Goal: Task Accomplishment & Management: Manage account settings

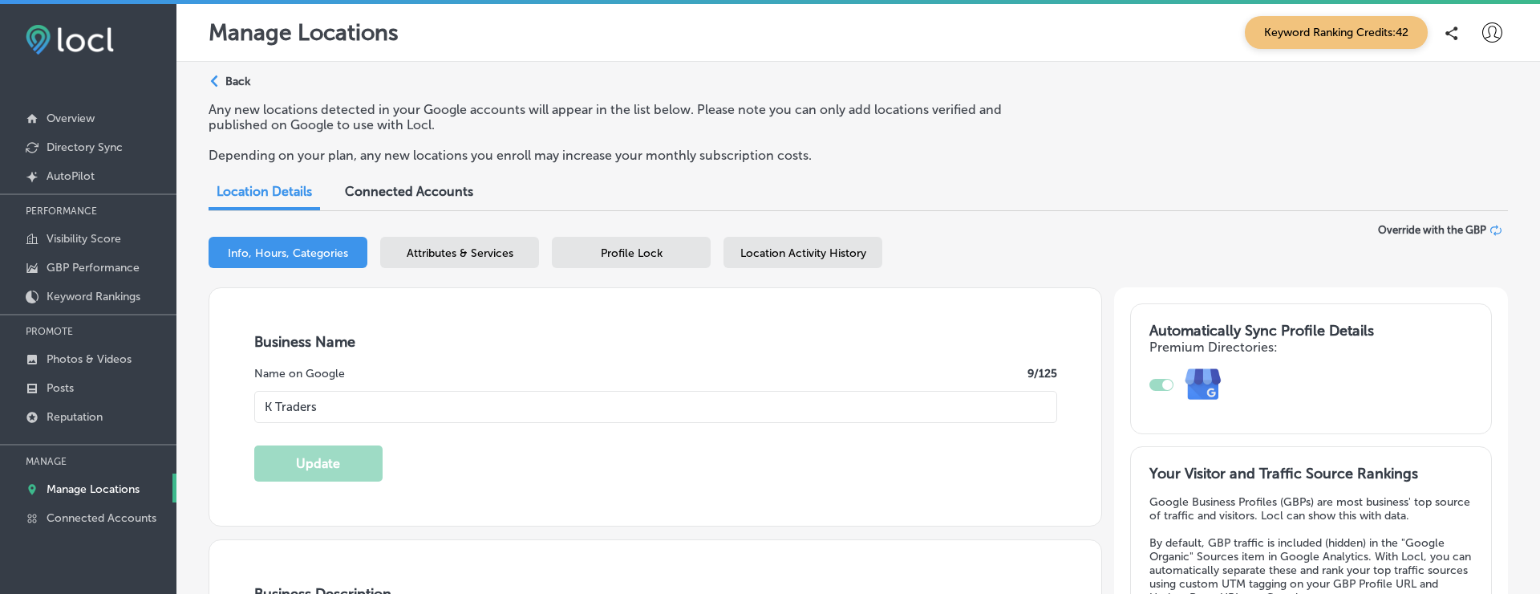
select select "PK"
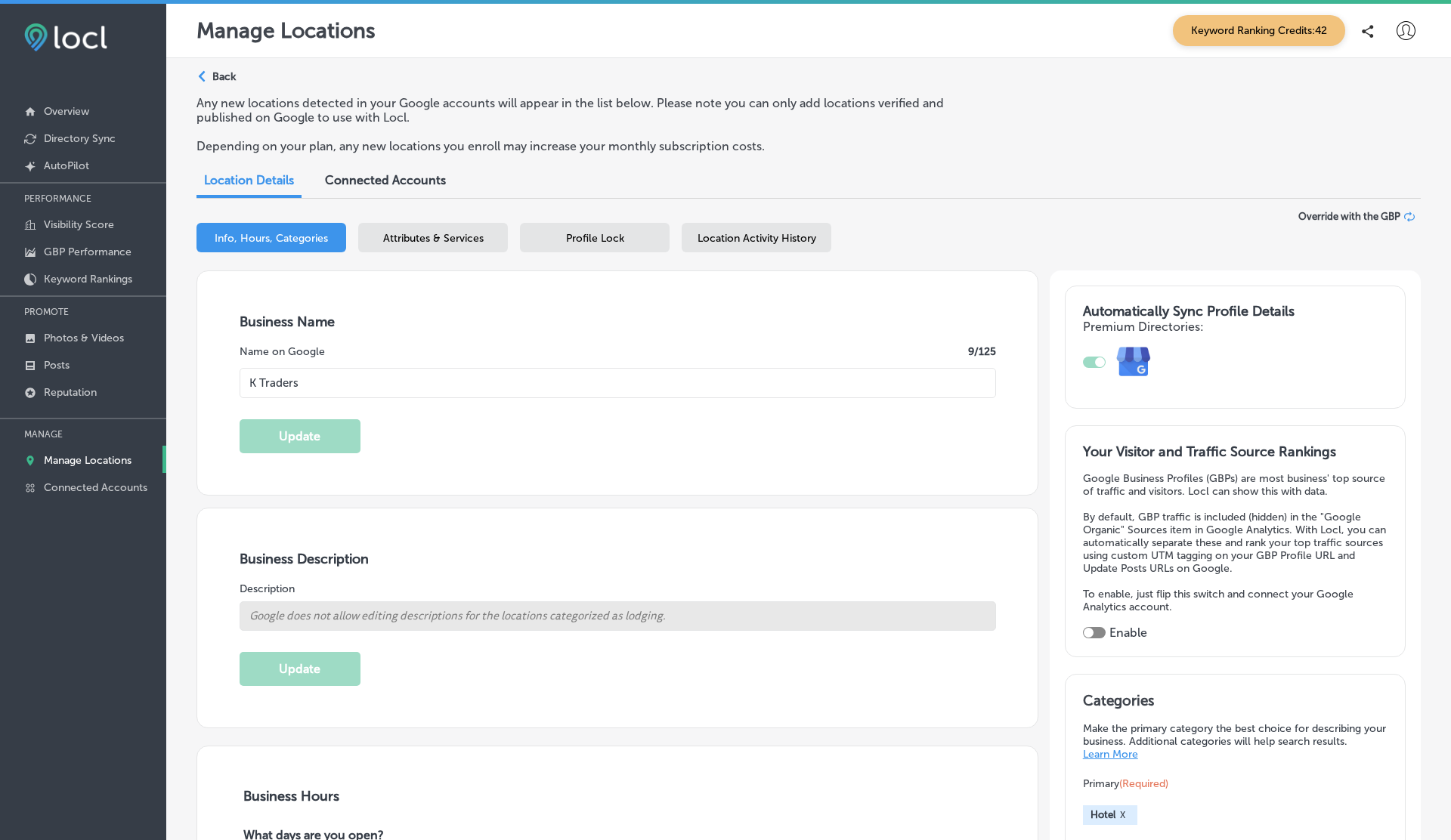
click at [1401, 25] on icon at bounding box center [1407, 30] width 19 height 19
click at [1360, 156] on p "Log Out" at bounding box center [1374, 162] width 45 height 18
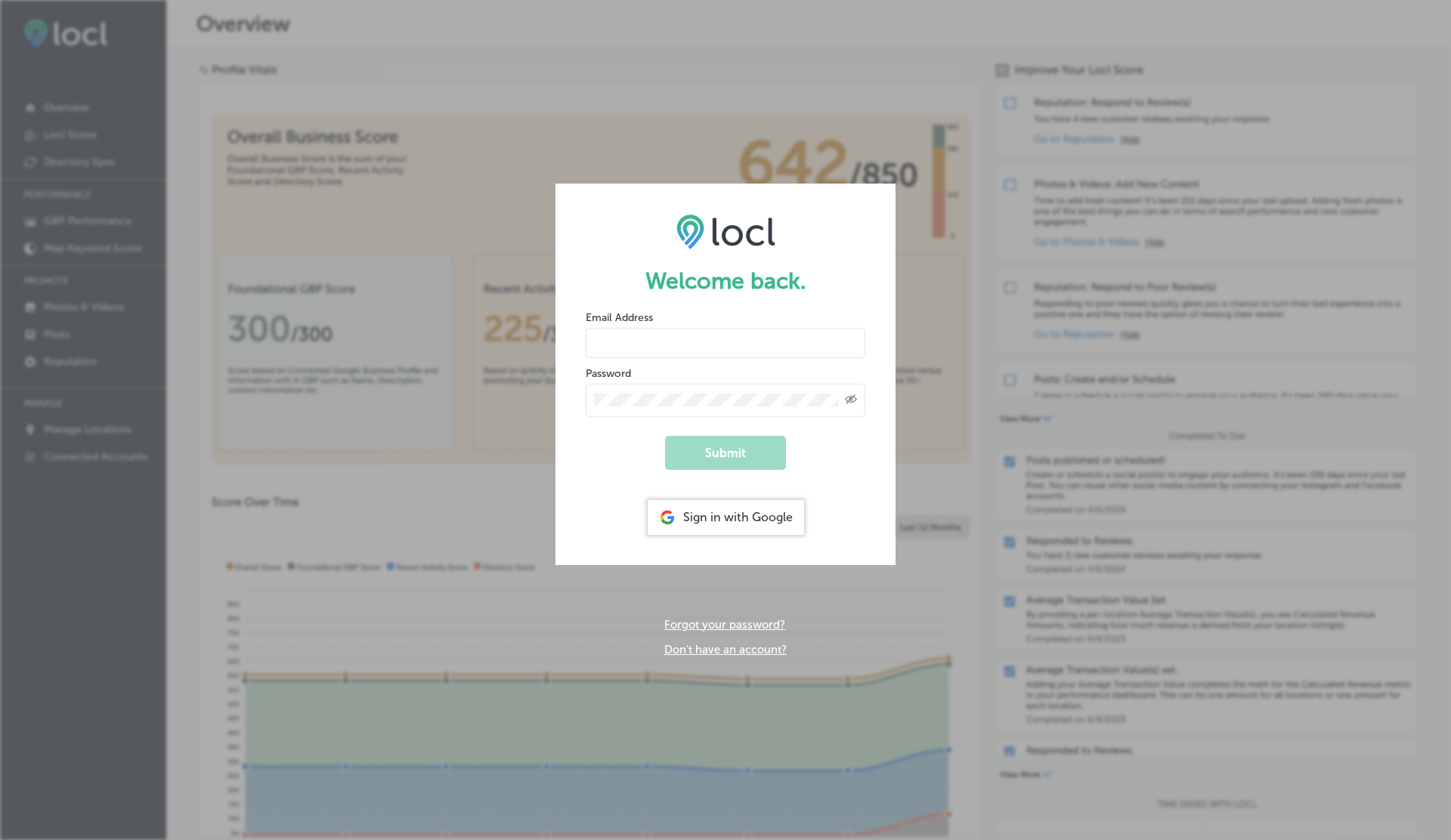
click at [736, 558] on link "Forgot your password?" at bounding box center [725, 624] width 121 height 13
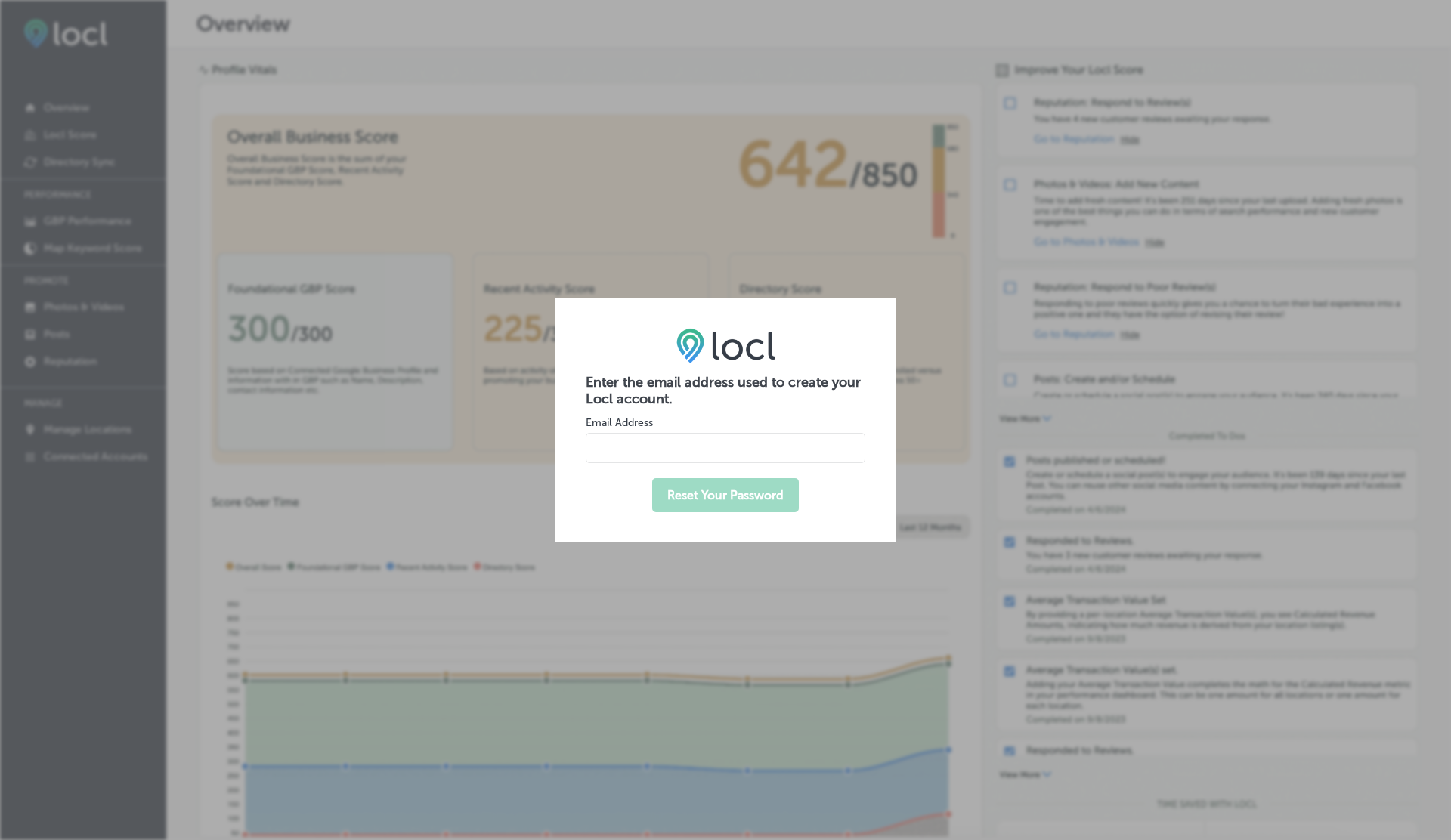
click at [696, 366] on div "Enter the email address used to create your Locl account. Email Address Reset Y…" at bounding box center [726, 419] width 340 height 244
click at [729, 349] on img at bounding box center [726, 345] width 99 height 35
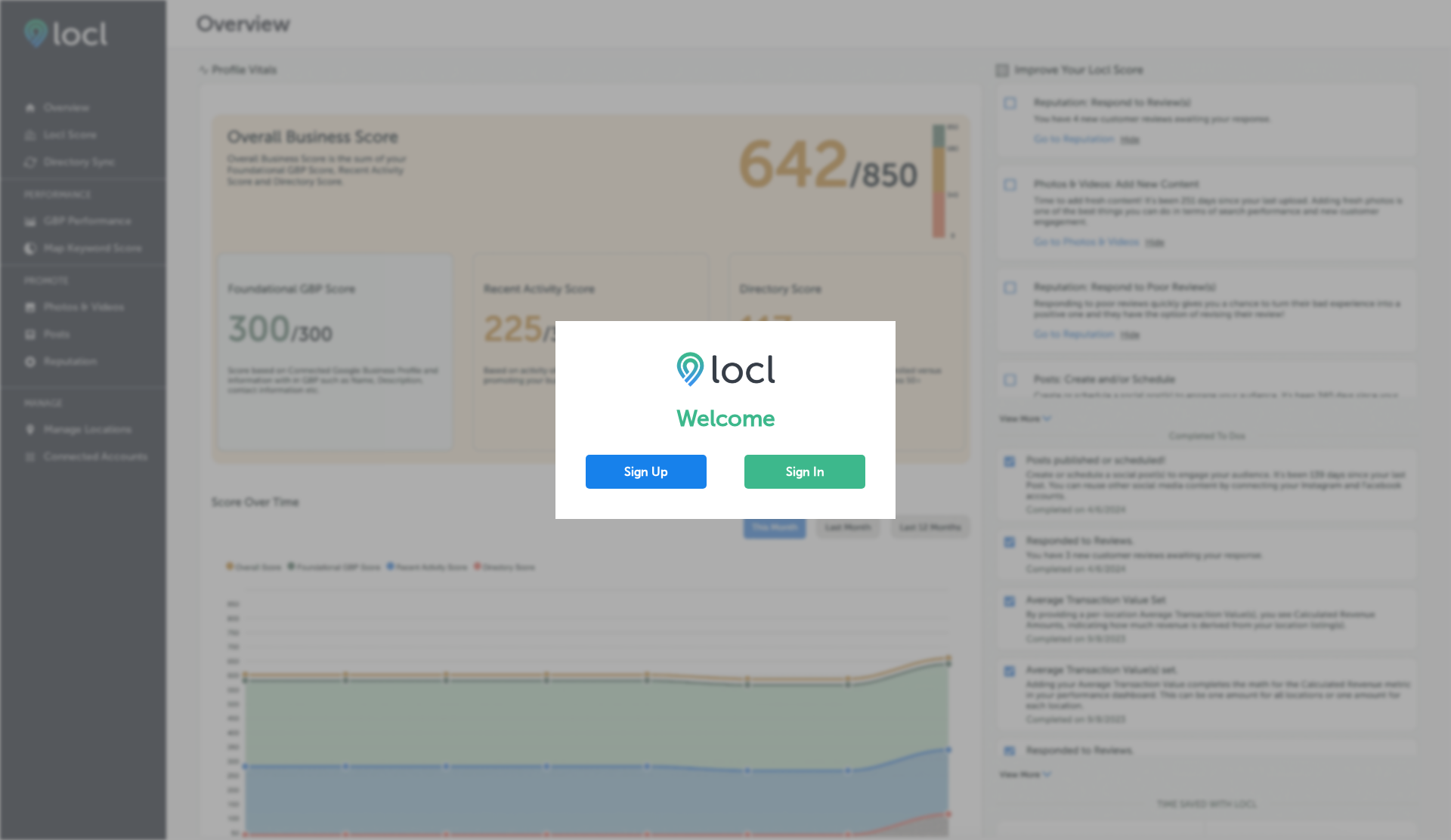
click at [676, 468] on button "Sign Up" at bounding box center [646, 472] width 121 height 34
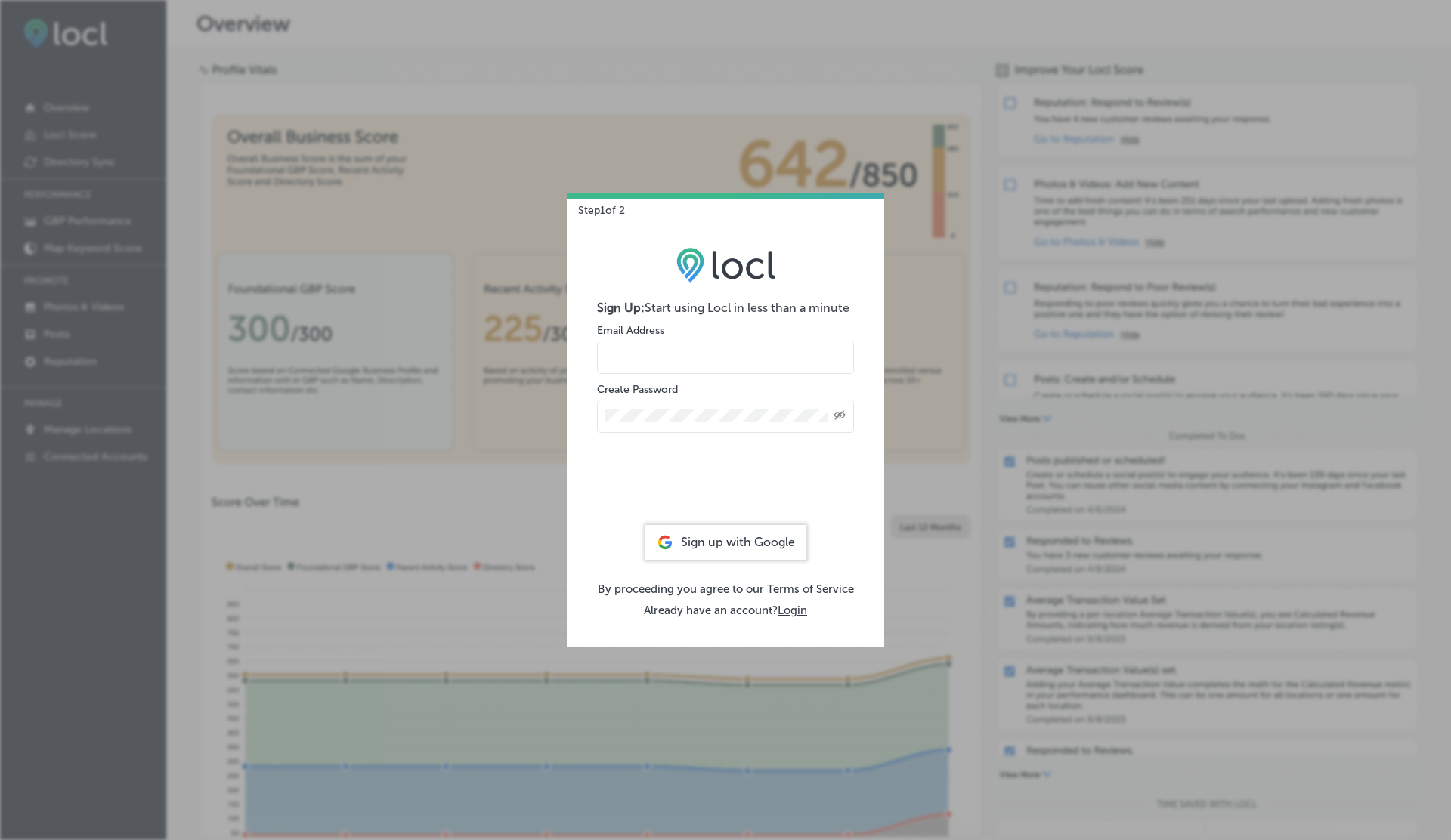
click at [661, 342] on input "email" at bounding box center [726, 357] width 257 height 33
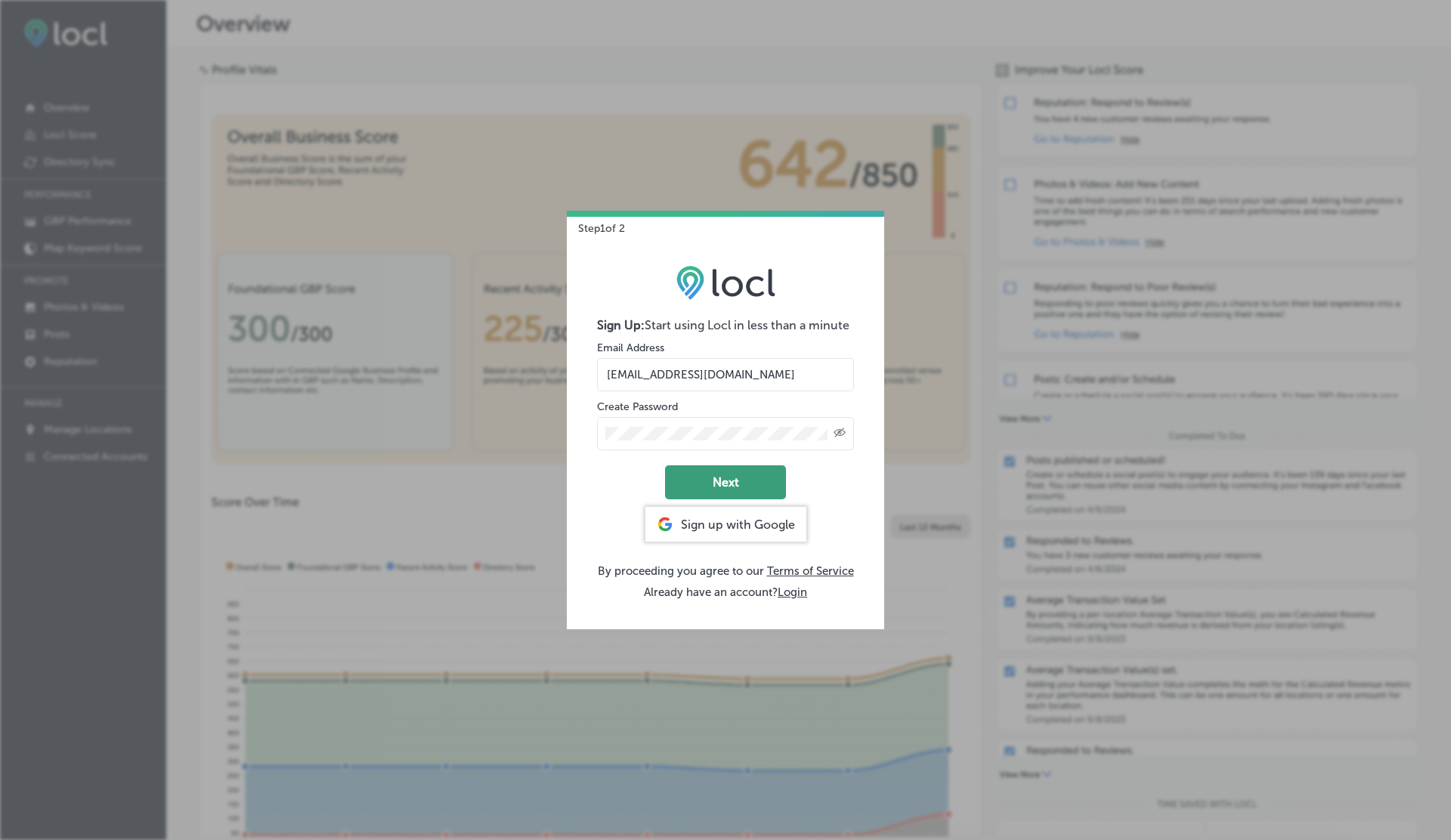
click at [762, 466] on button "Next" at bounding box center [726, 482] width 121 height 34
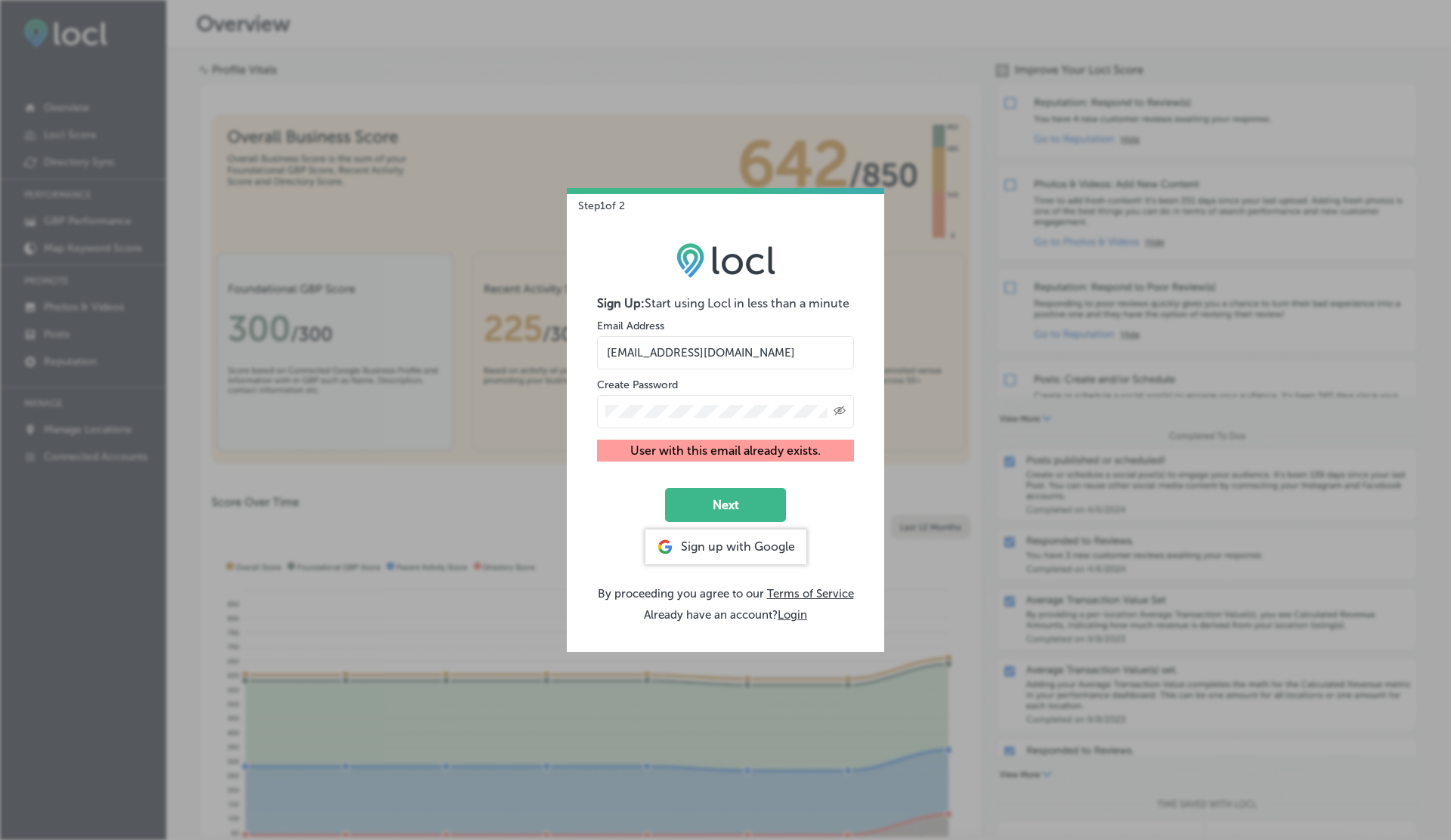
click at [743, 346] on input "vasilikigreece69+testap08@gmail.com" at bounding box center [726, 352] width 257 height 33
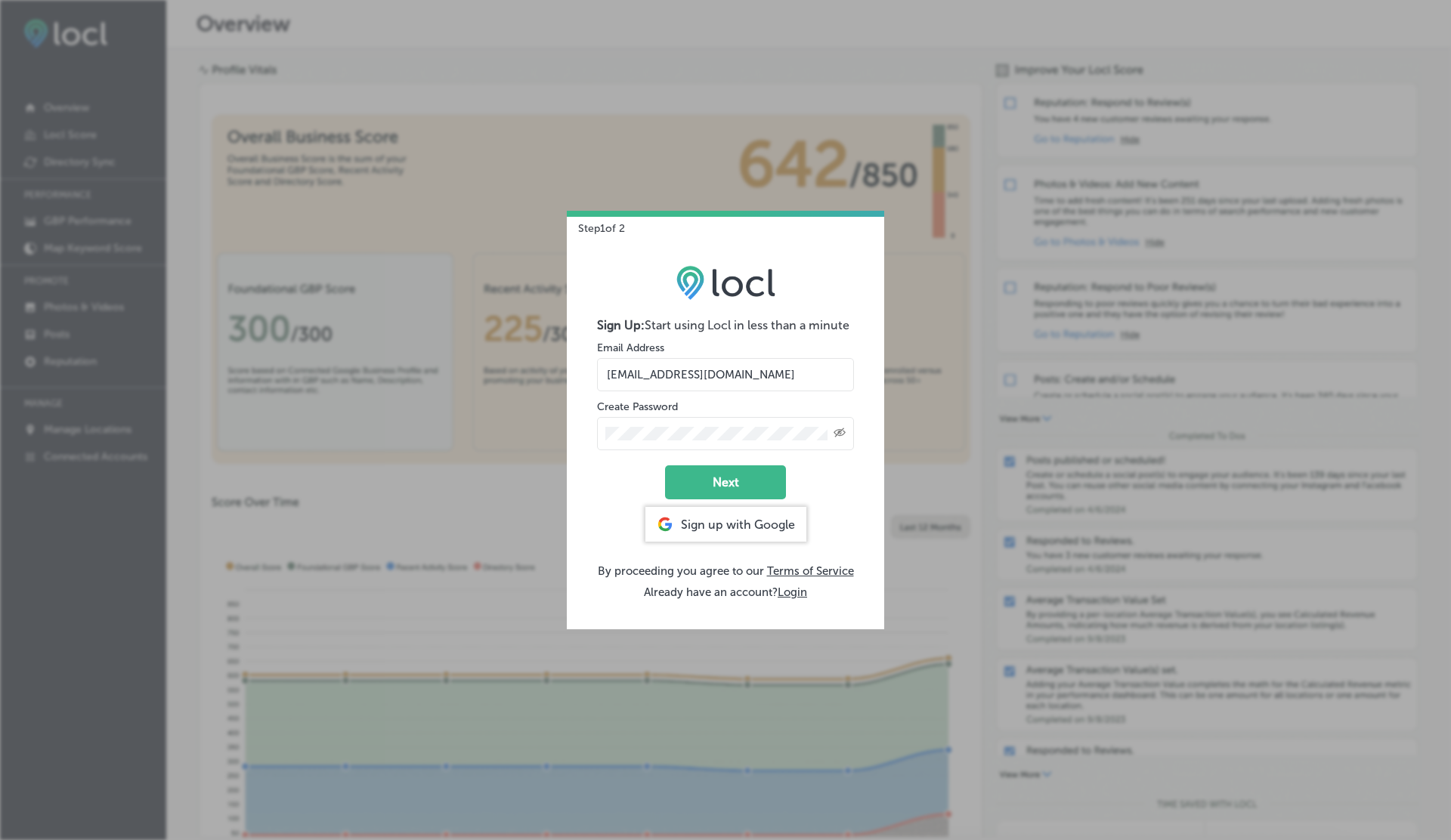
click at [665, 465] on button "Next" at bounding box center [726, 482] width 121 height 34
type input "vasilikigreece69+testap10@gmail.com"
click at [665, 465] on button "Next" at bounding box center [726, 482] width 121 height 34
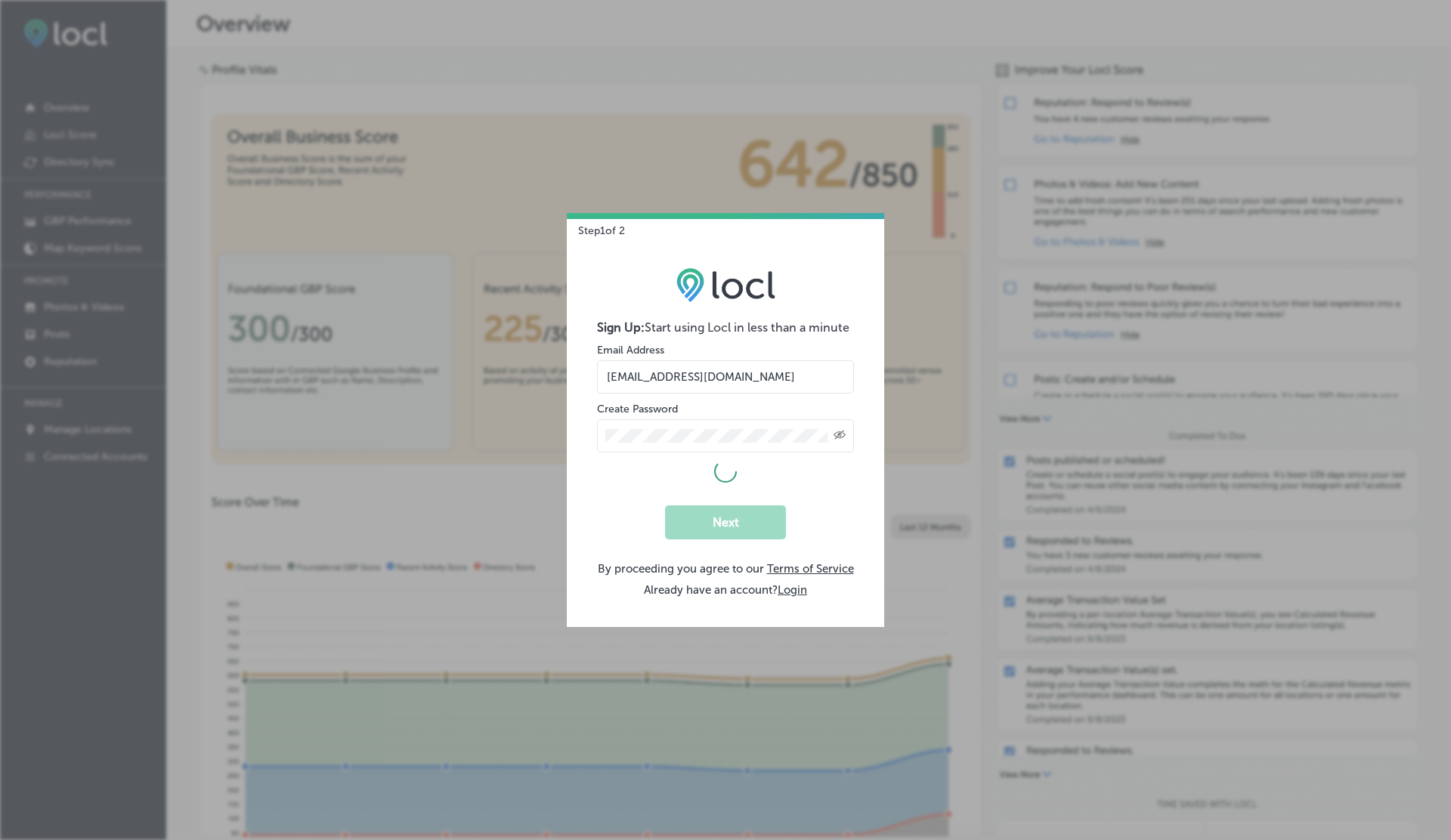
select select "US"
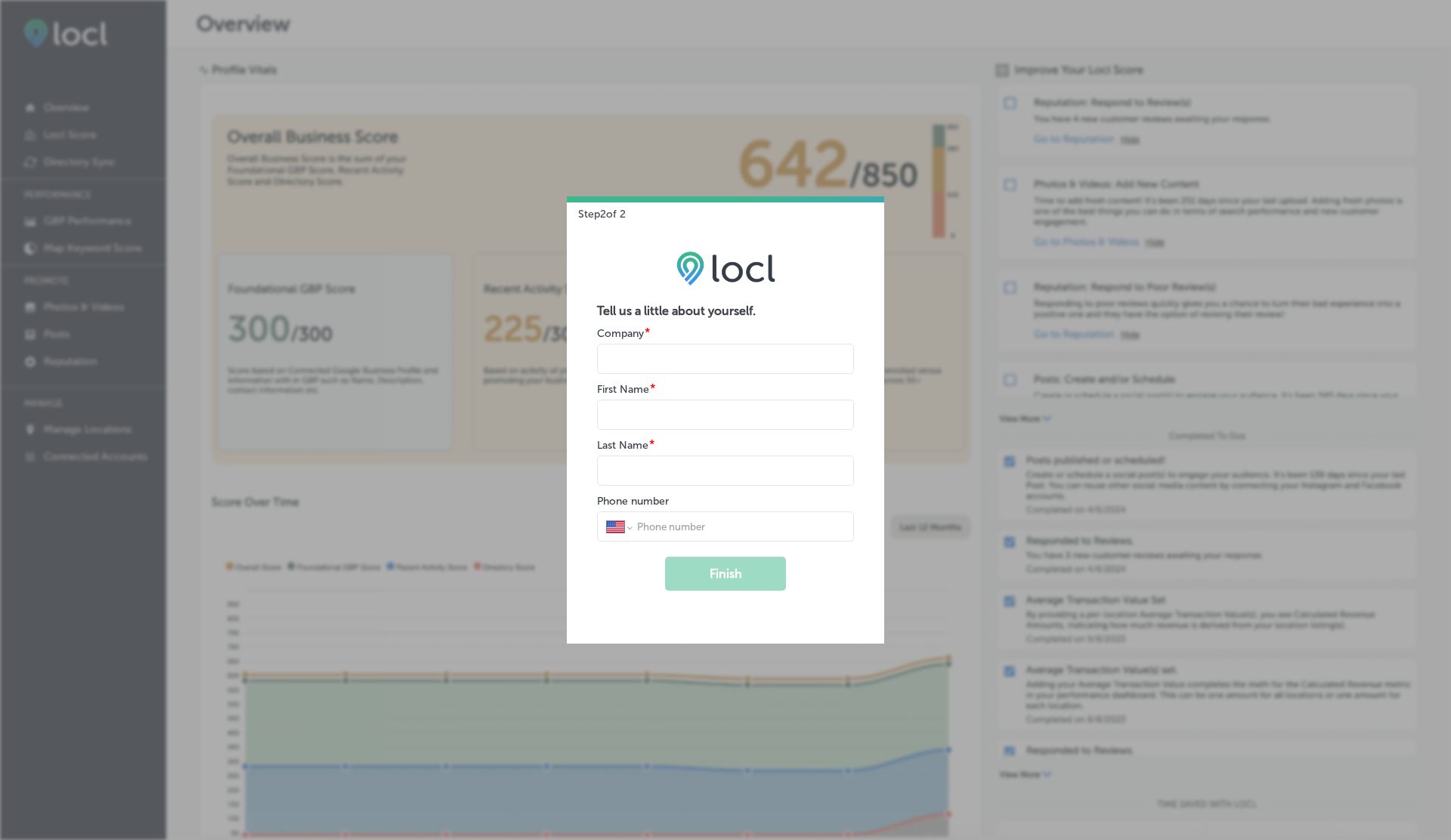
click at [656, 365] on input "name" at bounding box center [726, 359] width 257 height 30
type input "V"
type input "G"
click at [665, 557] on button "Finish" at bounding box center [726, 573] width 121 height 34
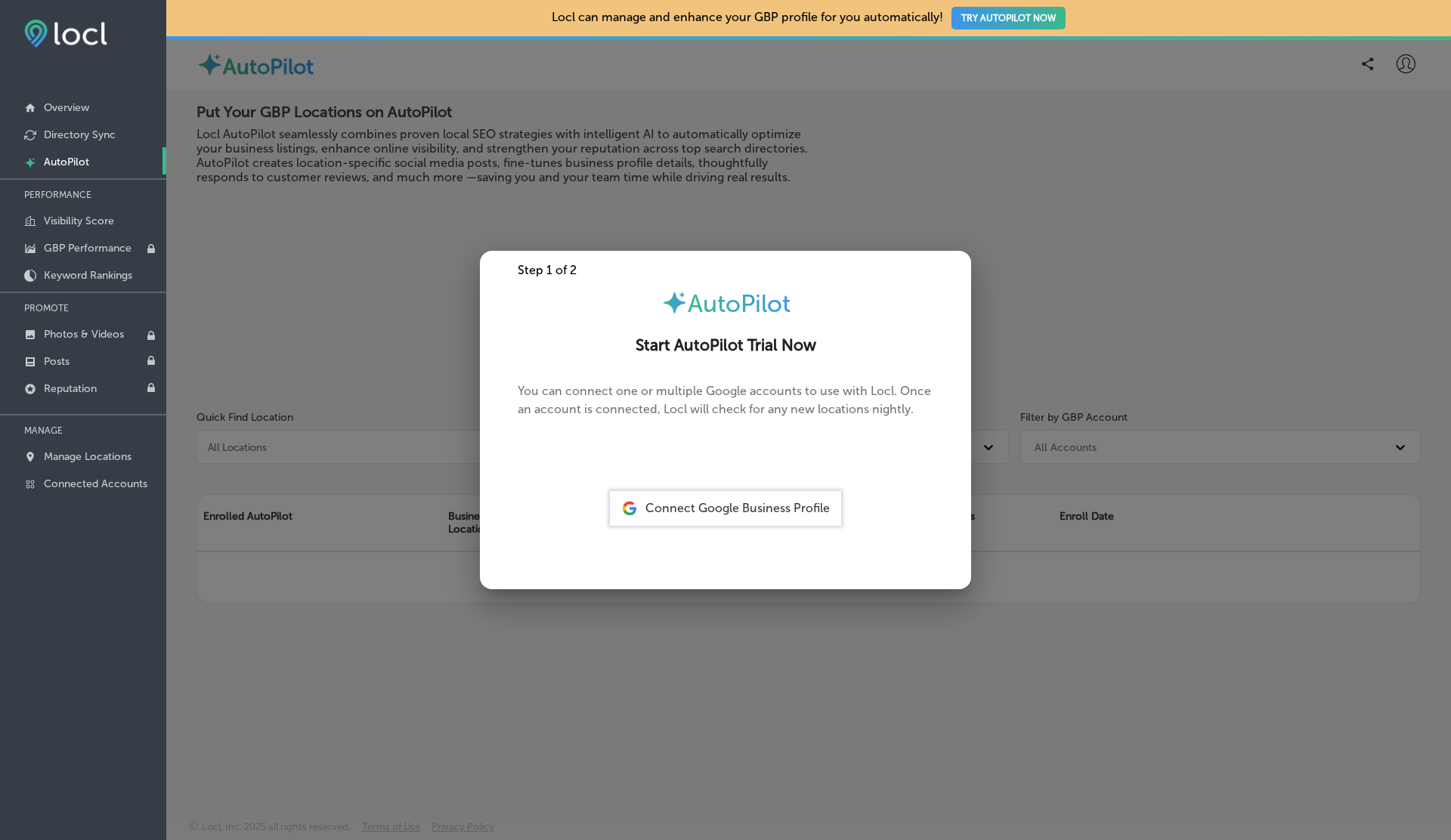
click at [715, 508] on span "Connect Google Business Profile" at bounding box center [738, 508] width 185 height 14
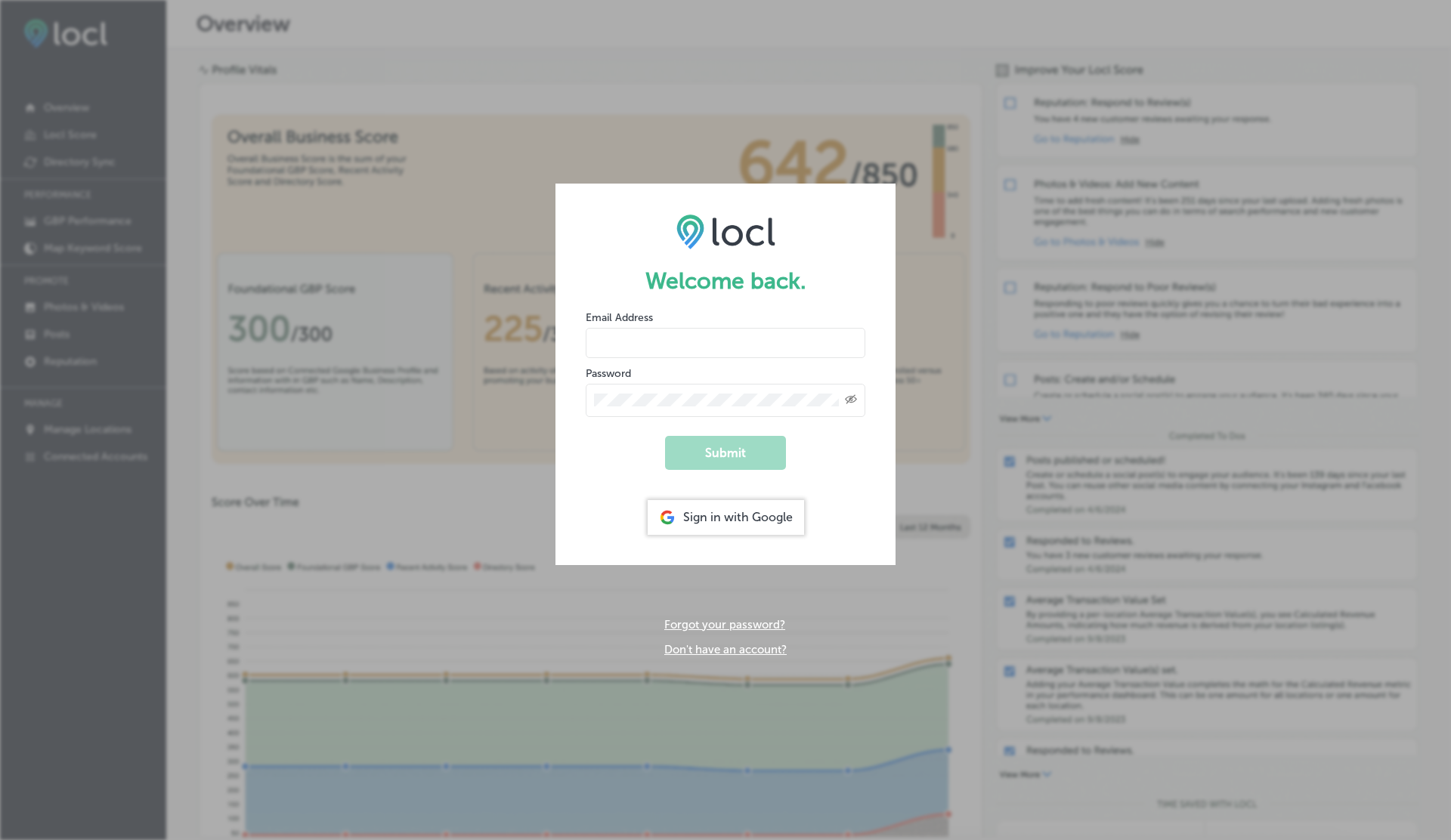
click at [666, 350] on input "email" at bounding box center [726, 343] width 280 height 30
type input "vasilikigreece69+testap10@gmail.com"
click at [665, 436] on button "Submit" at bounding box center [726, 453] width 121 height 34
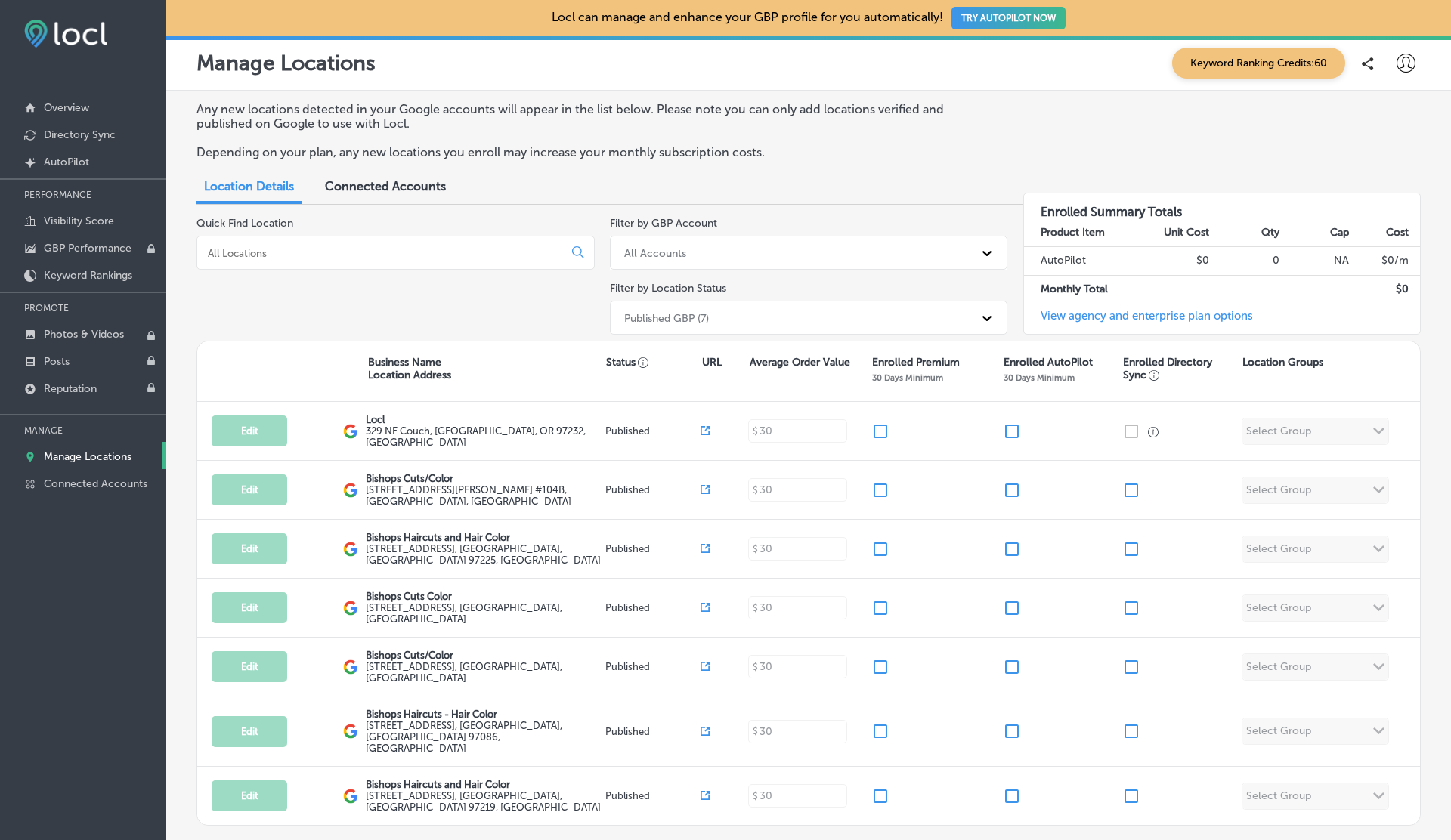
click at [1008, 19] on button "TRY AUTOPILOT NOW" at bounding box center [1008, 18] width 114 height 23
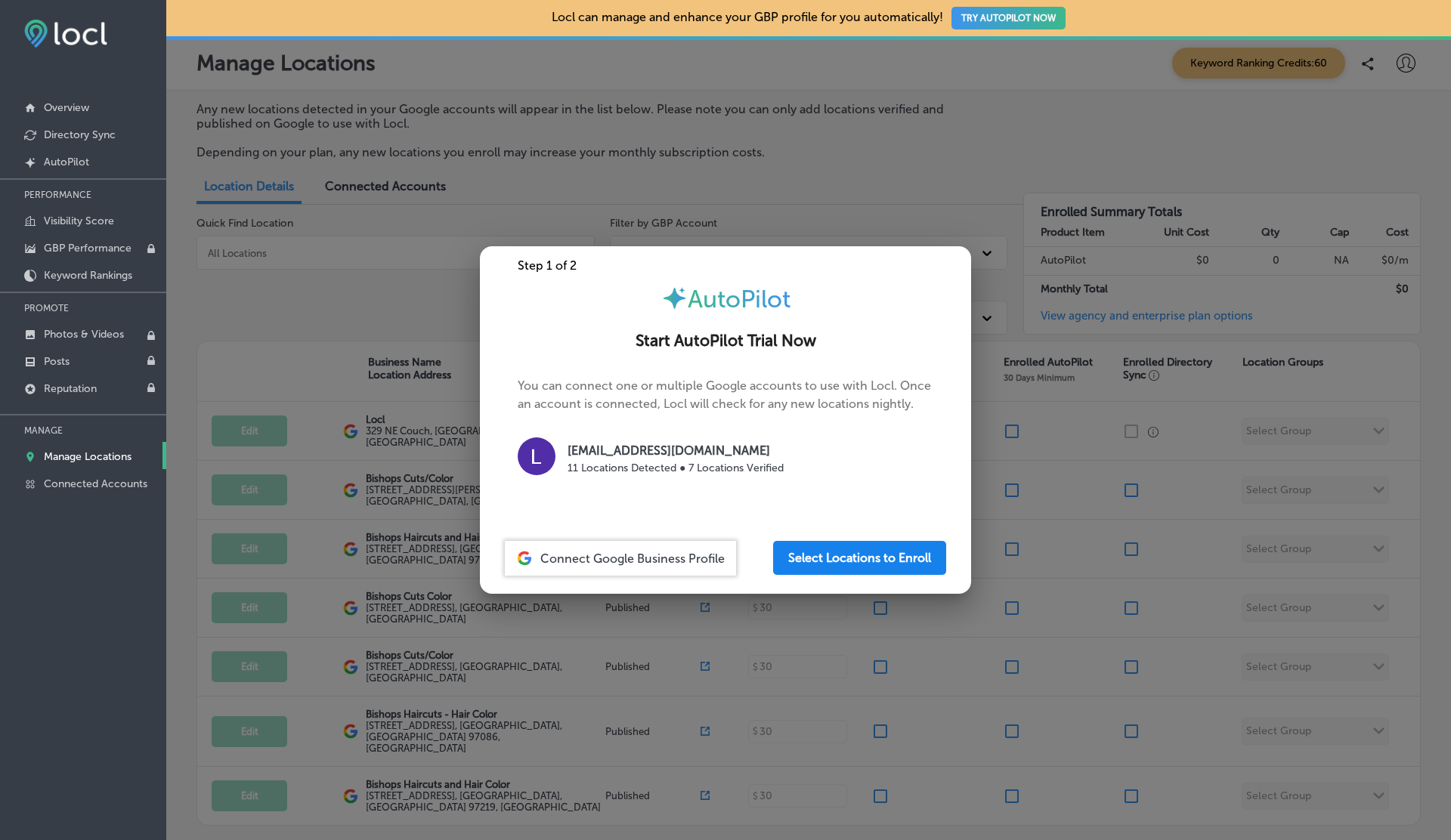
click at [862, 564] on button "Select Locations to Enroll" at bounding box center [860, 557] width 173 height 34
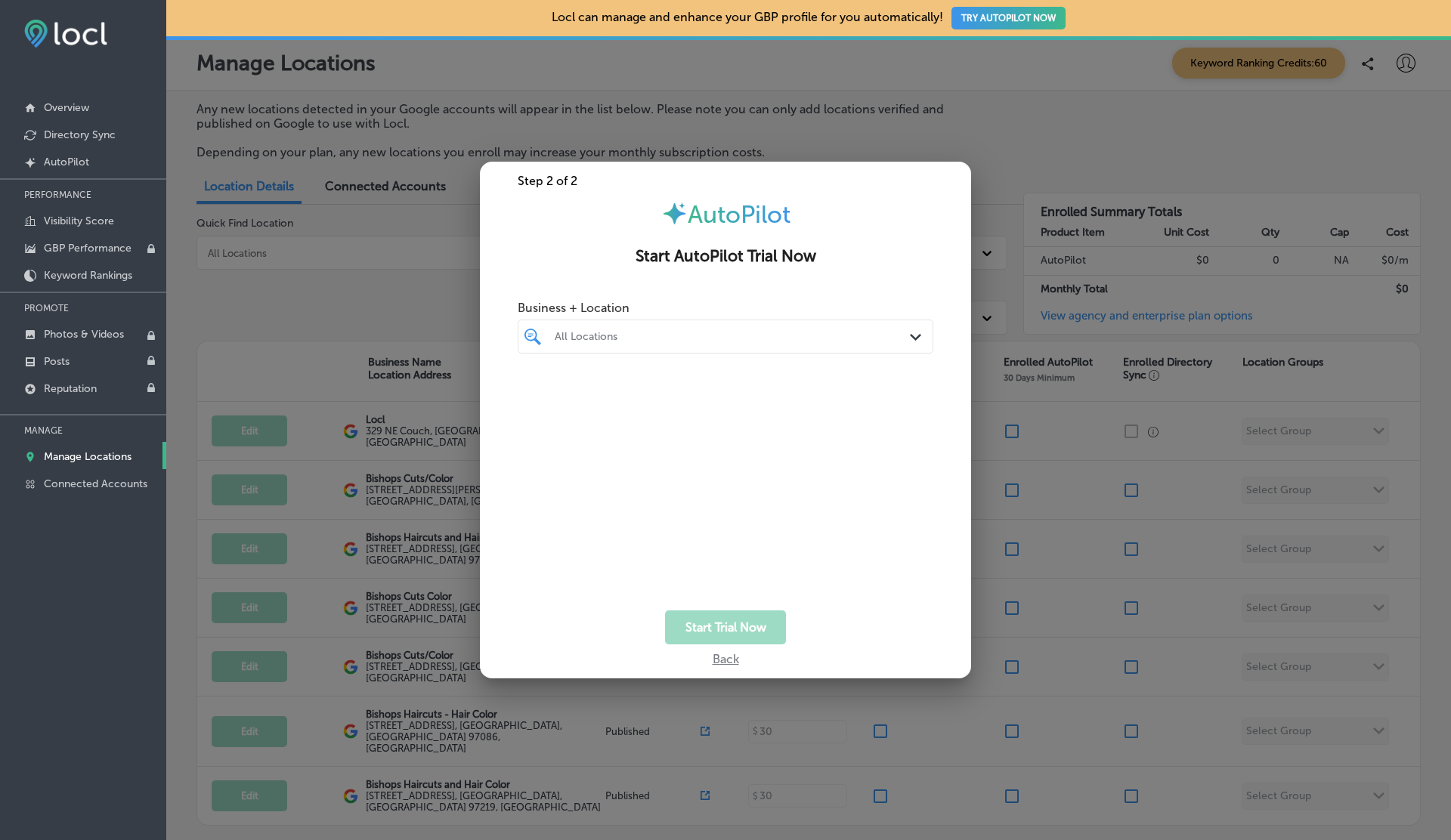
click at [713, 349] on div "All Locations Path Created with Sketch." at bounding box center [726, 336] width 416 height 34
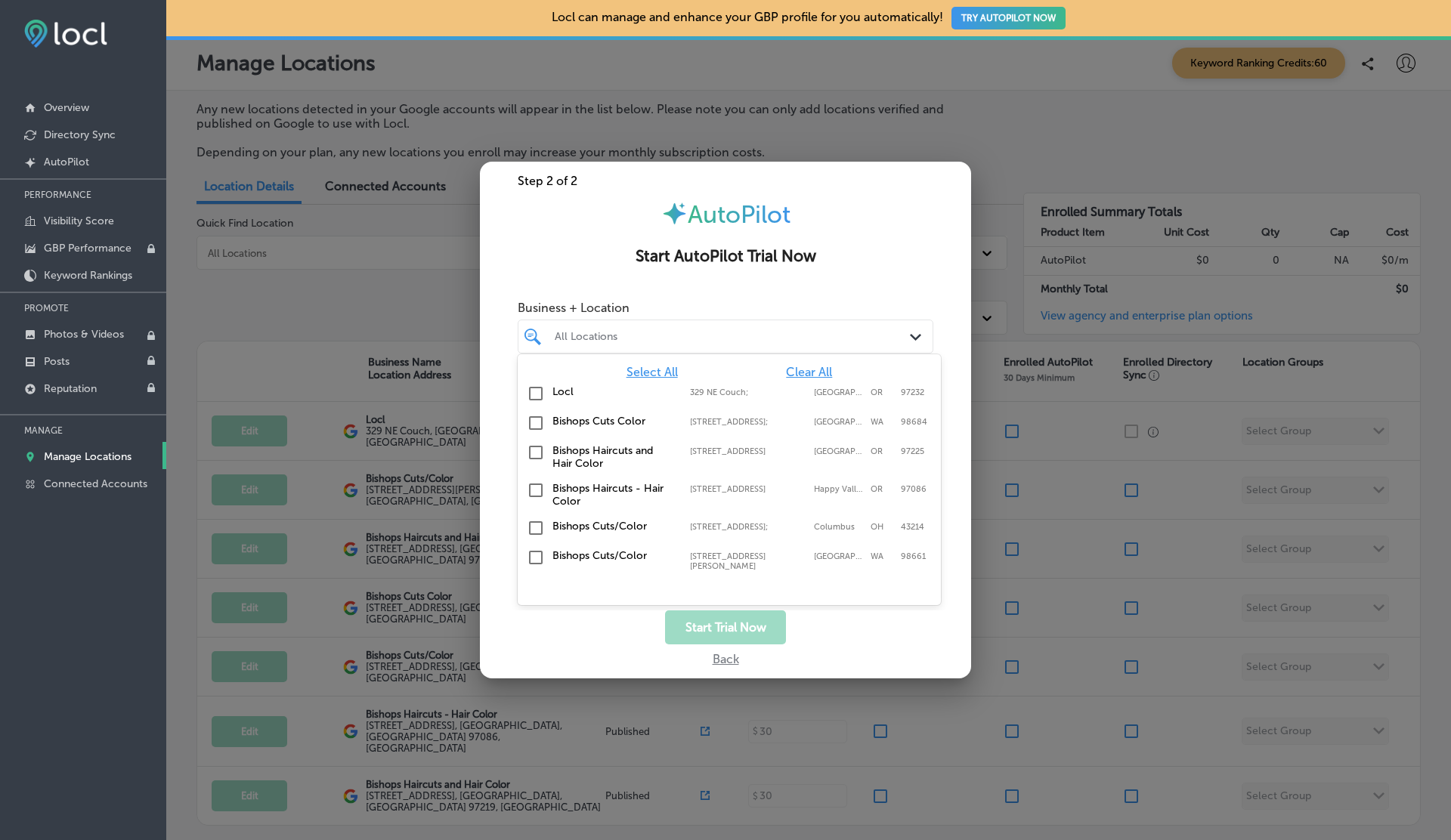
click at [560, 390] on label "Locl" at bounding box center [613, 392] width 122 height 13
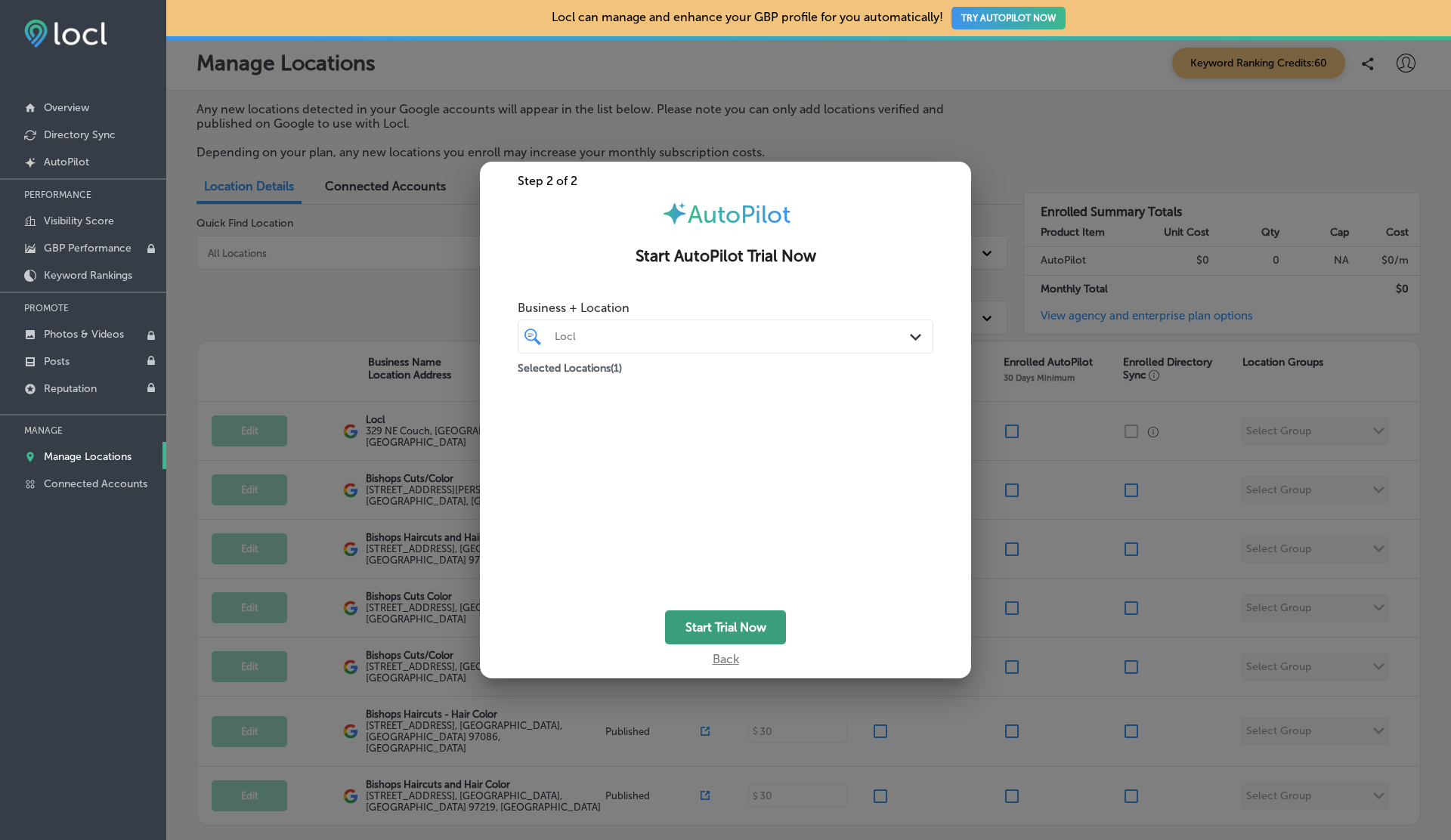
click at [742, 635] on button "Start Trial Now" at bounding box center [726, 627] width 121 height 34
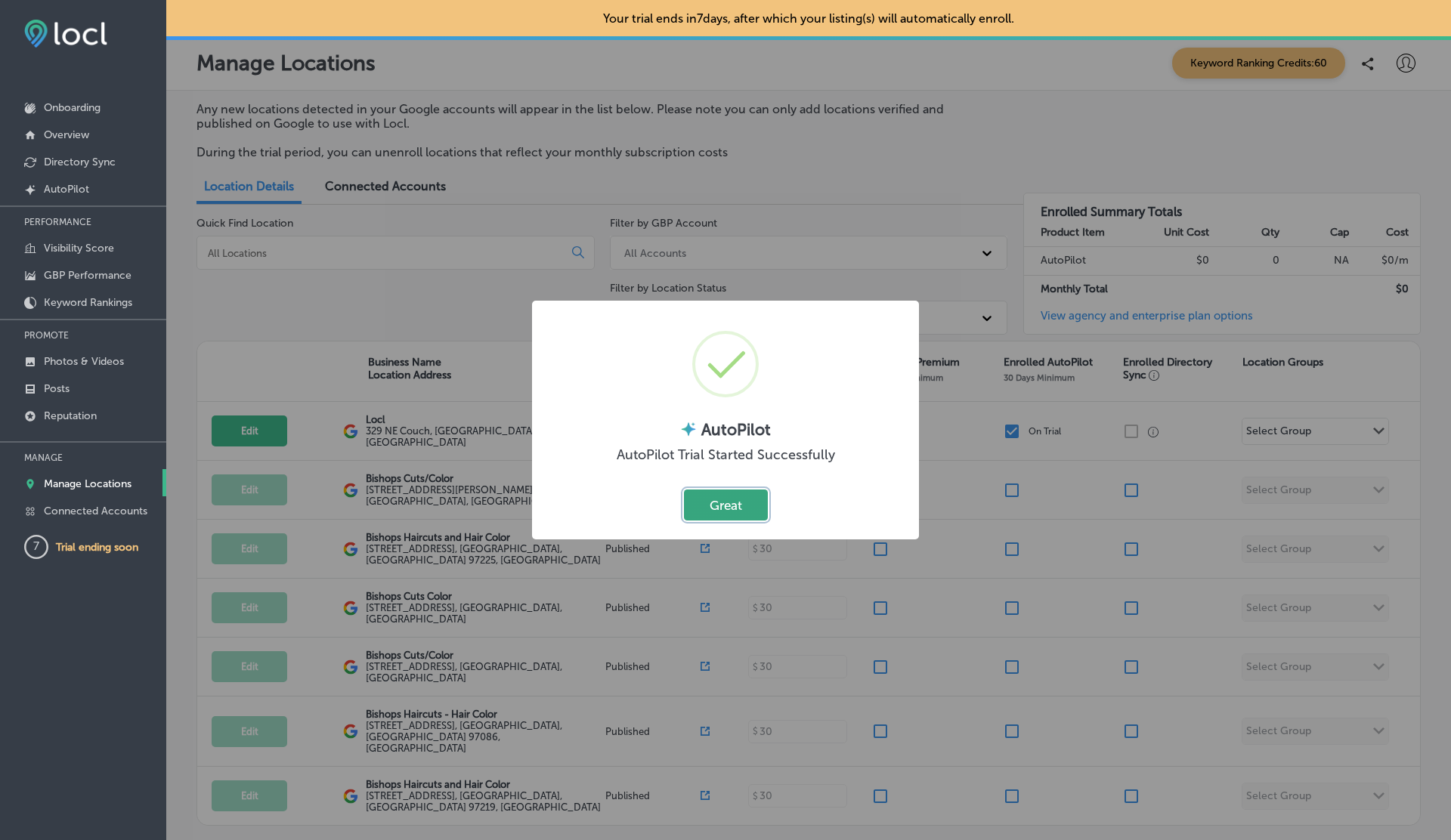
click at [744, 503] on button "Great" at bounding box center [726, 505] width 84 height 31
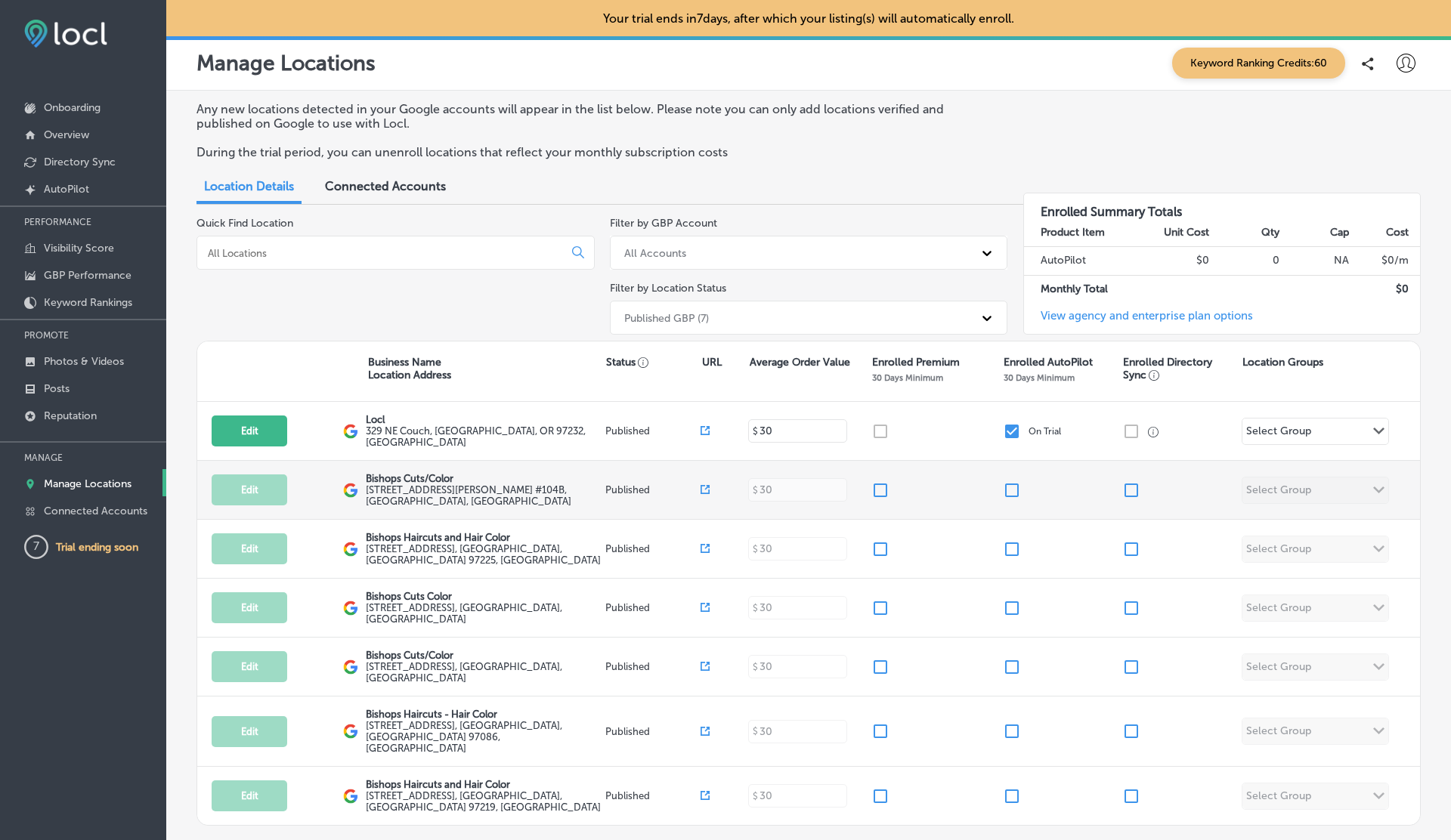
click at [1009, 483] on input "checkbox" at bounding box center [1012, 490] width 18 height 18
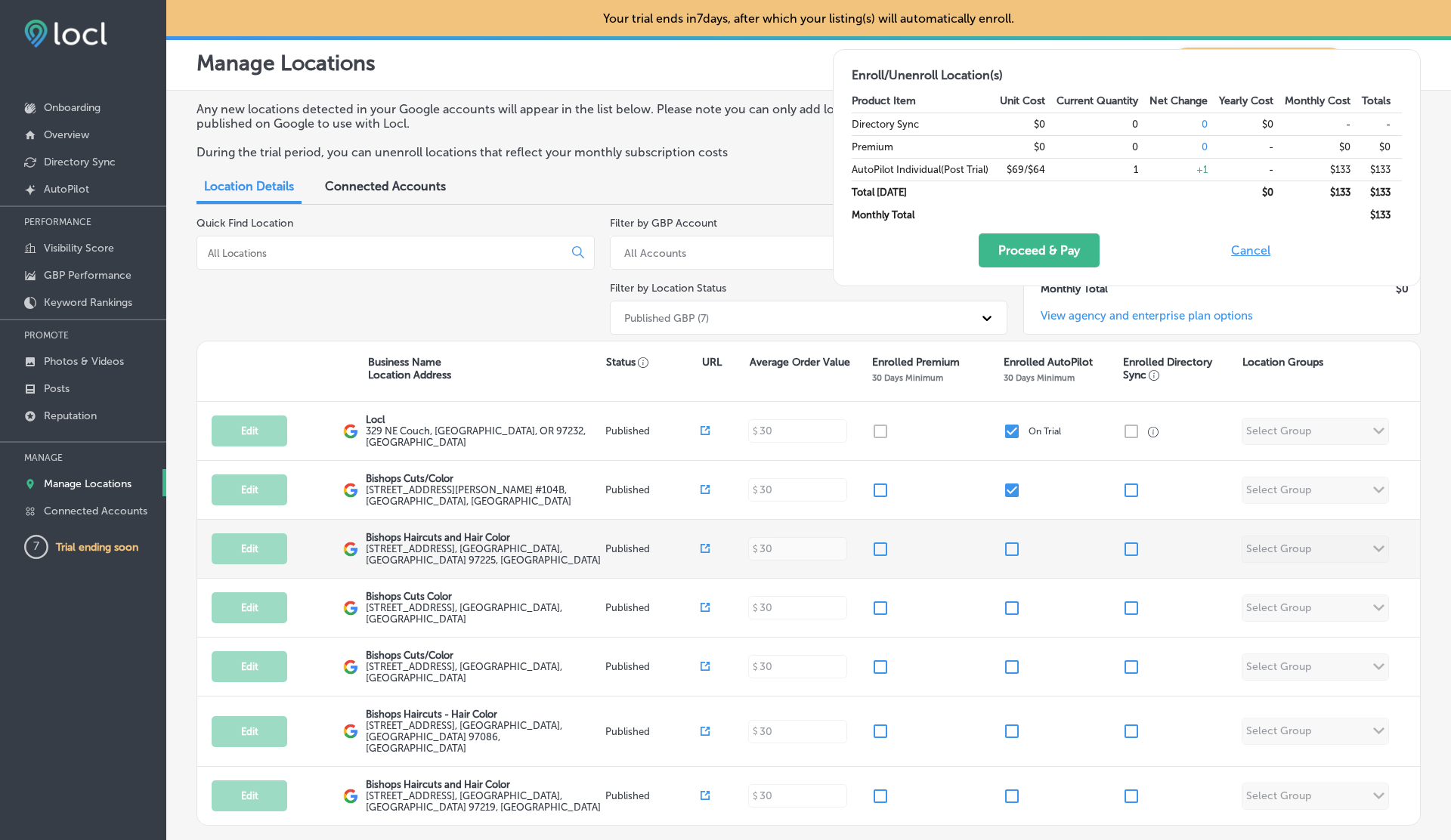
click at [1009, 542] on input "checkbox" at bounding box center [1012, 549] width 18 height 18
checkbox input "true"
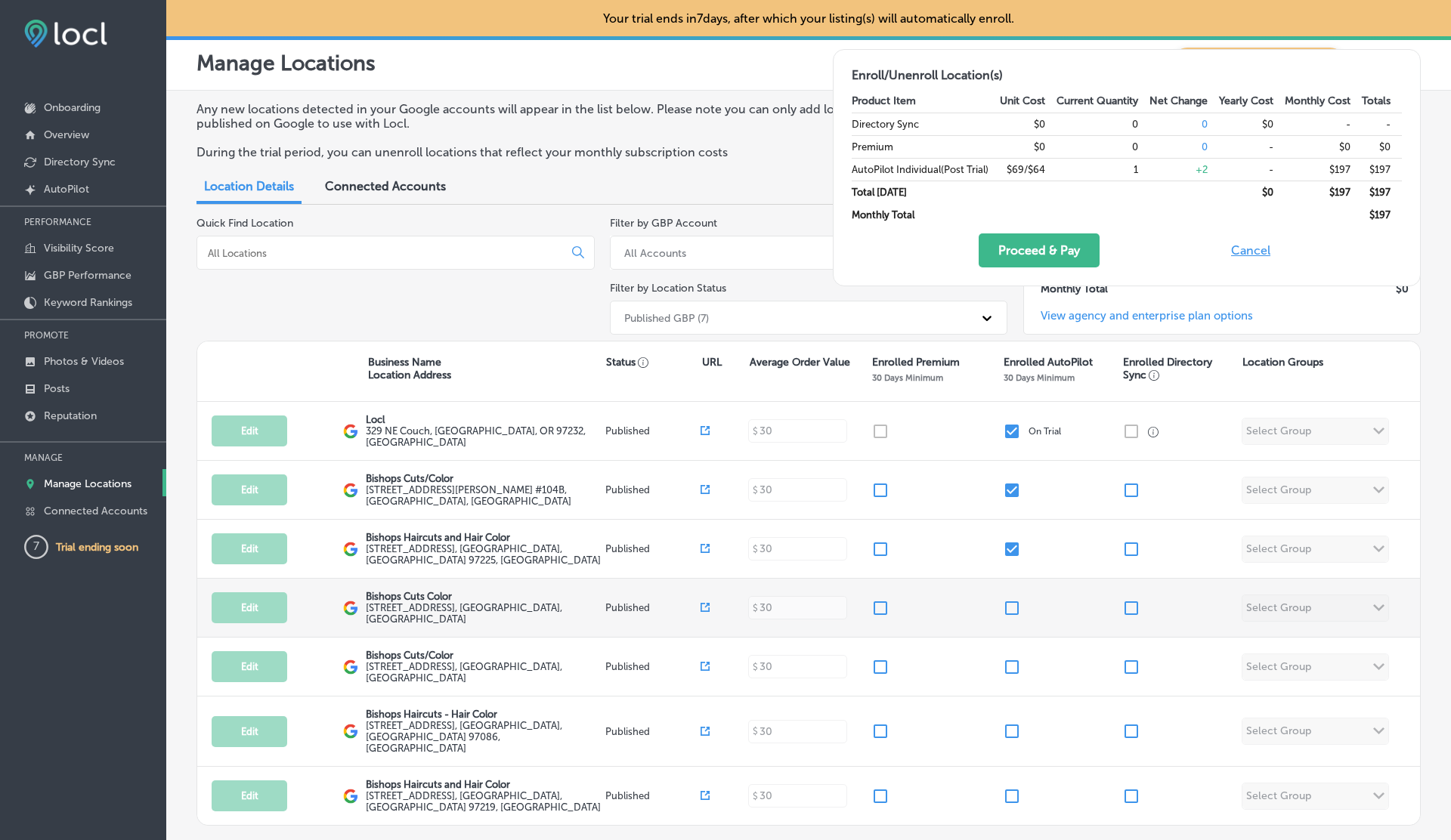
click at [1010, 602] on input "checkbox" at bounding box center [1012, 607] width 18 height 18
checkbox input "true"
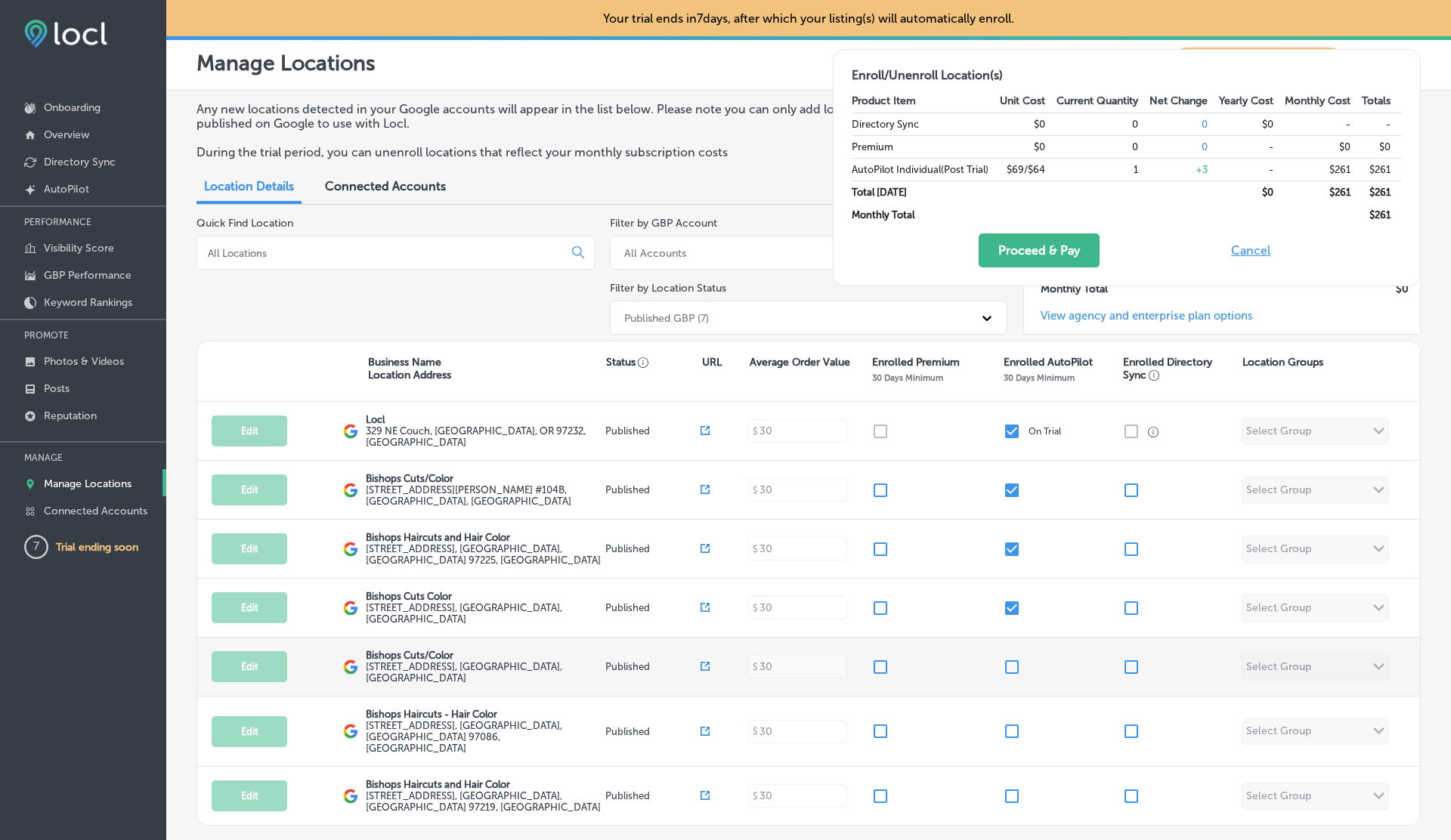
click at [1010, 672] on input "checkbox" at bounding box center [1012, 667] width 18 height 18
checkbox input "true"
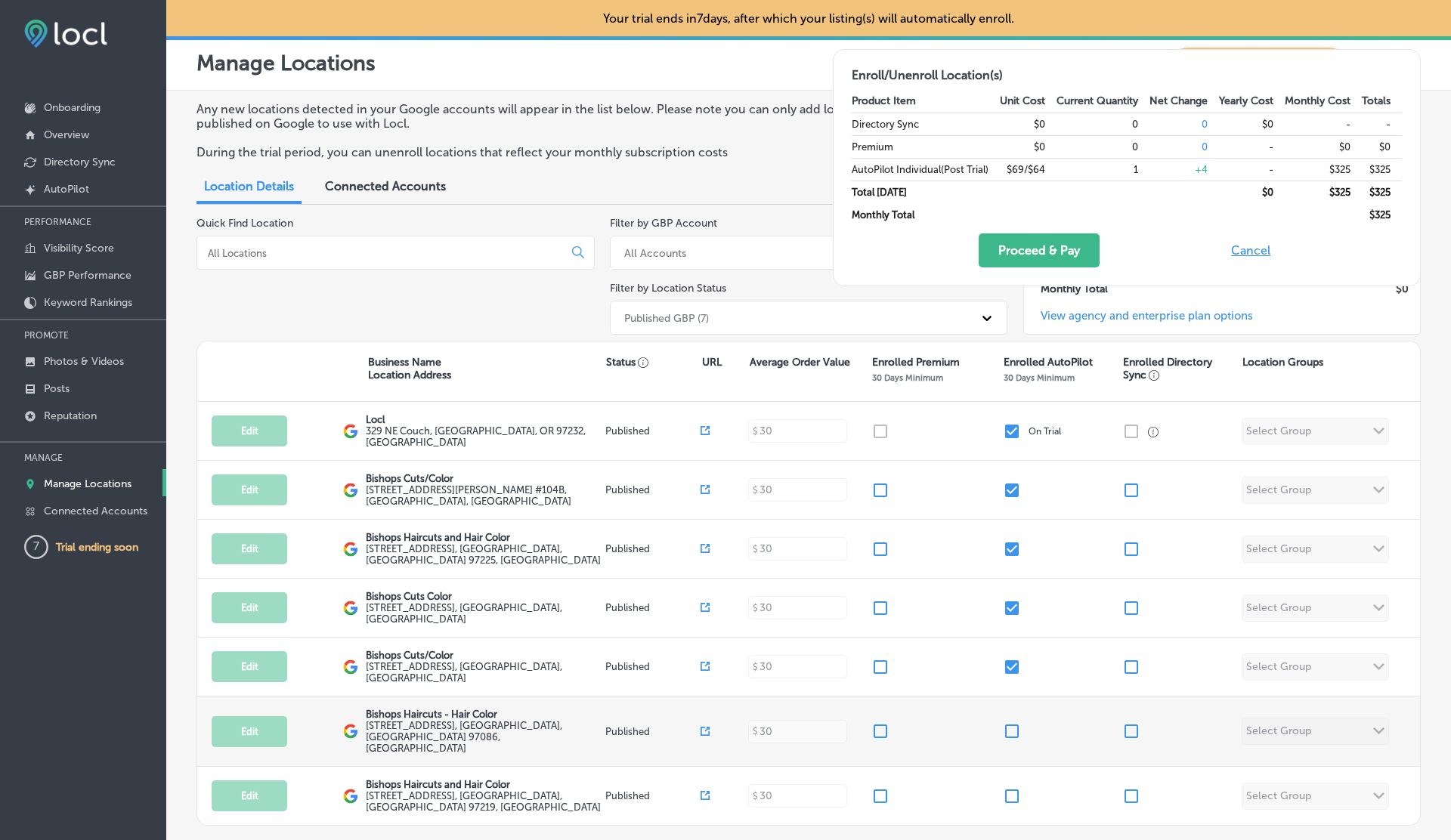
click at [1012, 732] on div "Edit This location is not published yet. Bishops Haircuts - Hair Color 15731 SE…" at bounding box center [808, 732] width 1223 height 71
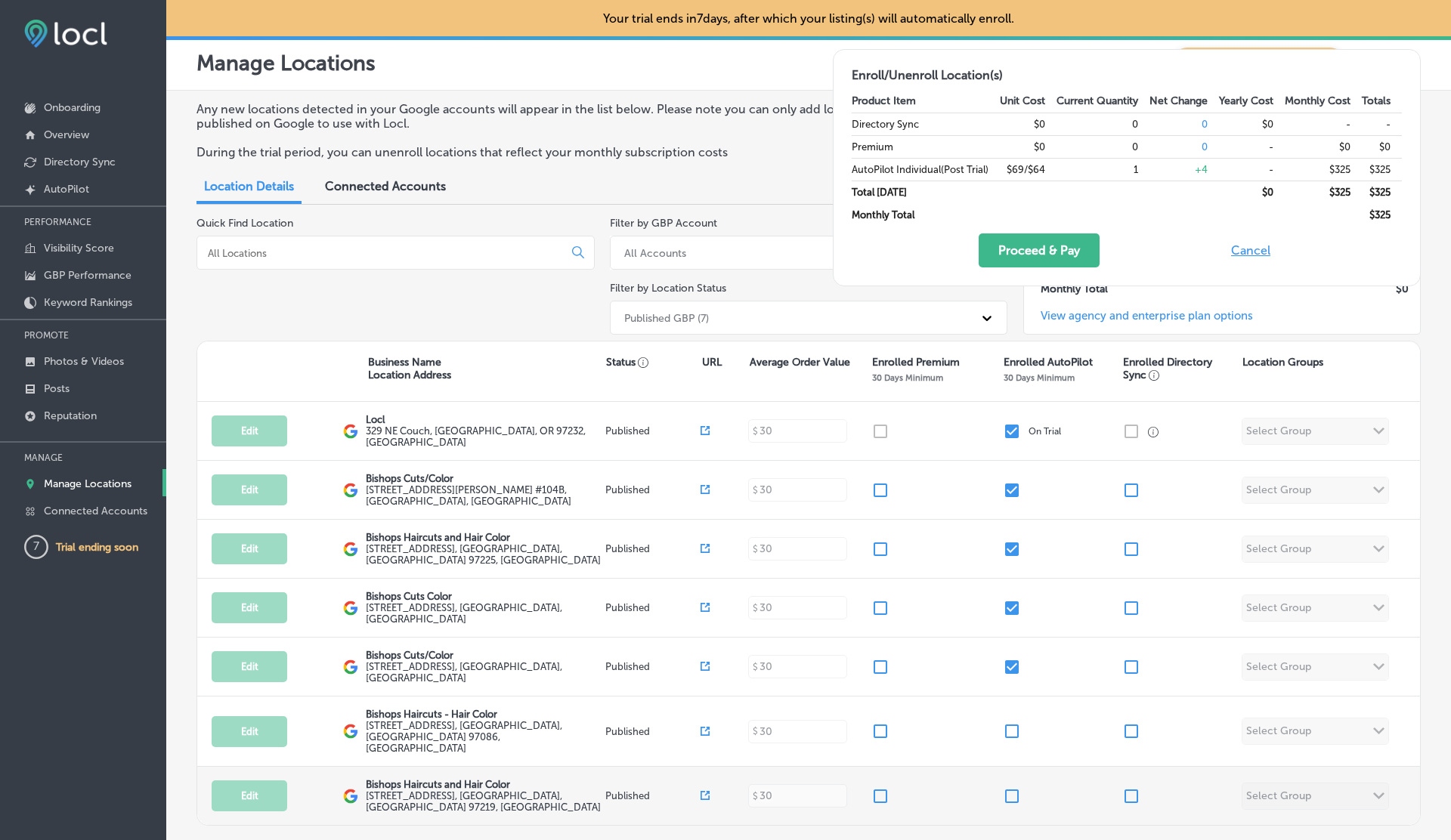
click at [1012, 787] on input "checkbox" at bounding box center [1012, 796] width 18 height 18
checkbox input "true"
checkbox input "false"
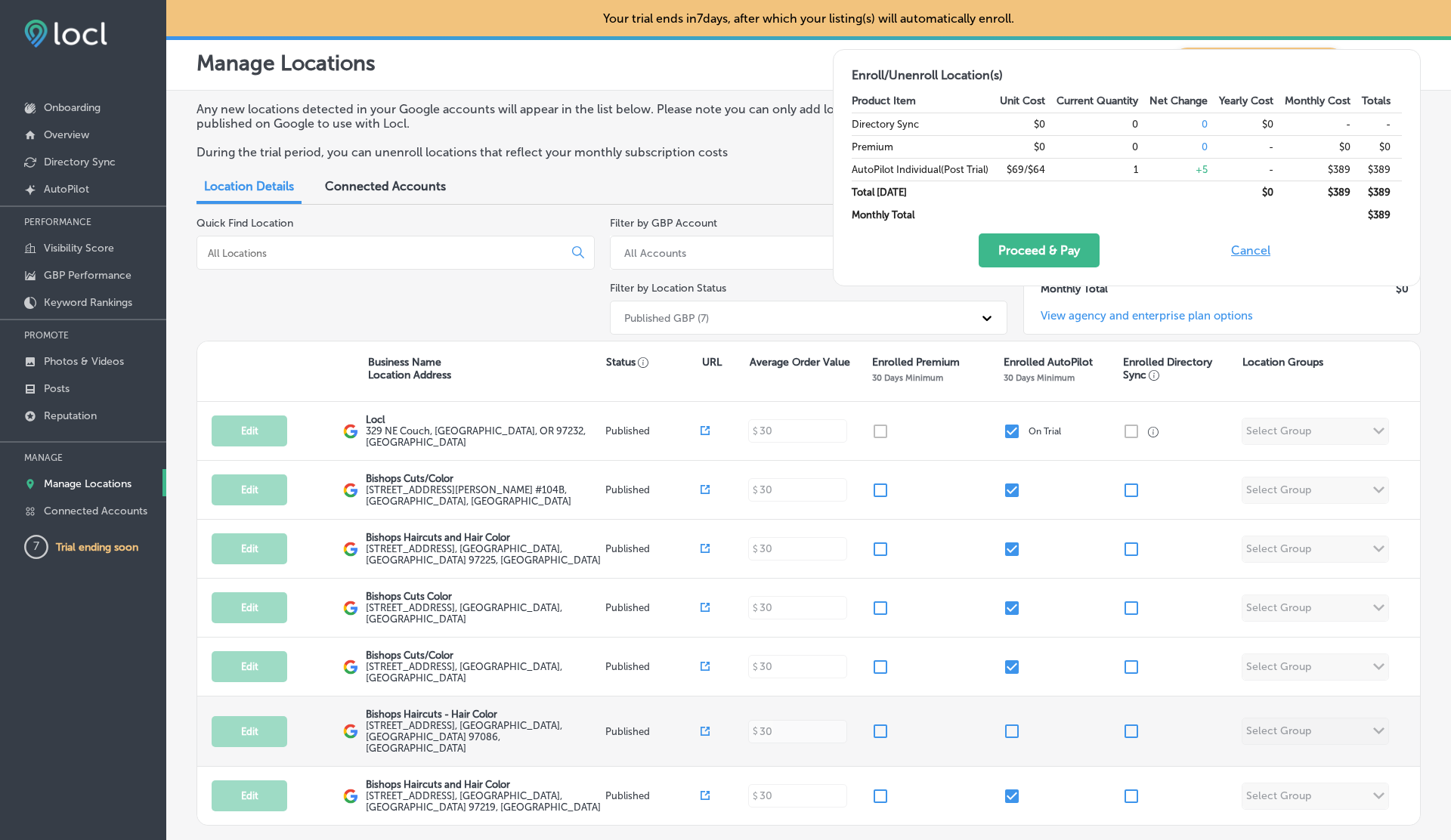
click at [1011, 727] on input "checkbox" at bounding box center [1012, 731] width 18 height 18
checkbox input "false"
checkbox input "true"
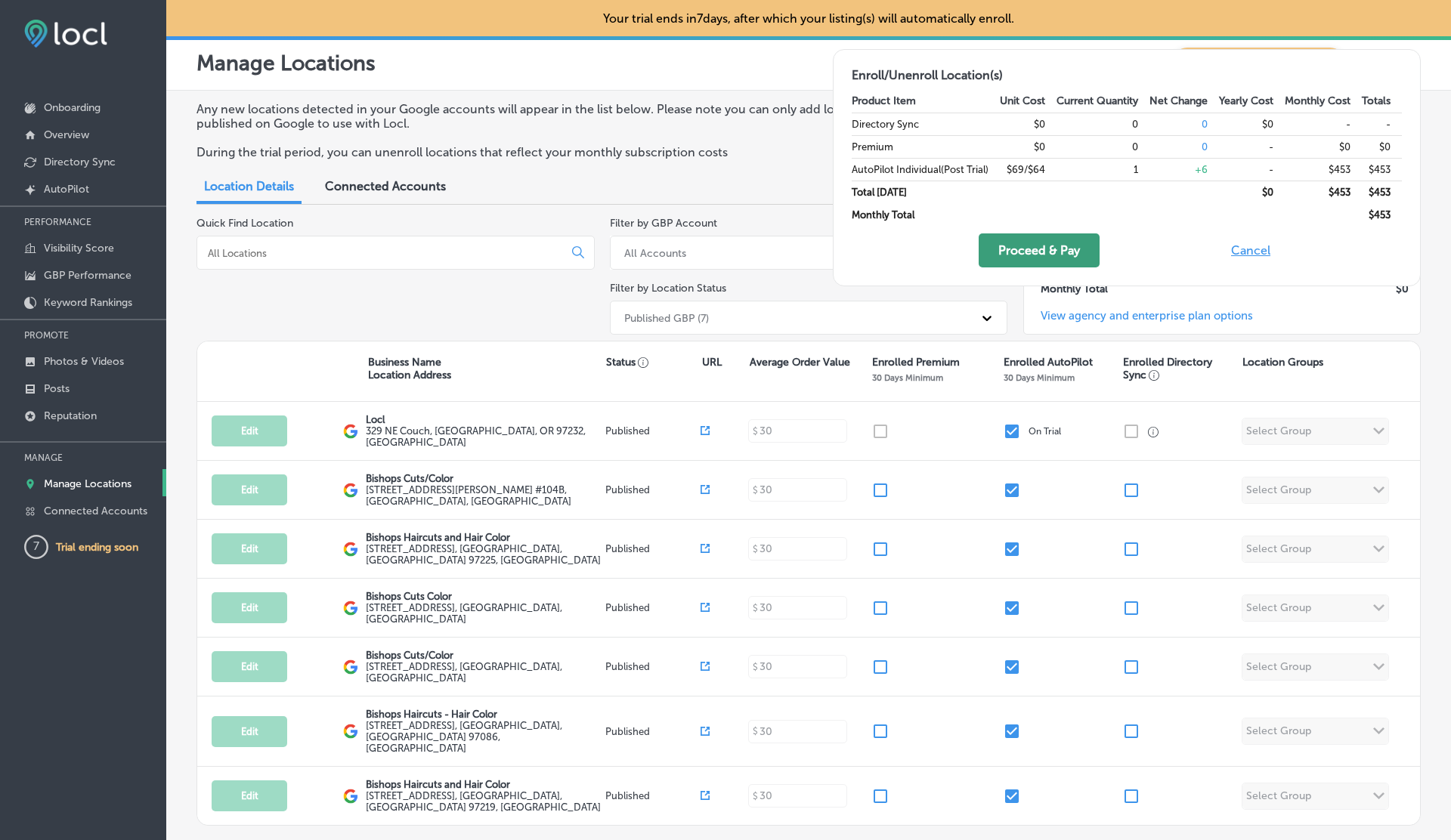
click at [1022, 253] on button "Proceed & Pay" at bounding box center [1039, 250] width 121 height 34
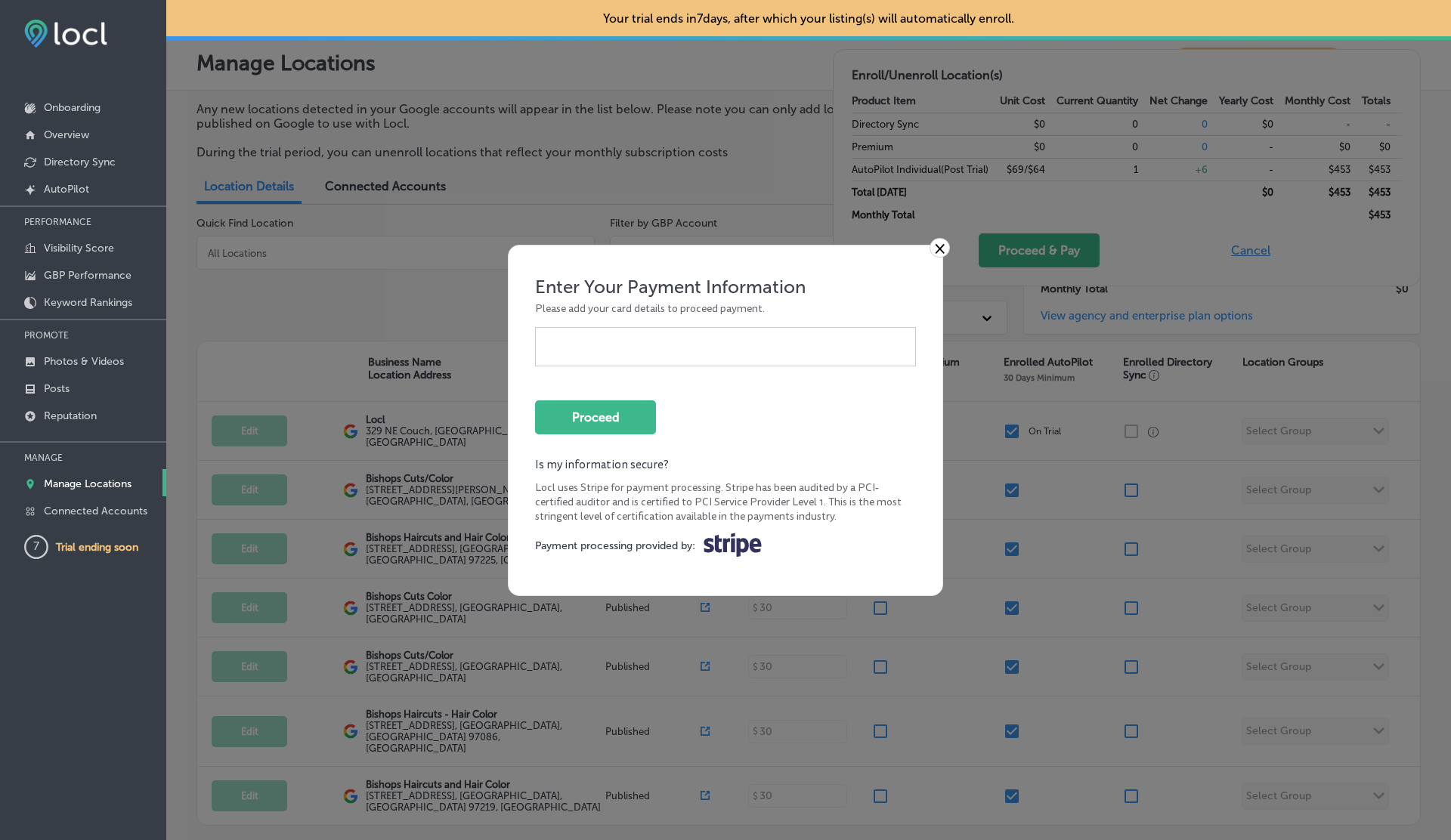
click at [942, 248] on link "×" at bounding box center [940, 248] width 21 height 20
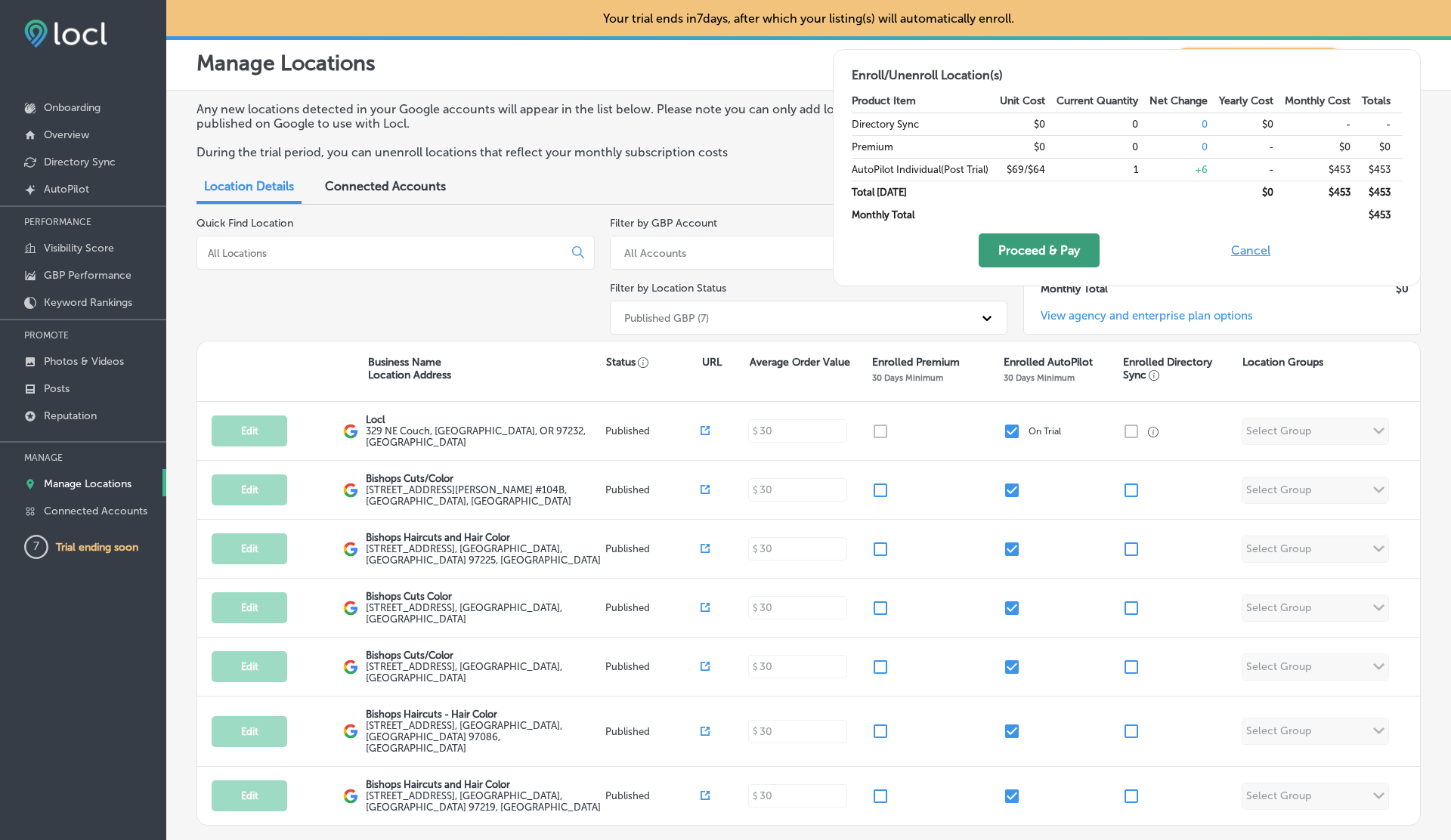
click at [1031, 252] on button "Proceed & Pay" at bounding box center [1039, 250] width 121 height 34
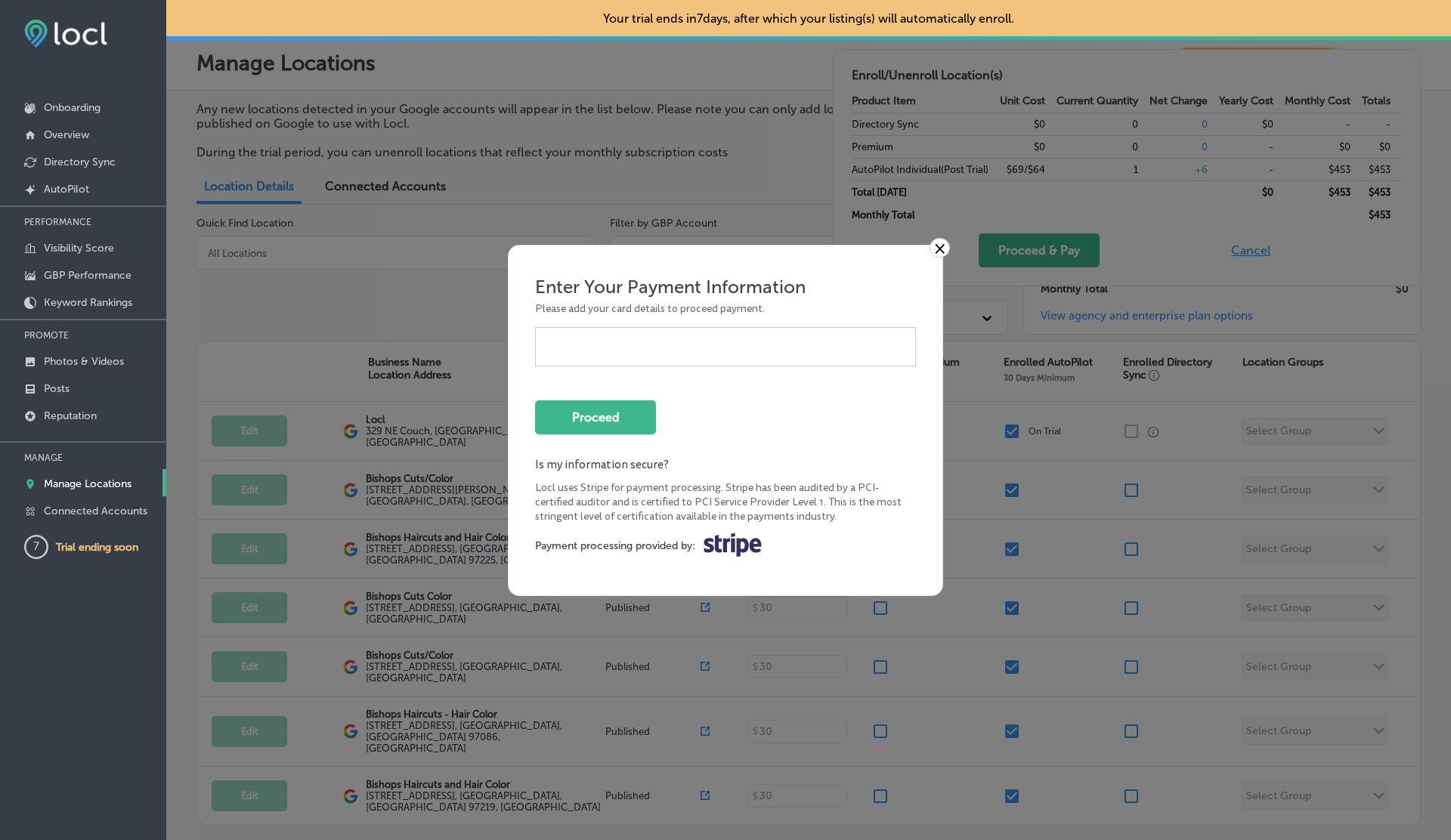
click at [1252, 248] on div "× Enter Your Payment Information Please add your card details to proceed paymen…" at bounding box center [726, 420] width 1451 height 840
click at [938, 246] on link "×" at bounding box center [940, 248] width 21 height 20
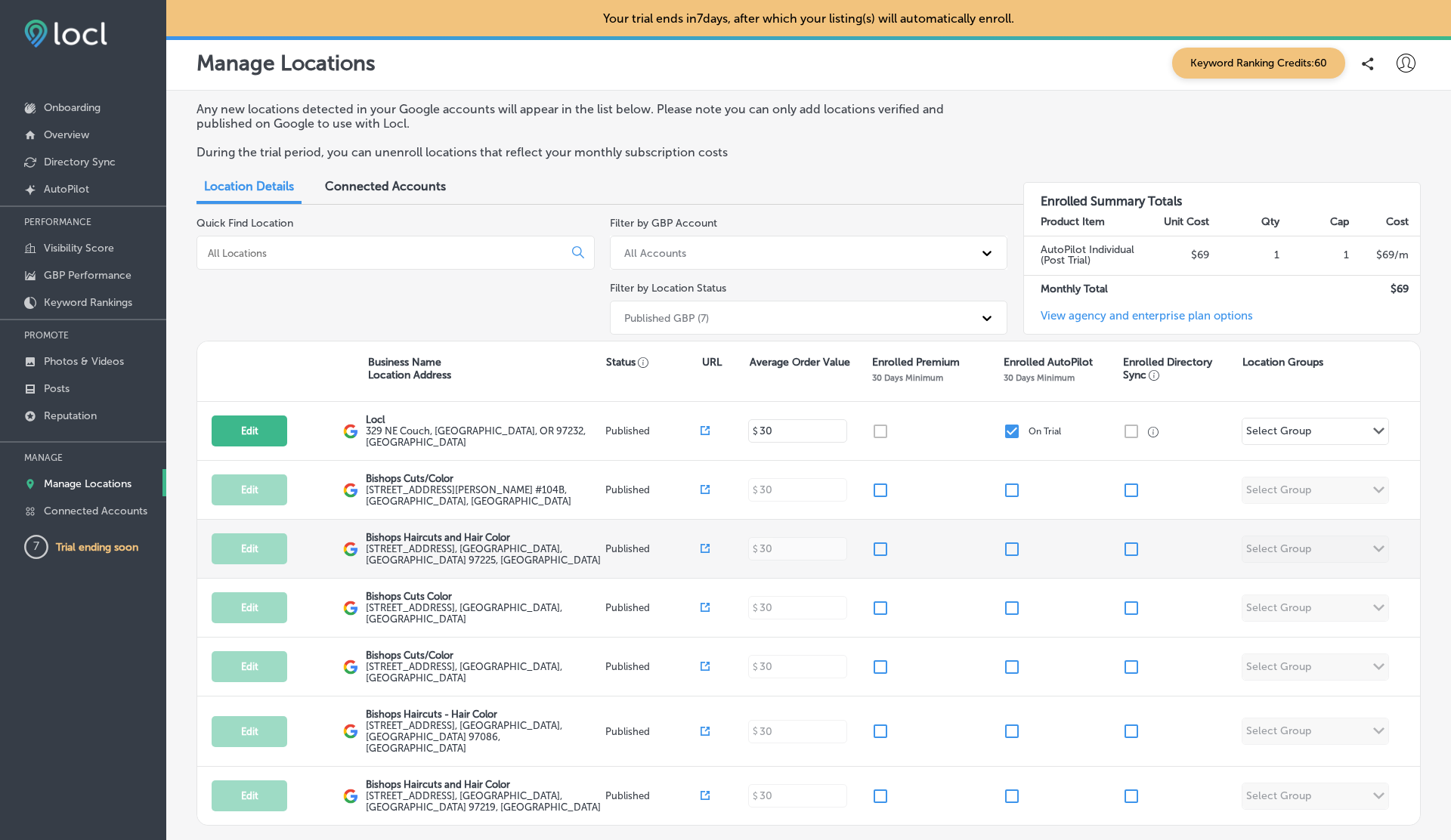
click at [1017, 551] on input "checkbox" at bounding box center [1012, 549] width 18 height 18
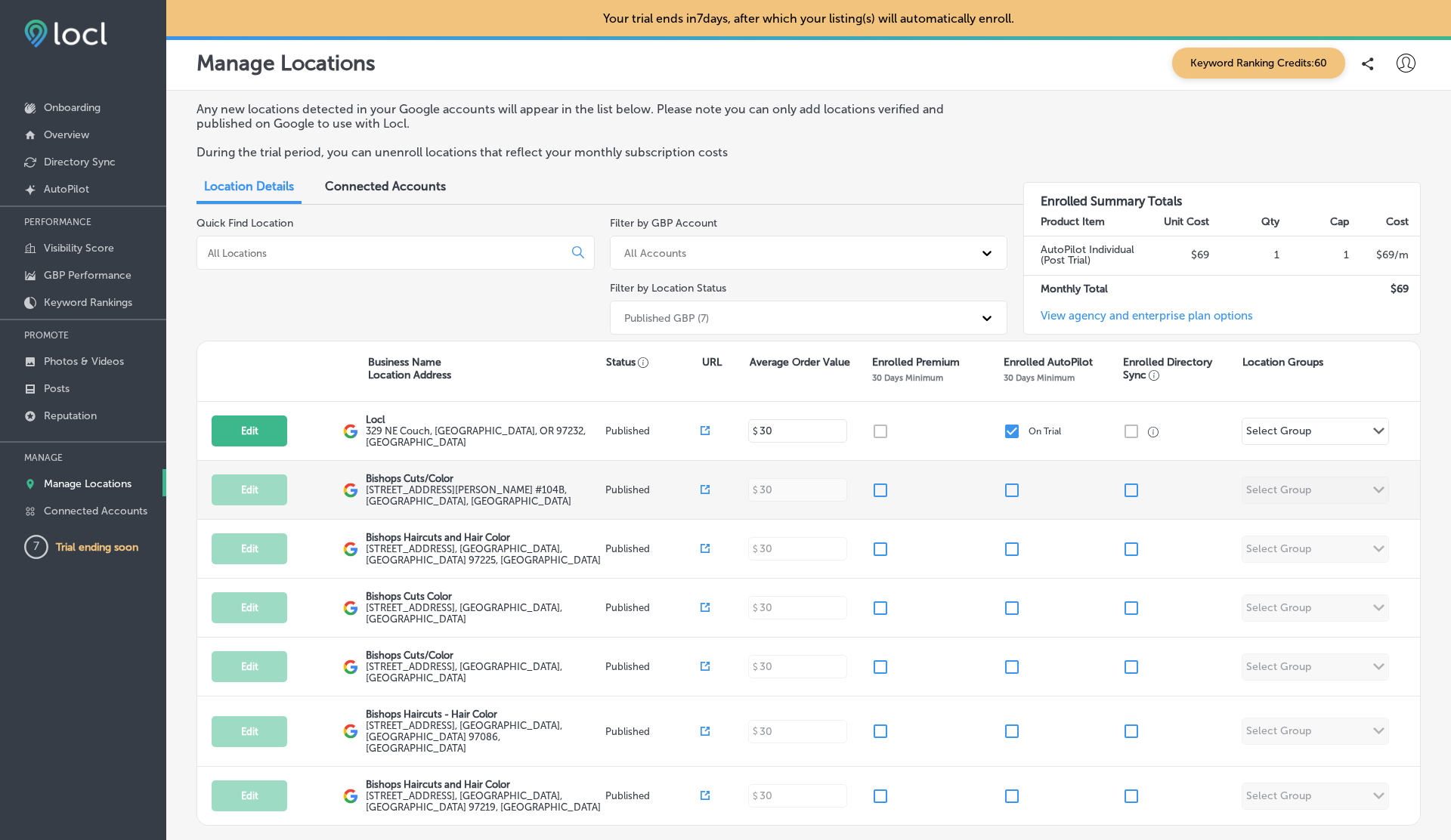
checkbox input "false"
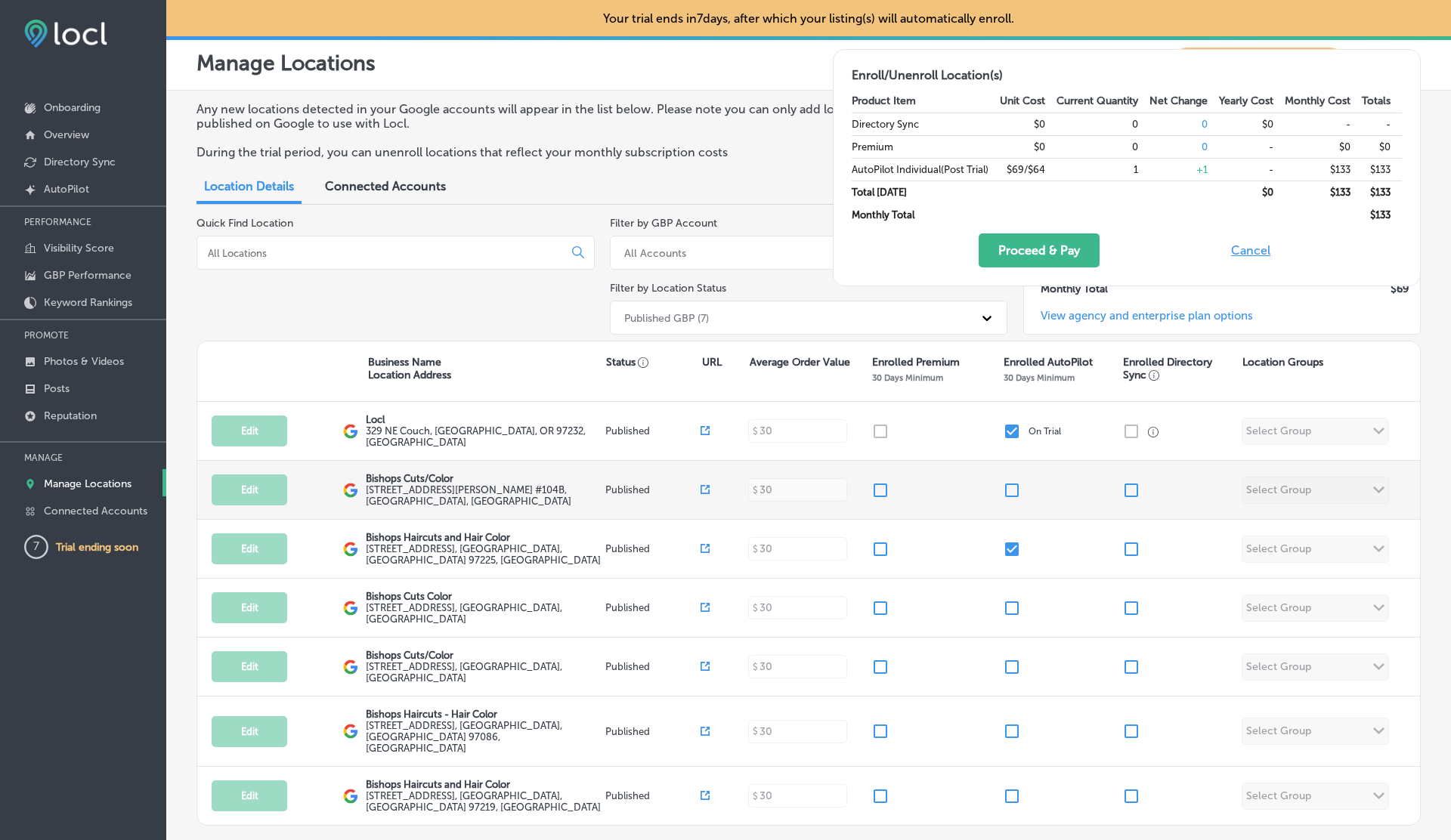
click at [1017, 493] on input "checkbox" at bounding box center [1012, 490] width 18 height 18
checkbox input "false"
checkbox input "true"
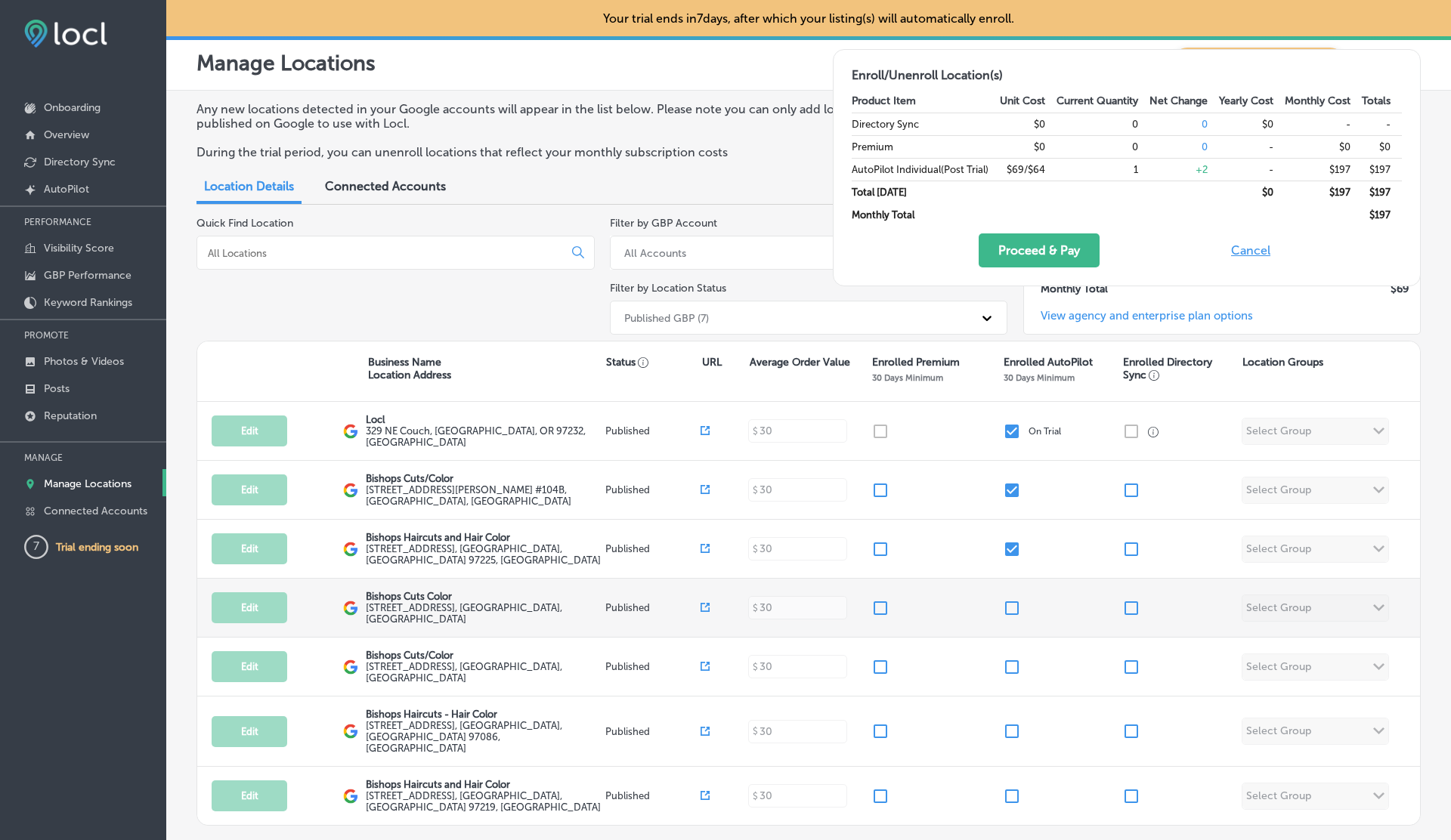
click at [1018, 609] on input "checkbox" at bounding box center [1012, 607] width 18 height 18
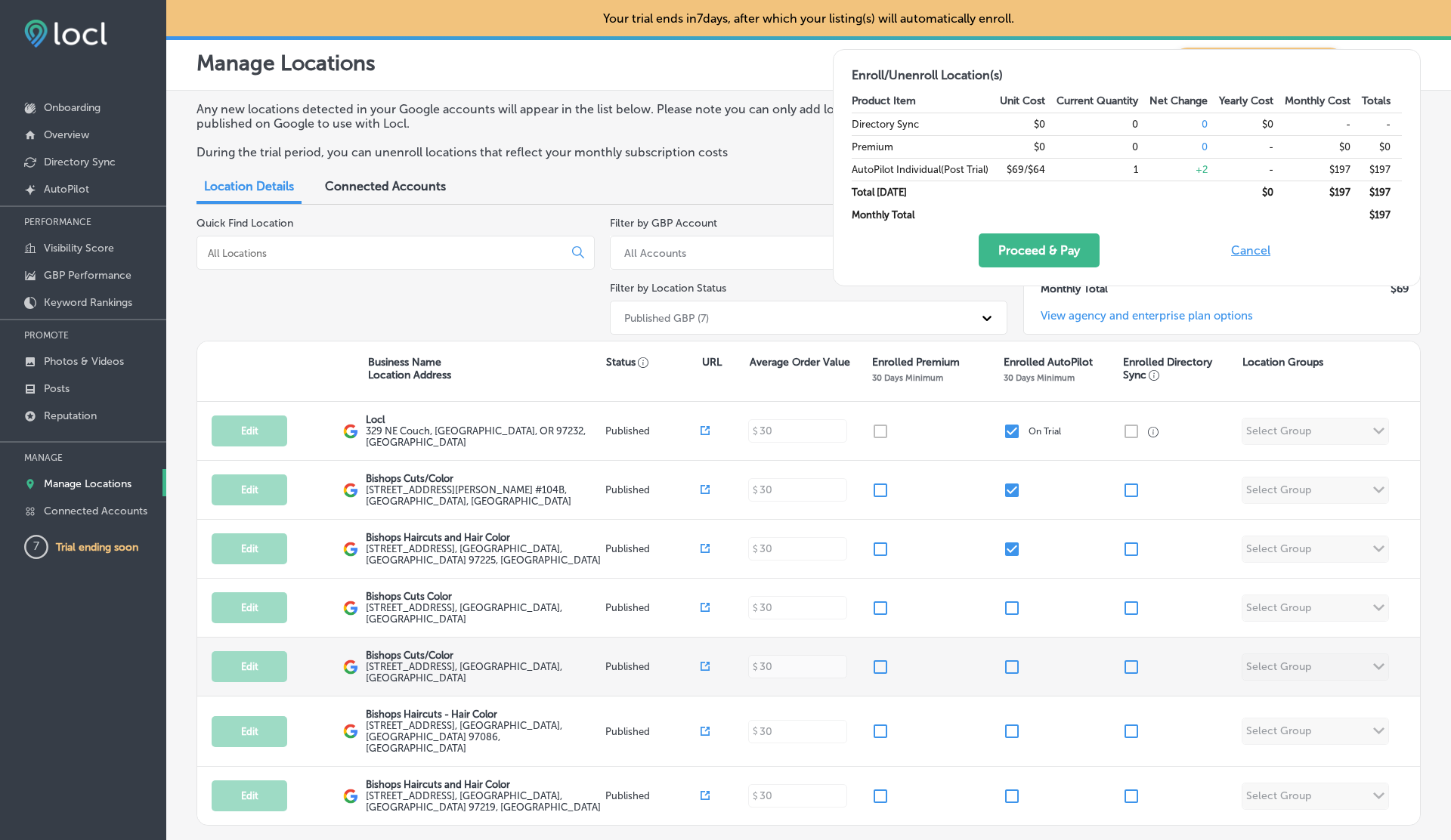
checkbox input "true"
click at [1018, 661] on input "checkbox" at bounding box center [1012, 667] width 18 height 18
checkbox input "true"
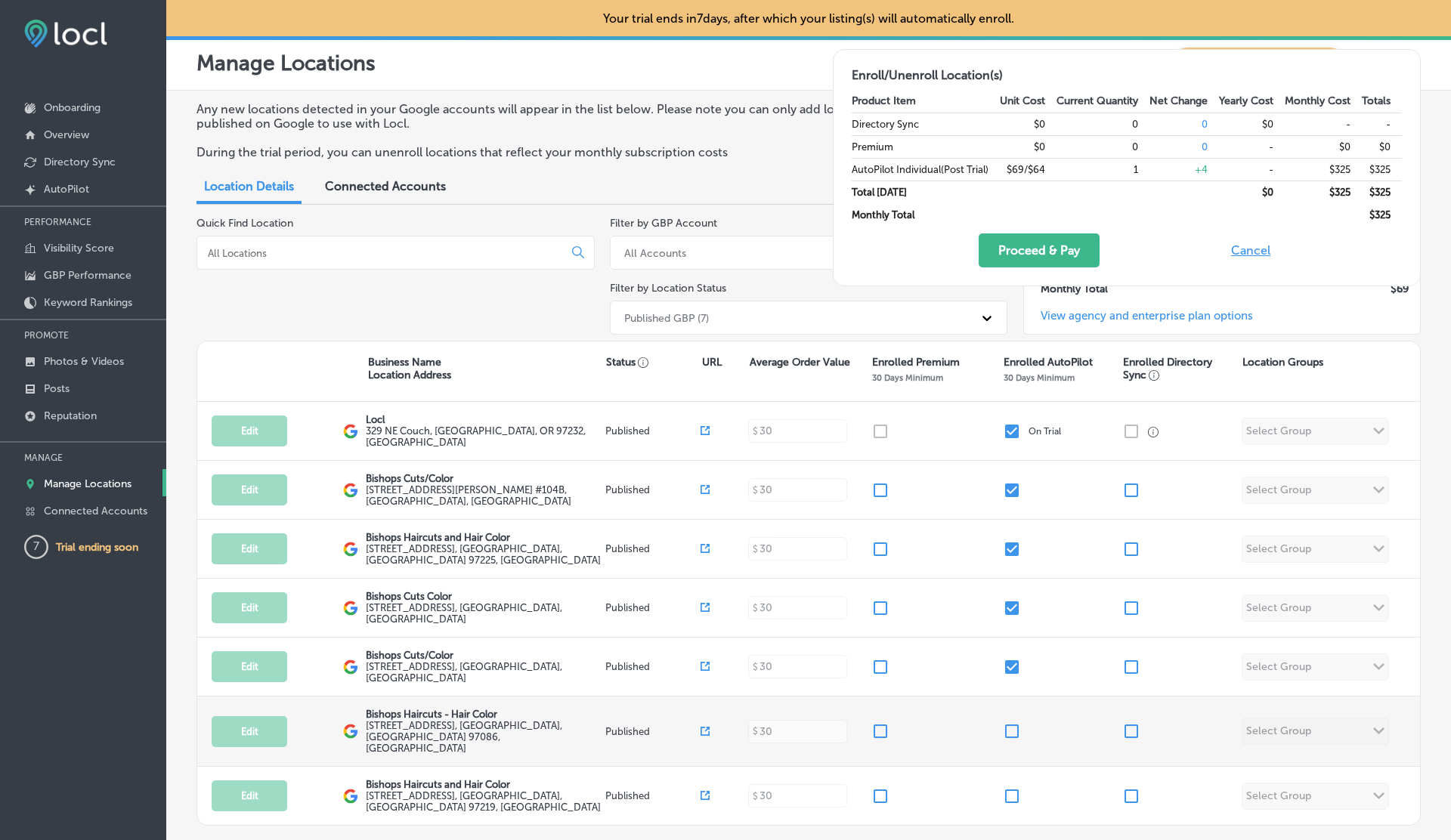
click at [1016, 725] on input "checkbox" at bounding box center [1012, 731] width 18 height 18
checkbox input "true"
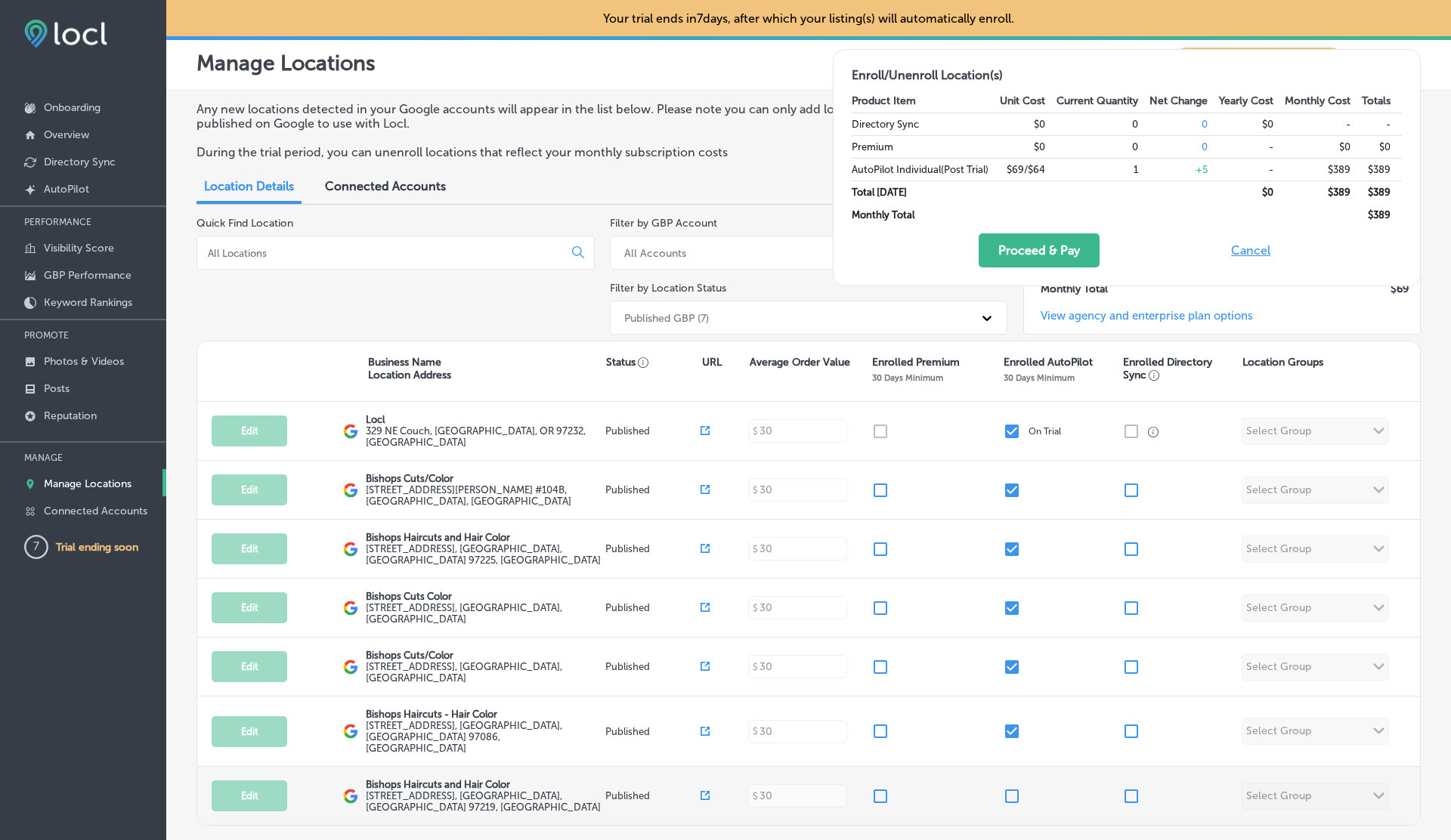
click at [1009, 787] on input "checkbox" at bounding box center [1012, 796] width 18 height 18
checkbox input "true"
checkbox input "false"
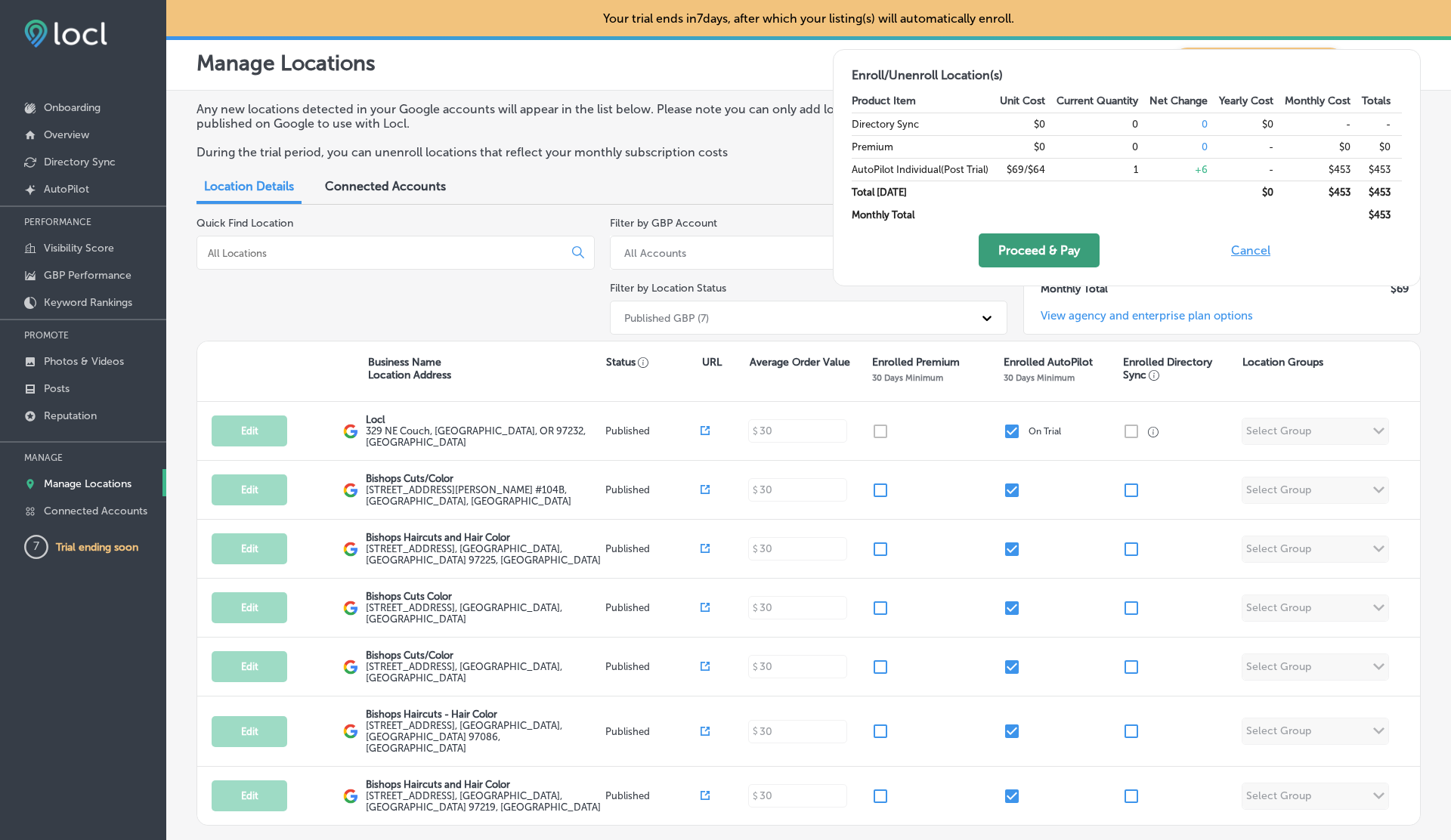
click at [1062, 252] on button "Proceed & Pay" at bounding box center [1039, 250] width 121 height 34
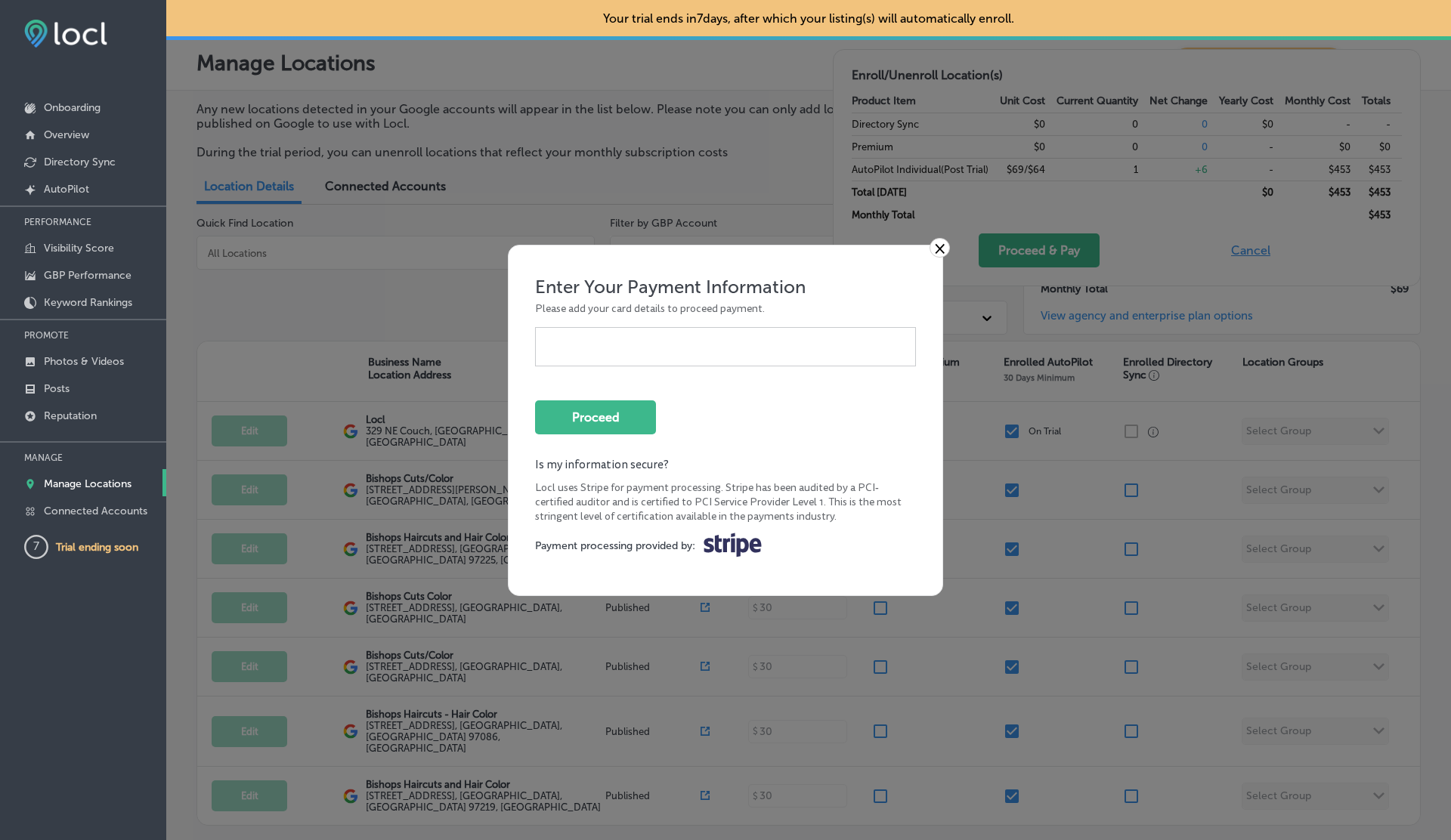
click at [633, 354] on div at bounding box center [726, 347] width 381 height 40
click at [643, 426] on button "Proceed" at bounding box center [595, 417] width 121 height 34
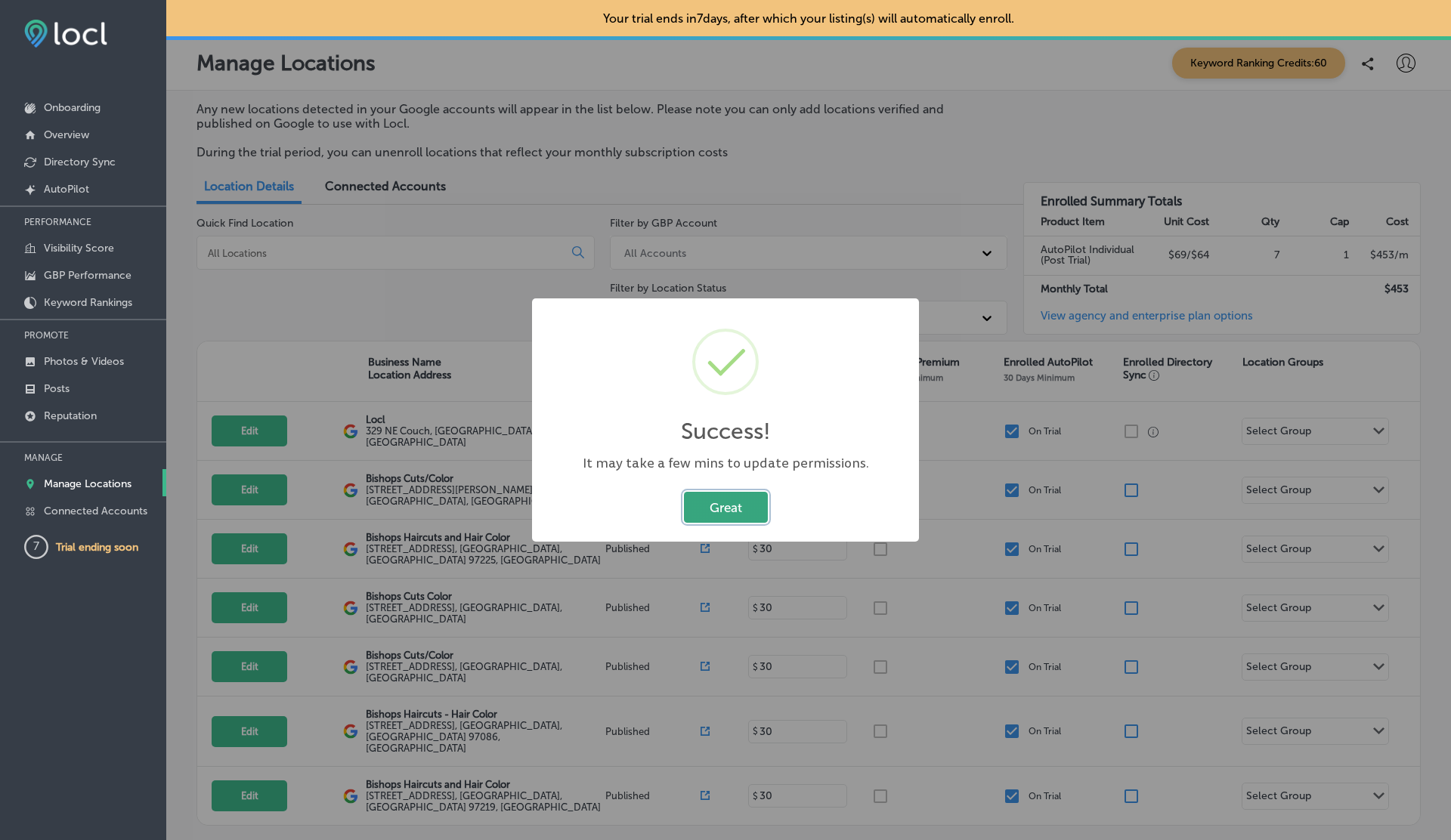
click at [740, 503] on button "Great" at bounding box center [726, 507] width 84 height 31
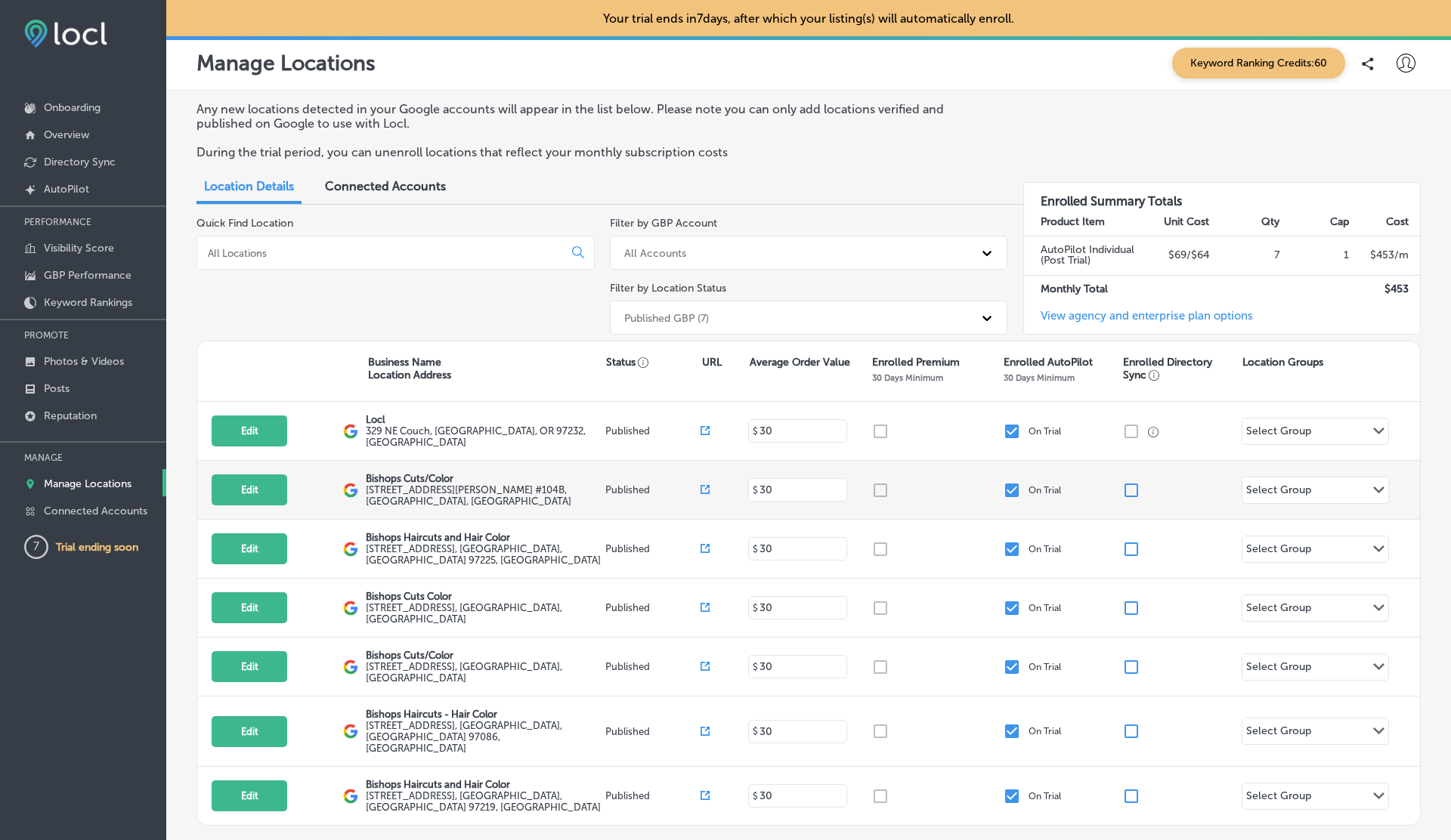
click at [1009, 494] on input "checkbox" at bounding box center [1012, 490] width 18 height 18
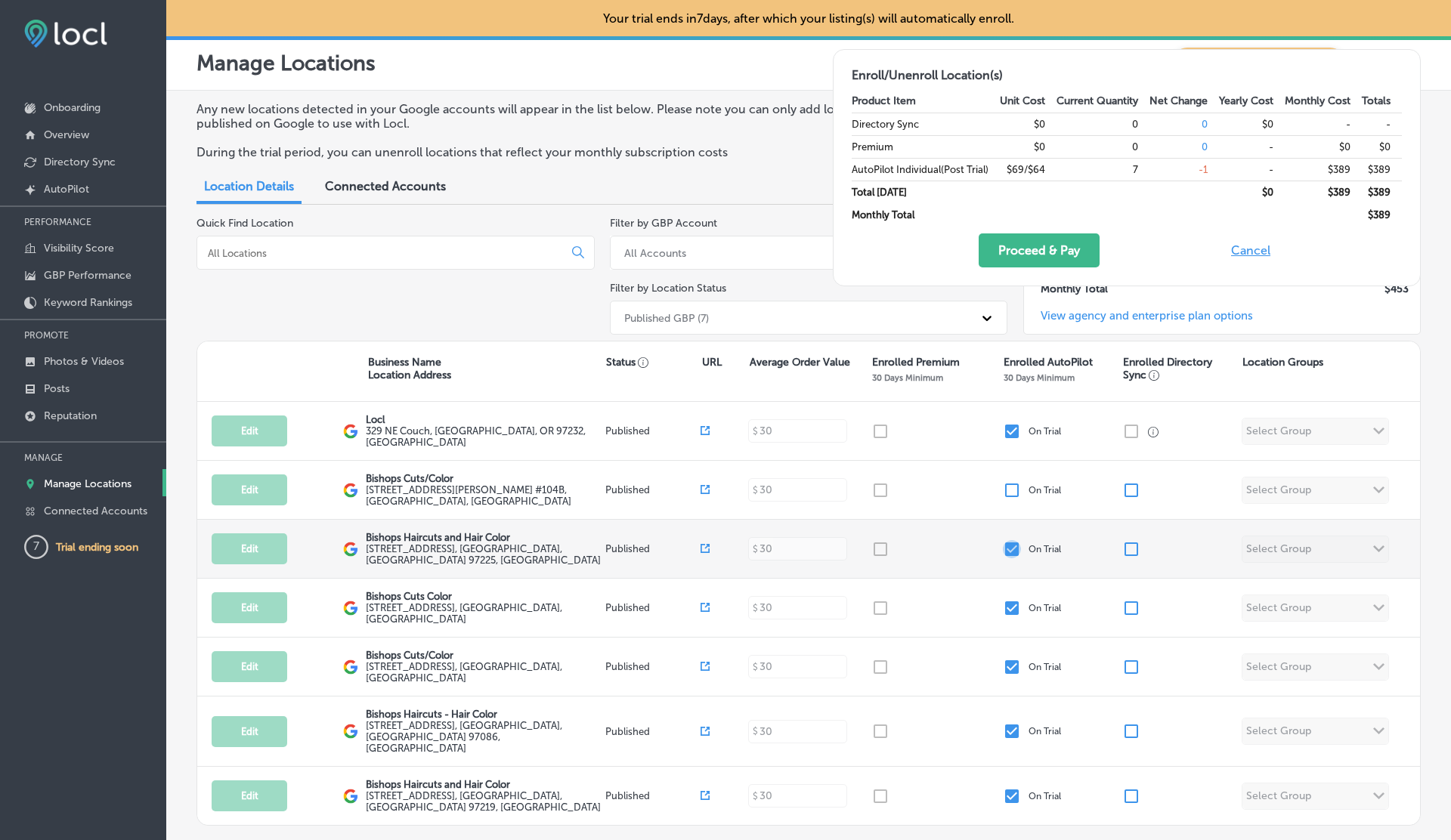
click at [1009, 551] on input "checkbox" at bounding box center [1012, 549] width 18 height 18
checkbox input "false"
checkbox input "true"
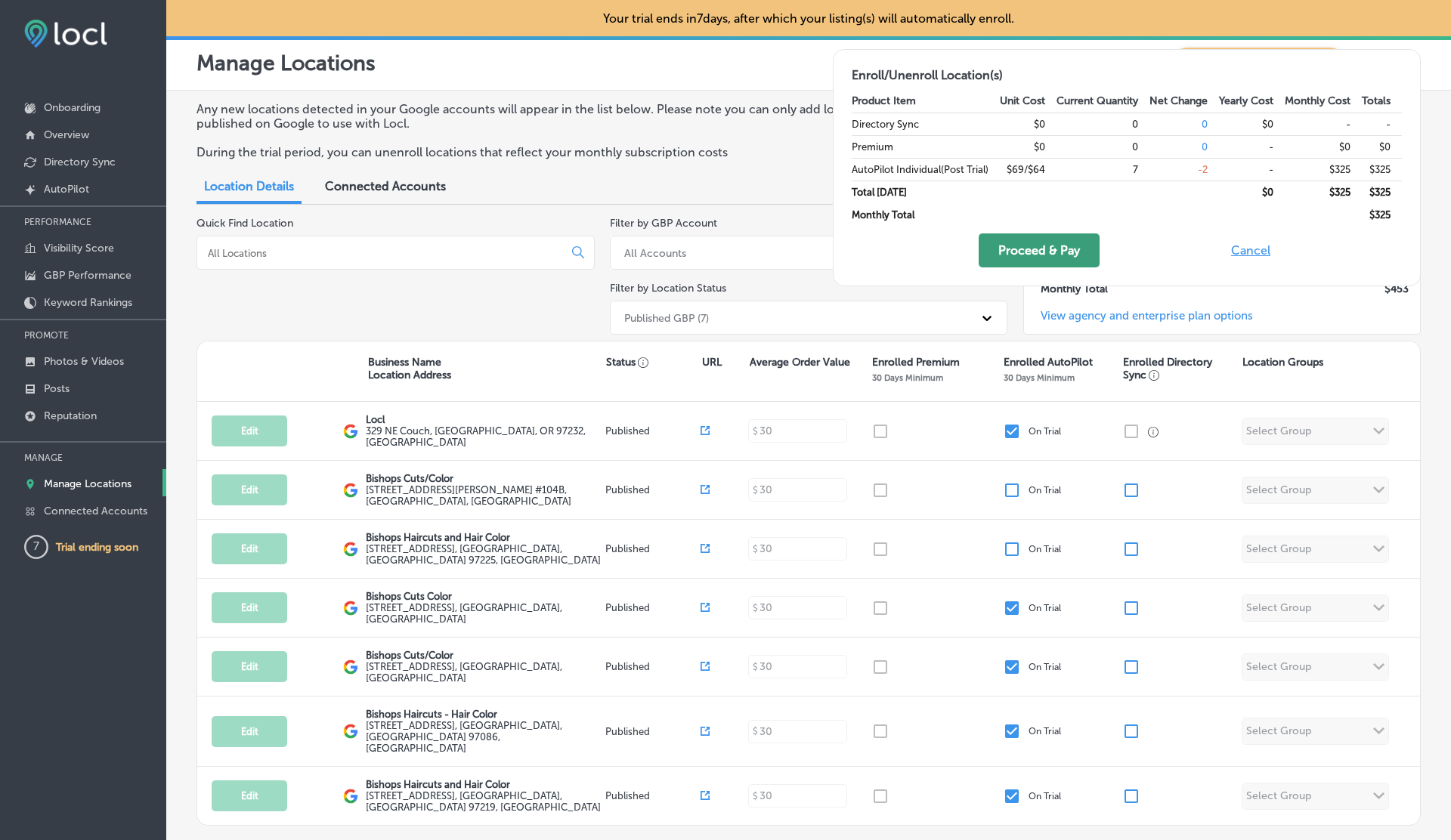
click at [1036, 251] on button "Proceed & Pay" at bounding box center [1039, 250] width 121 height 34
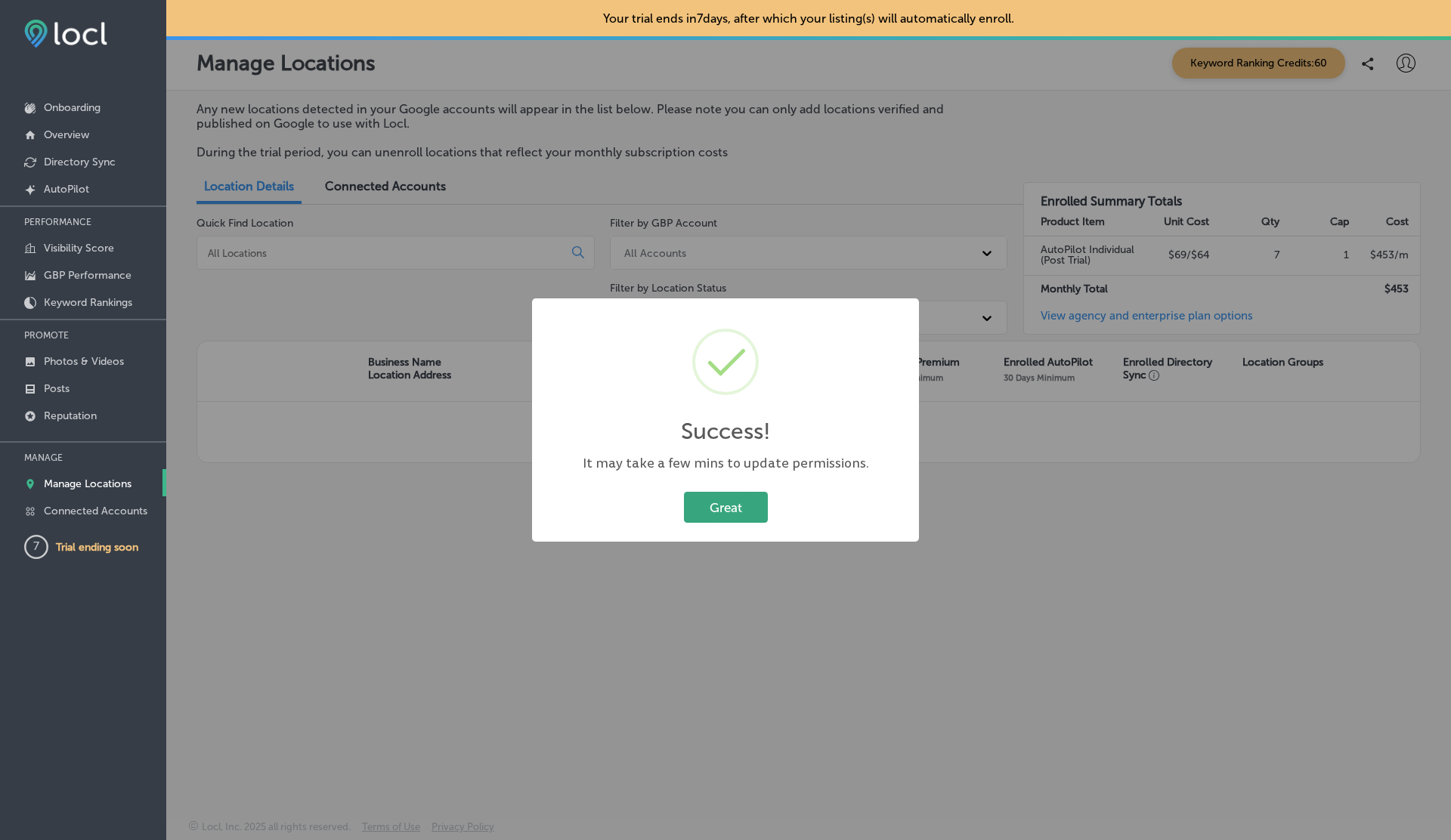
click at [723, 510] on button "Great" at bounding box center [726, 507] width 84 height 31
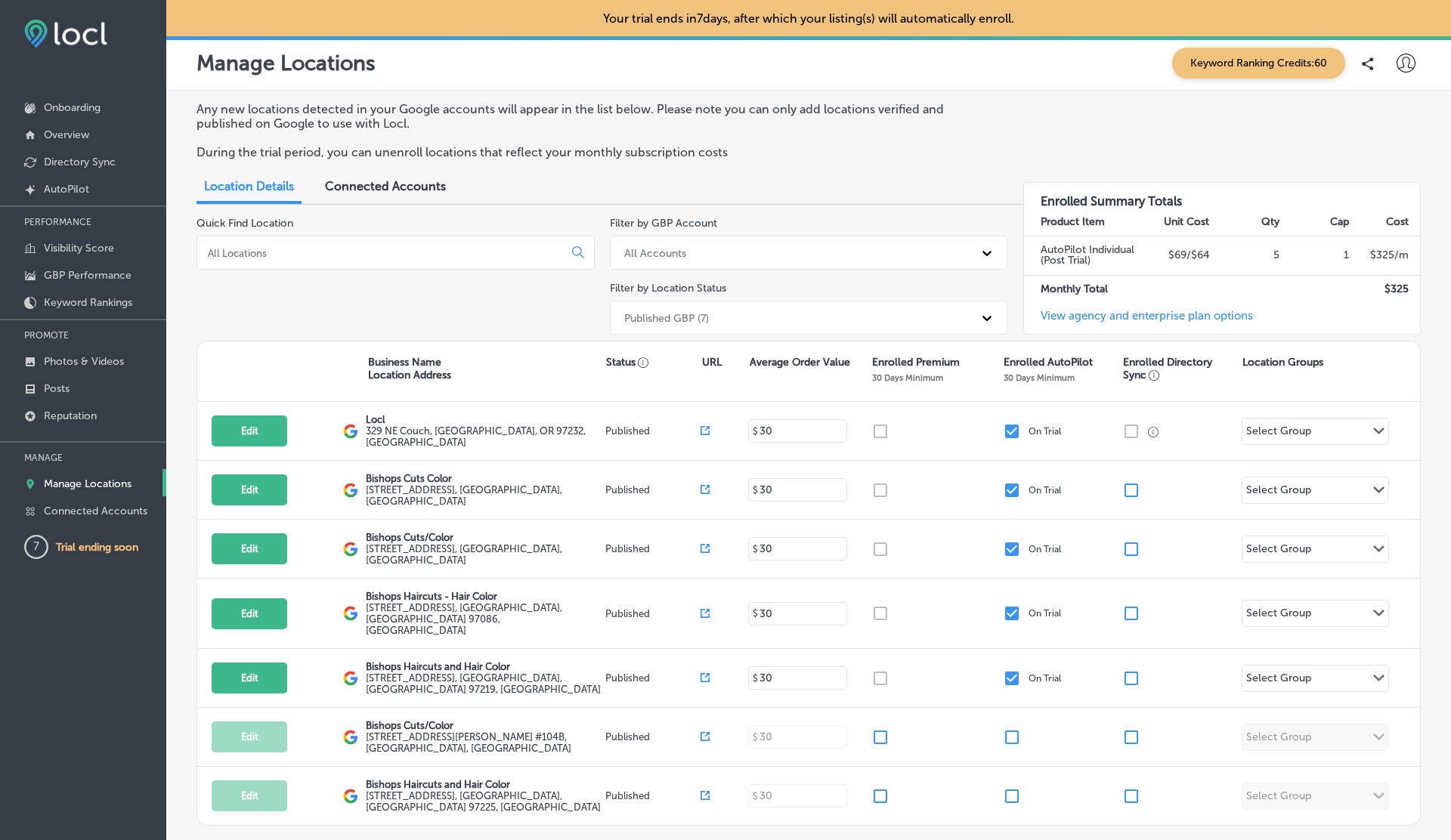
scroll to position [73, 0]
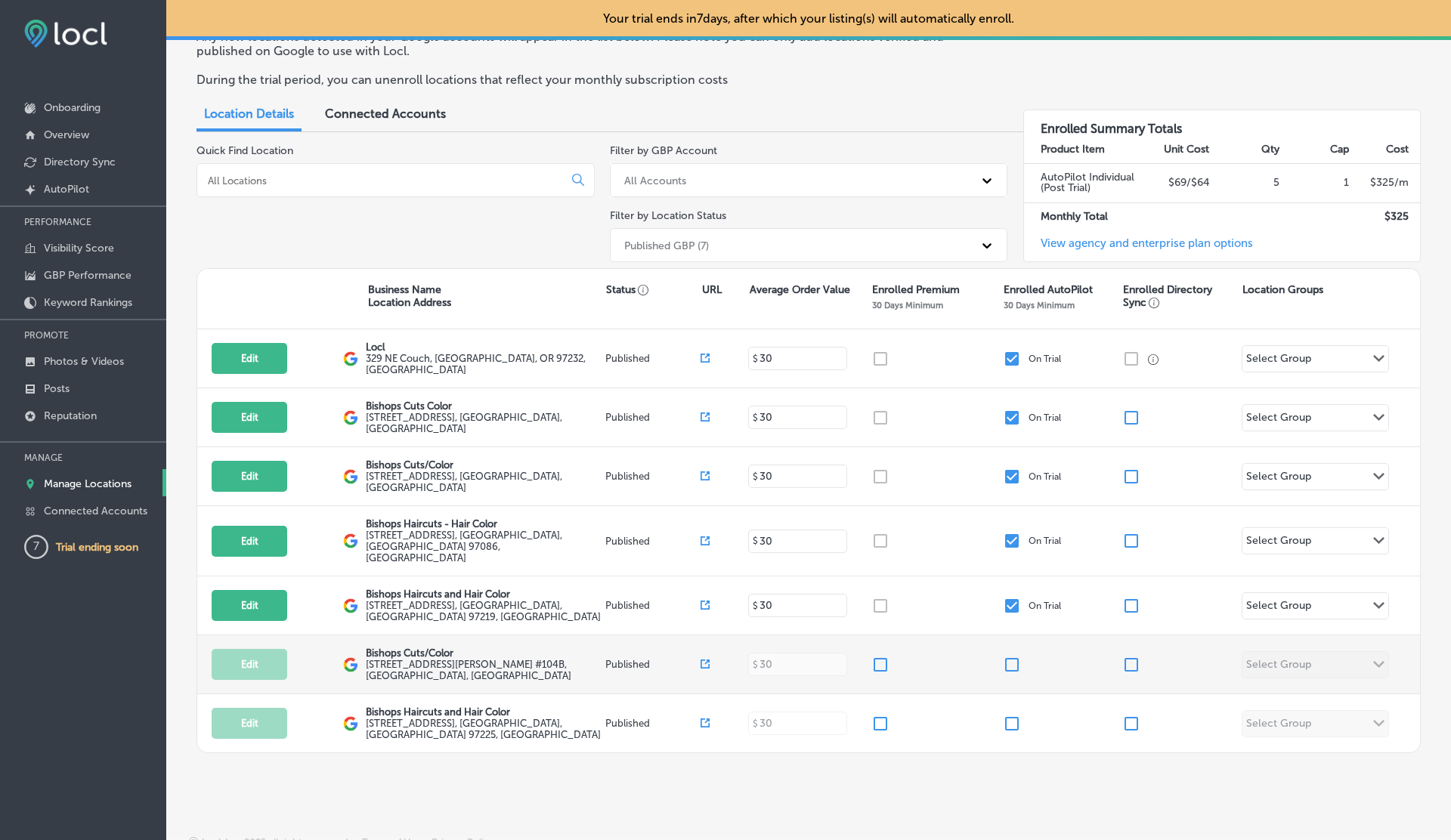
click at [1019, 655] on input "checkbox" at bounding box center [1012, 664] width 18 height 18
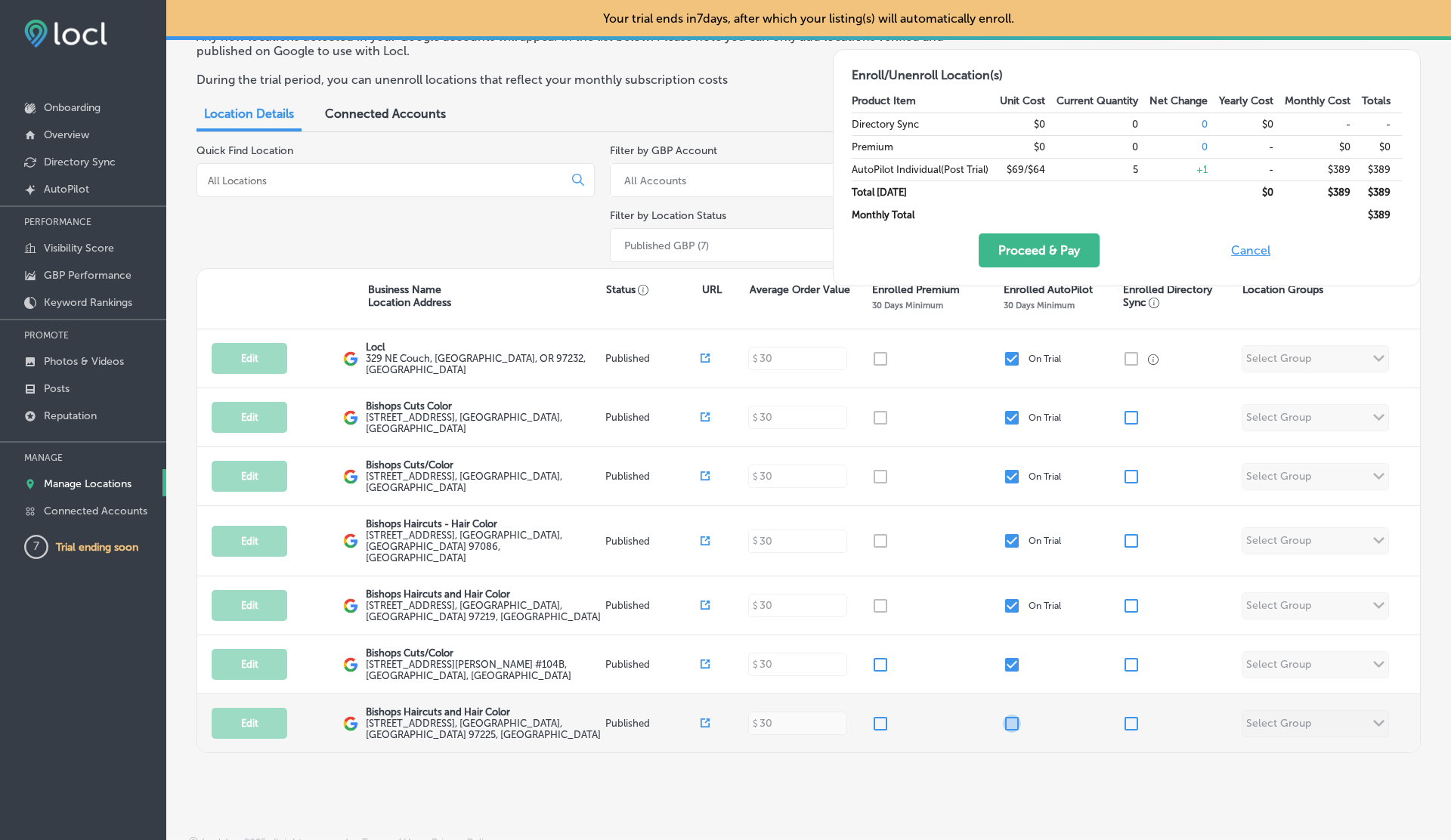
click at [1015, 715] on input "checkbox" at bounding box center [1012, 723] width 18 height 18
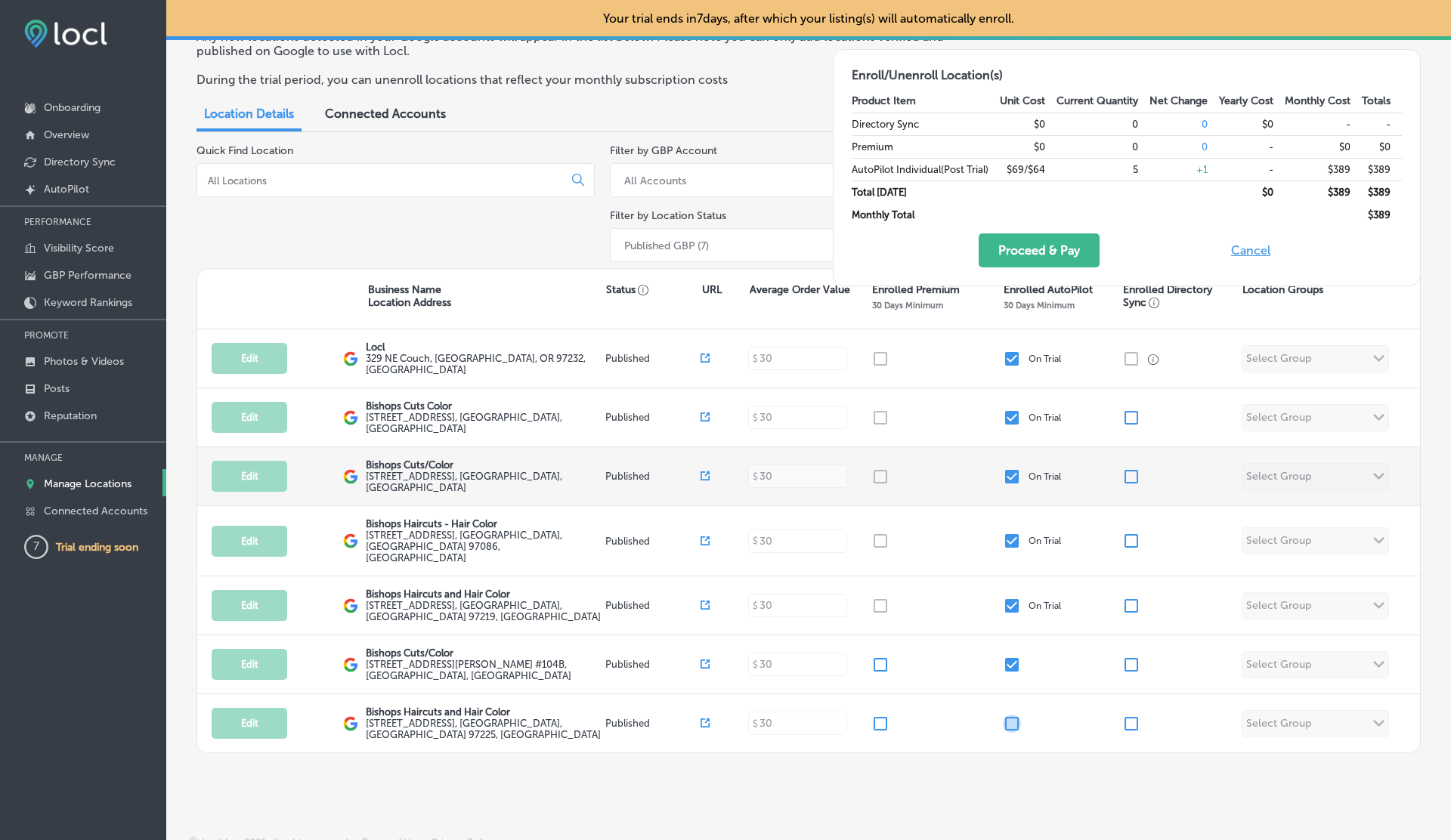
checkbox input "true"
checkbox input "false"
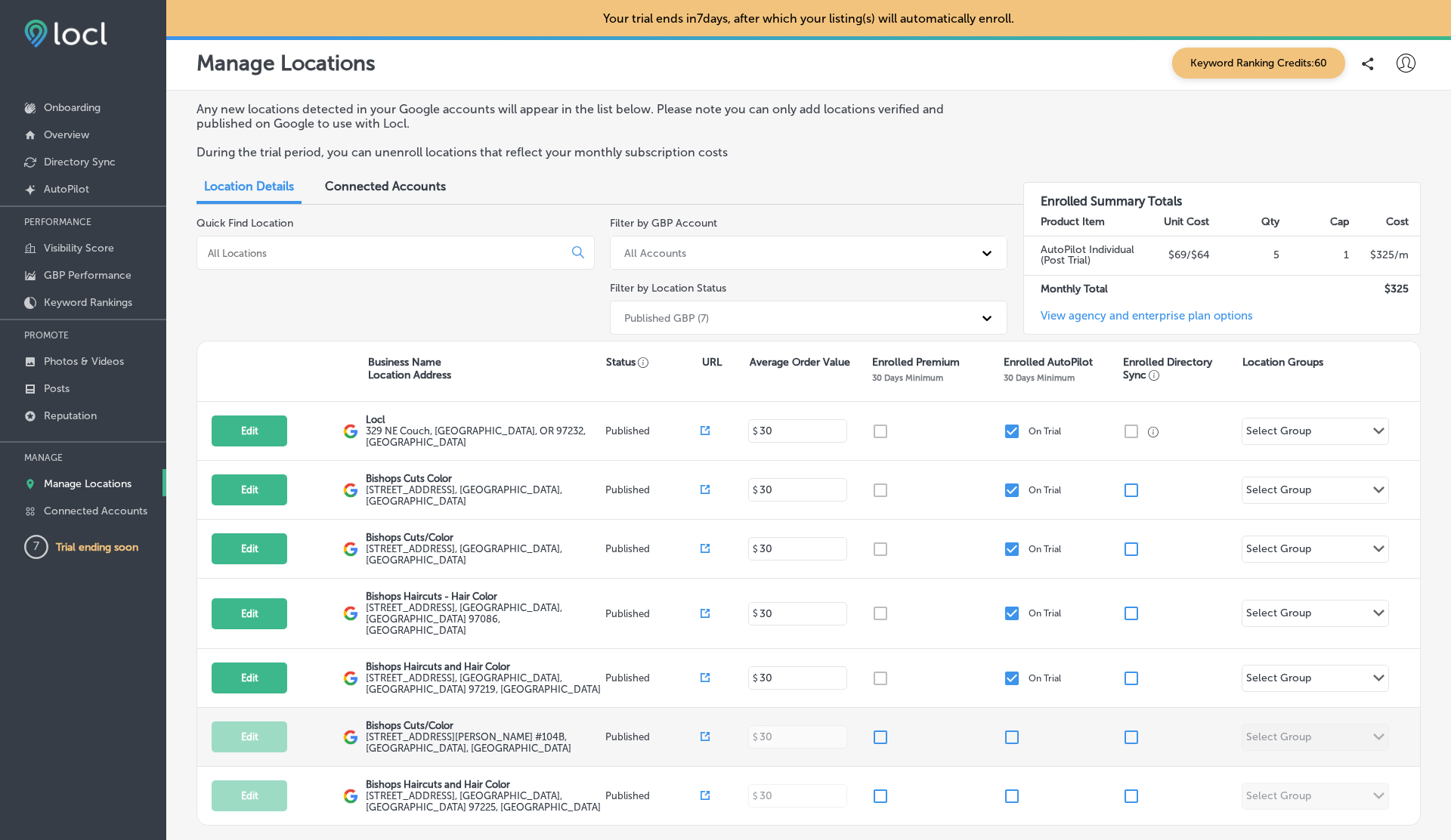
click at [1012, 728] on input "checkbox" at bounding box center [1012, 736] width 18 height 18
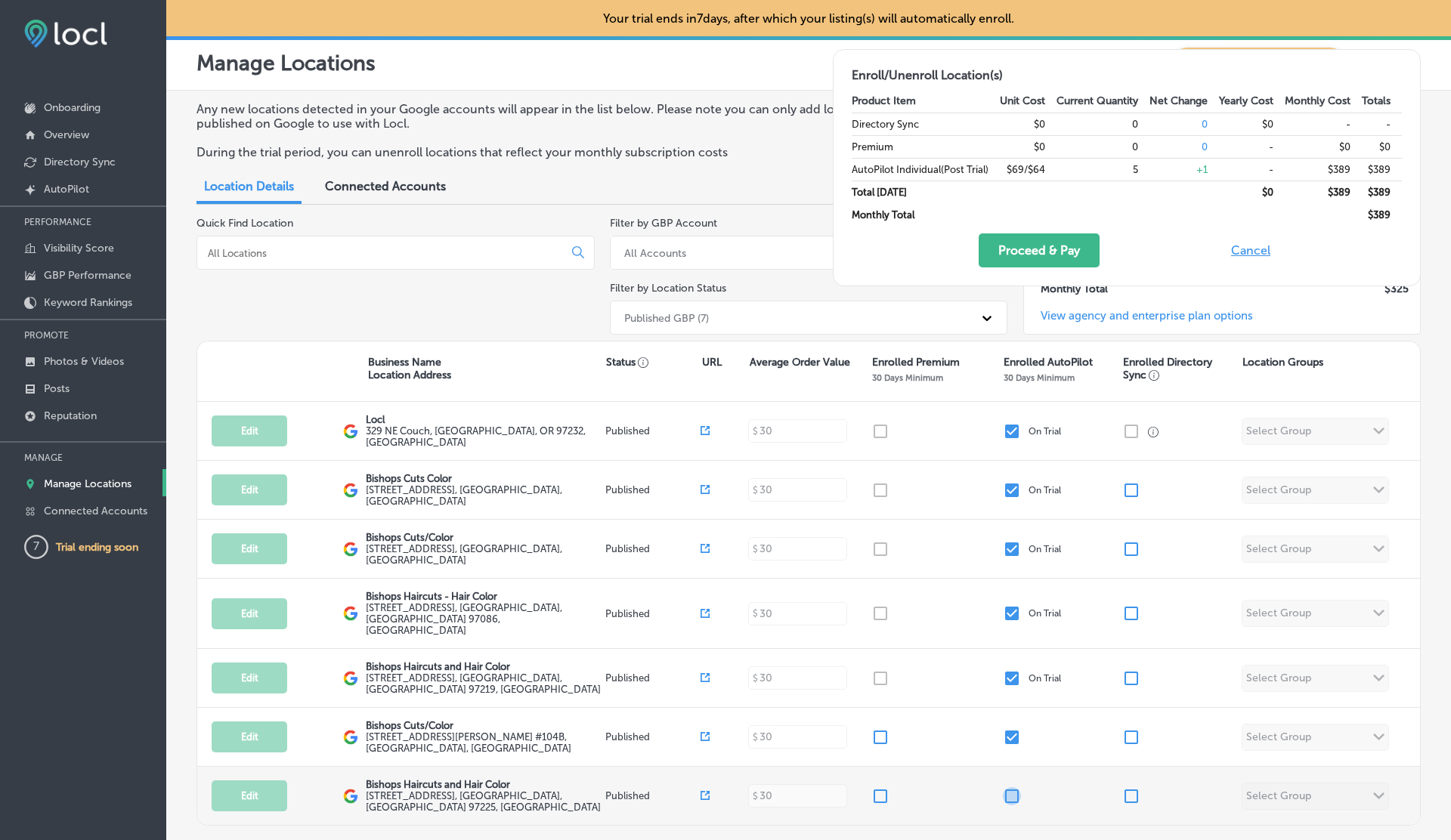
click at [1012, 787] on input "checkbox" at bounding box center [1012, 796] width 18 height 18
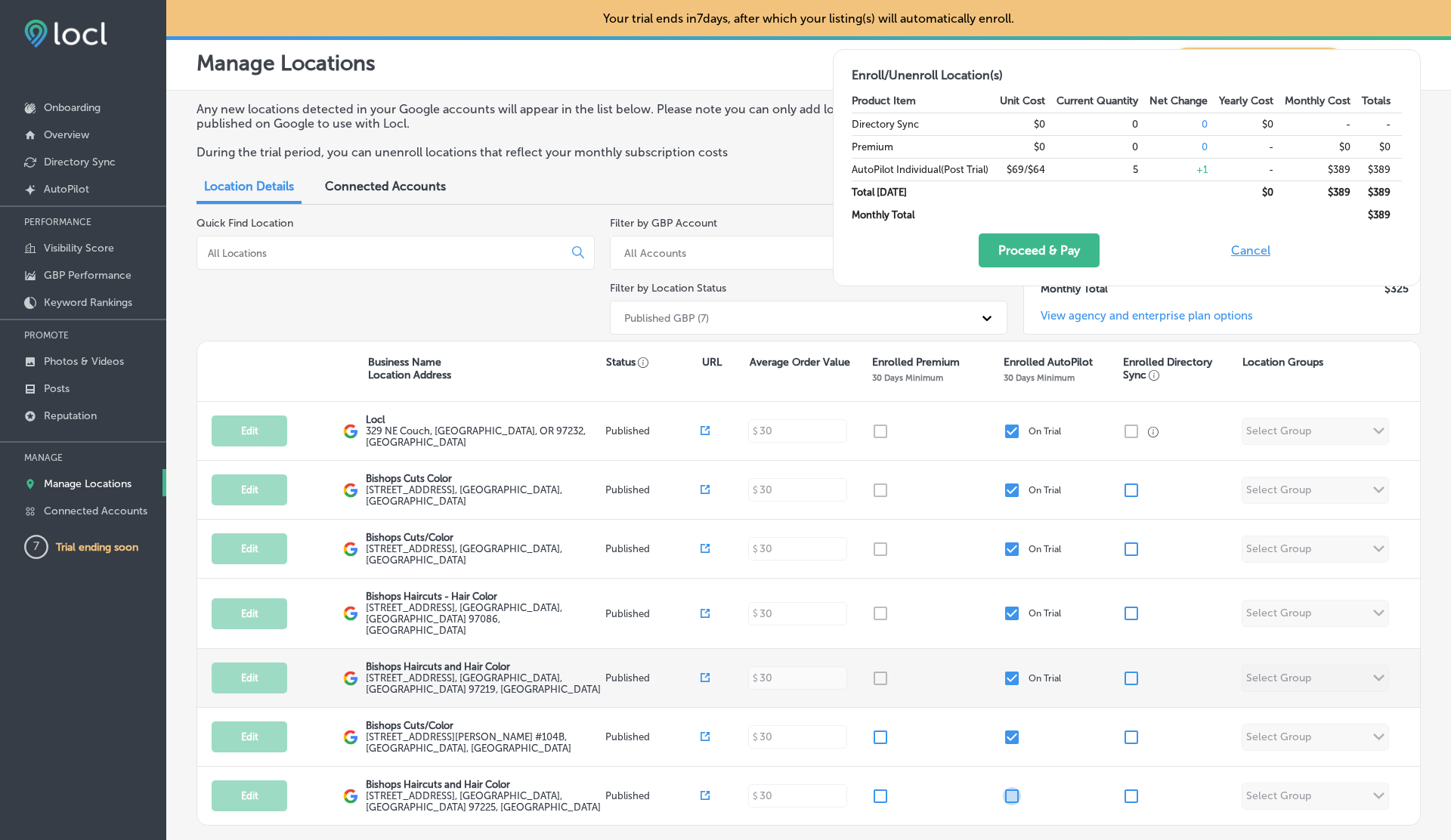
checkbox input "true"
checkbox input "false"
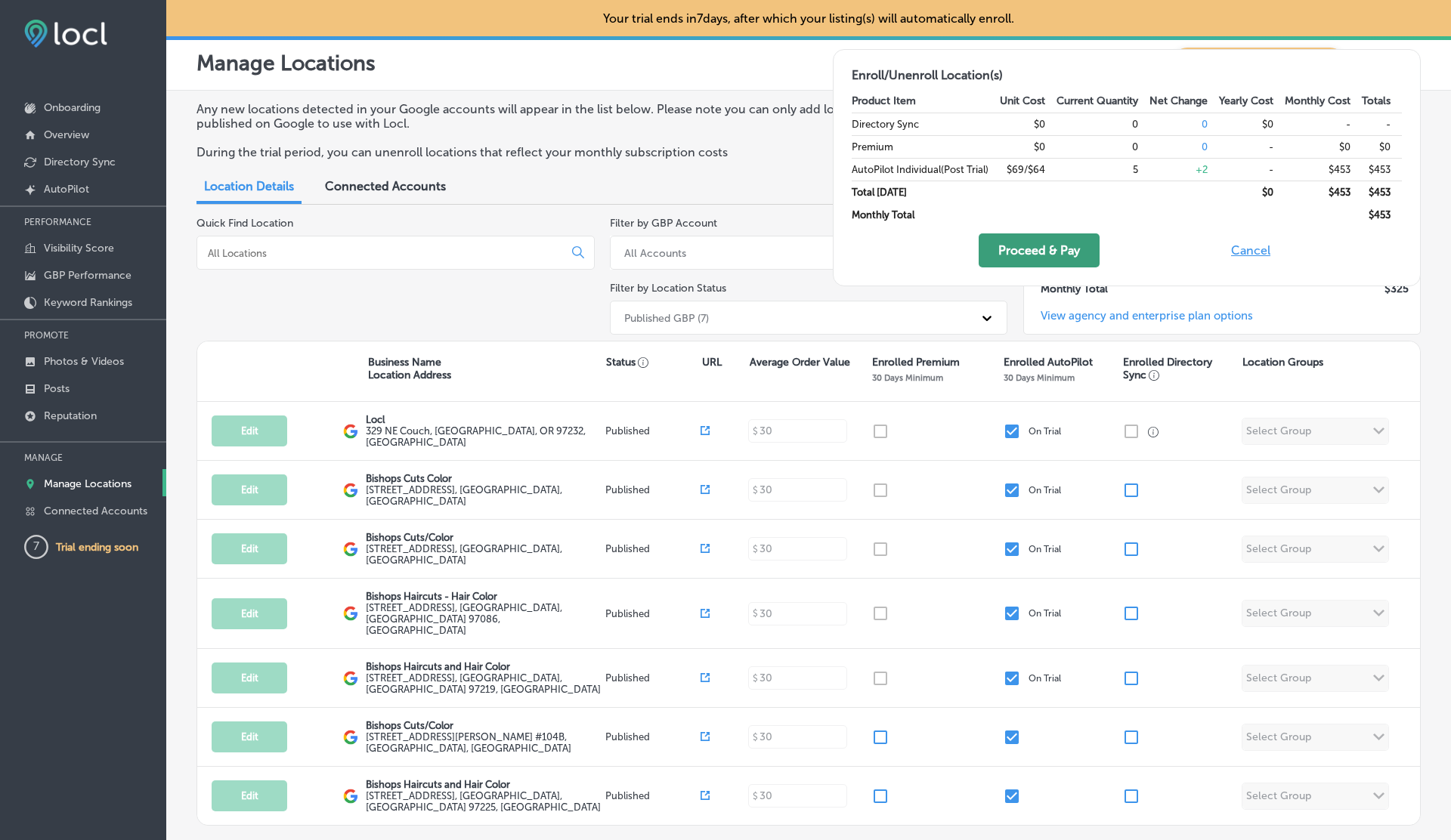
click at [1042, 247] on button "Proceed & Pay" at bounding box center [1039, 250] width 121 height 34
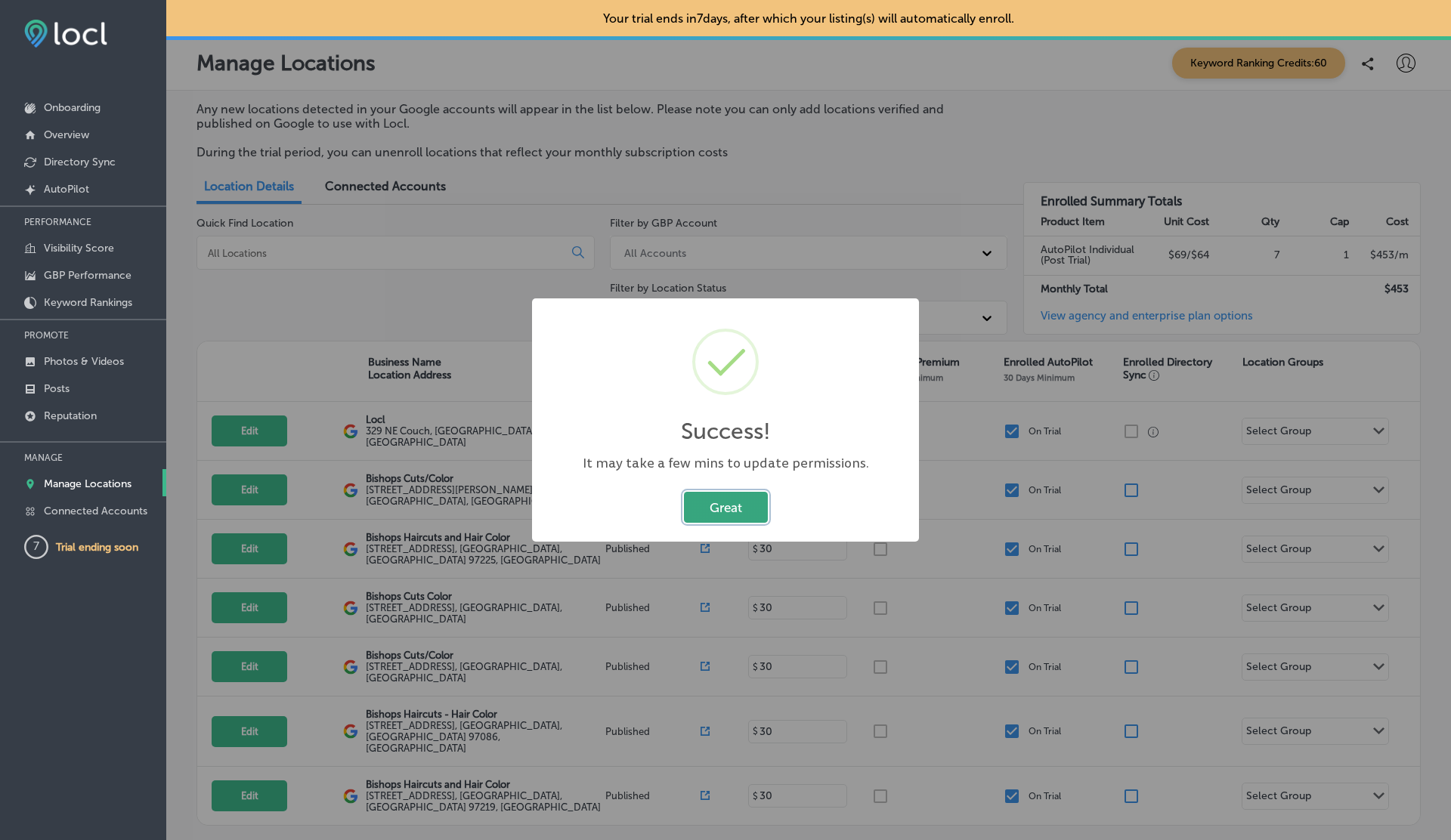
click at [721, 514] on button "Great" at bounding box center [726, 507] width 84 height 31
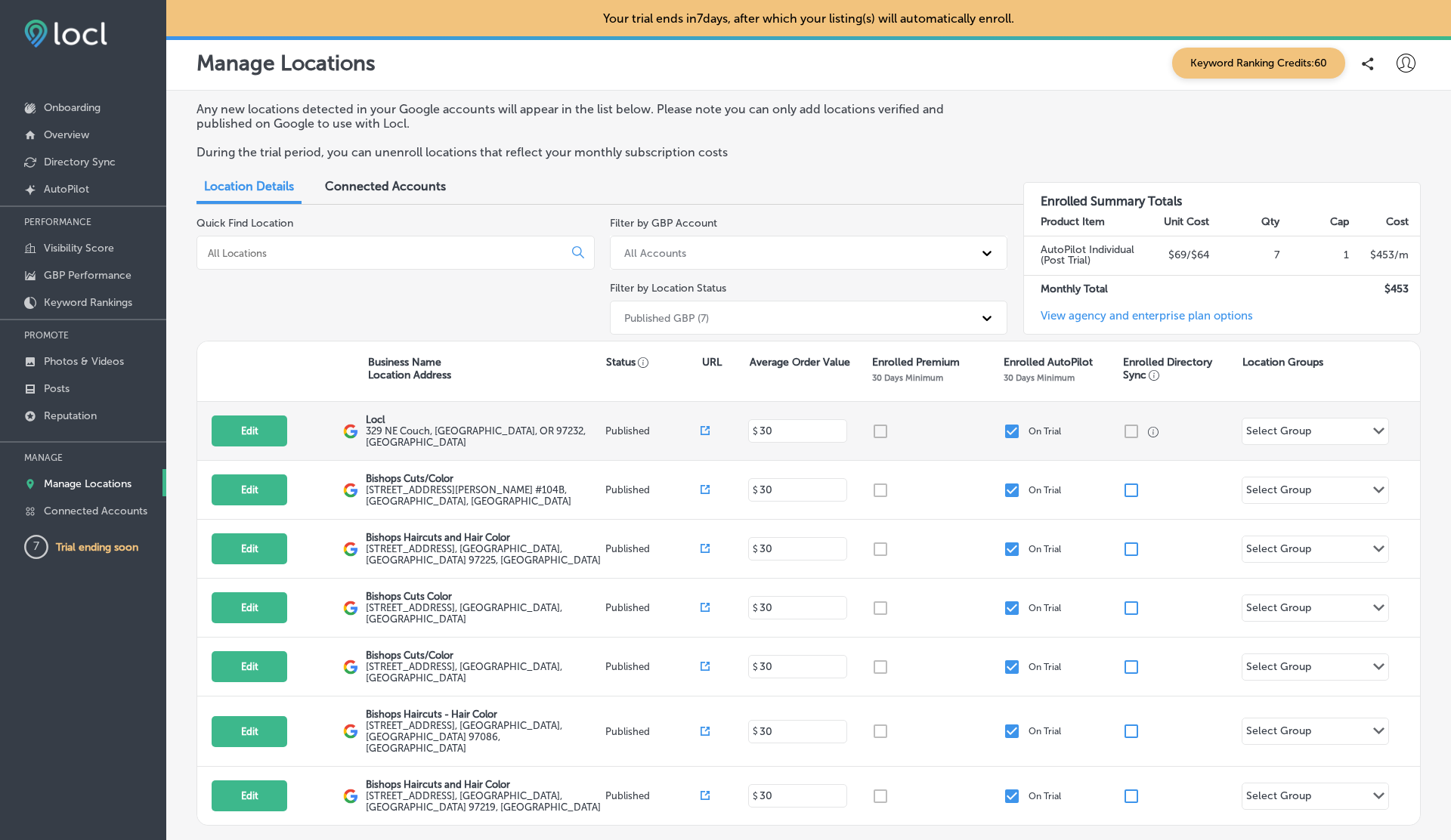
click at [1011, 428] on input "checkbox" at bounding box center [1012, 430] width 18 height 18
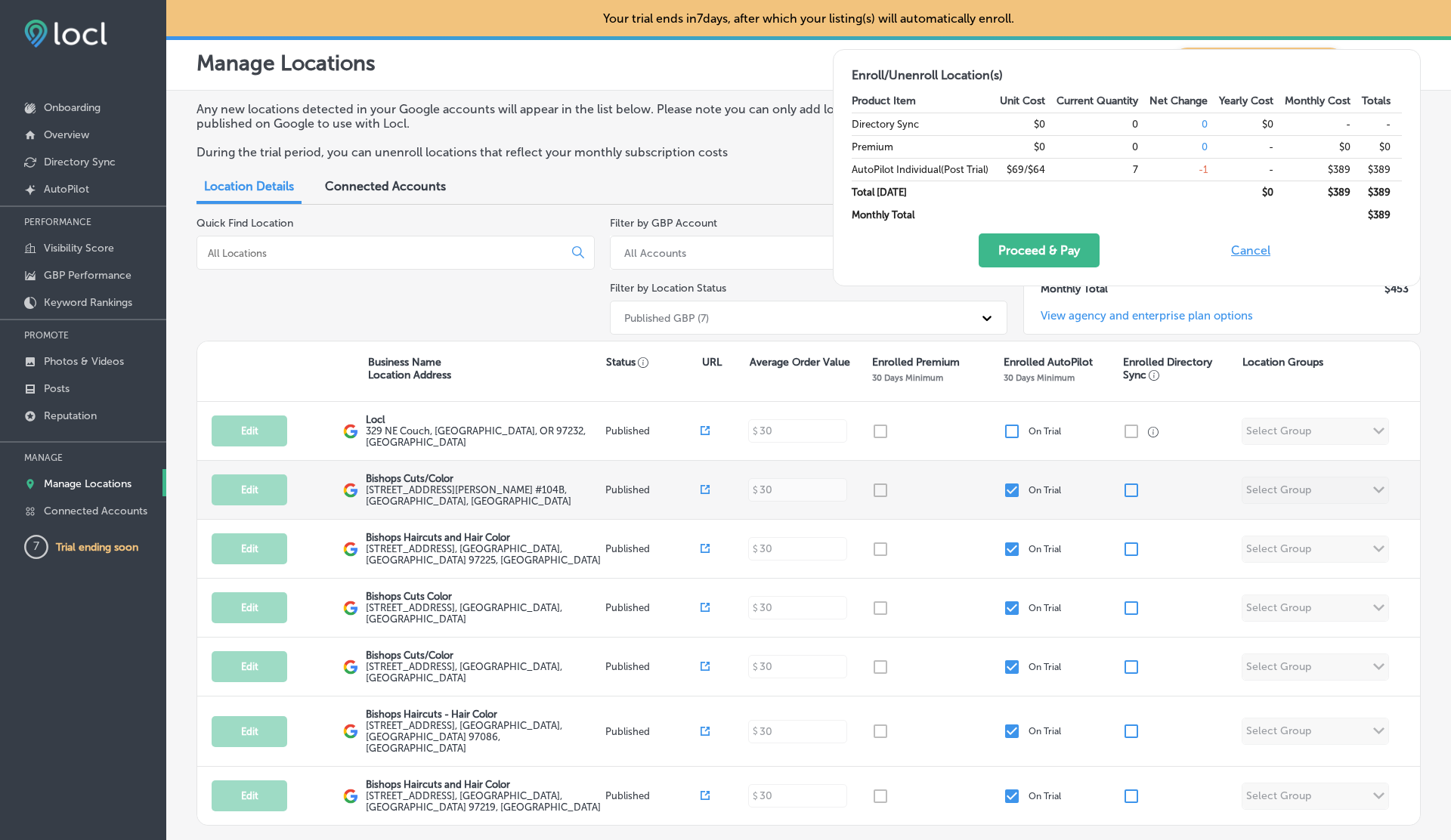
click at [1011, 486] on input "checkbox" at bounding box center [1012, 490] width 18 height 18
checkbox input "false"
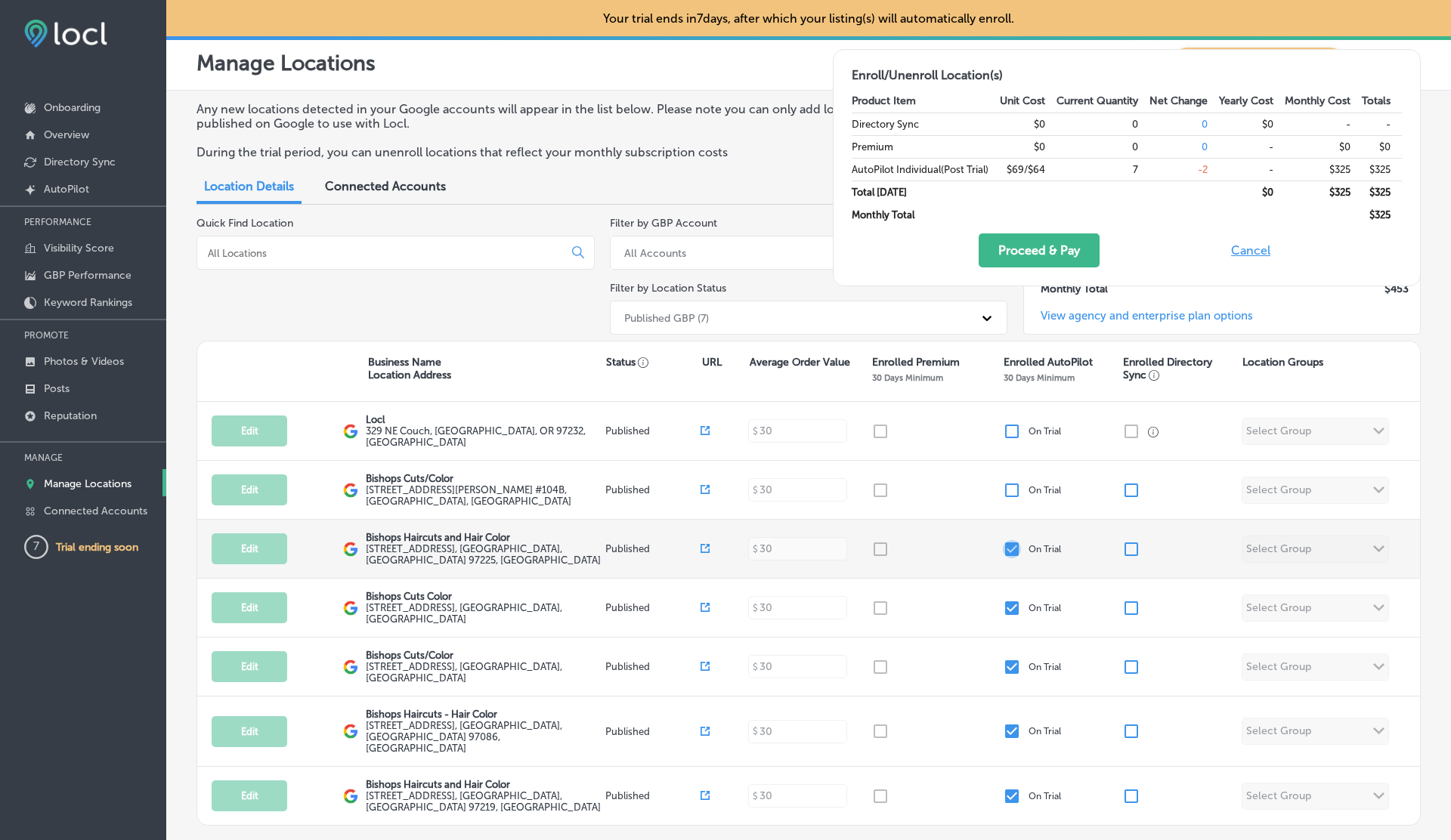
click at [1011, 546] on input "checkbox" at bounding box center [1012, 549] width 18 height 18
checkbox input "false"
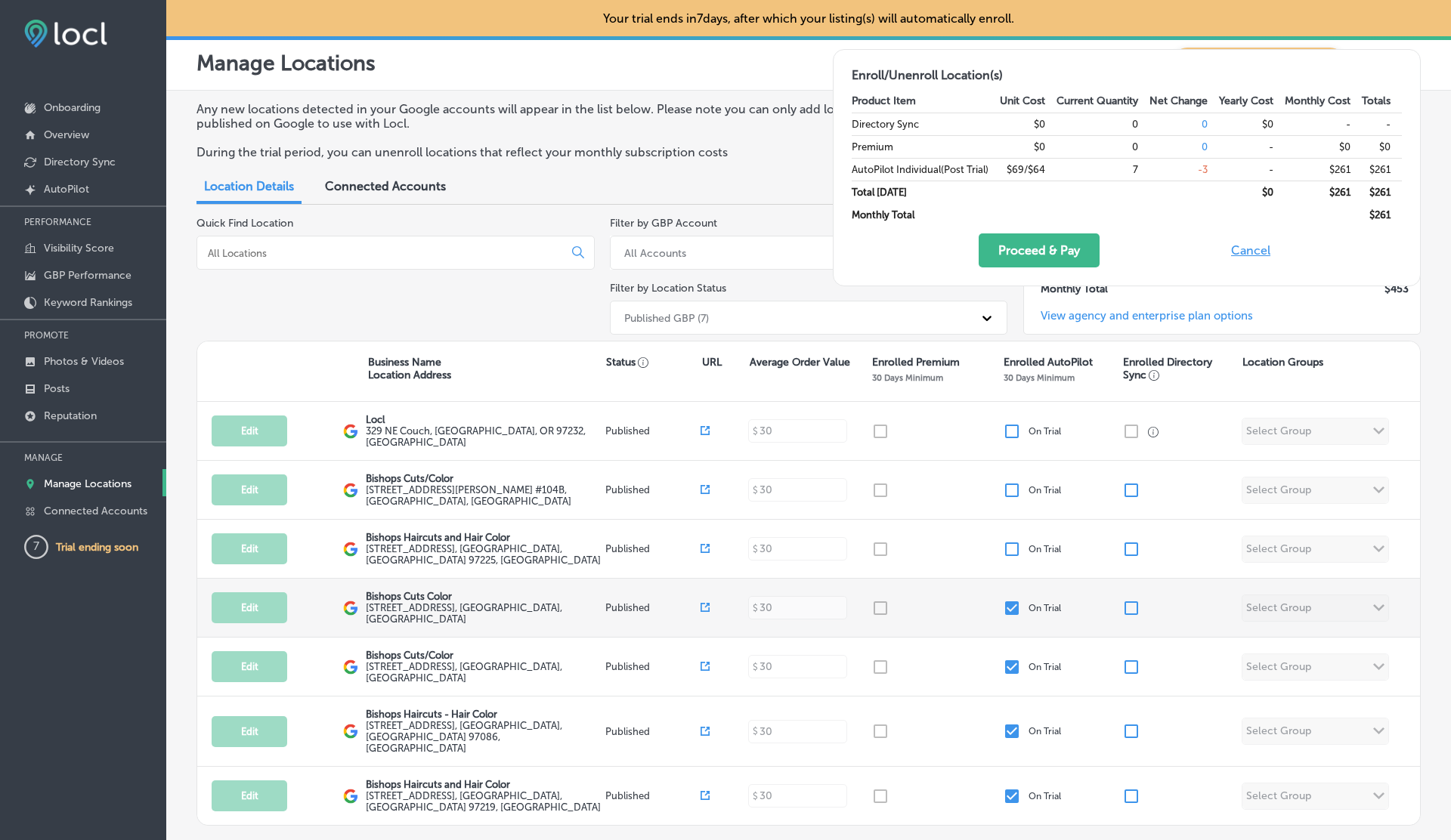
click at [1014, 599] on input "checkbox" at bounding box center [1012, 607] width 18 height 18
checkbox input "false"
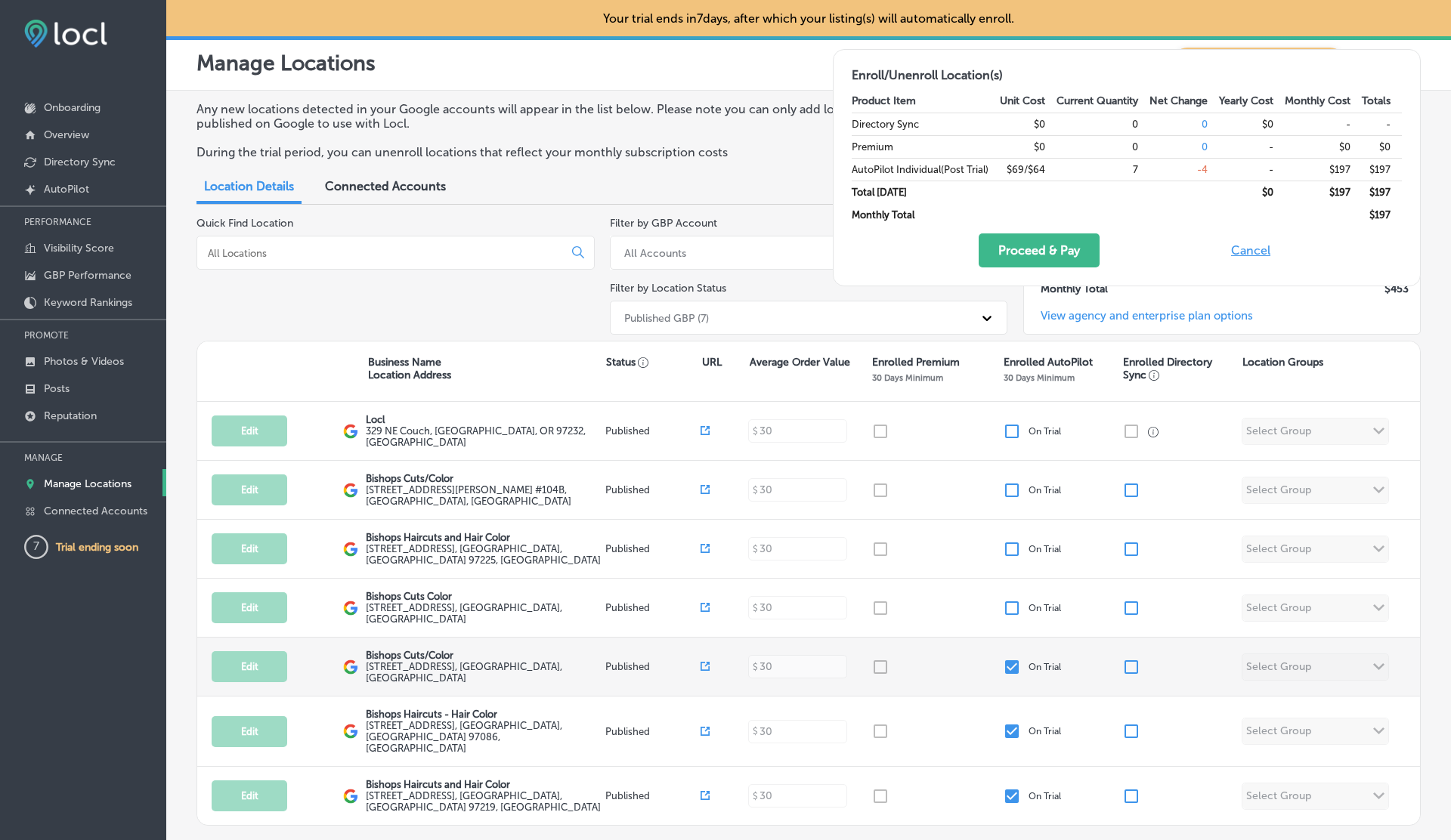
click at [1013, 666] on input "checkbox" at bounding box center [1012, 667] width 18 height 18
checkbox input "false"
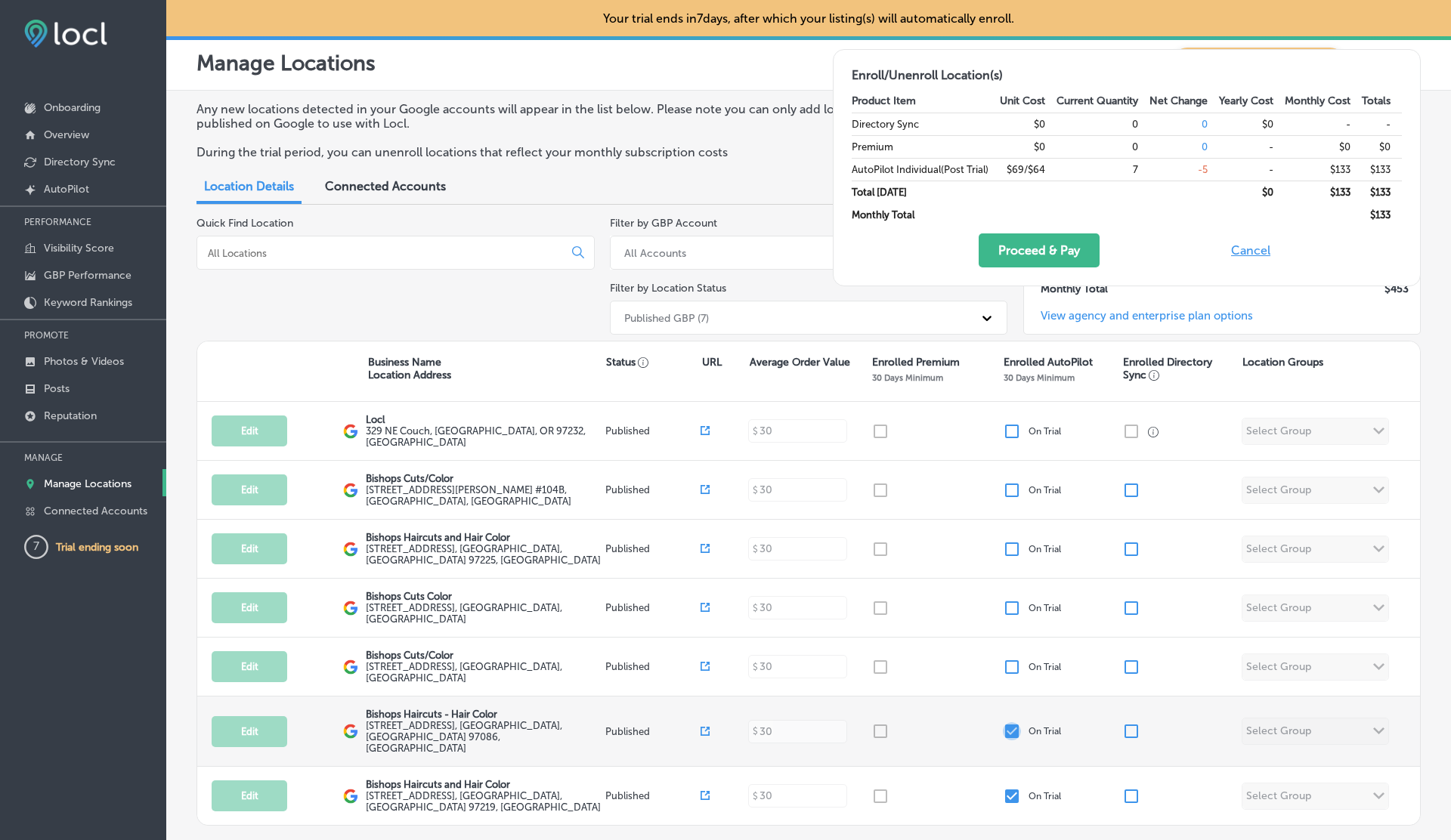
click at [1013, 722] on input "checkbox" at bounding box center [1012, 731] width 18 height 18
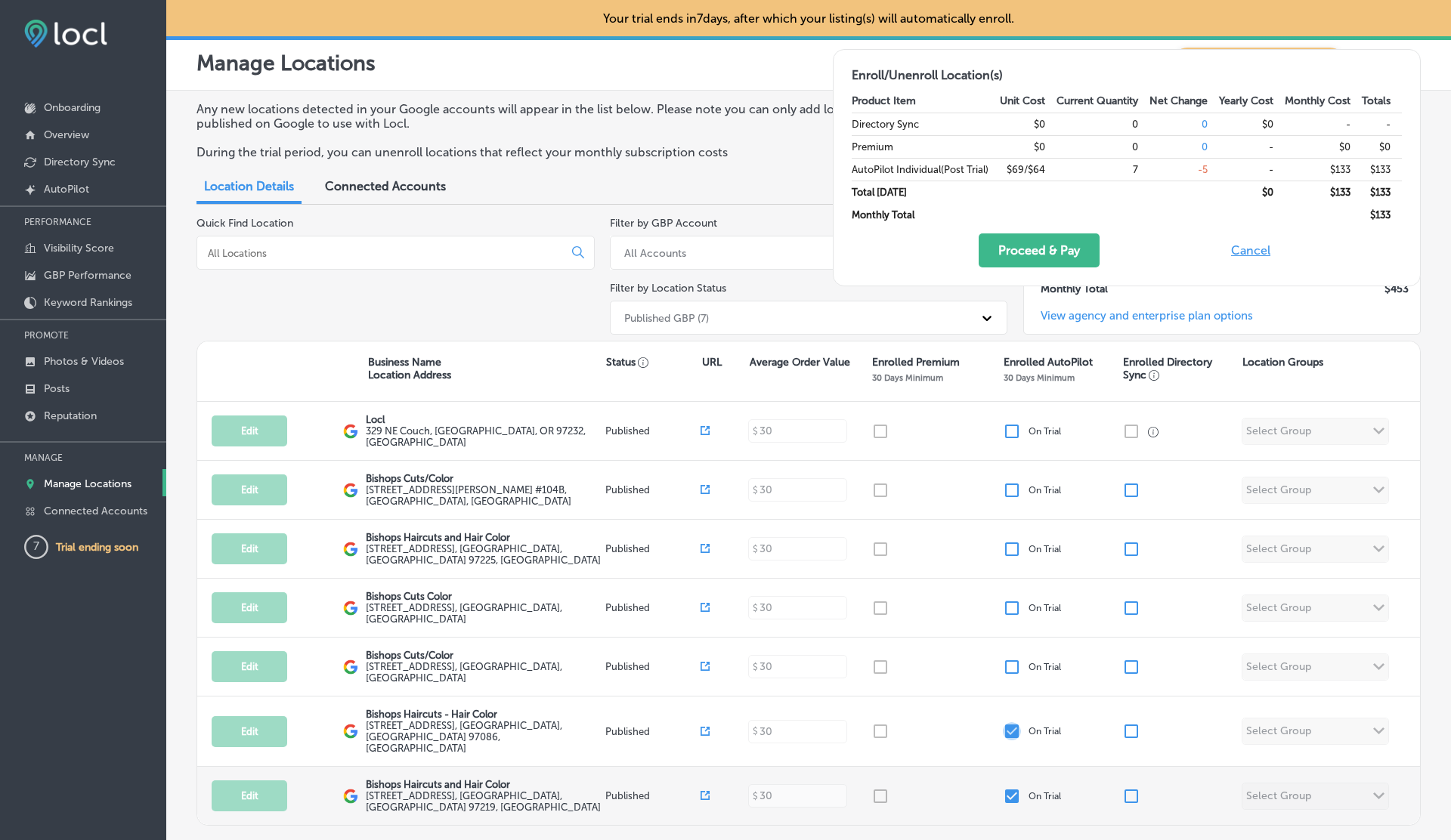
checkbox input "false"
click at [1013, 787] on input "checkbox" at bounding box center [1012, 796] width 18 height 18
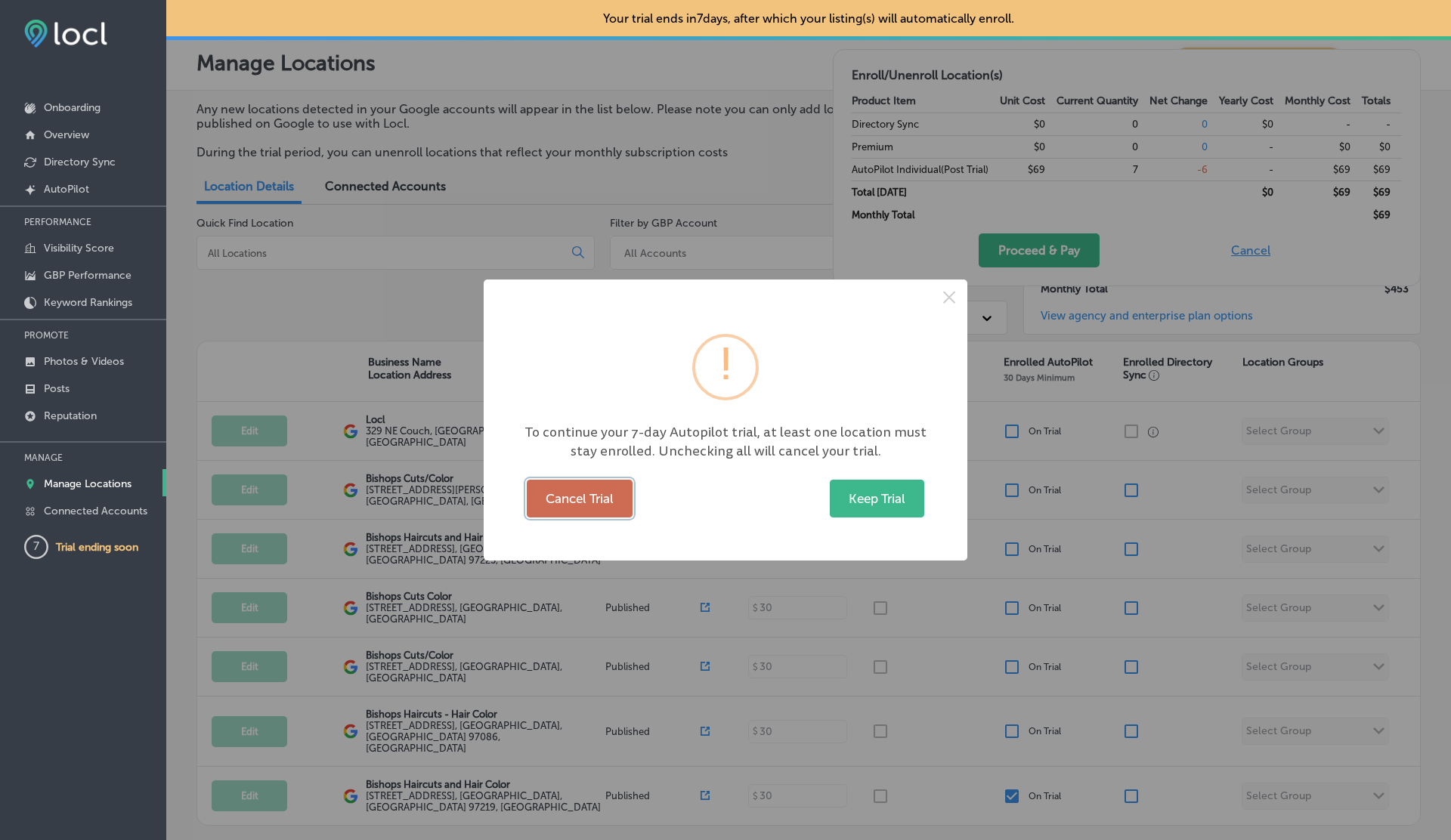
click at [585, 484] on button "Cancel Trial" at bounding box center [579, 498] width 106 height 38
checkbox input "false"
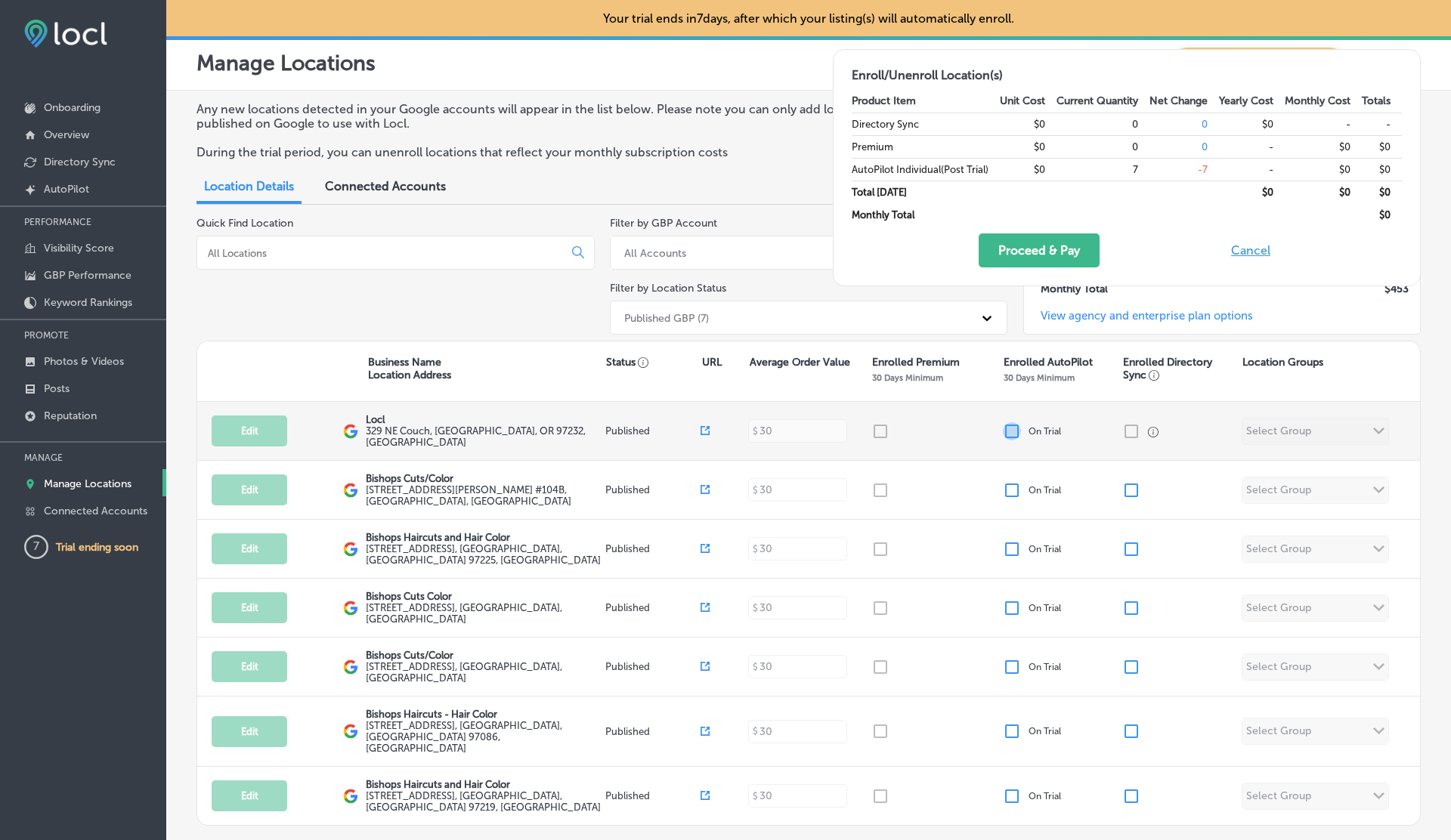
click at [1015, 424] on input "checkbox" at bounding box center [1012, 430] width 18 height 18
checkbox input "false"
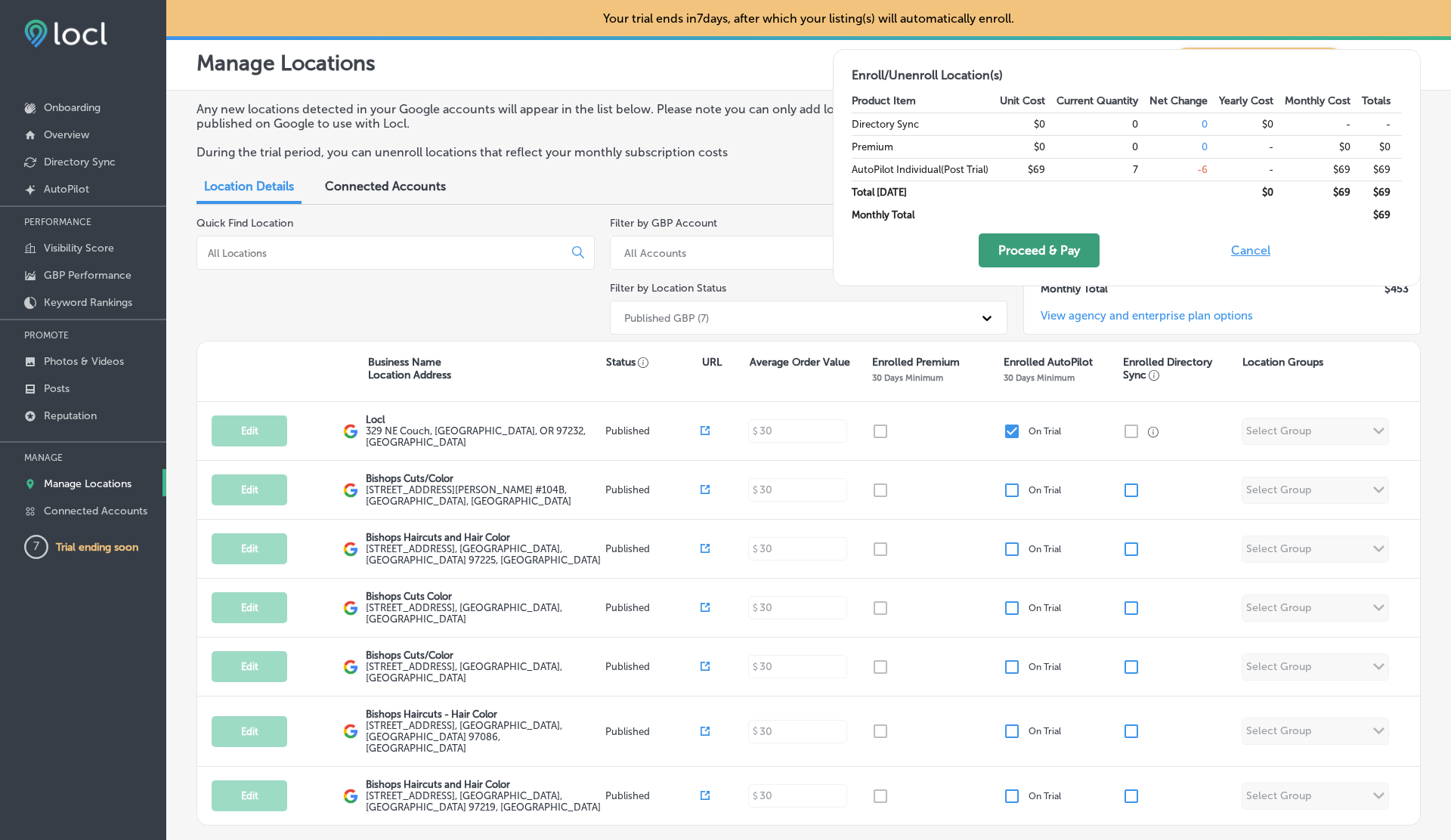
click at [1050, 254] on button "Proceed & Pay" at bounding box center [1039, 250] width 121 height 34
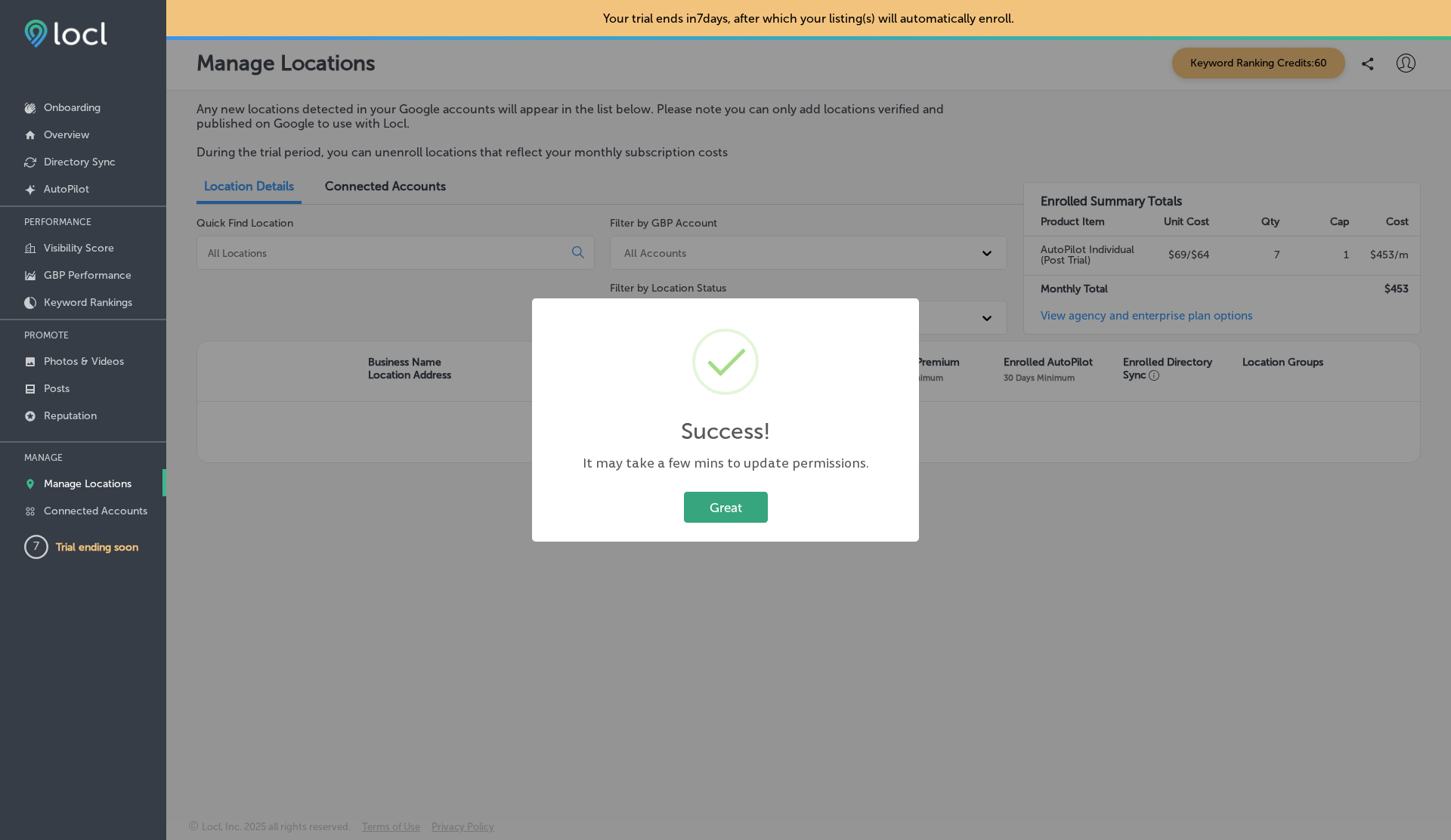
click at [739, 502] on button "Great" at bounding box center [726, 507] width 84 height 31
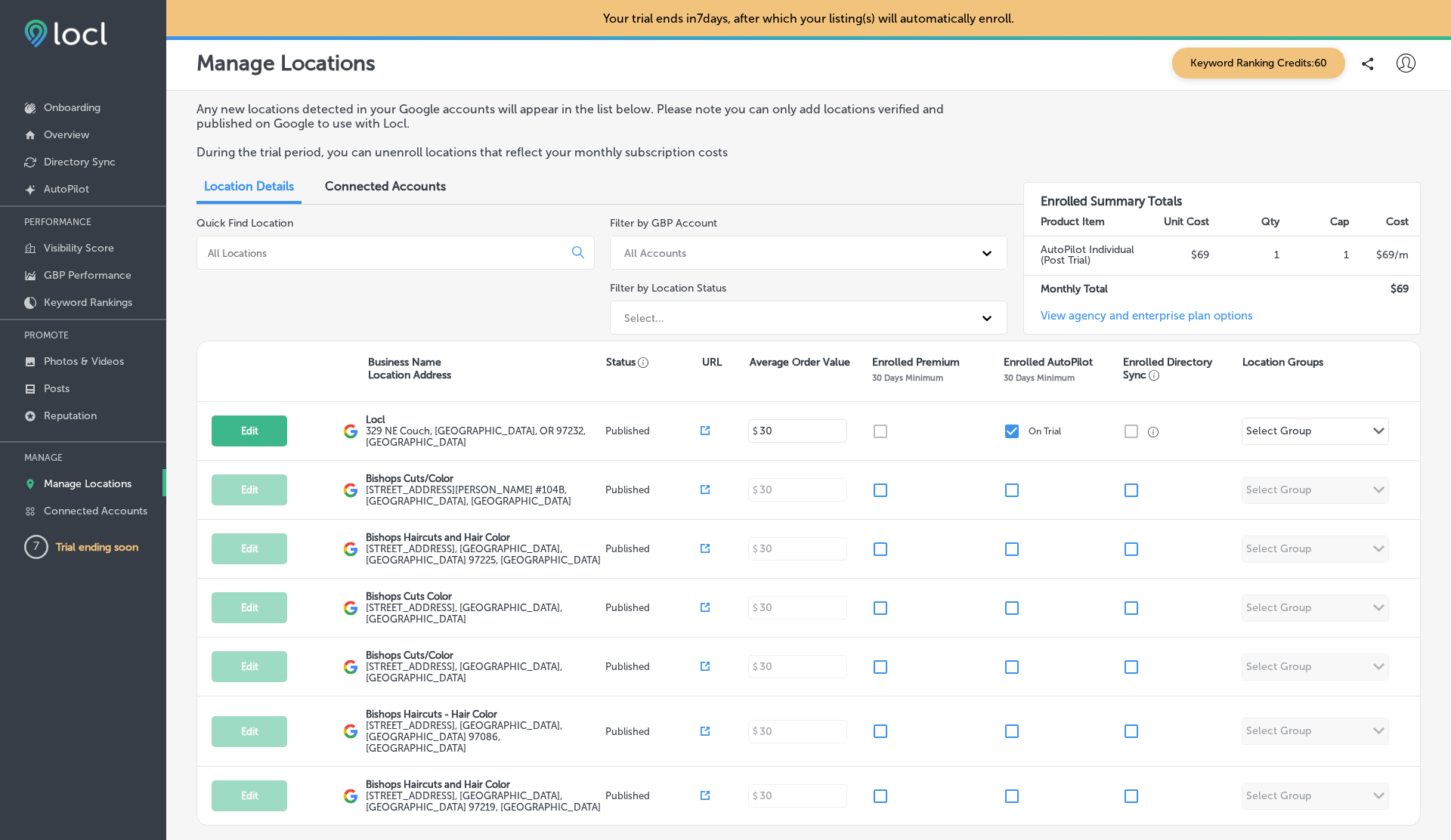
click at [379, 201] on div "Connected Accounts" at bounding box center [385, 187] width 143 height 32
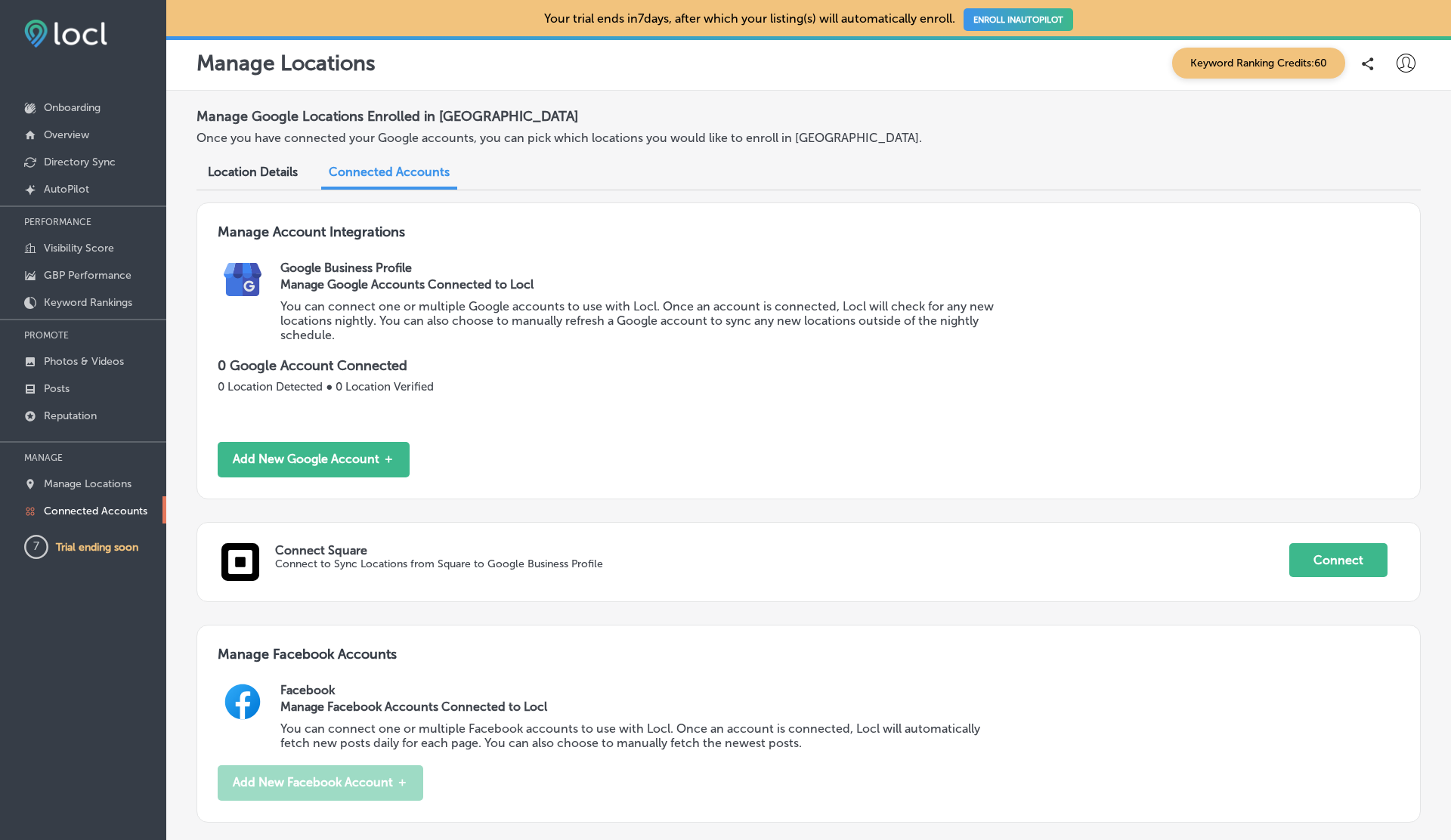
click at [216, 197] on div "Manage Google Locations Enrolled in Locl Once you have connected your Google ac…" at bounding box center [809, 703] width 1285 height 1225
click at [236, 177] on span "Location Details" at bounding box center [253, 171] width 90 height 14
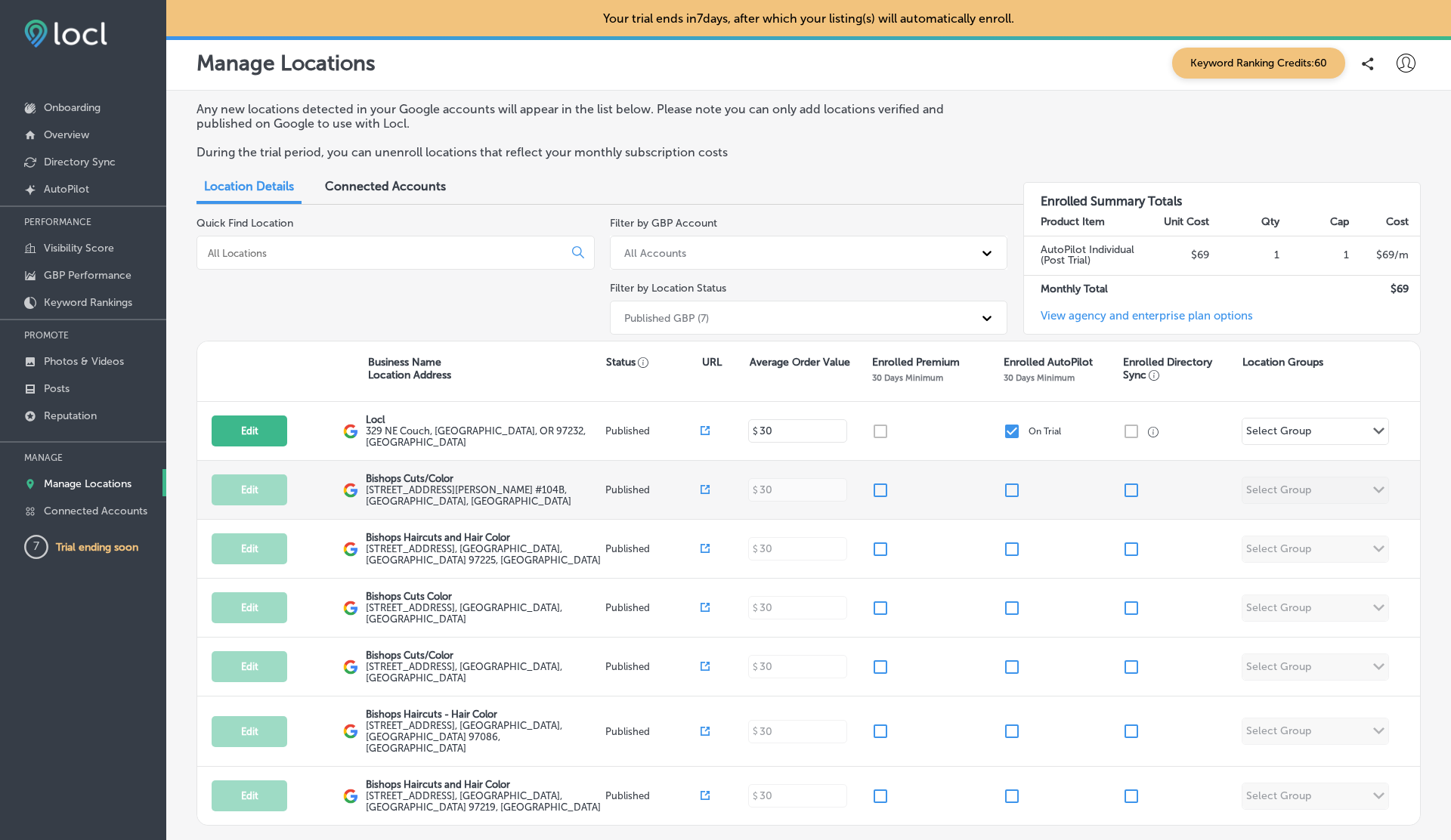
click at [882, 489] on input "checkbox" at bounding box center [880, 490] width 18 height 18
checkbox input "true"
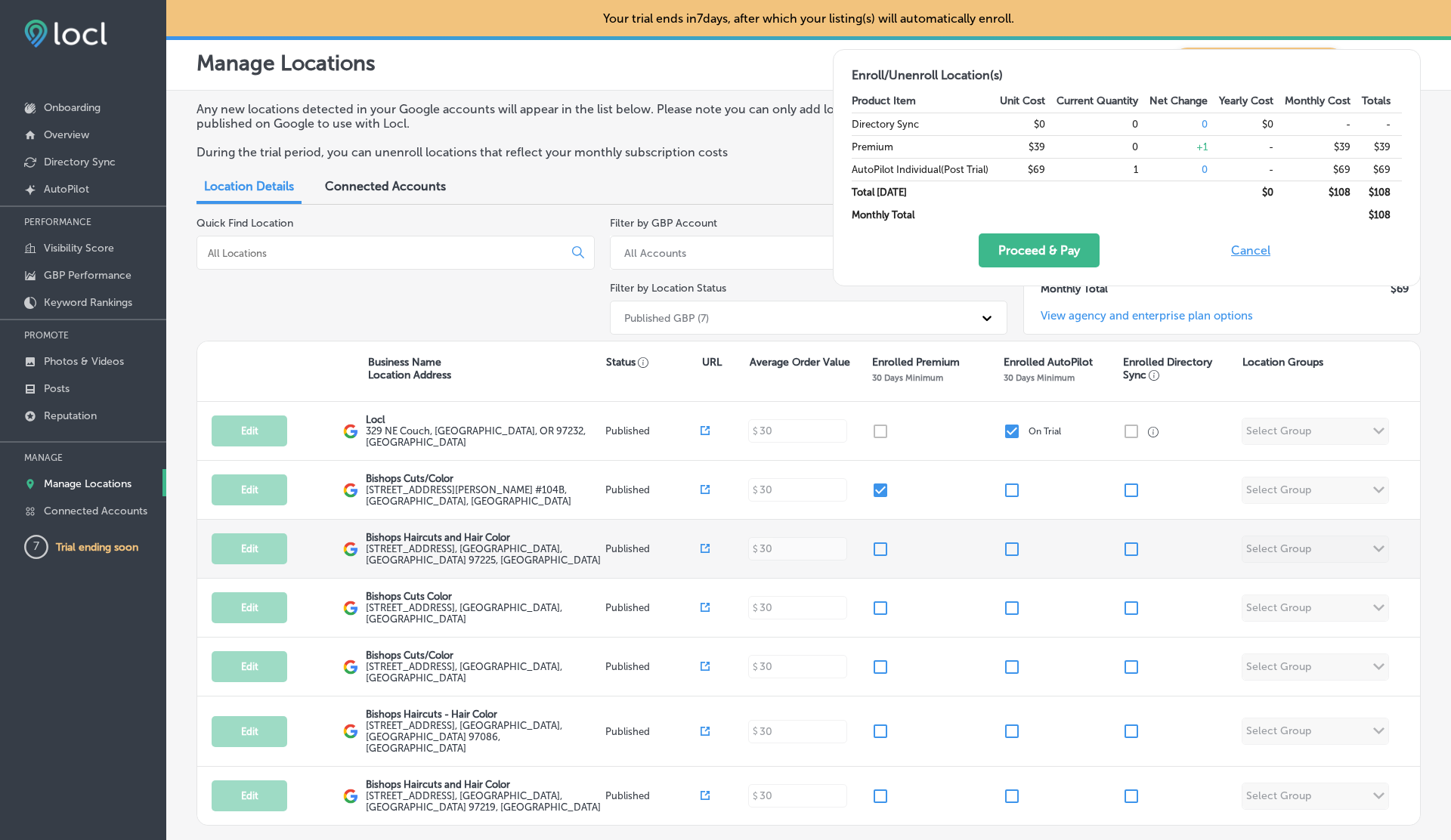
click at [883, 548] on input "checkbox" at bounding box center [880, 549] width 18 height 18
checkbox input "true"
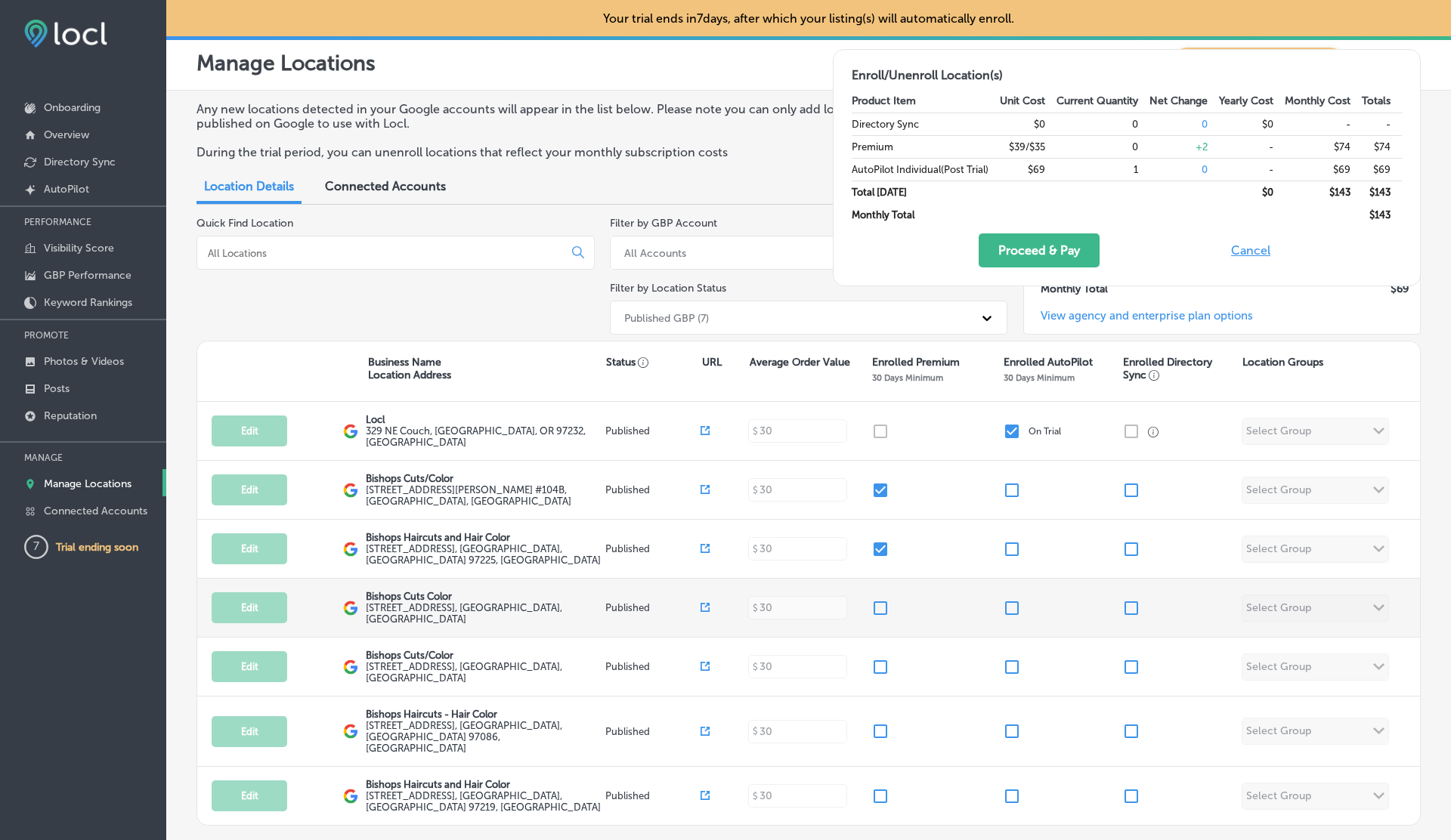
click at [887, 606] on input "checkbox" at bounding box center [880, 607] width 18 height 18
checkbox input "true"
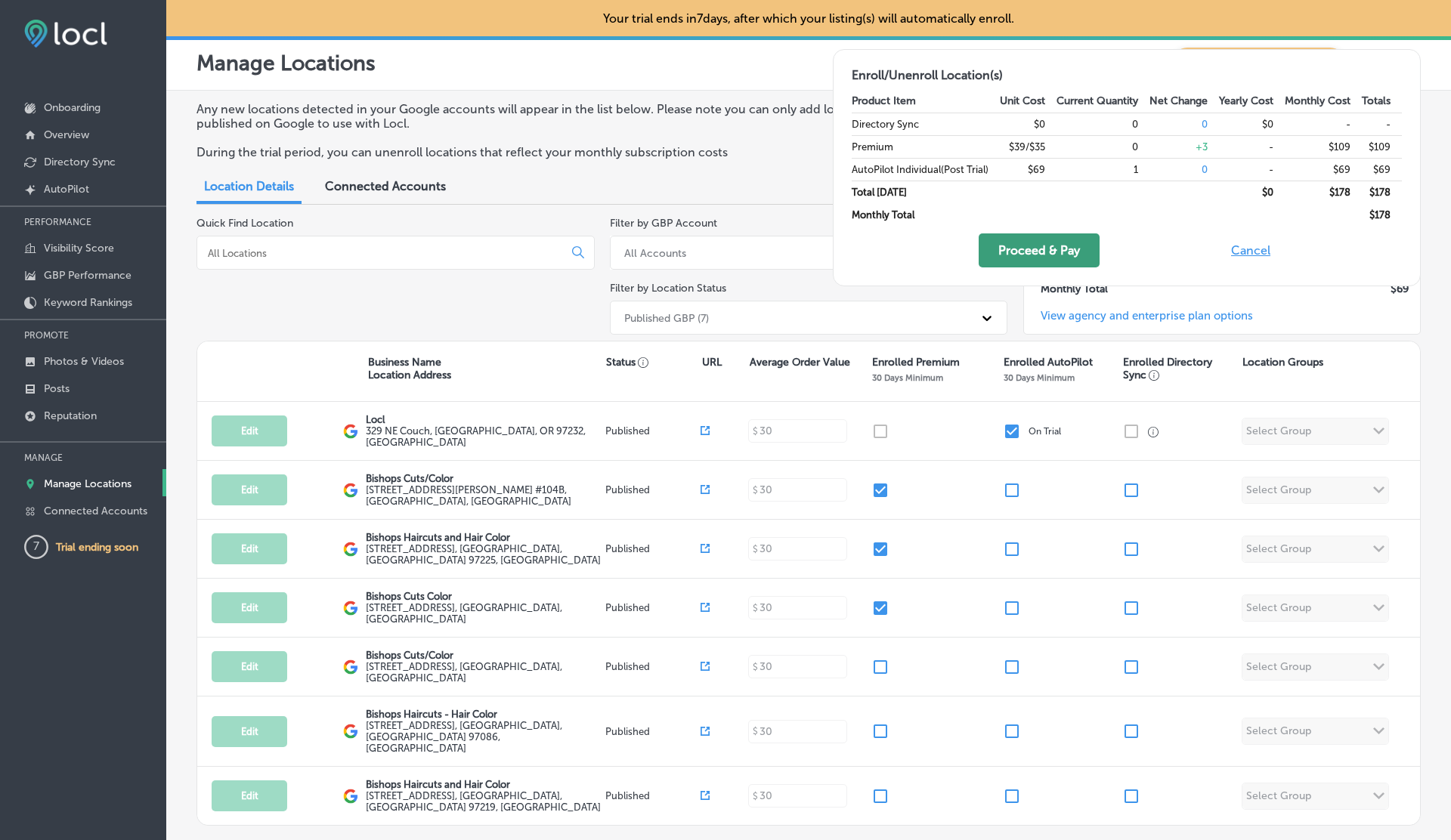
click at [1042, 244] on button "Proceed & Pay" at bounding box center [1039, 250] width 121 height 34
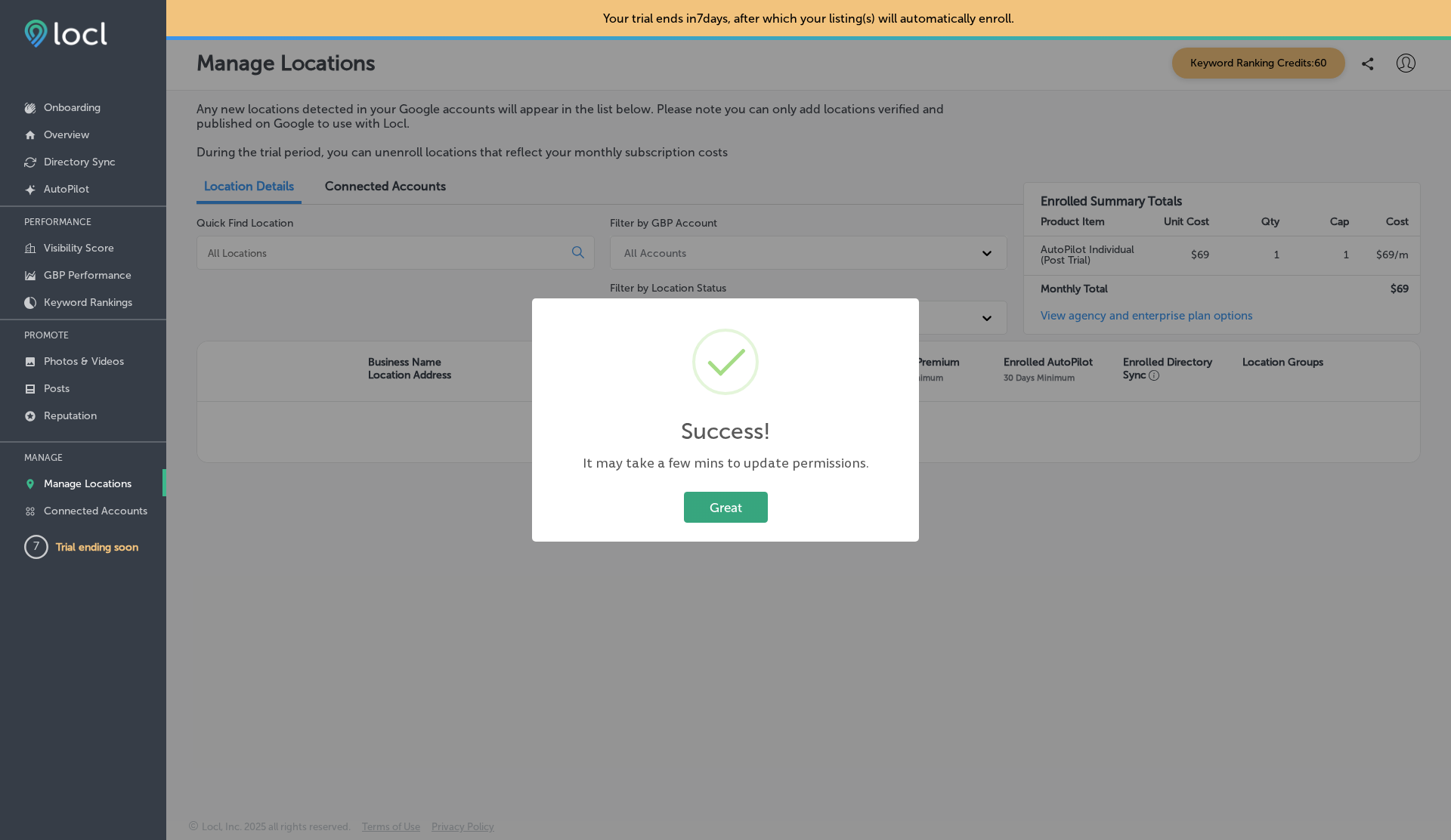
click at [730, 518] on button "Great" at bounding box center [726, 507] width 84 height 31
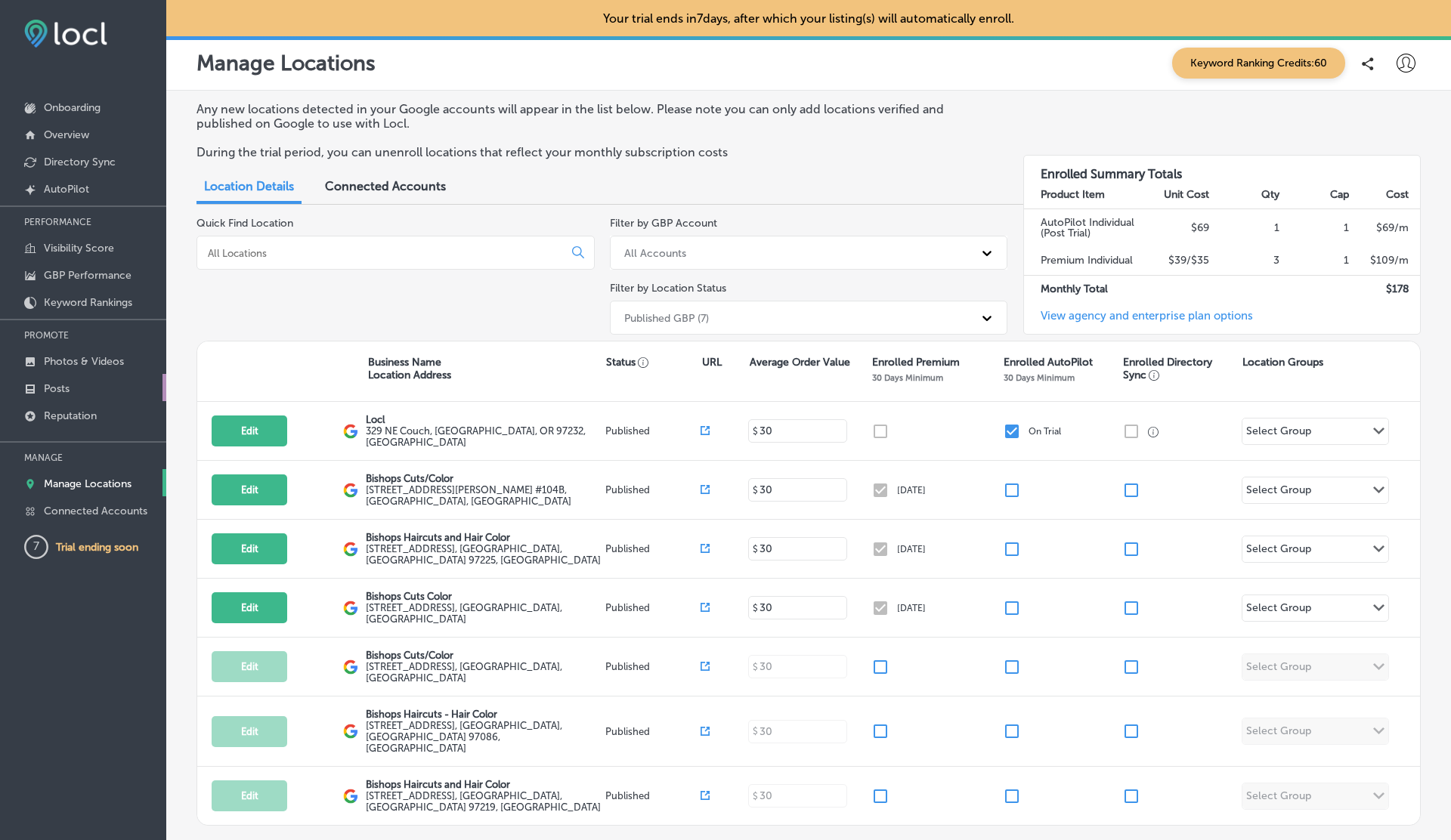
click at [61, 383] on p "Posts" at bounding box center [57, 389] width 25 height 13
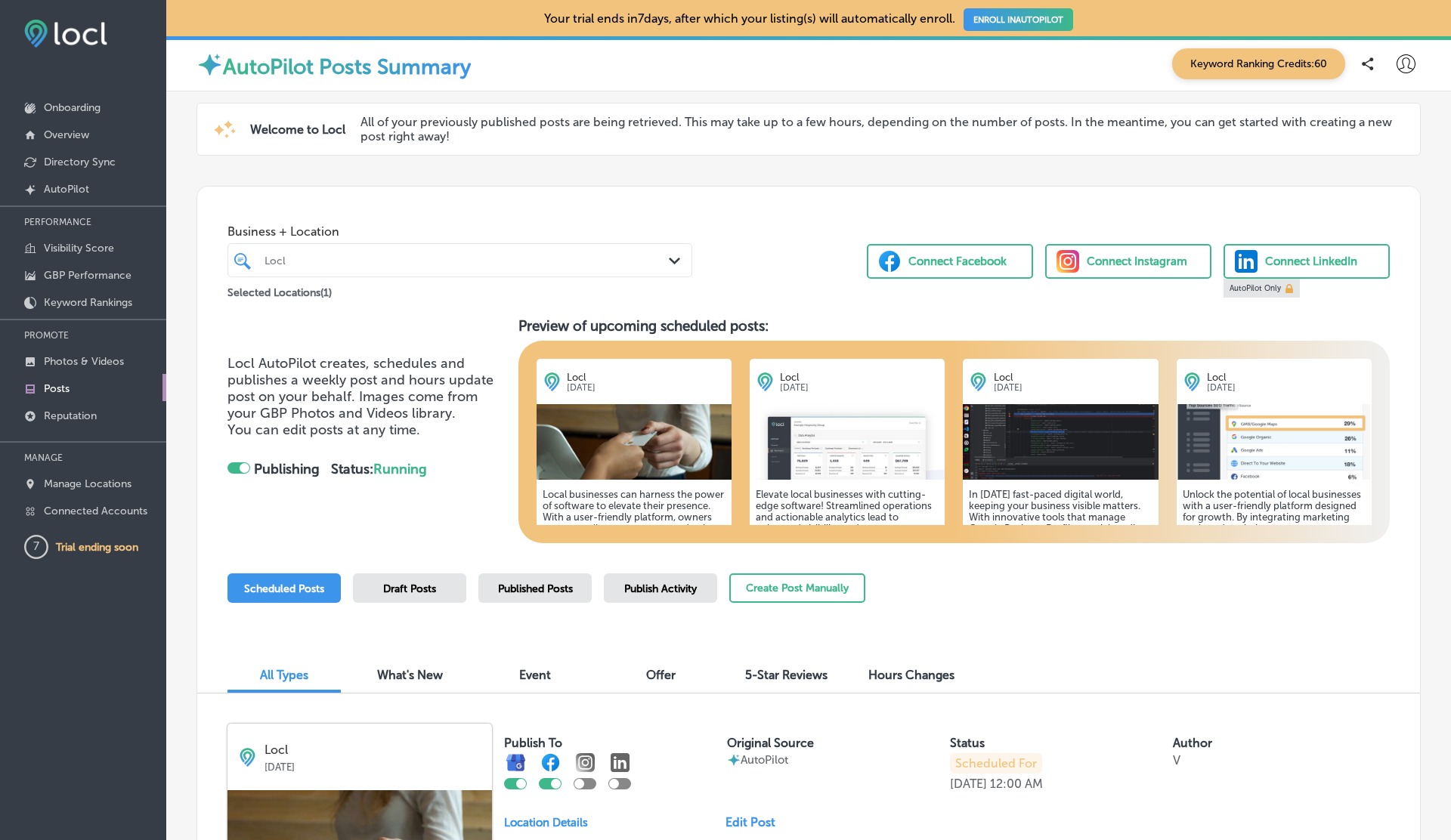
click at [232, 468] on div at bounding box center [238, 468] width 23 height 11
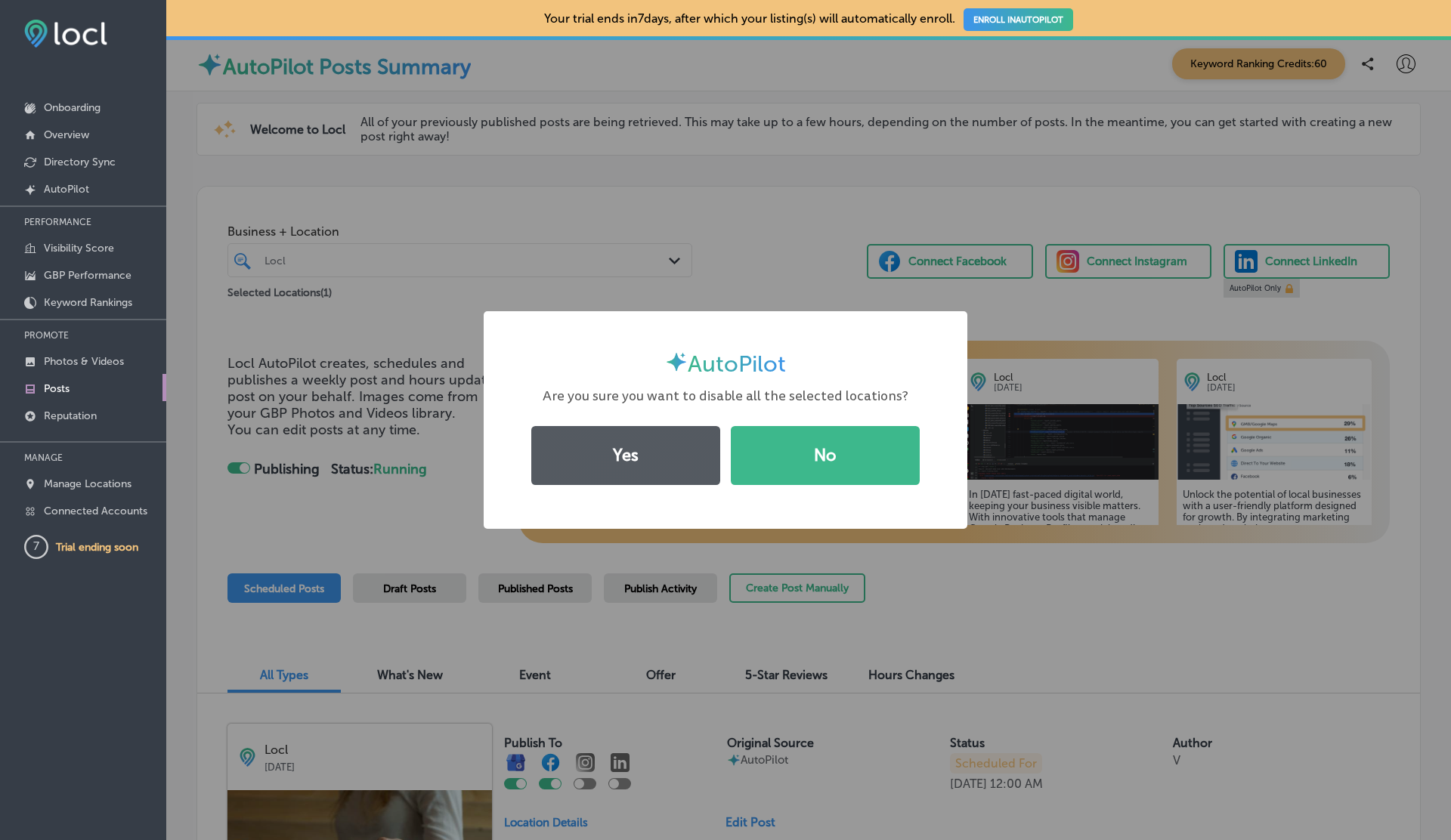
click at [623, 472] on button "Yes" at bounding box center [626, 455] width 189 height 59
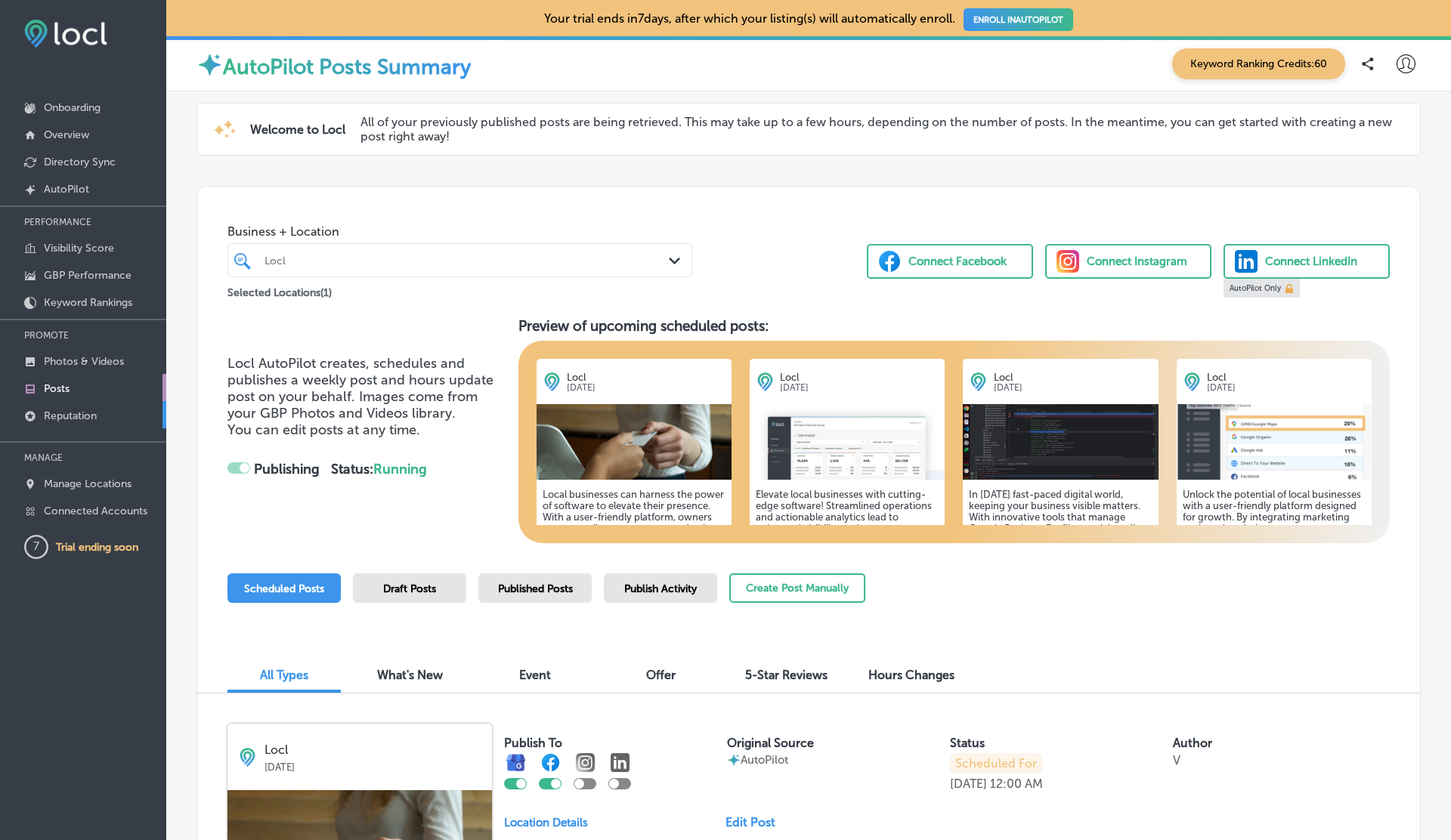
checkbox input "false"
click at [75, 419] on p "Reputation" at bounding box center [71, 416] width 53 height 13
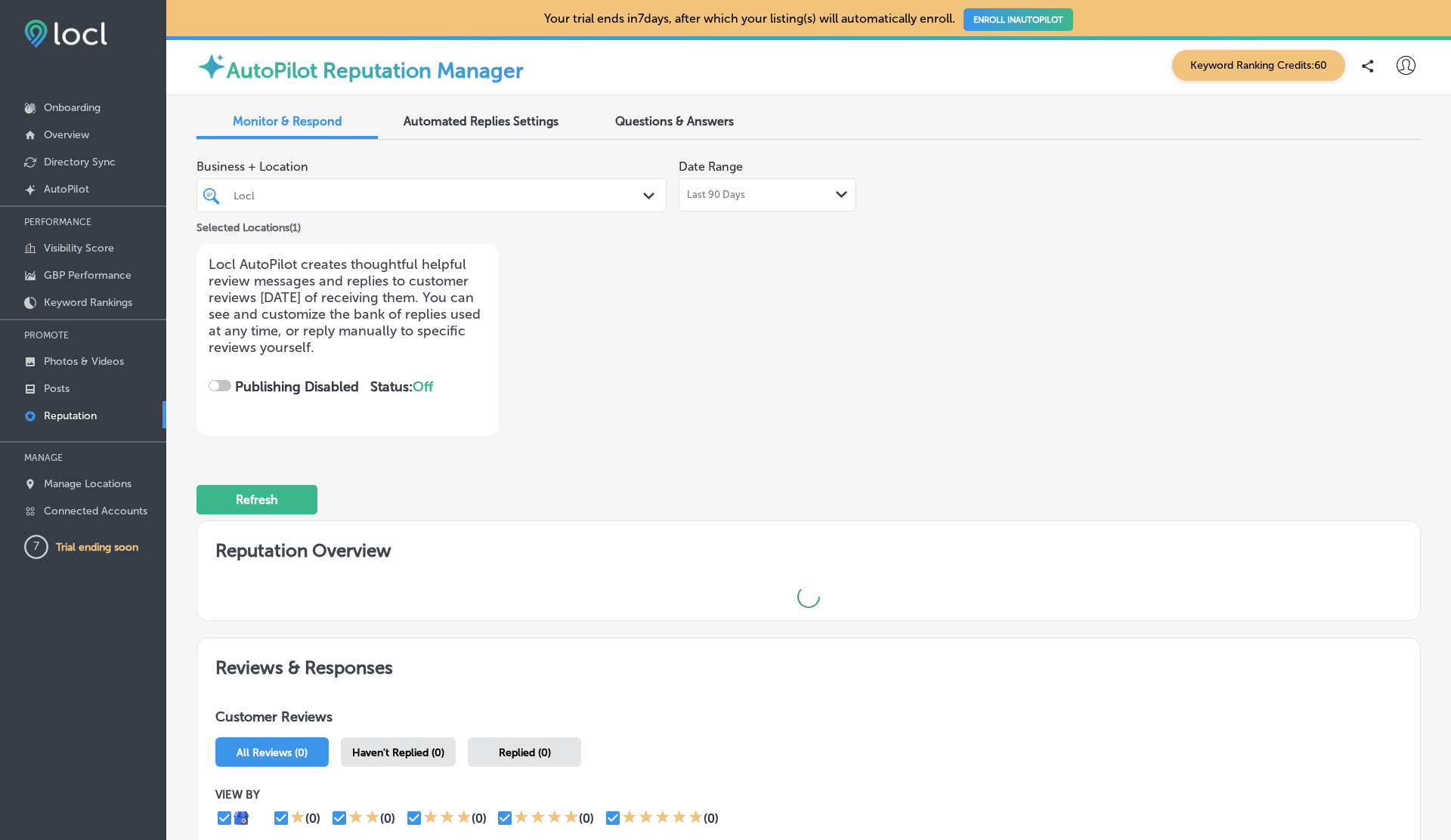
checkbox input "true"
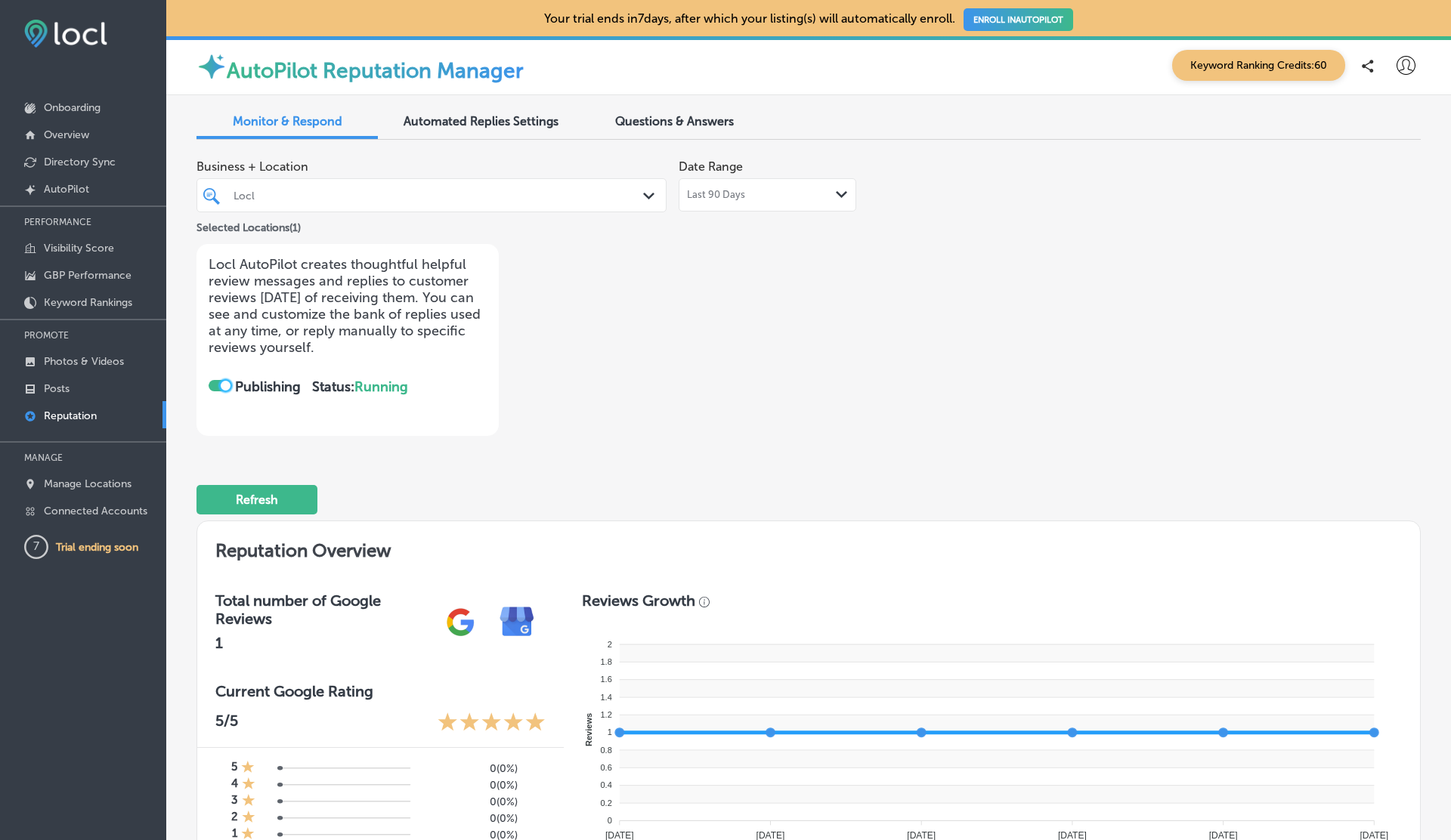
click at [227, 387] on div at bounding box center [225, 385] width 9 height 9
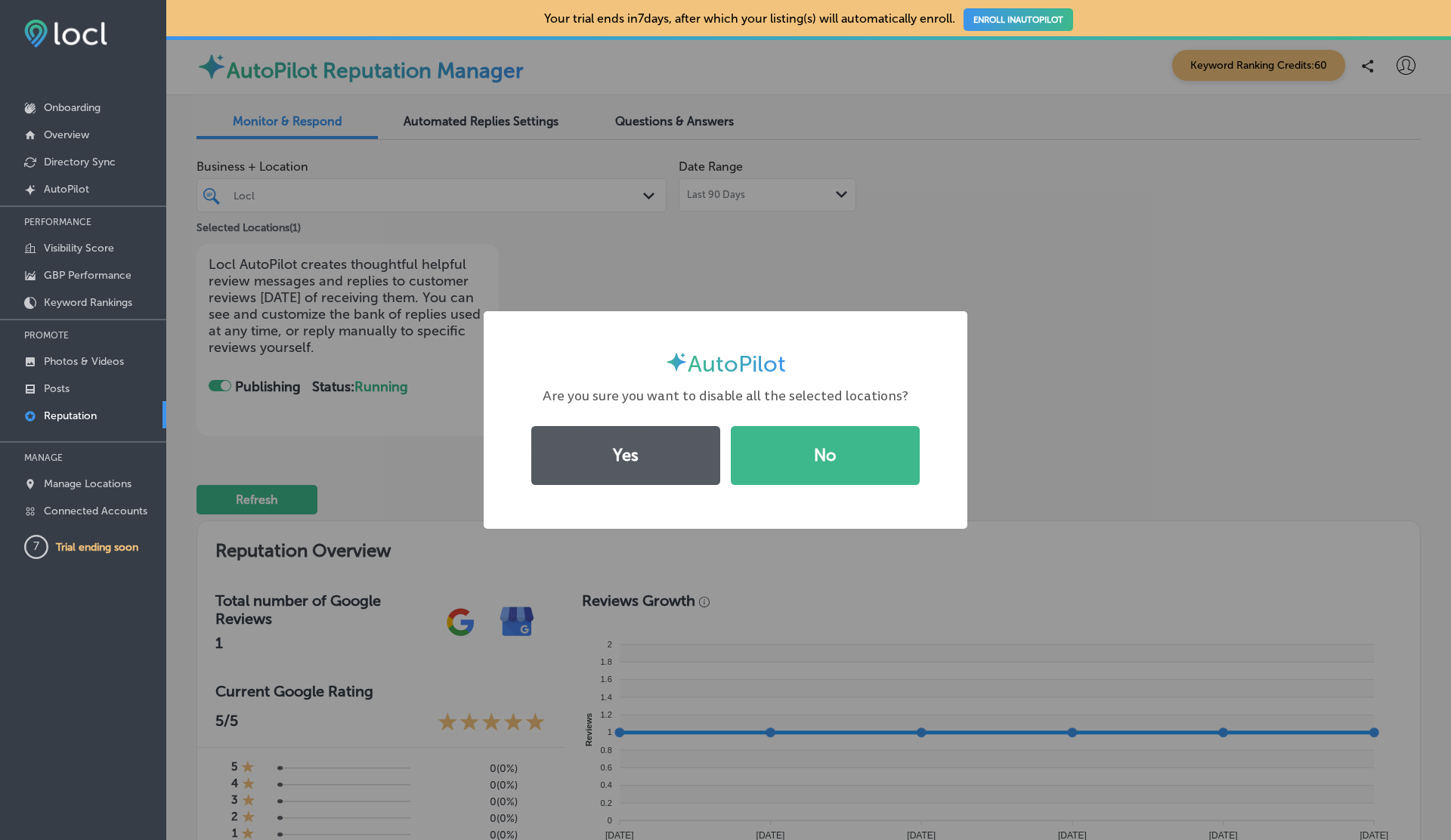
click at [583, 437] on button "Yes" at bounding box center [626, 455] width 189 height 59
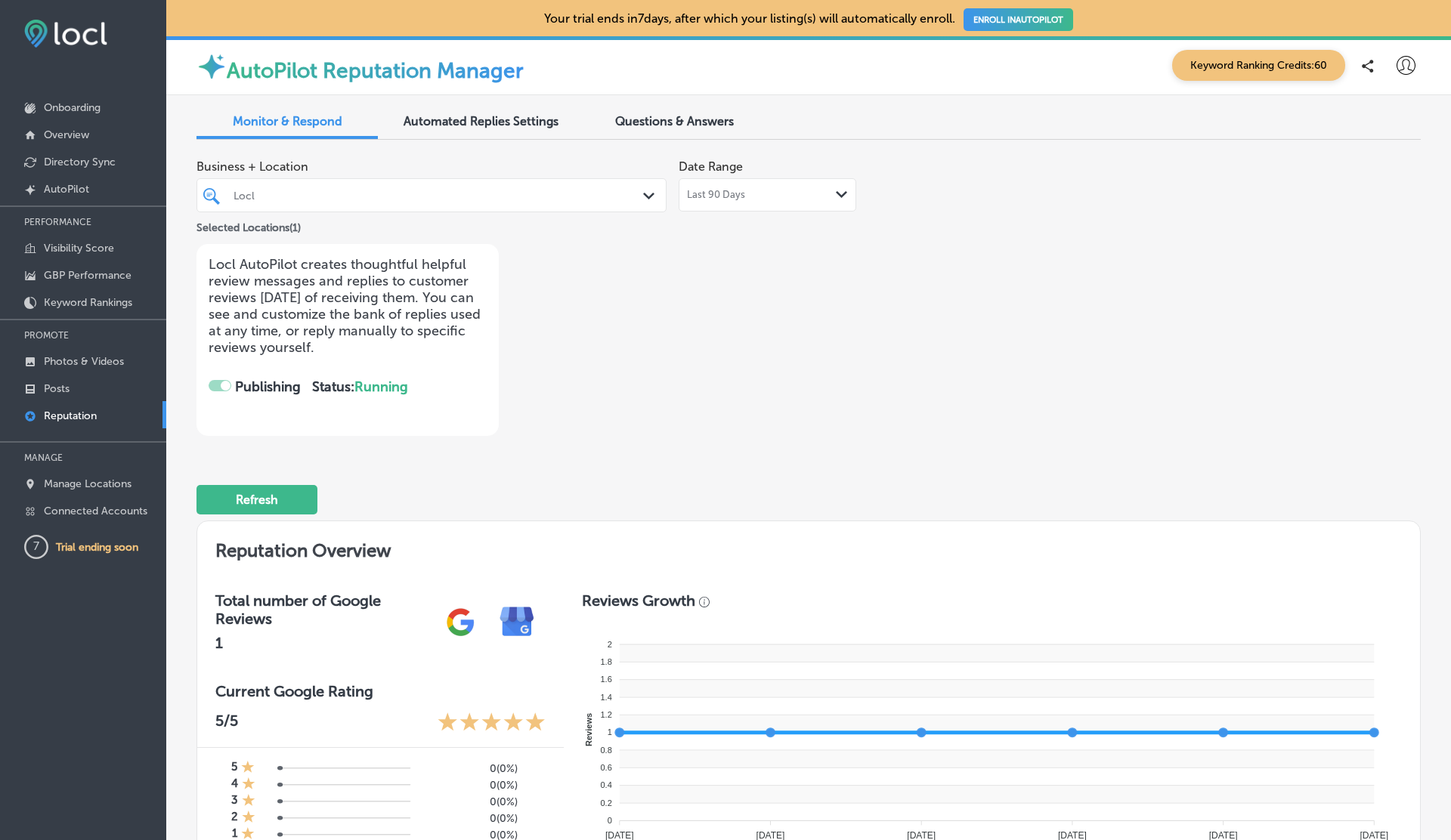
click at [477, 113] on div "Automated Replies Settings" at bounding box center [481, 122] width 182 height 32
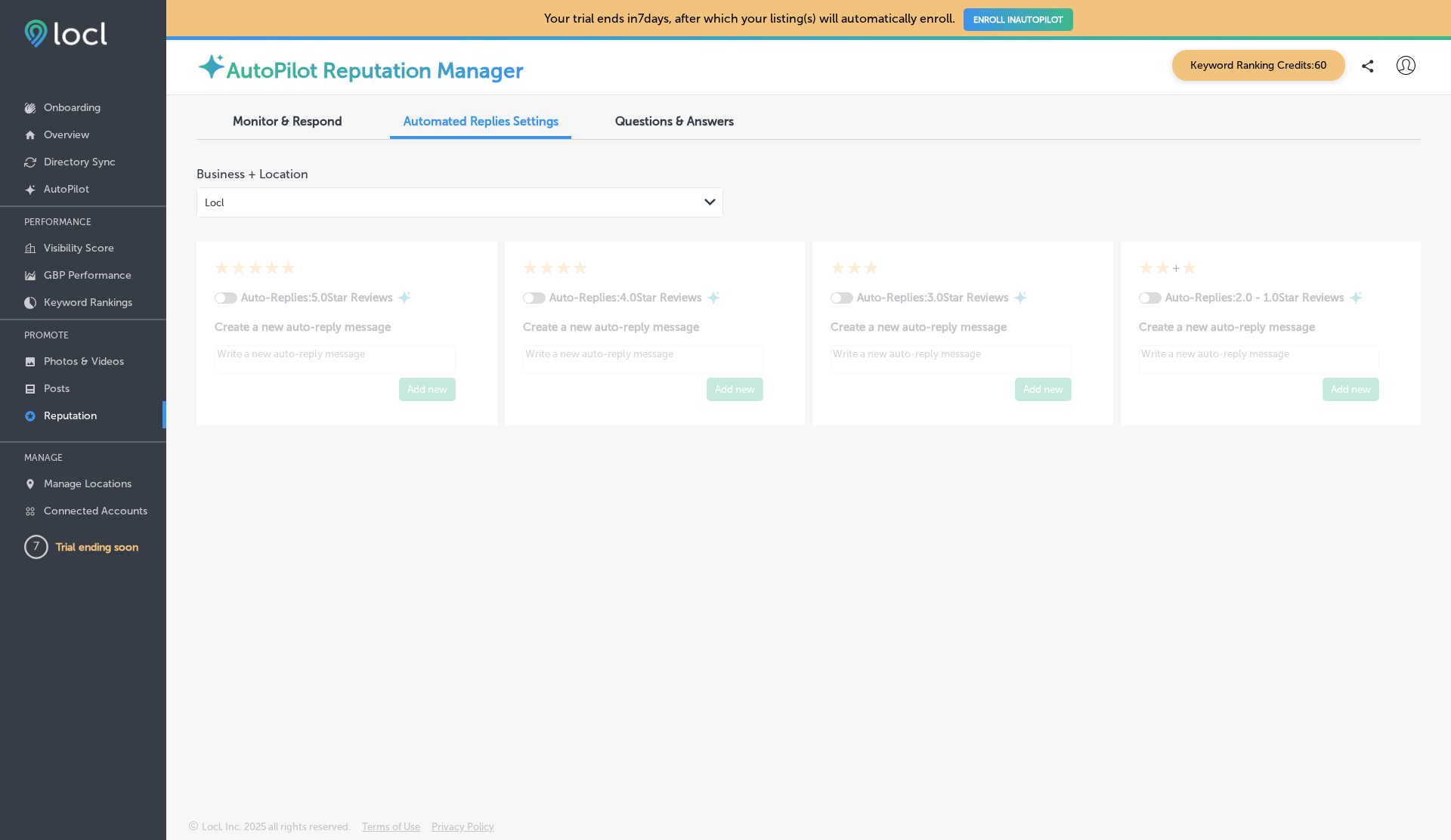
type textarea "x"
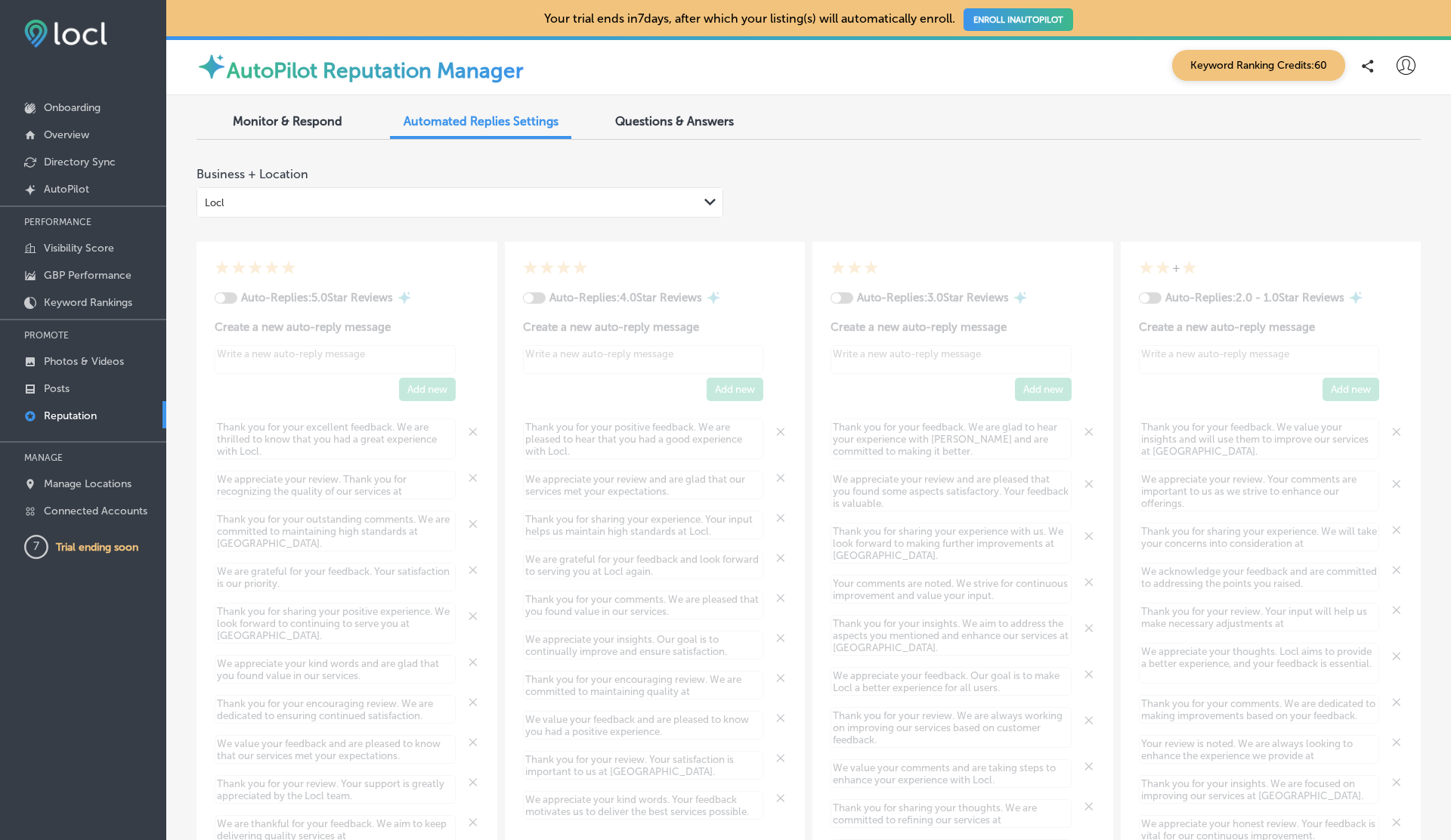
click at [305, 120] on span "Monitor & Respond" at bounding box center [287, 121] width 109 height 14
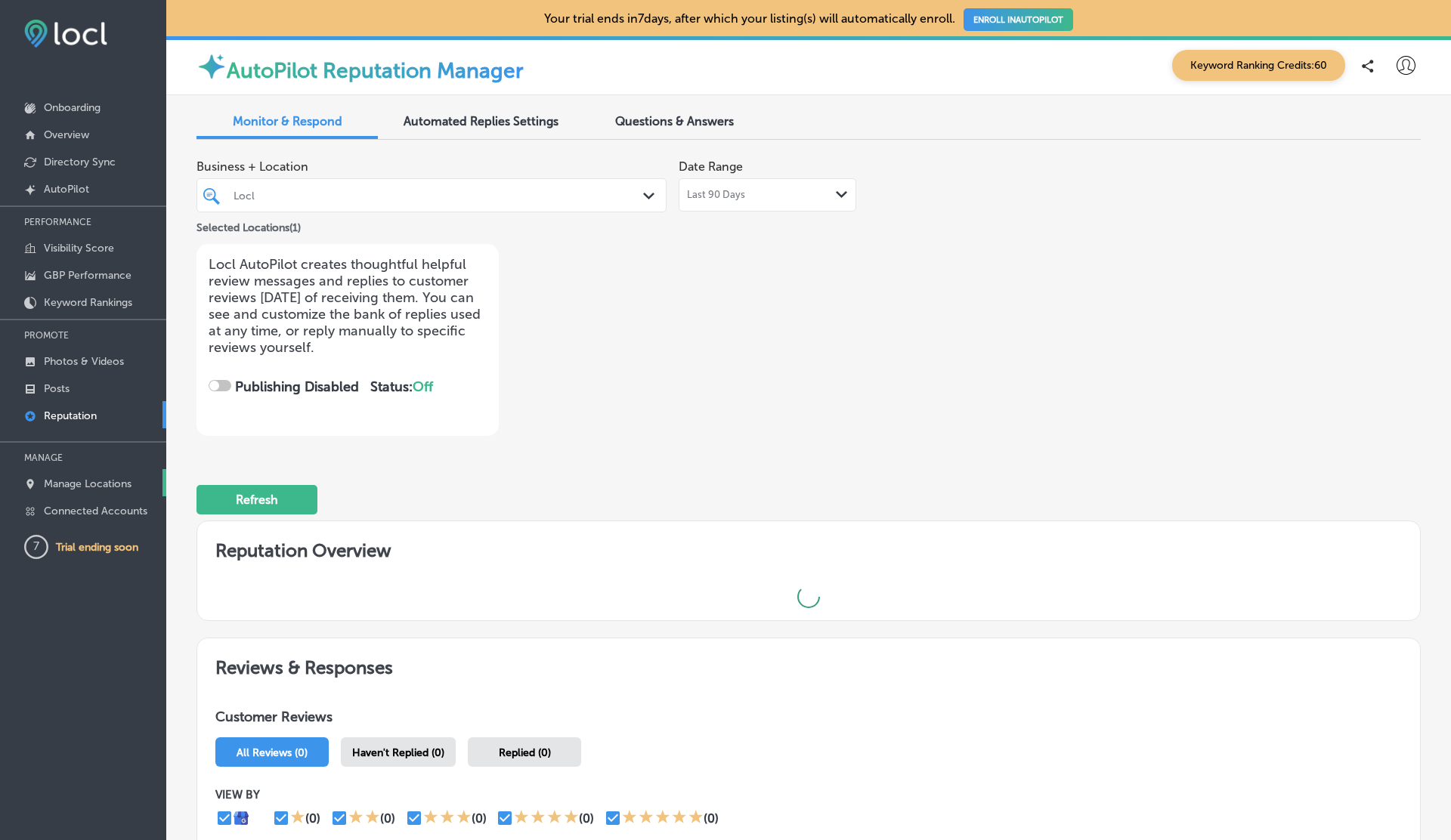
click at [103, 471] on link "Manage Locations" at bounding box center [83, 482] width 167 height 27
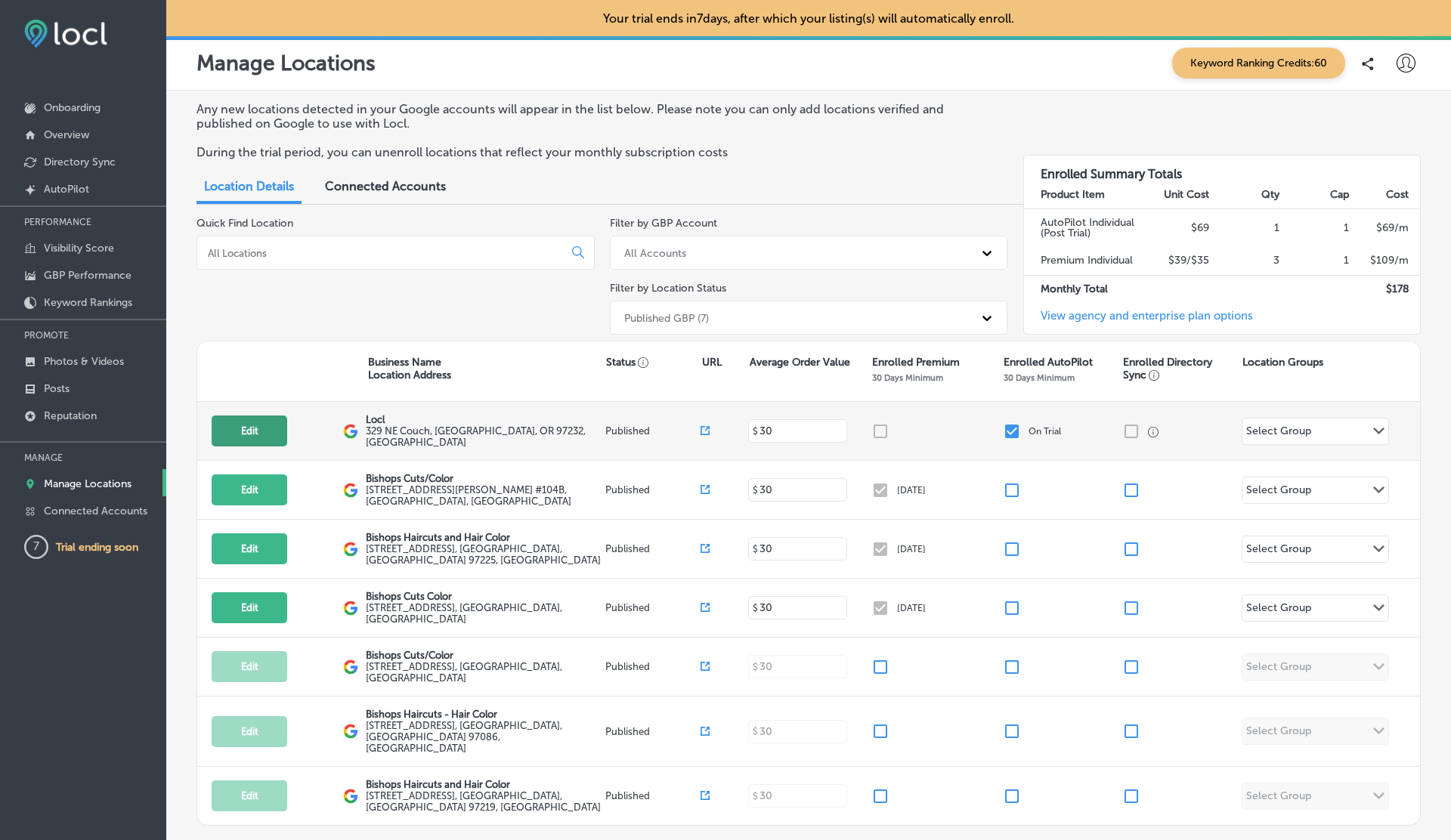
click at [235, 438] on button "Edit" at bounding box center [250, 430] width 75 height 31
select select "US"
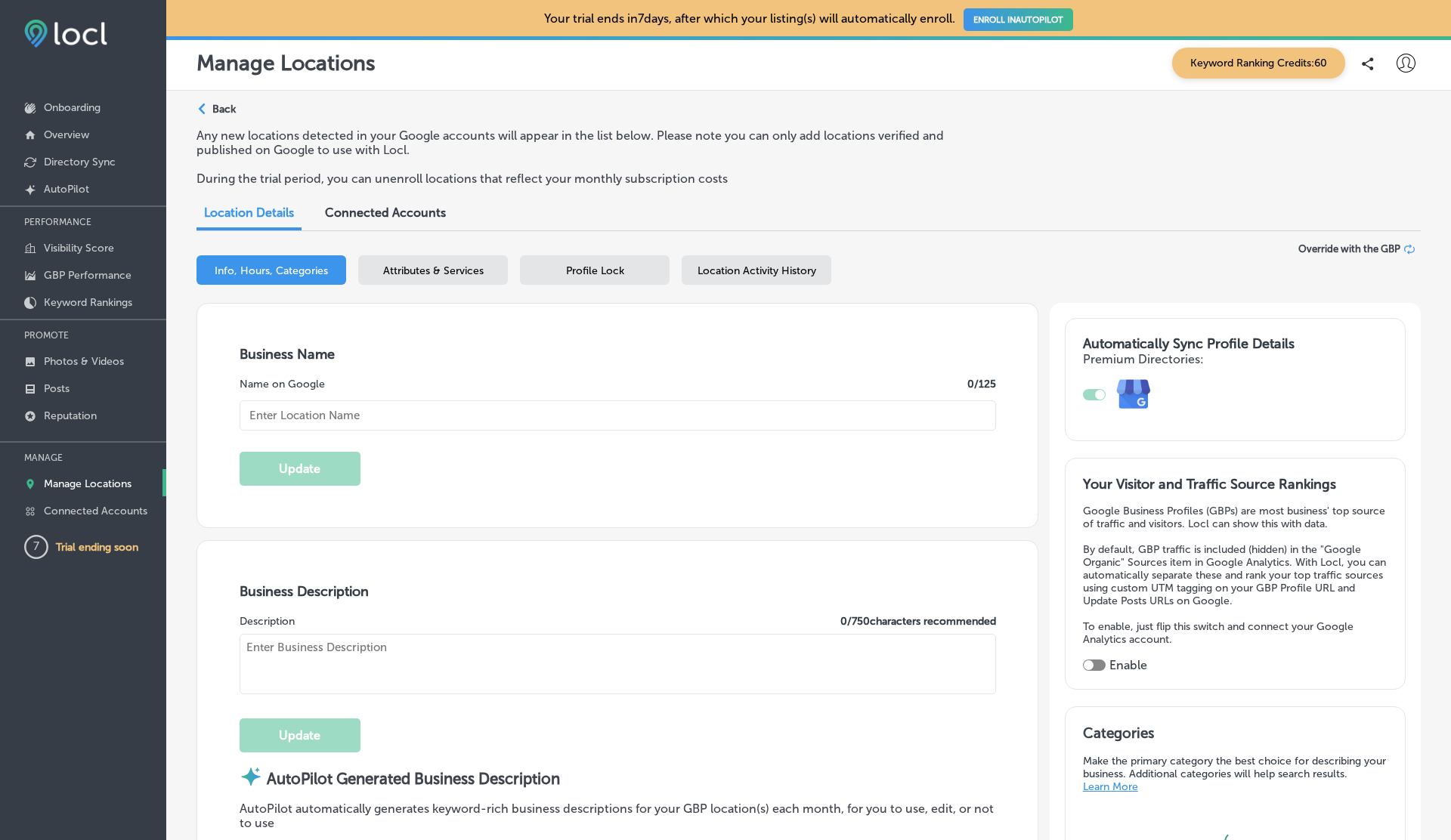
checkbox input "true"
type textarea "Locl empowers brick-and-mortar businesses to thrive in today’s digital landscap…"
type input "Locl"
type input "329 NE Couch"
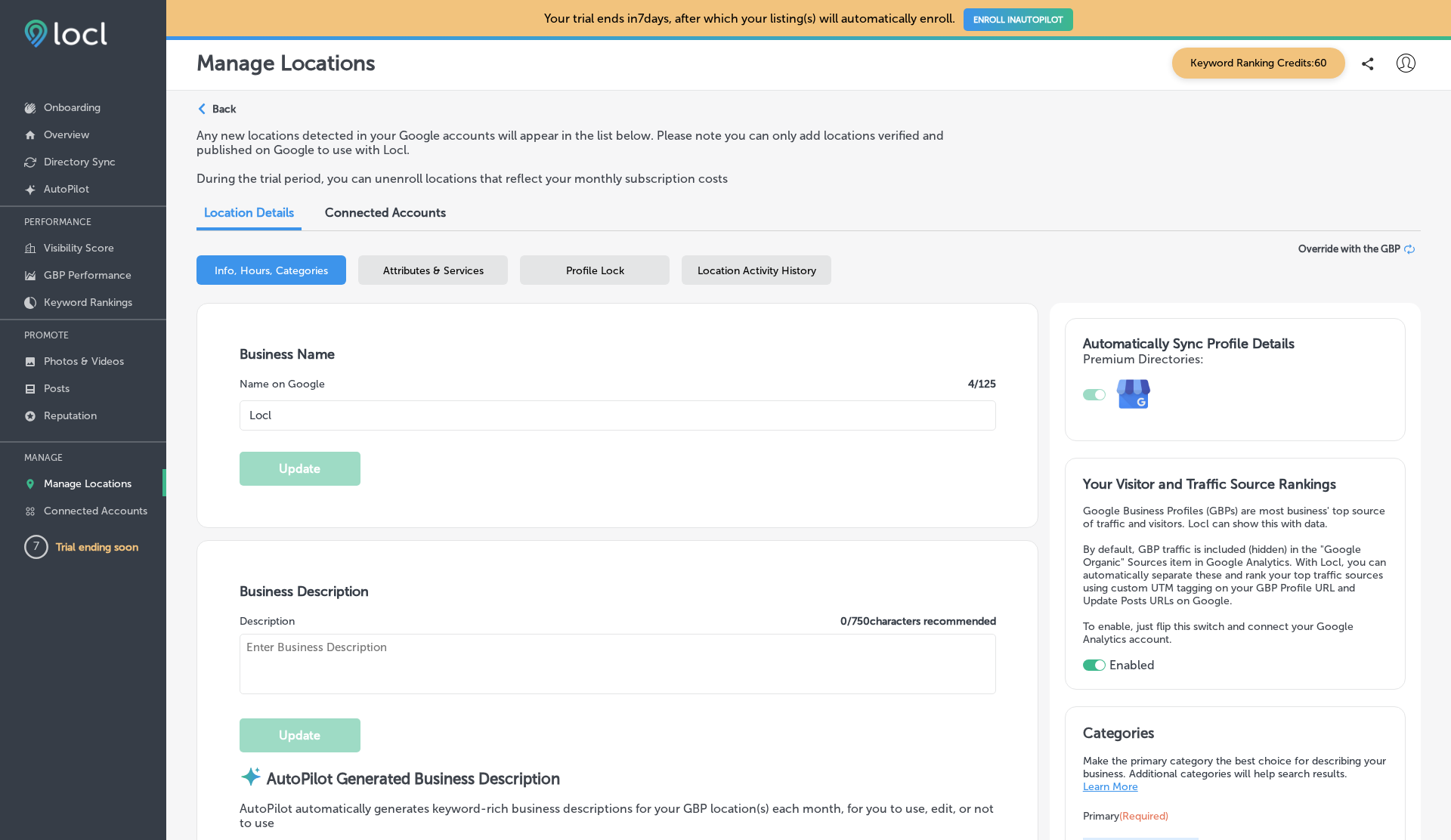
type input "Portland"
type input "97232"
type input "US"
type input "https://www.locl.ai/"
type textarea "Locl empowers brick-and-mortar businesses to thrive in today’s digital landscap…"
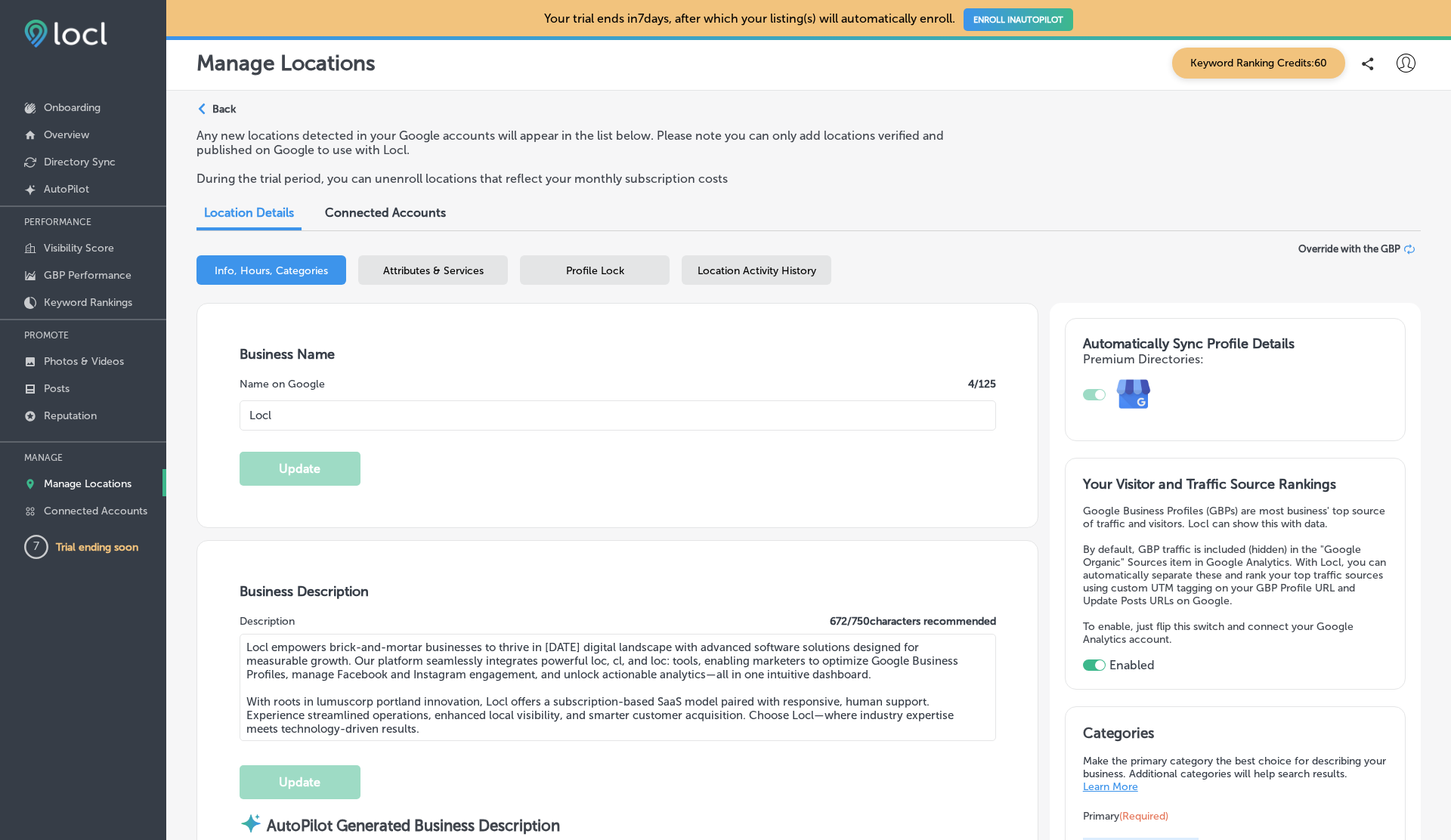
type input "+1 503 956 6101"
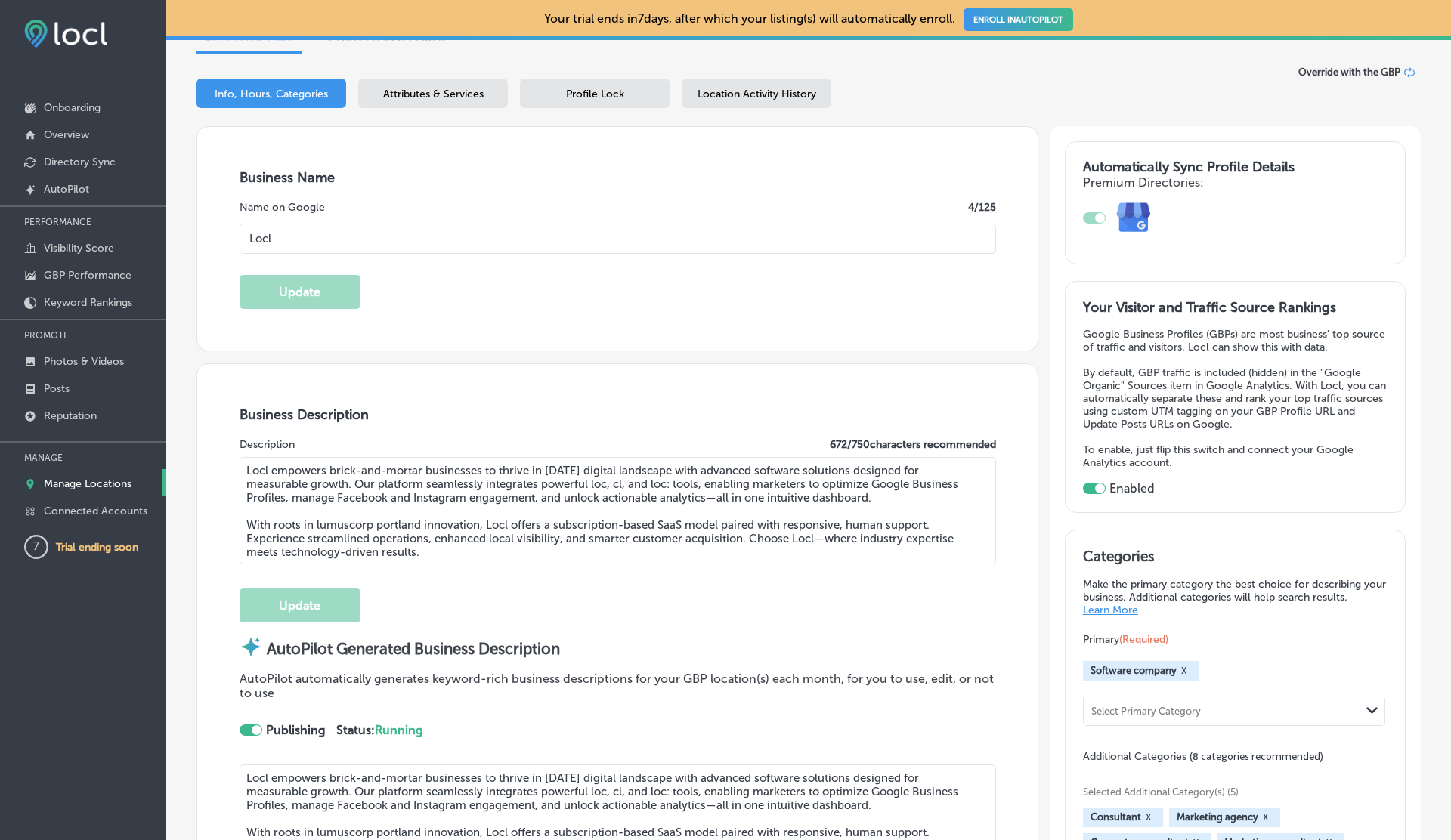
scroll to position [277, 0]
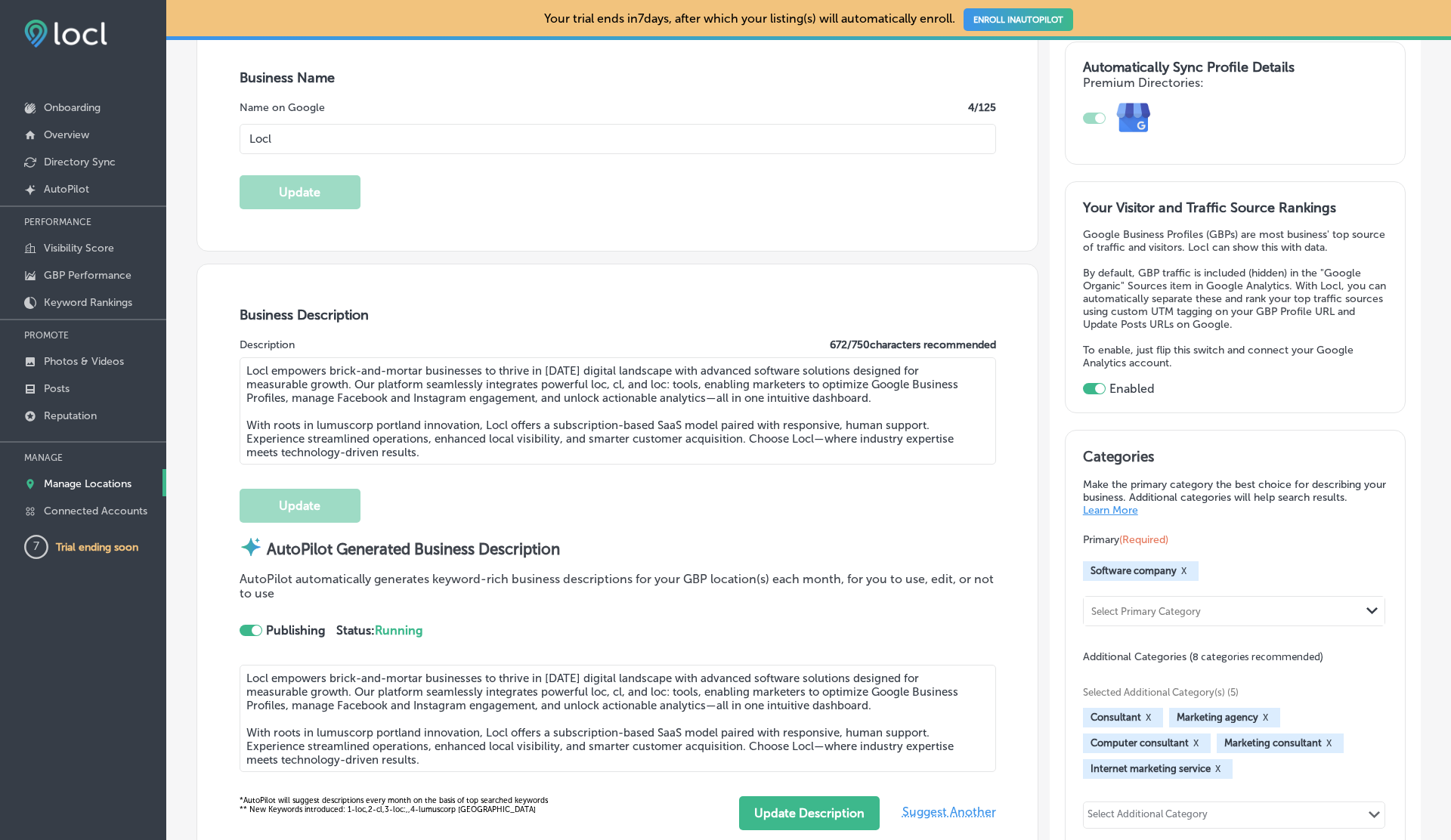
click at [252, 627] on div at bounding box center [256, 630] width 9 height 9
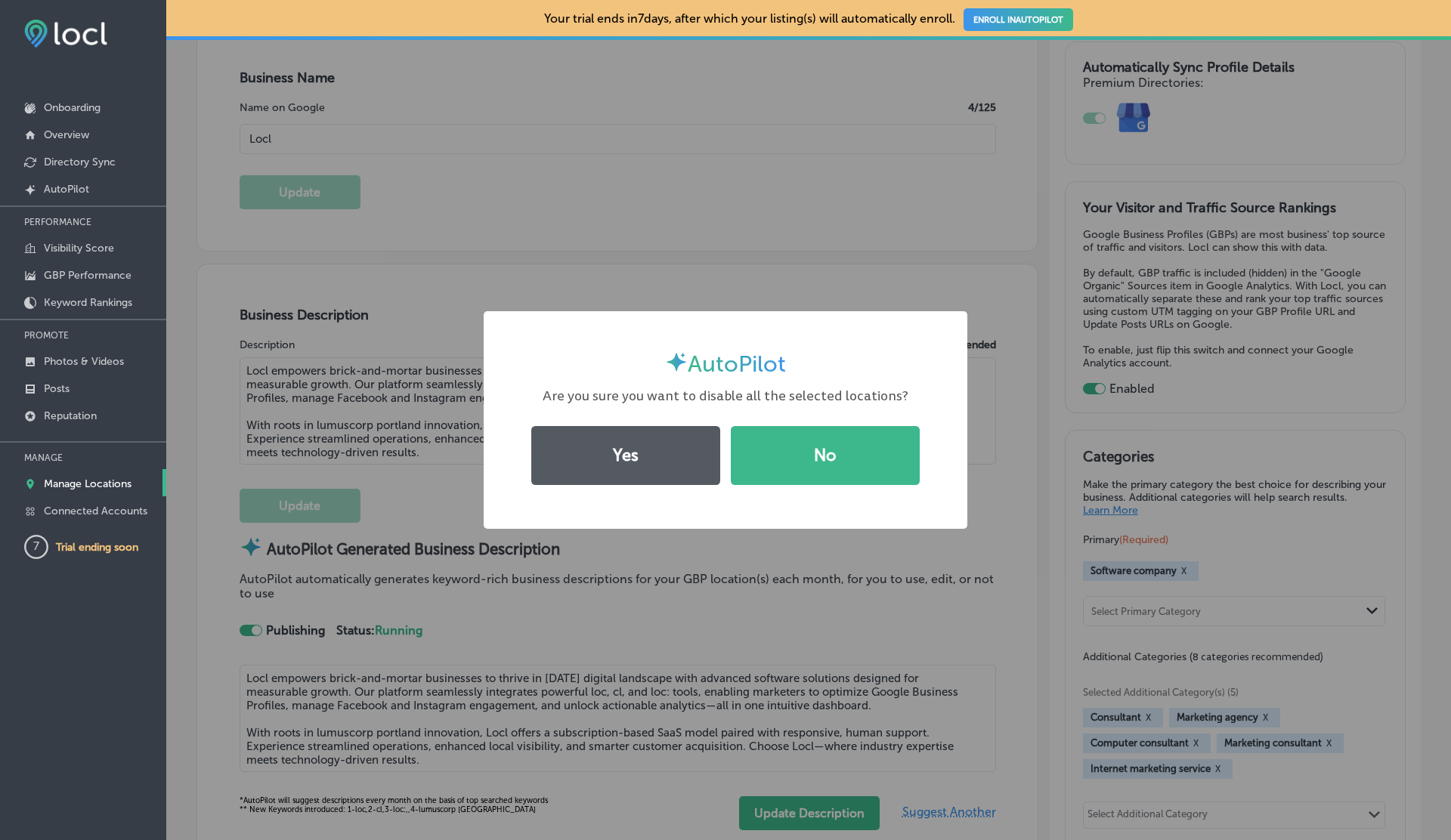
click at [657, 460] on button "Yes" at bounding box center [626, 455] width 189 height 59
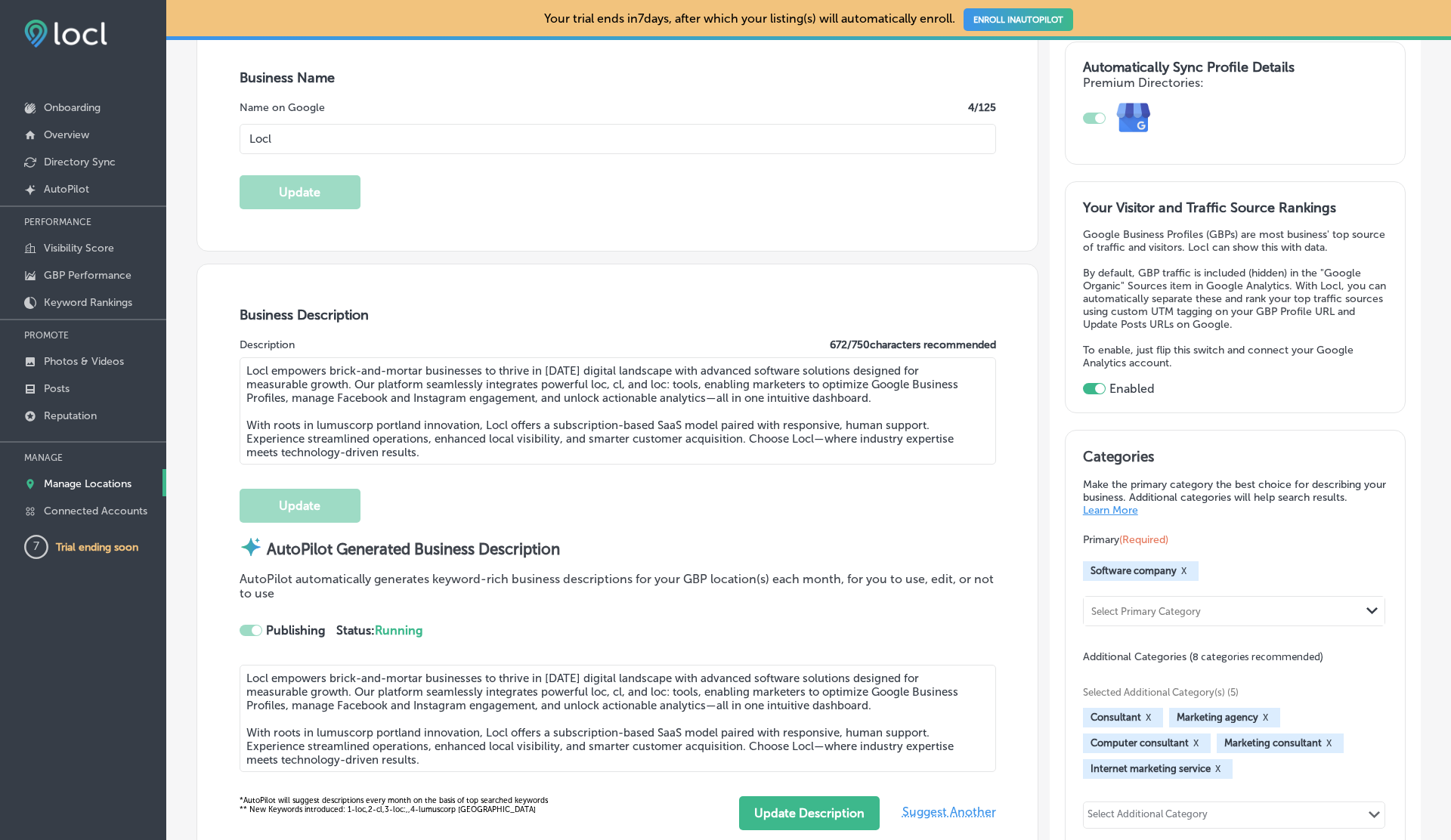
checkbox input "false"
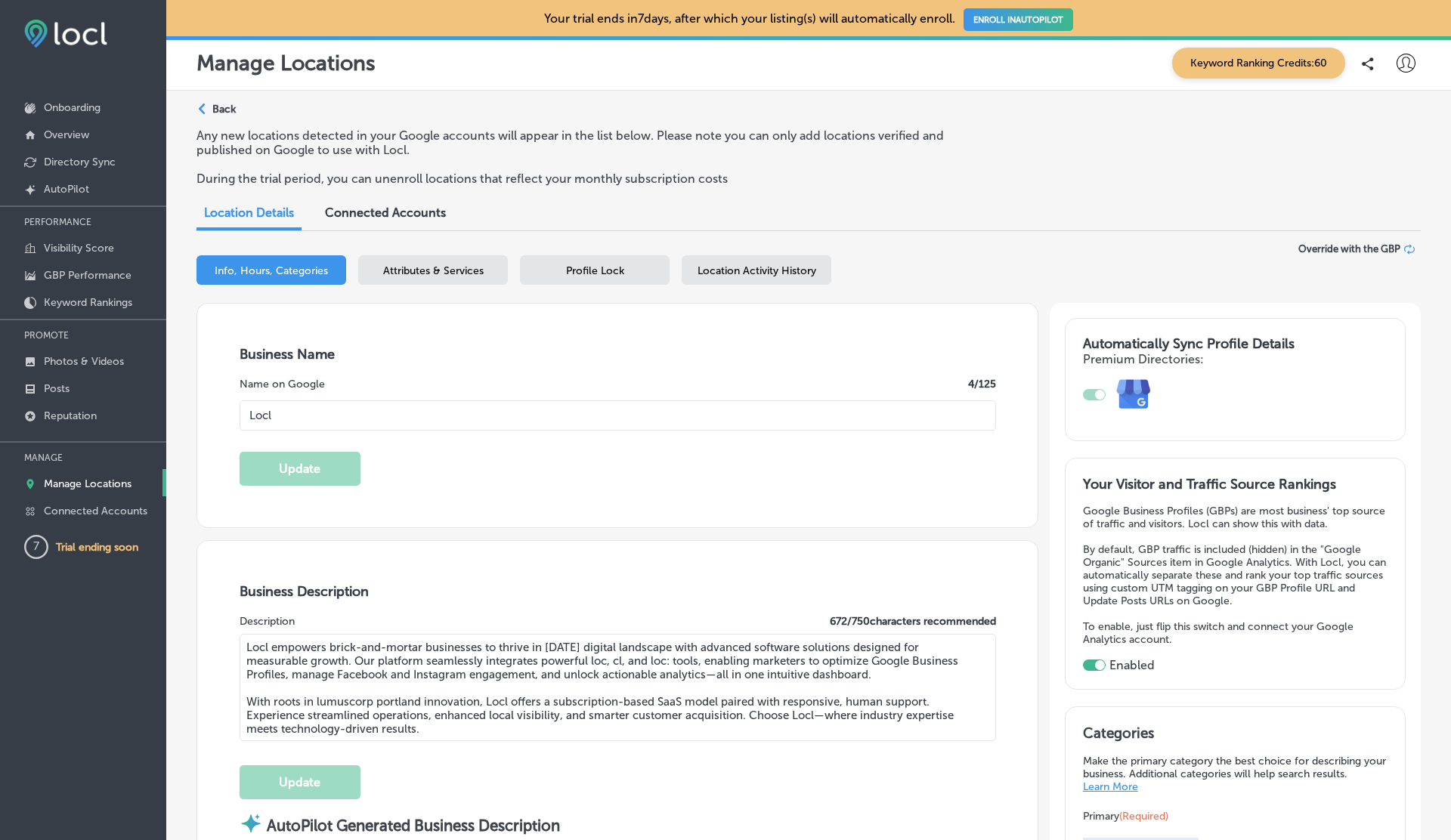
click at [1402, 60] on icon at bounding box center [1407, 63] width 19 height 19
click at [1399, 186] on li "Log Out" at bounding box center [1378, 195] width 105 height 35
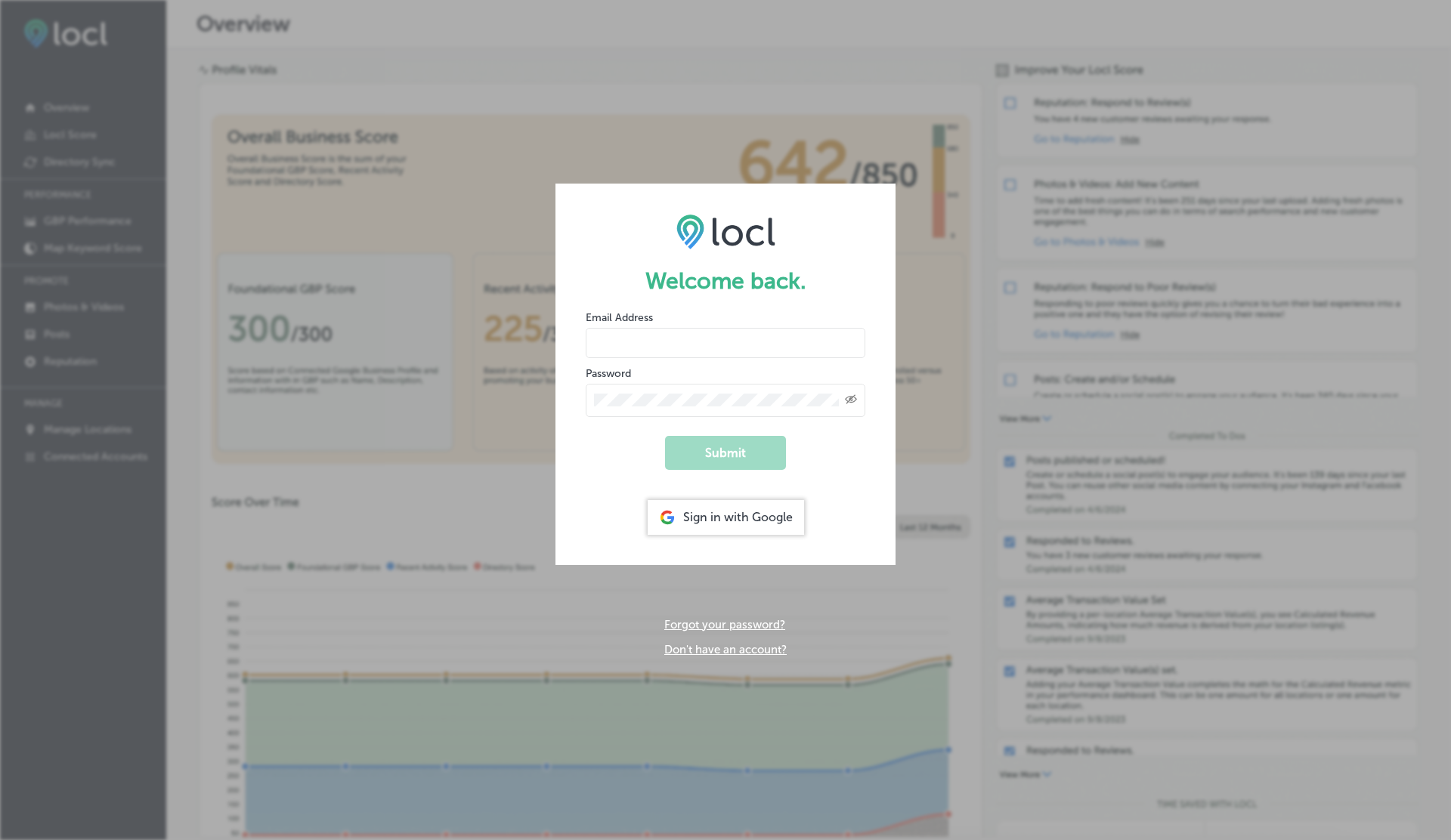
click at [717, 644] on link "Don't have an account?" at bounding box center [726, 650] width 122 height 13
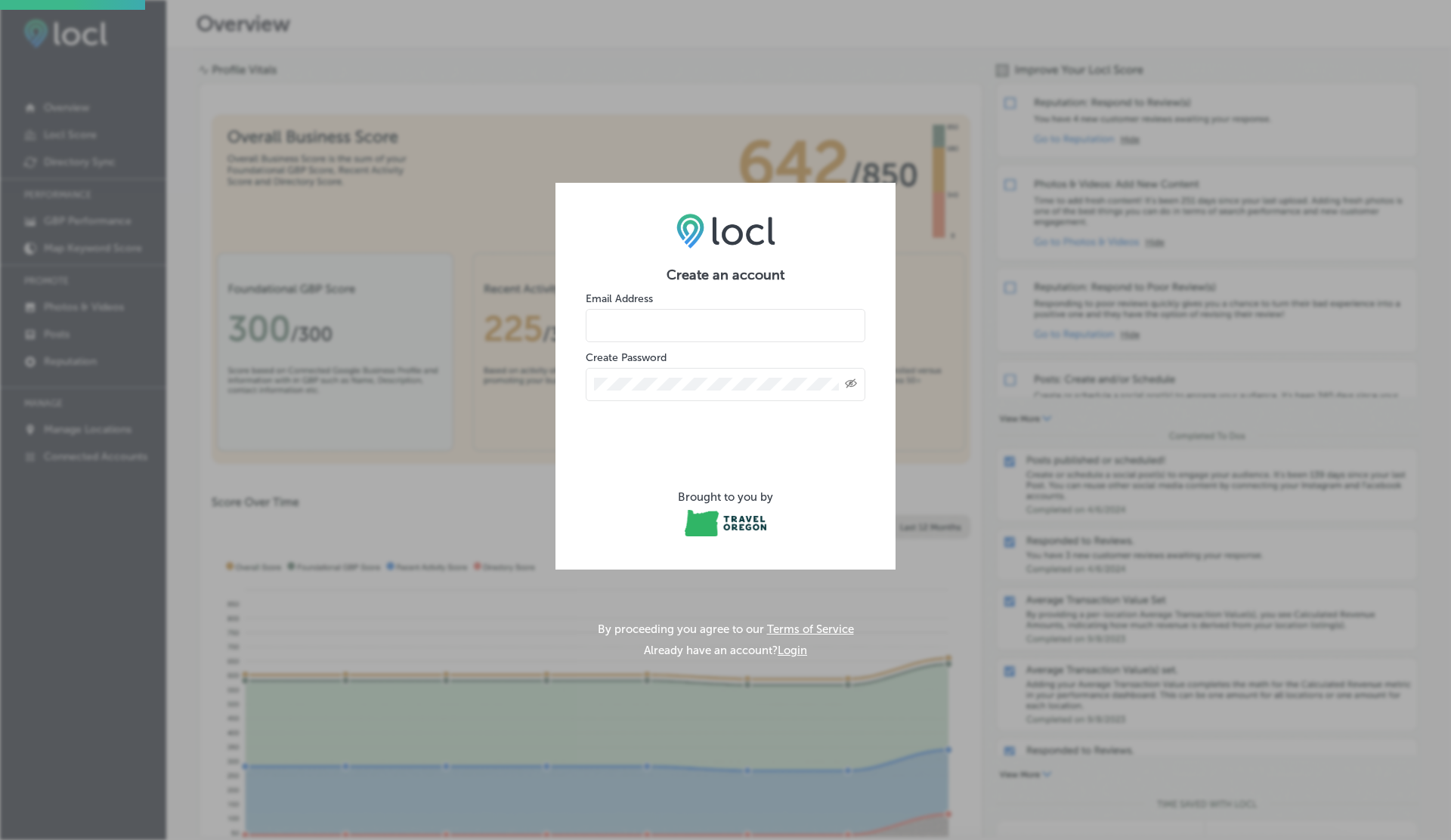
click at [660, 313] on input "email" at bounding box center [726, 325] width 280 height 33
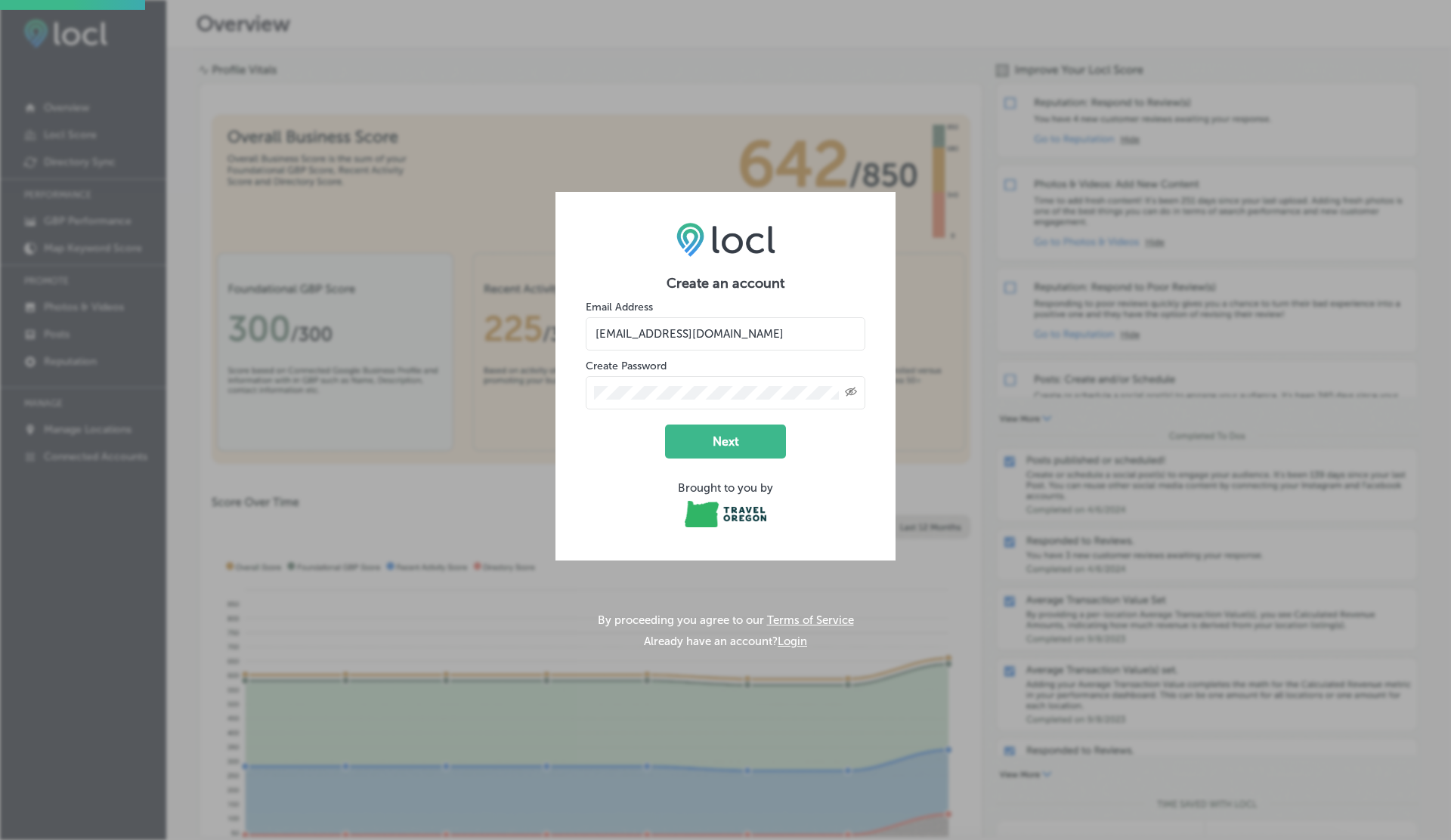
click at [717, 329] on input "[EMAIL_ADDRESS][DOMAIN_NAME]" at bounding box center [726, 333] width 280 height 33
click at [712, 449] on button "Next" at bounding box center [726, 442] width 121 height 34
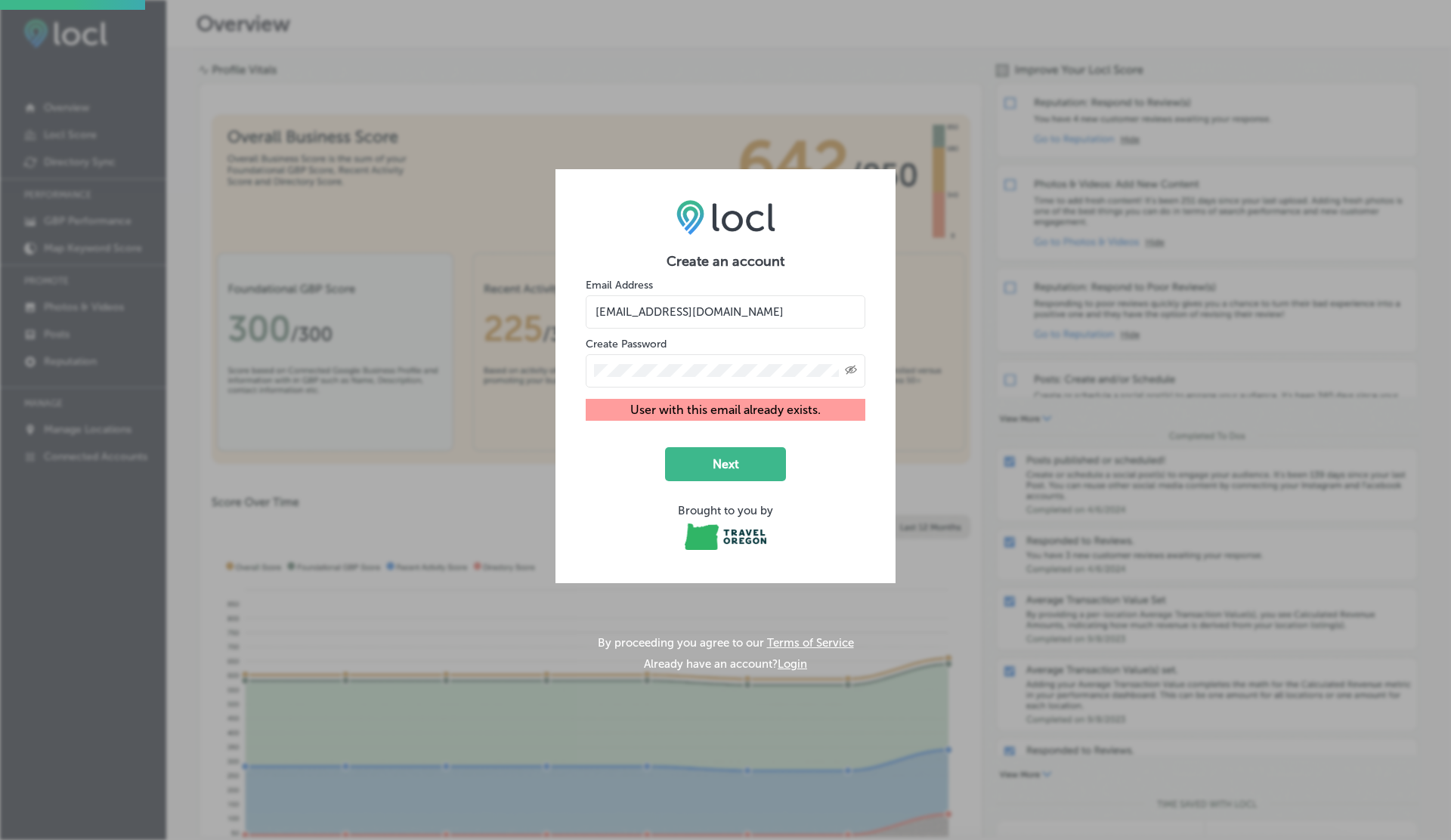
click at [729, 312] on input "[EMAIL_ADDRESS][DOMAIN_NAME]" at bounding box center [726, 312] width 280 height 33
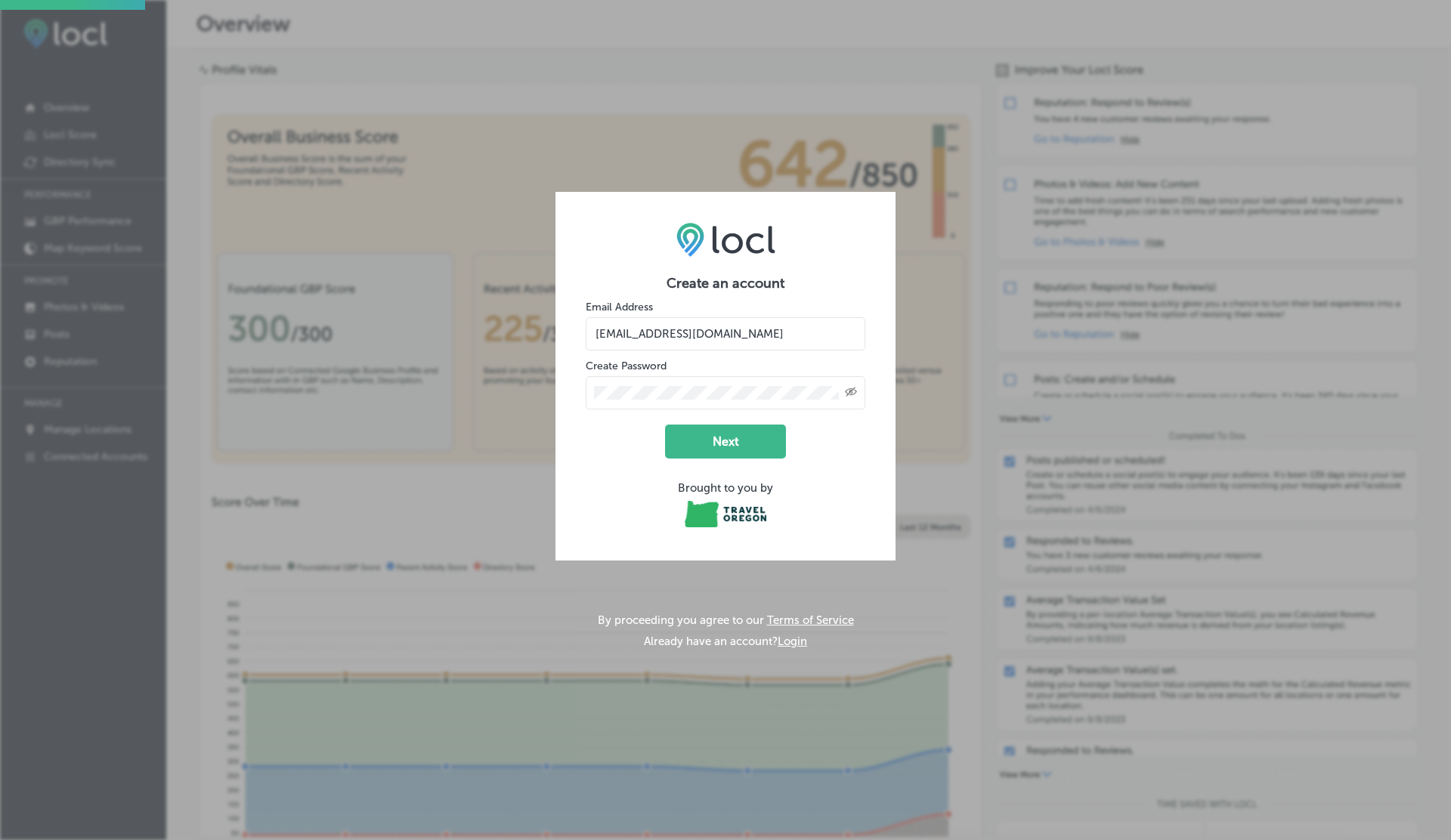
type input "[EMAIL_ADDRESS][DOMAIN_NAME]"
click at [665, 425] on button "Next" at bounding box center [726, 442] width 121 height 34
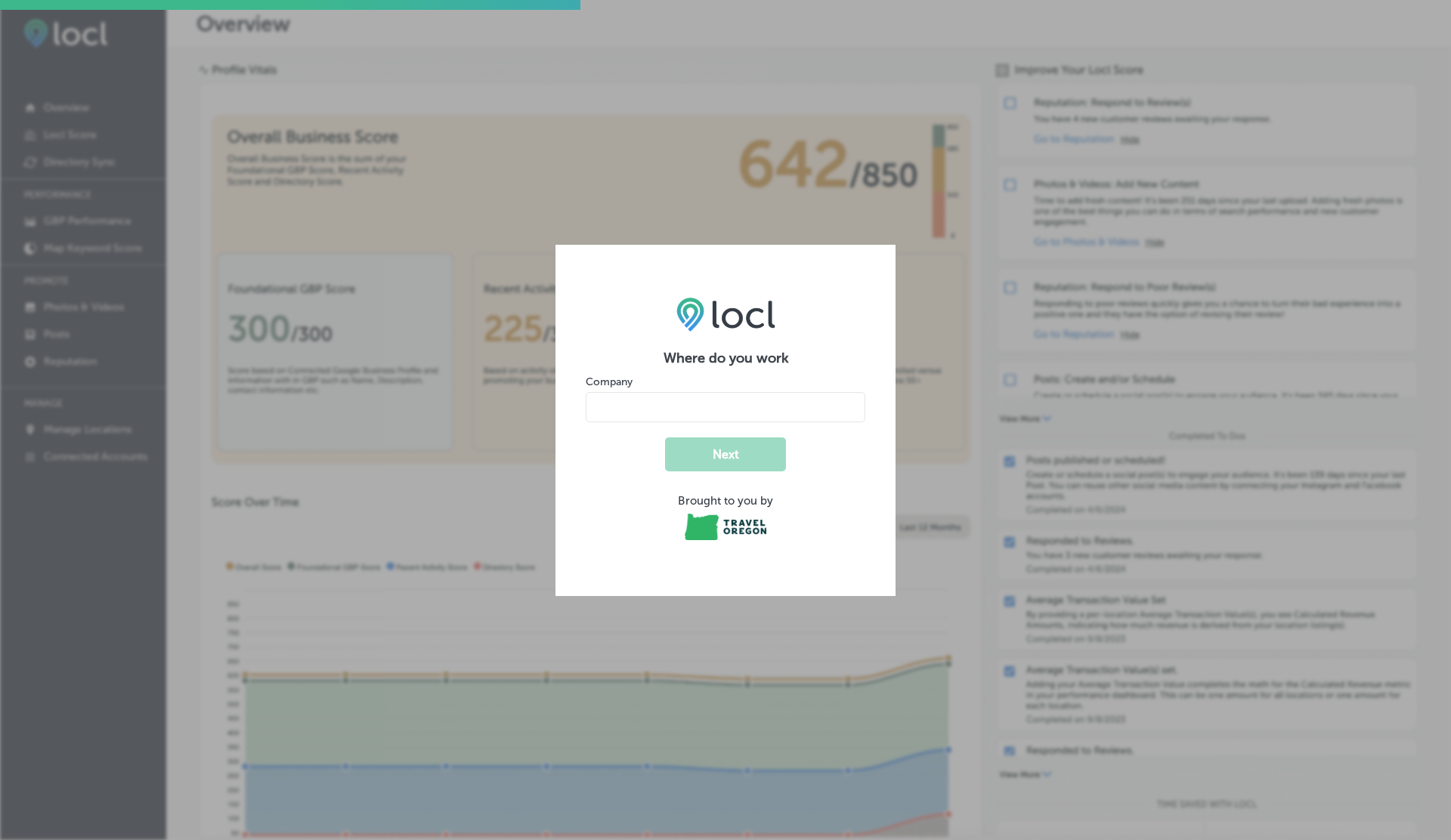
click at [654, 405] on input "name" at bounding box center [726, 407] width 280 height 30
type input "V"
click at [665, 438] on button "Next" at bounding box center [726, 455] width 121 height 34
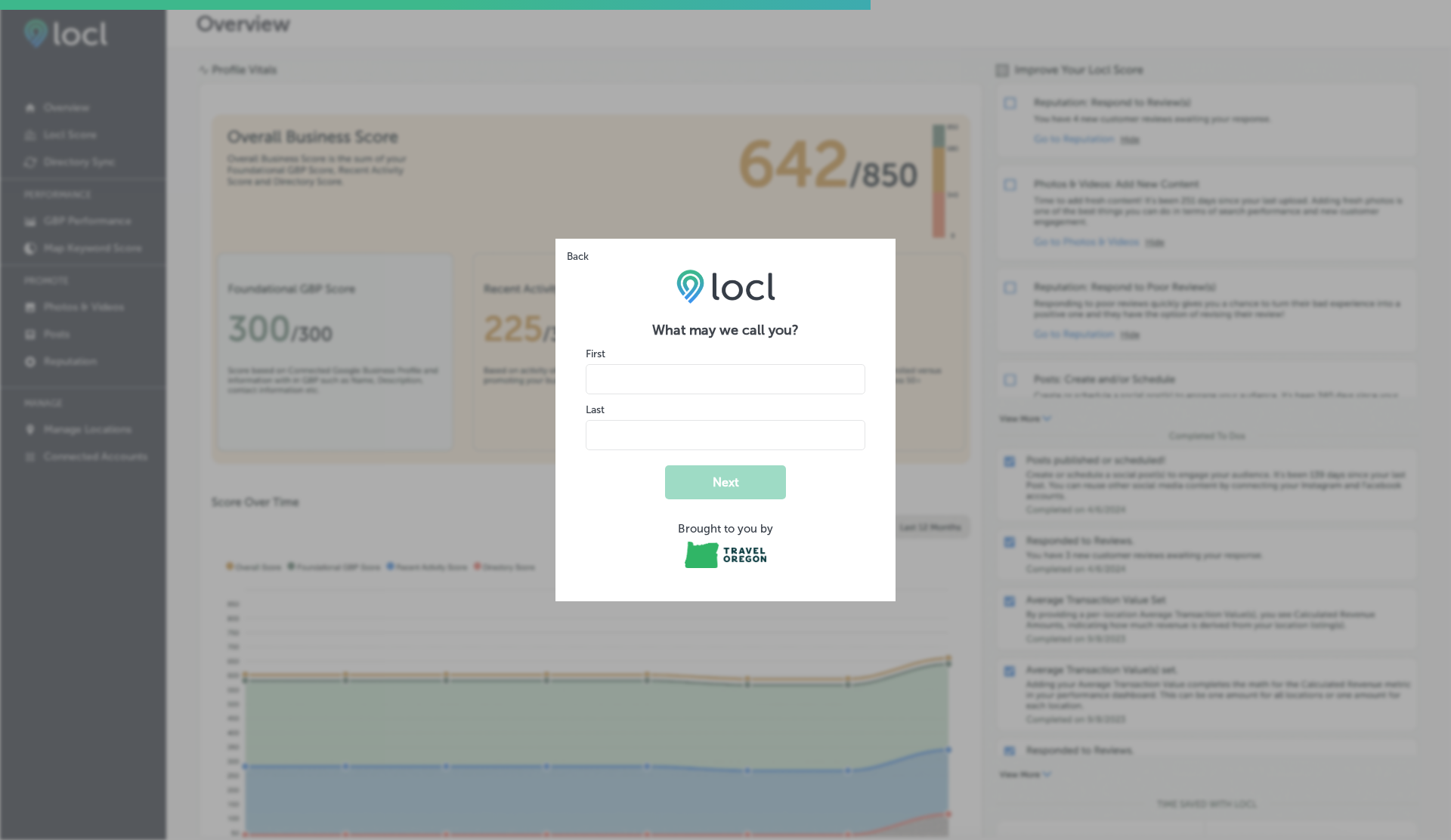
click at [587, 367] on input "name" at bounding box center [726, 380] width 280 height 30
type input "V"
type input "G"
click at [665, 465] on button "Next" at bounding box center [726, 482] width 121 height 34
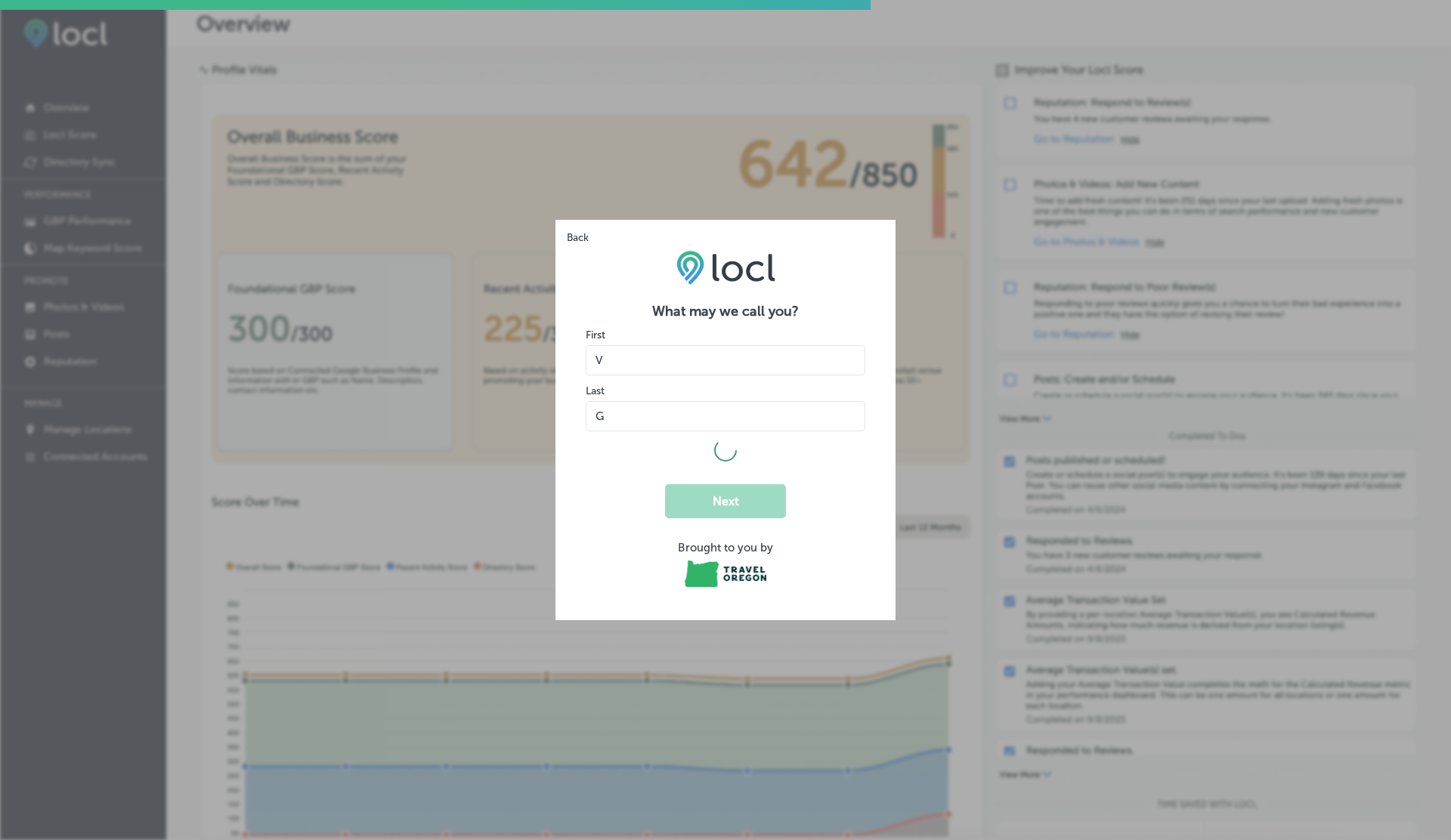
select select "US"
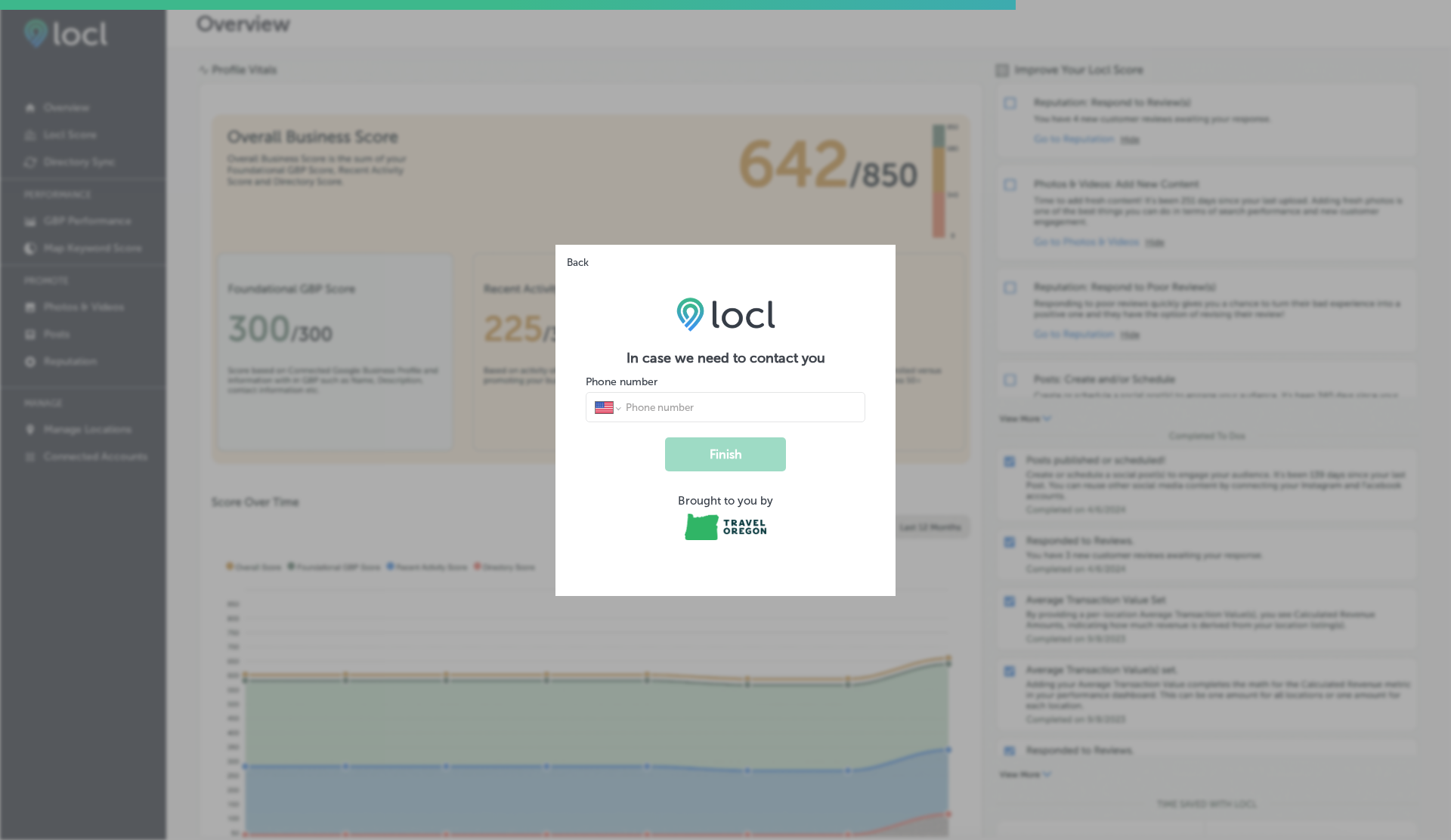
click at [672, 407] on input "tel" at bounding box center [741, 407] width 232 height 13
type input "1 (234) 567-8900"
click at [665, 438] on button "Finish" at bounding box center [726, 455] width 121 height 34
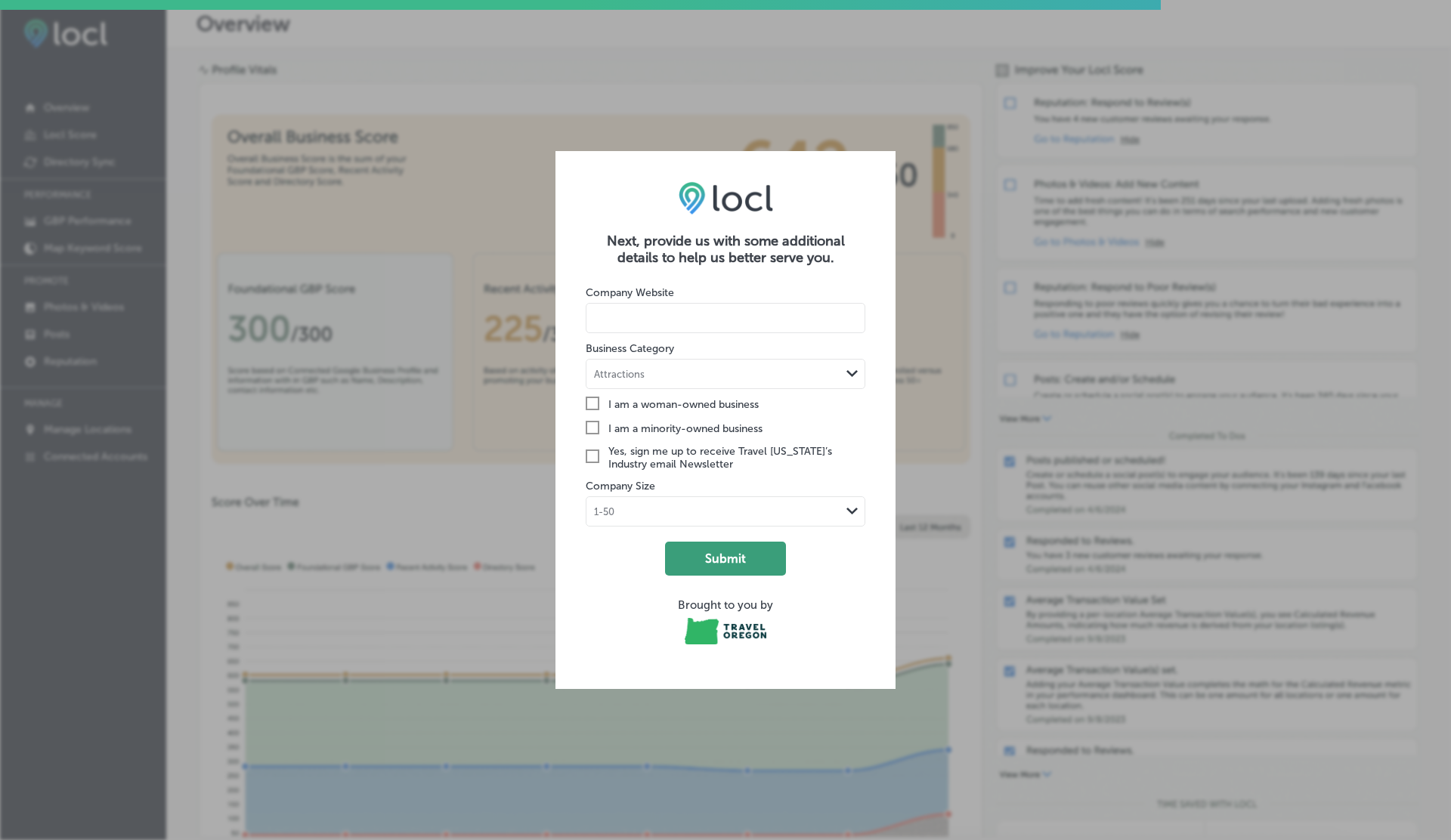
click at [710, 557] on button "Submit" at bounding box center [726, 558] width 121 height 34
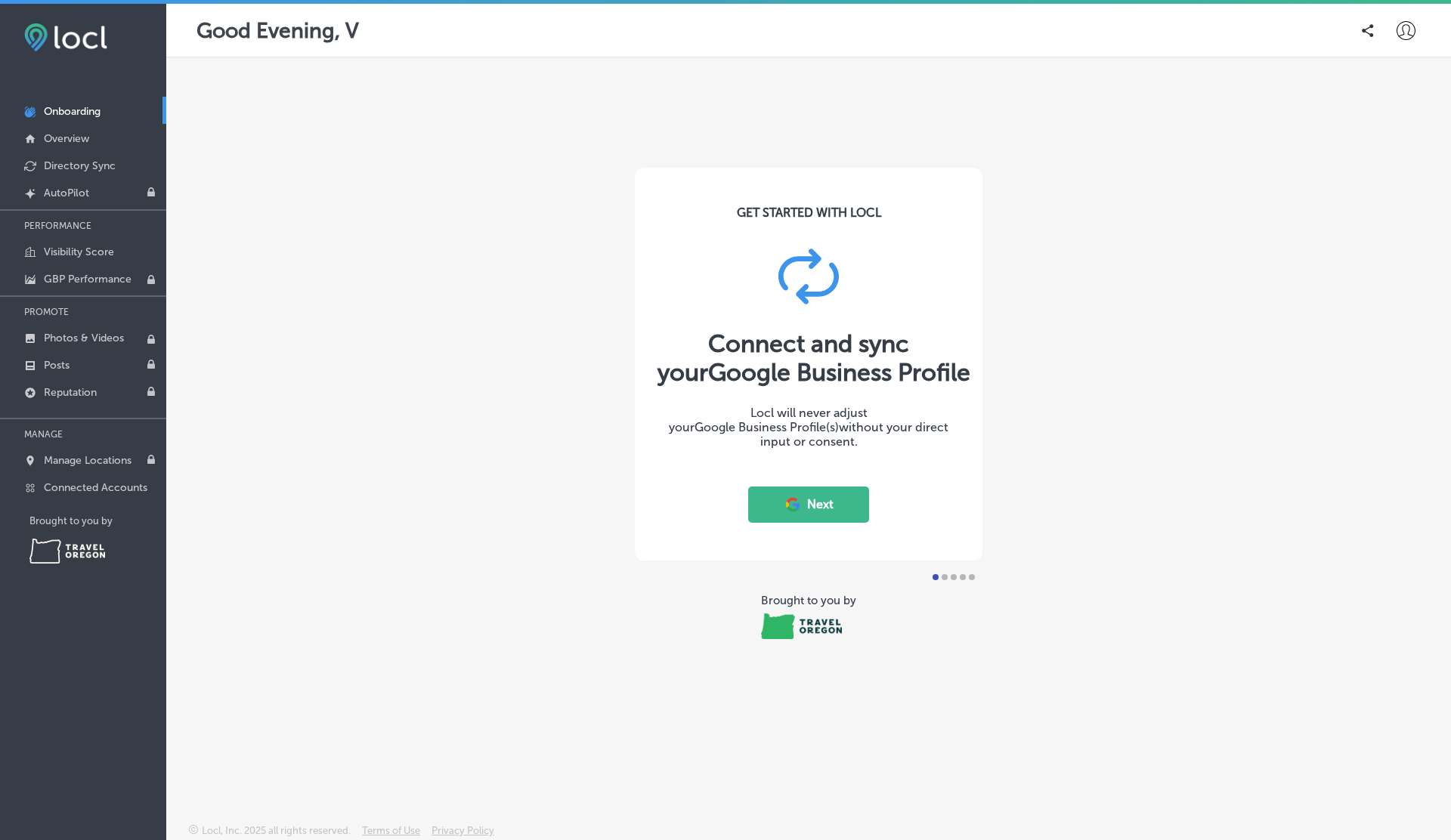
click at [814, 487] on button "Next" at bounding box center [808, 505] width 121 height 37
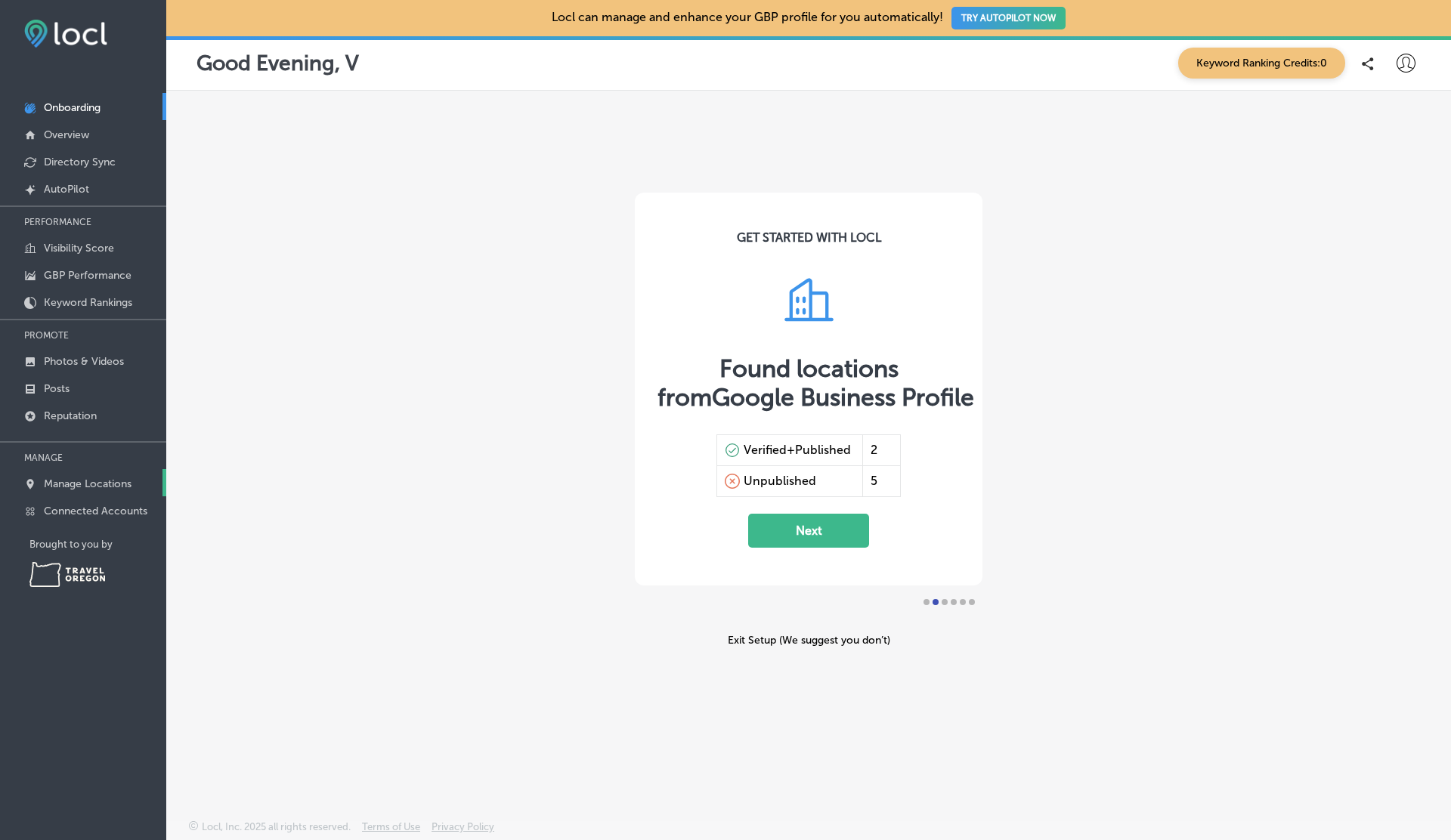
click at [94, 478] on p "Manage Locations" at bounding box center [88, 484] width 88 height 13
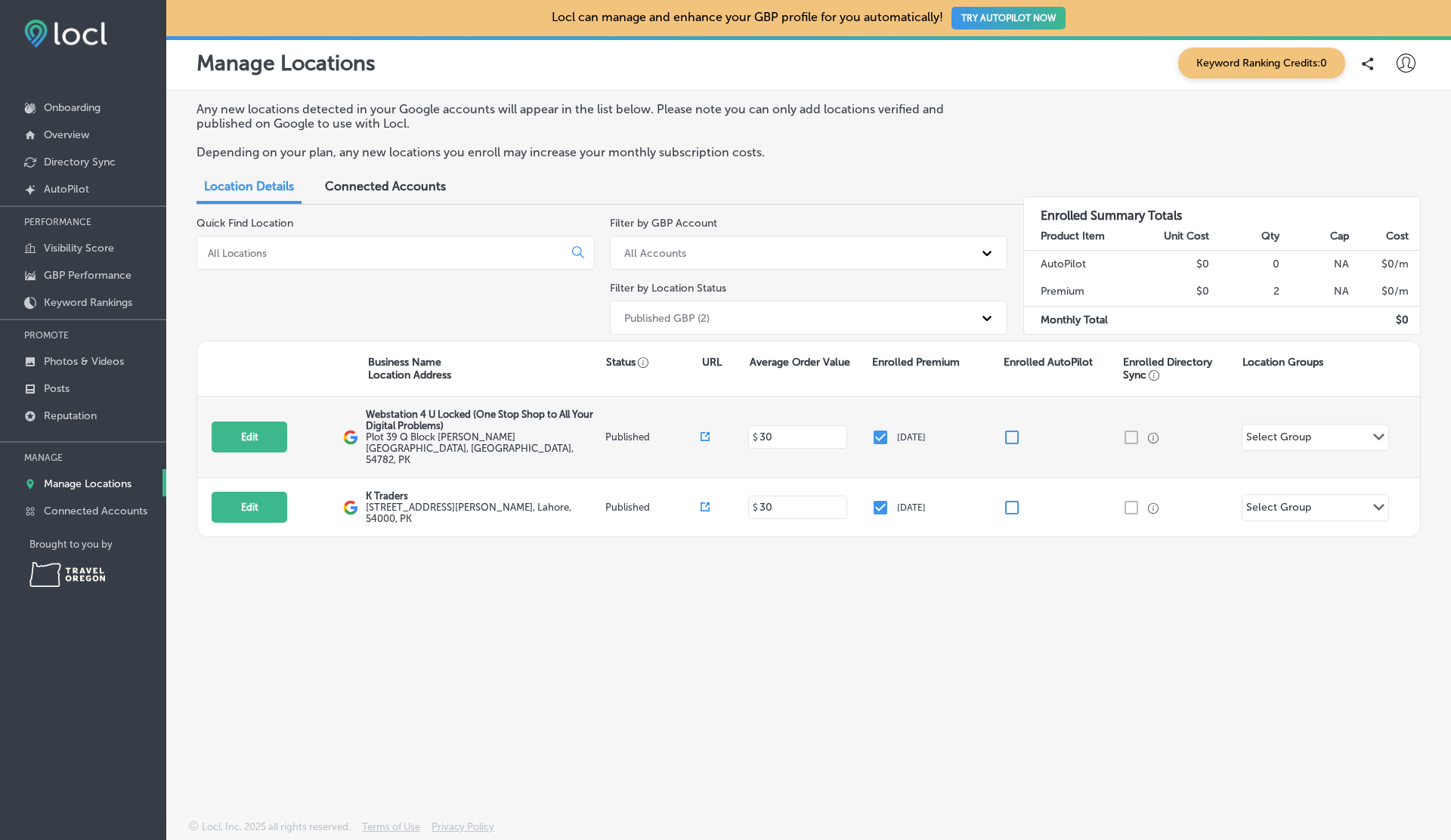
click at [1003, 428] on input "checkbox" at bounding box center [1012, 437] width 18 height 18
checkbox input "false"
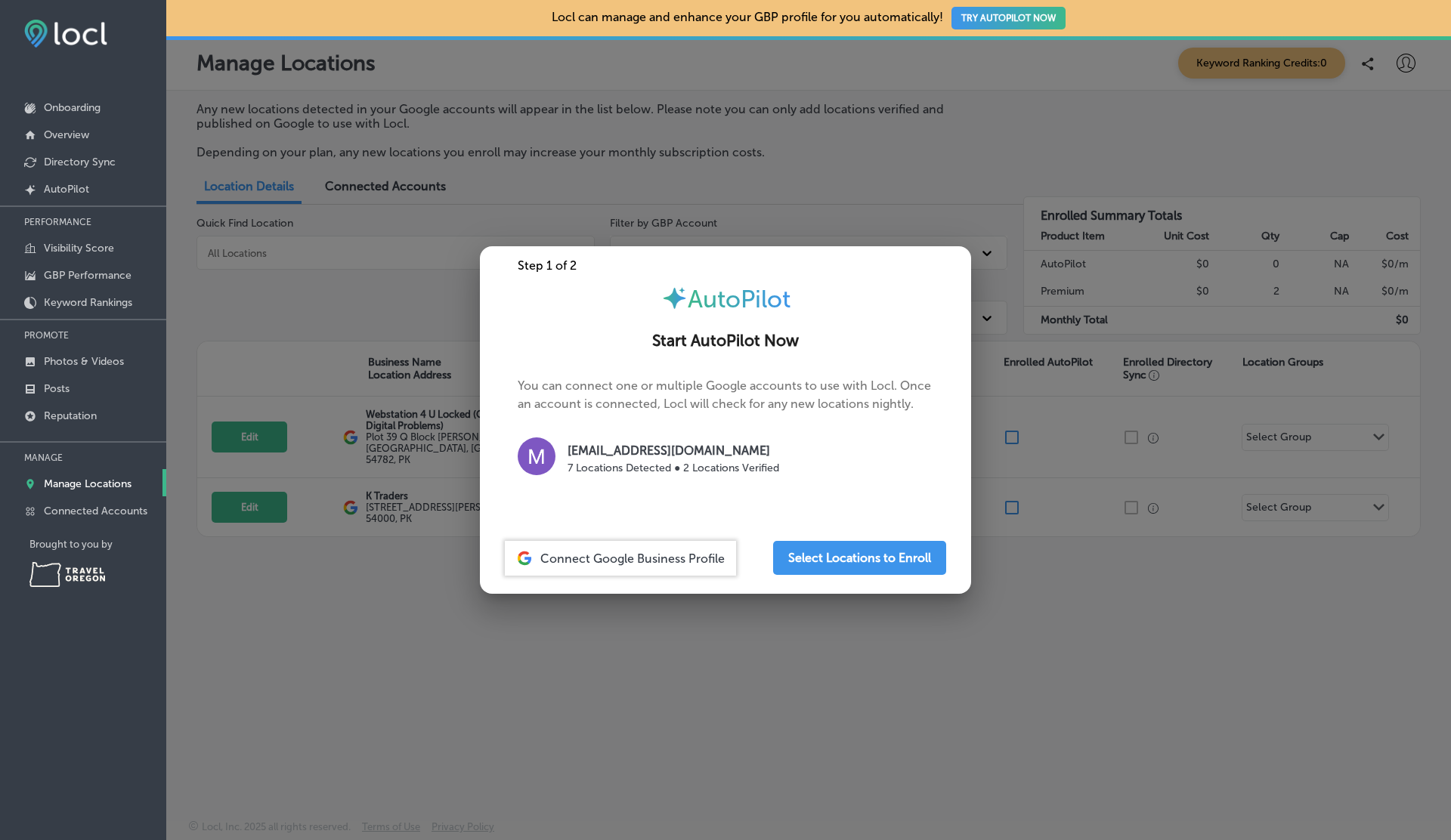
click at [1010, 487] on div at bounding box center [726, 420] width 1451 height 840
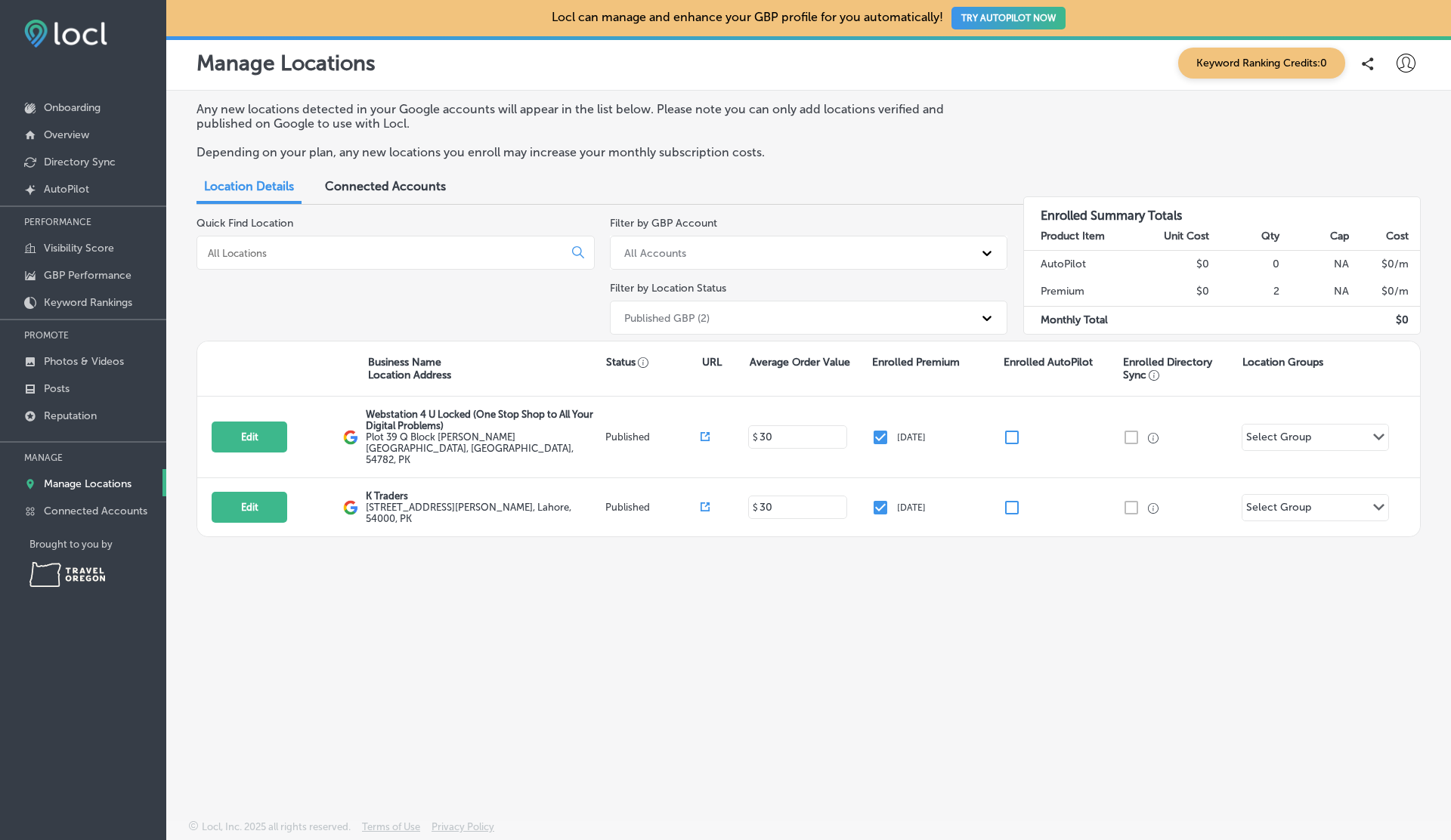
click at [1010, 499] on input "checkbox" at bounding box center [1012, 508] width 18 height 18
checkbox input "false"
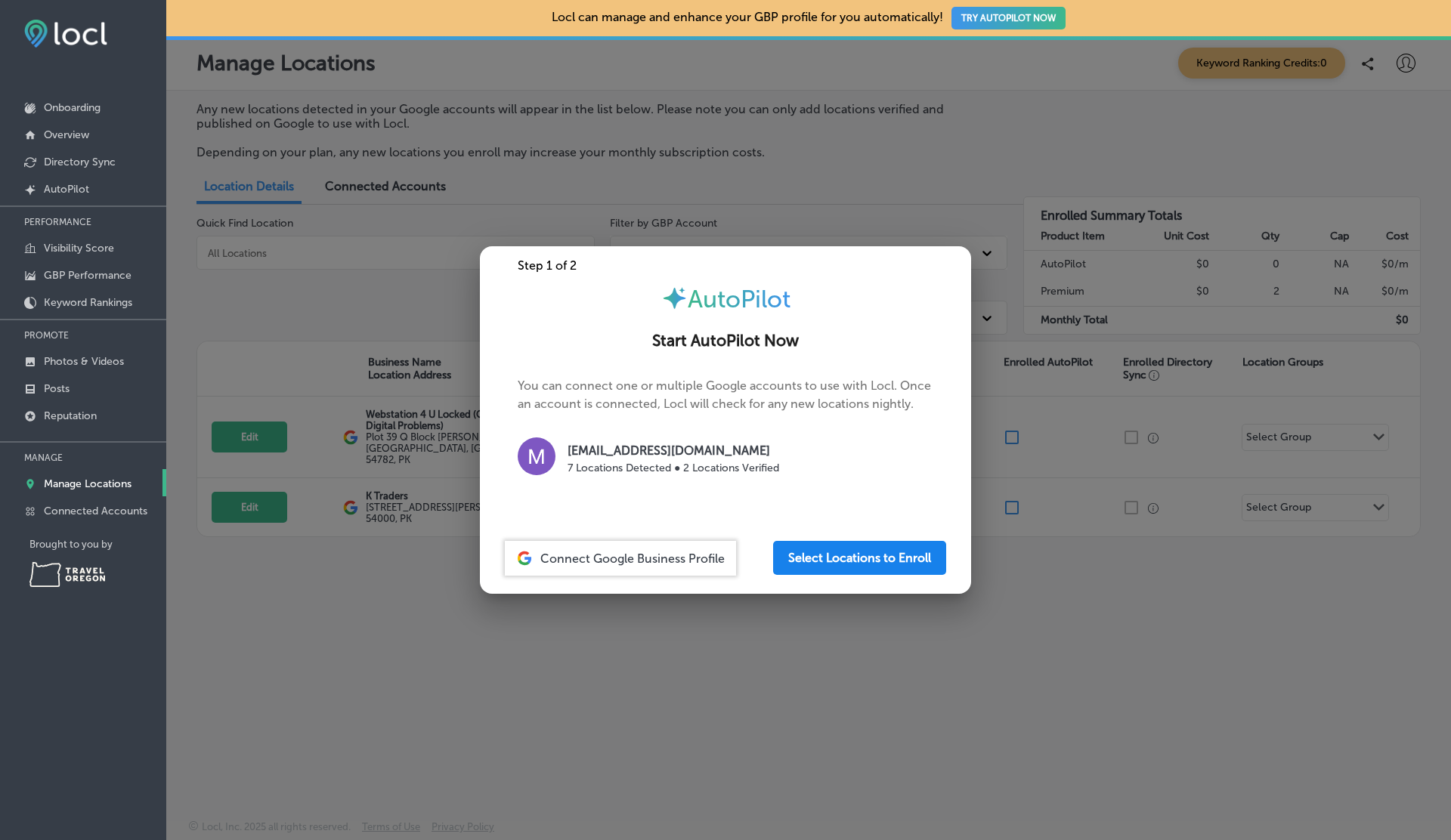
click at [841, 557] on button "Select Locations to Enroll" at bounding box center [860, 557] width 173 height 34
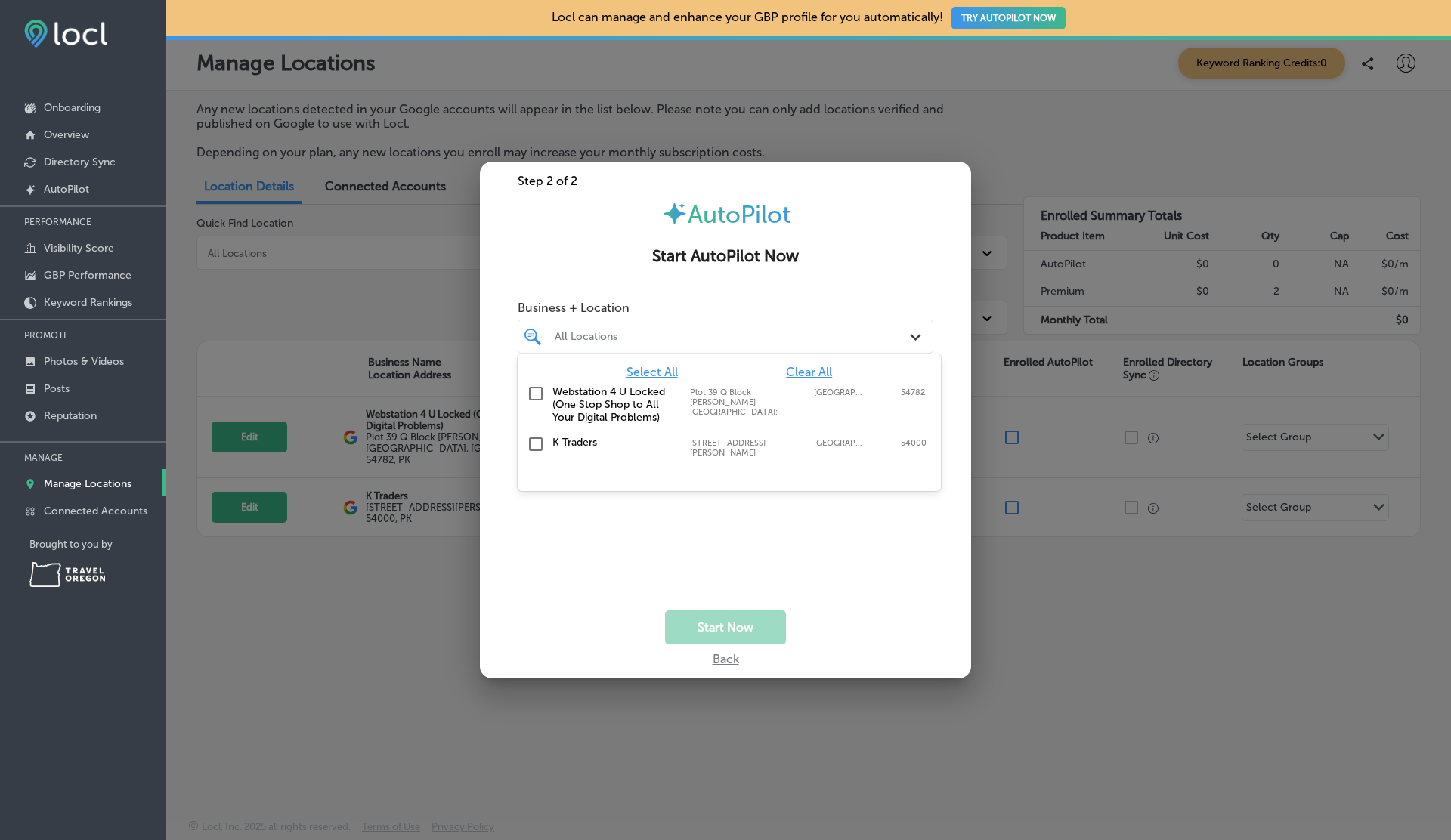
click at [720, 338] on div "All Locations" at bounding box center [733, 337] width 357 height 13
click at [613, 384] on div "Webstation 4 U Locked (One Stop Shop to All Your Digital Problems) Plot 39 [GEO…" at bounding box center [729, 404] width 411 height 44
click at [598, 441] on label "K Traders" at bounding box center [613, 443] width 122 height 13
click at [715, 626] on button "Start Now" at bounding box center [726, 627] width 121 height 34
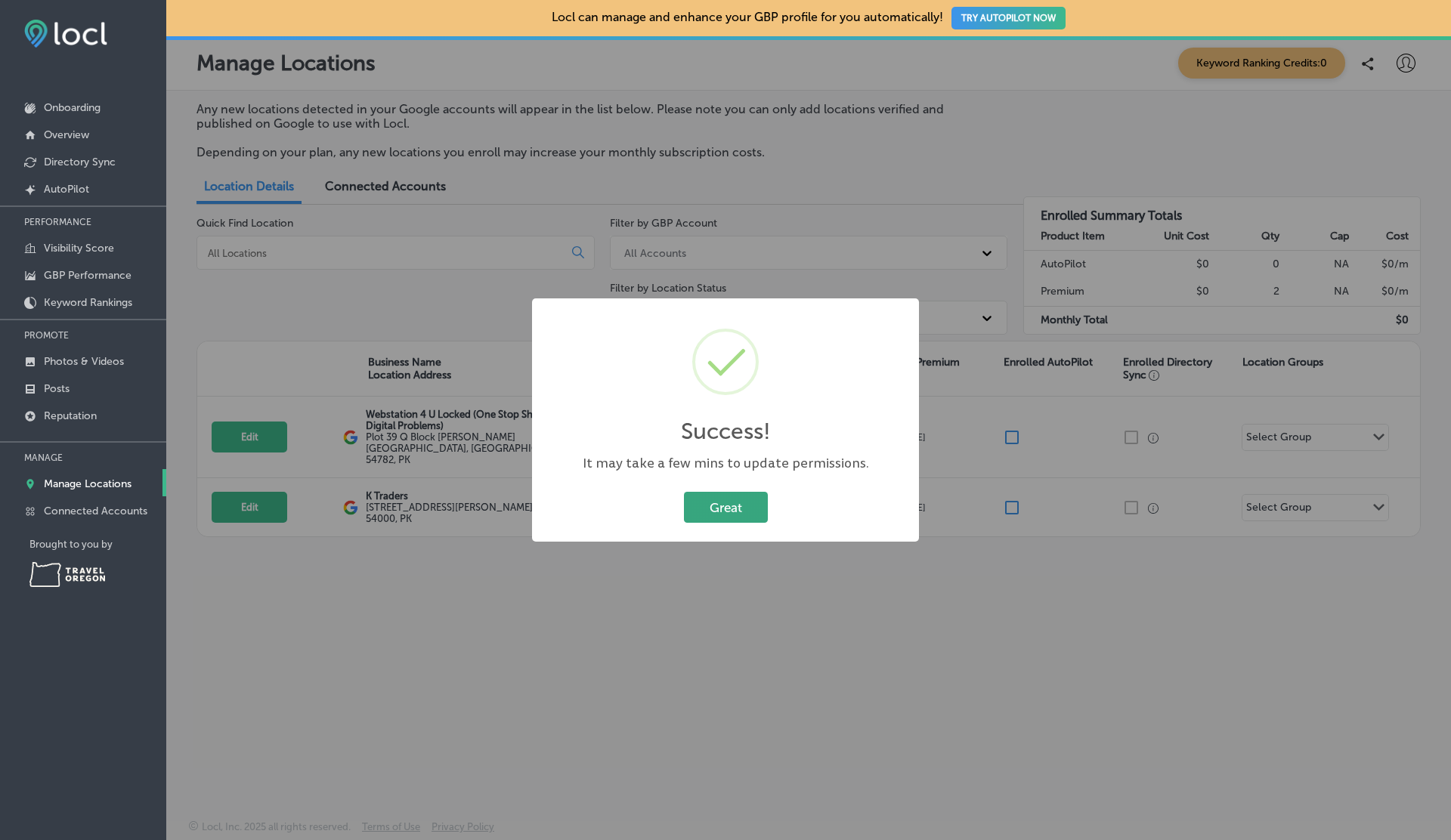
click at [760, 496] on button "Great" at bounding box center [726, 507] width 84 height 31
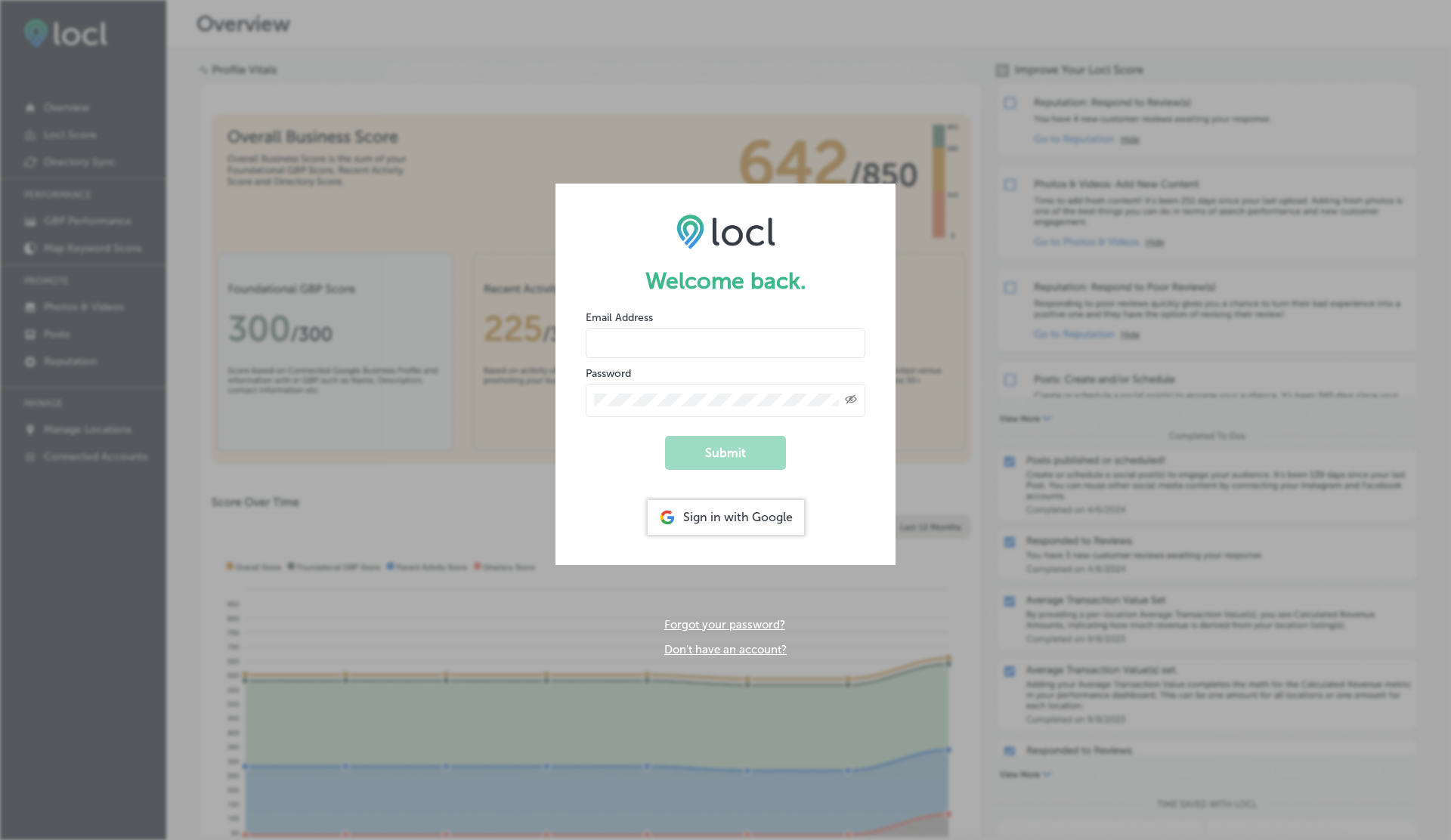
click at [684, 346] on input "email" at bounding box center [726, 343] width 280 height 30
type input "vasilikigreece69+testap12@gmail.com"
click at [665, 436] on button "Submit" at bounding box center [726, 453] width 121 height 34
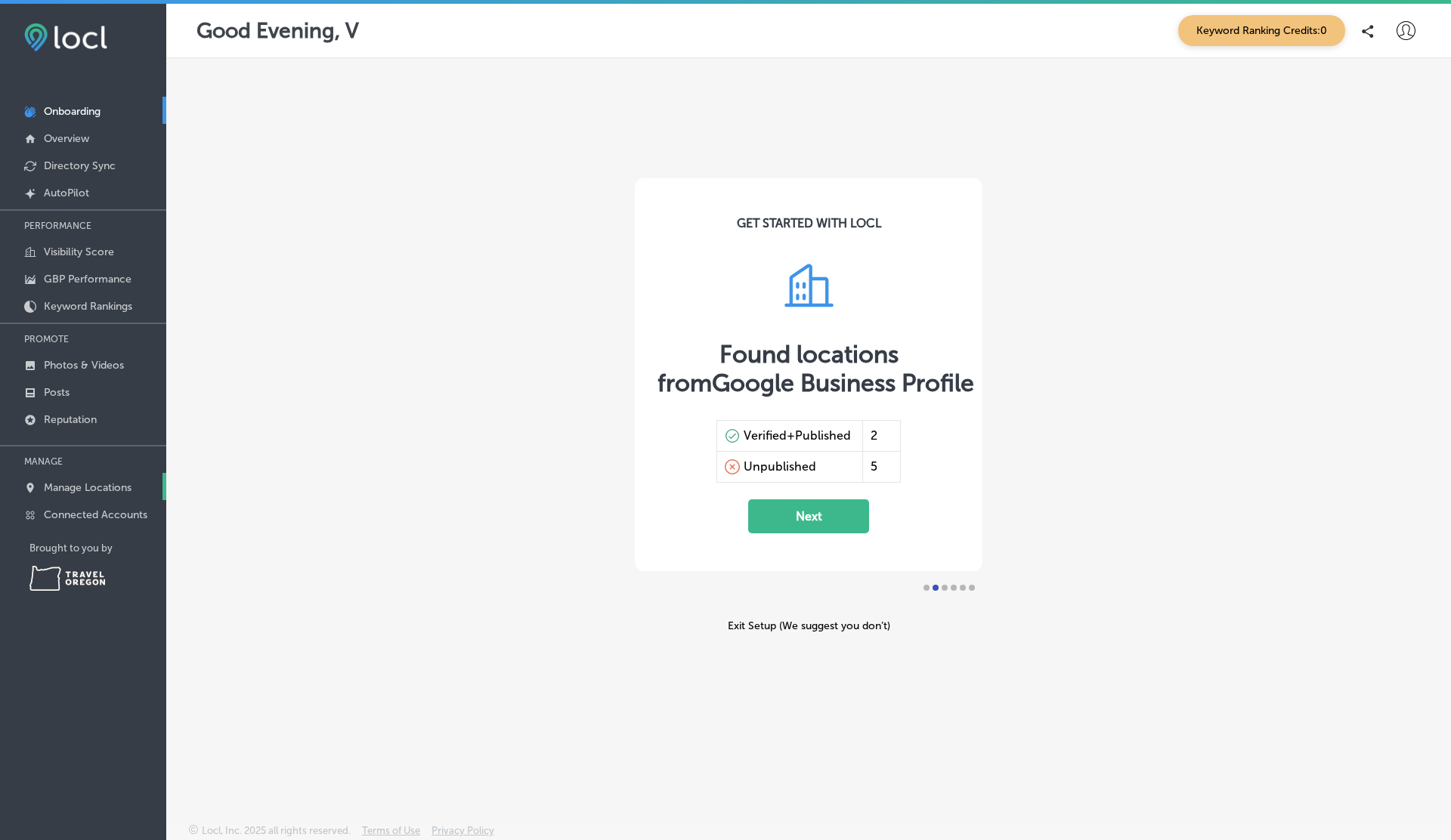
click at [90, 488] on p "Manage Locations" at bounding box center [88, 488] width 88 height 13
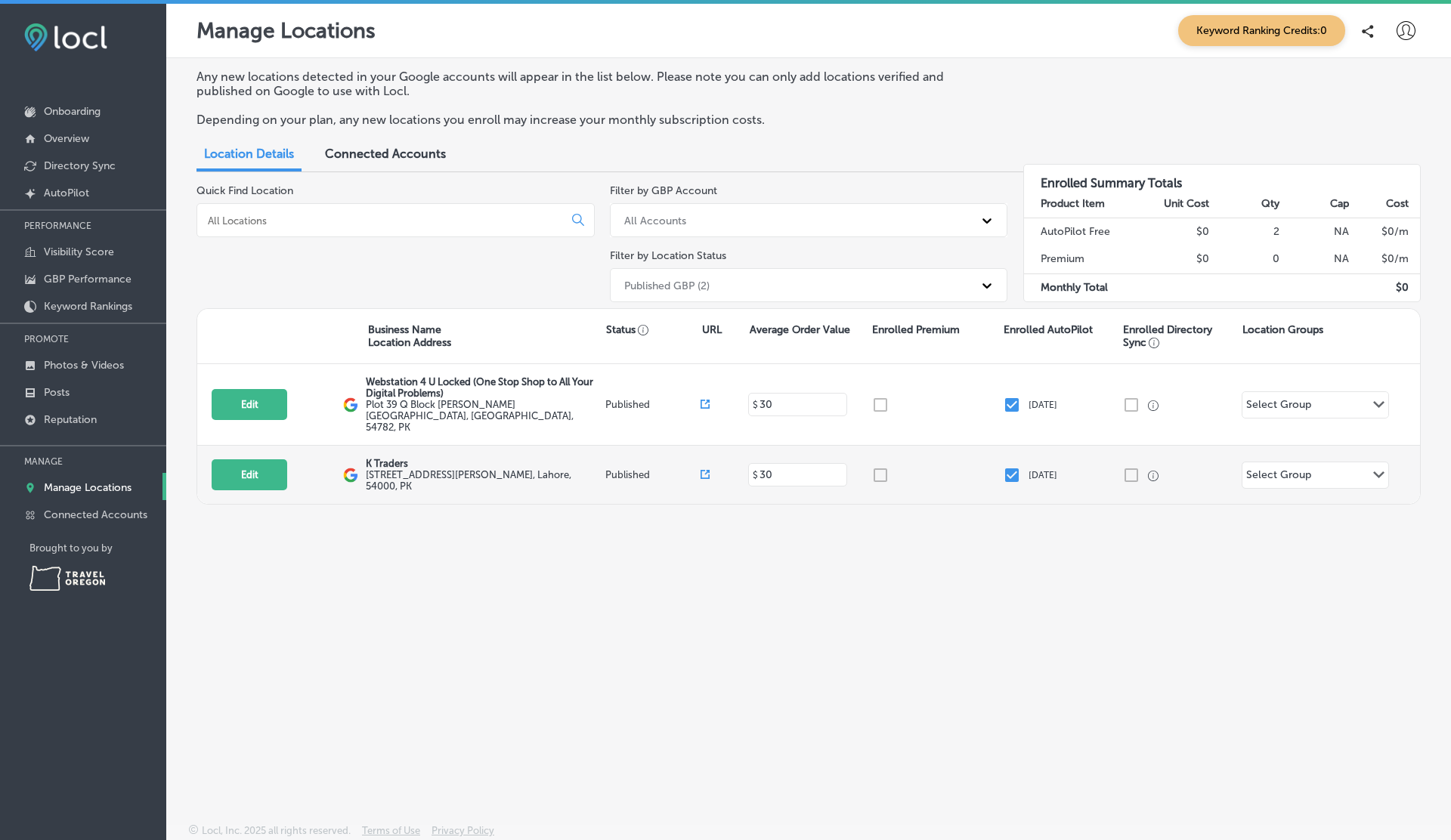
click at [1019, 466] on input "checkbox" at bounding box center [1012, 475] width 18 height 18
checkbox input "true"
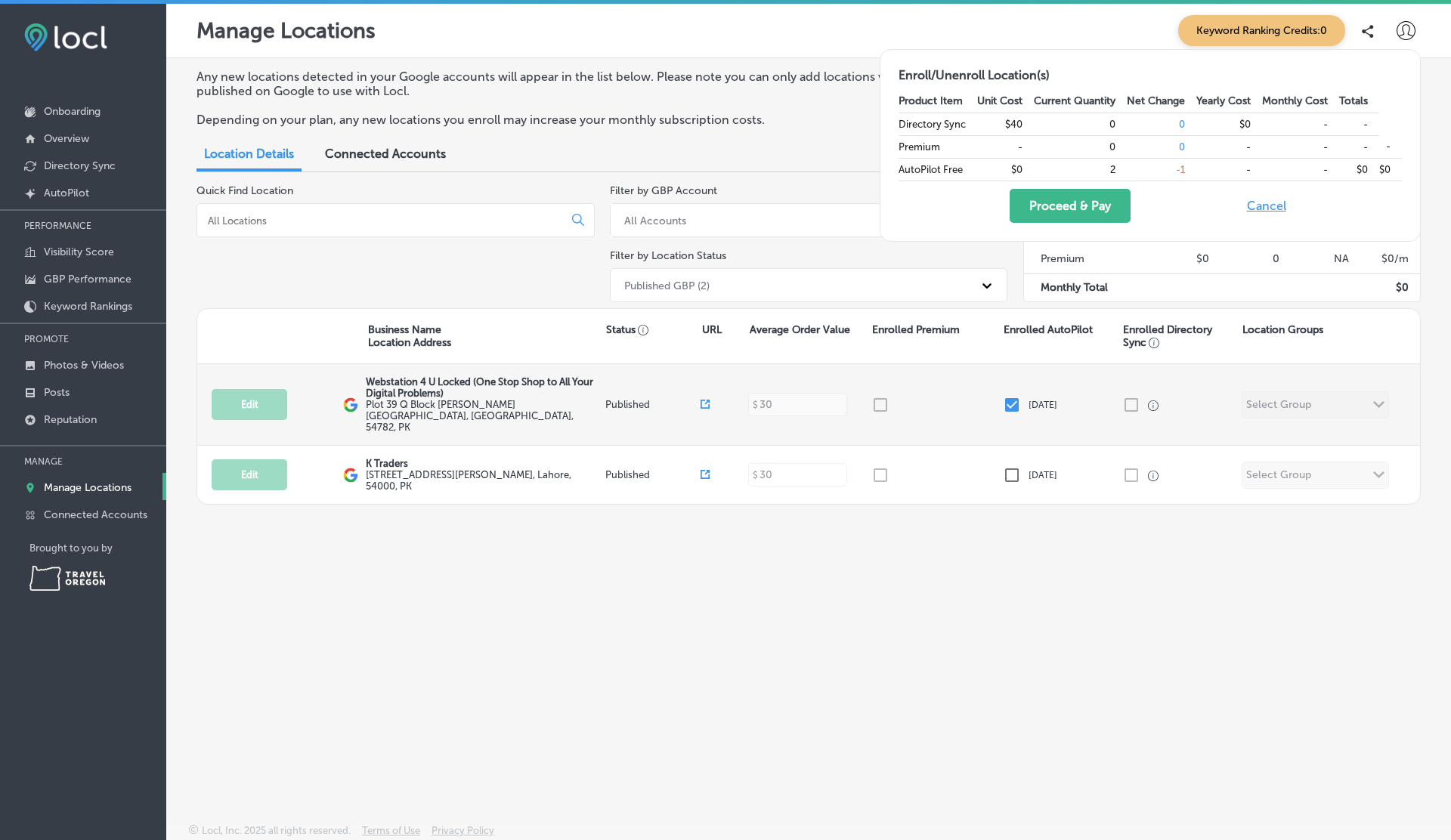
click at [1023, 396] on div "[DATE]" at bounding box center [1063, 404] width 120 height 18
click at [1020, 396] on input "checkbox" at bounding box center [1012, 404] width 18 height 18
checkbox input "true"
checkbox input "false"
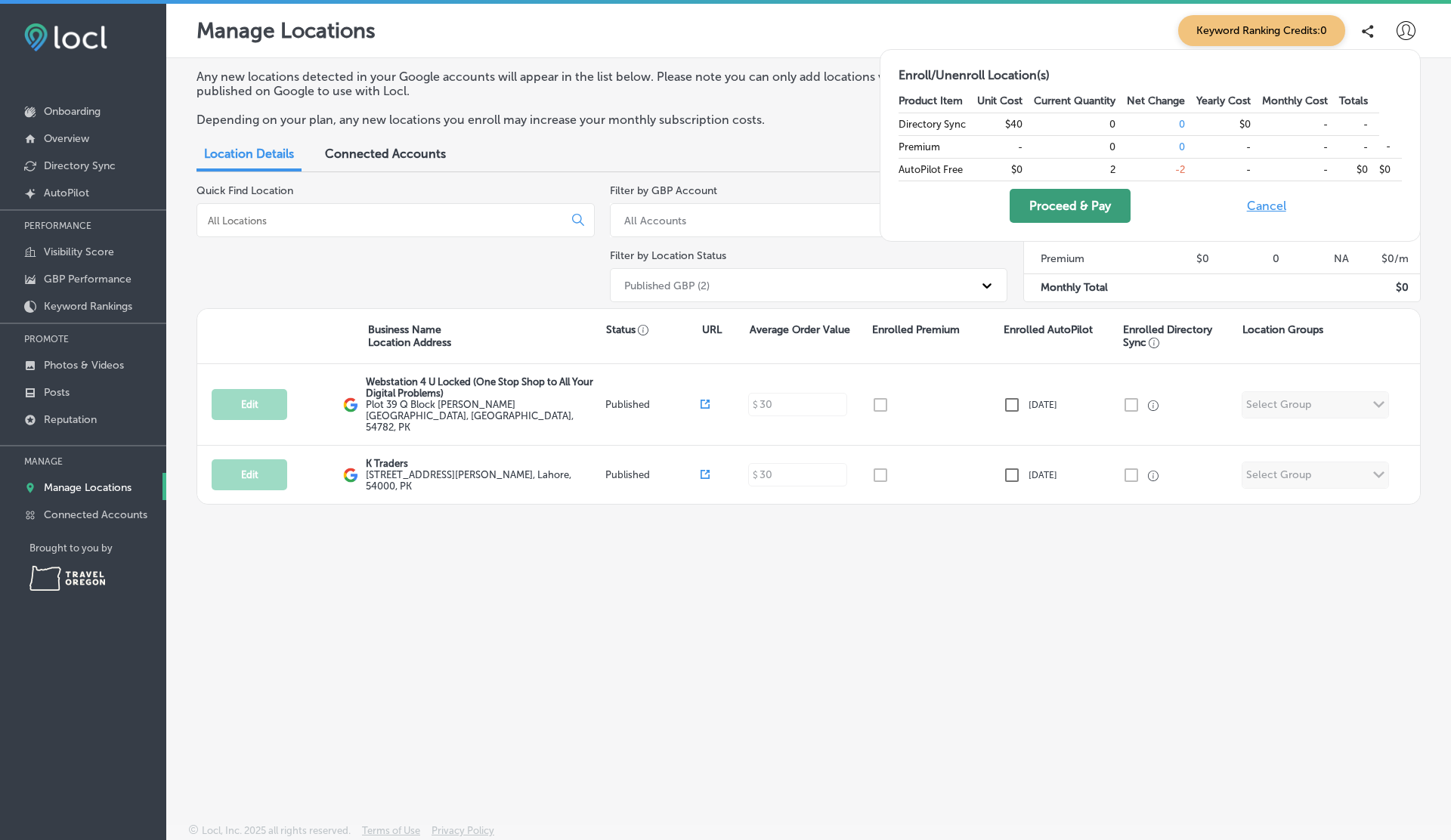
click at [1082, 206] on button "Proceed & Pay" at bounding box center [1070, 206] width 121 height 34
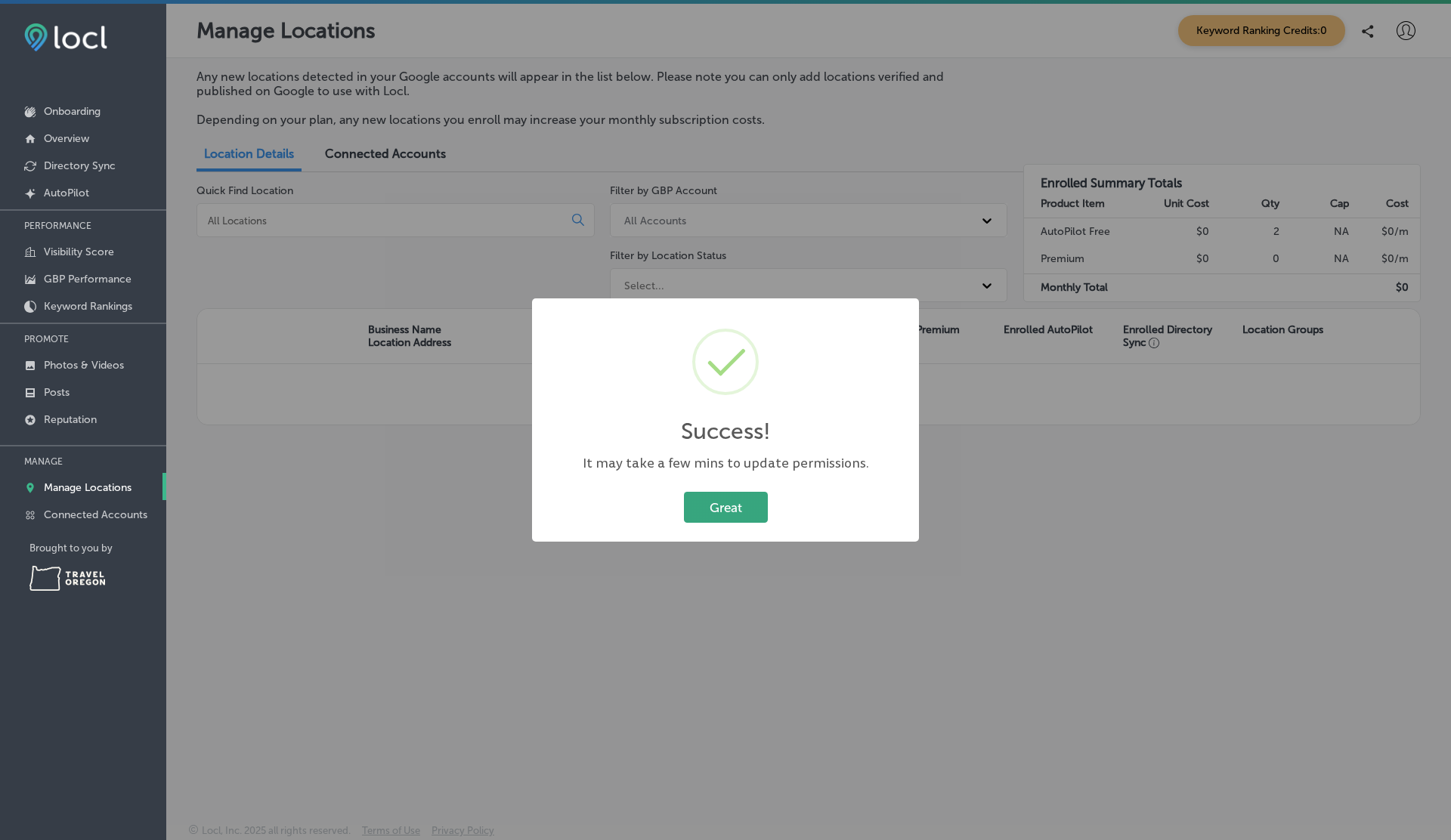
click at [726, 513] on button "Great" at bounding box center [726, 507] width 84 height 31
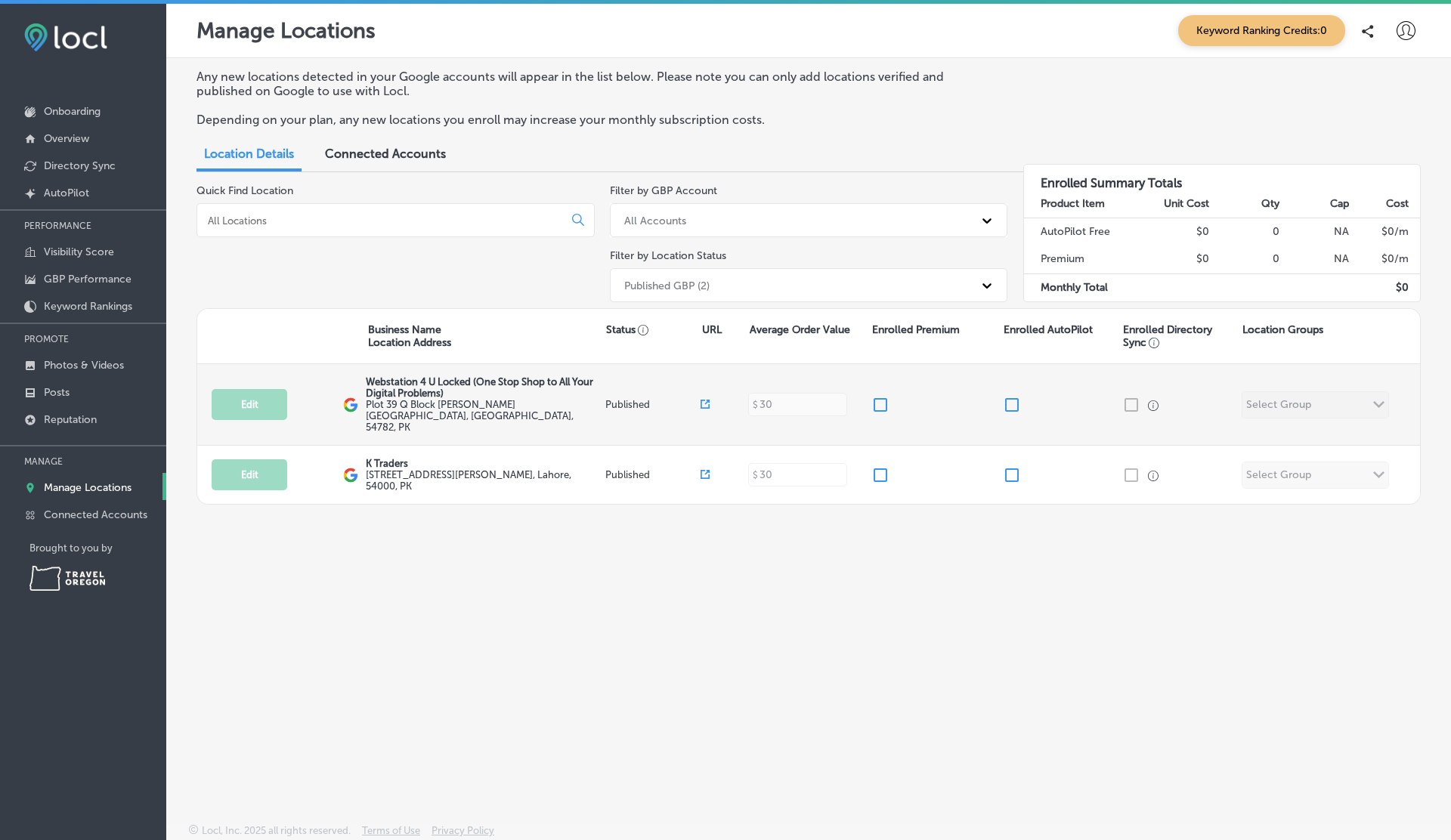
click at [881, 396] on input "checkbox" at bounding box center [880, 404] width 18 height 18
checkbox input "true"
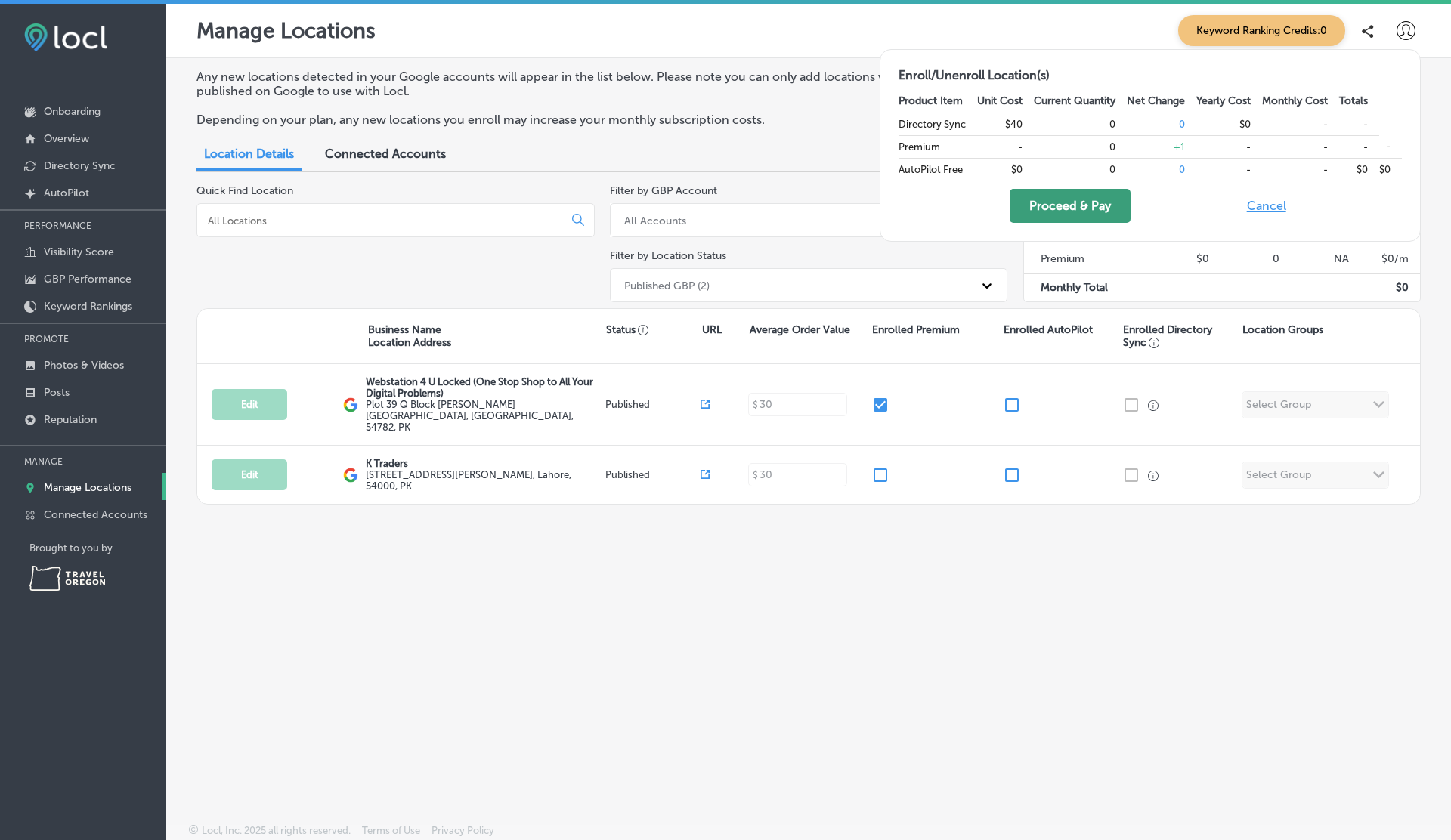
click at [1044, 212] on button "Proceed & Pay" at bounding box center [1070, 206] width 121 height 34
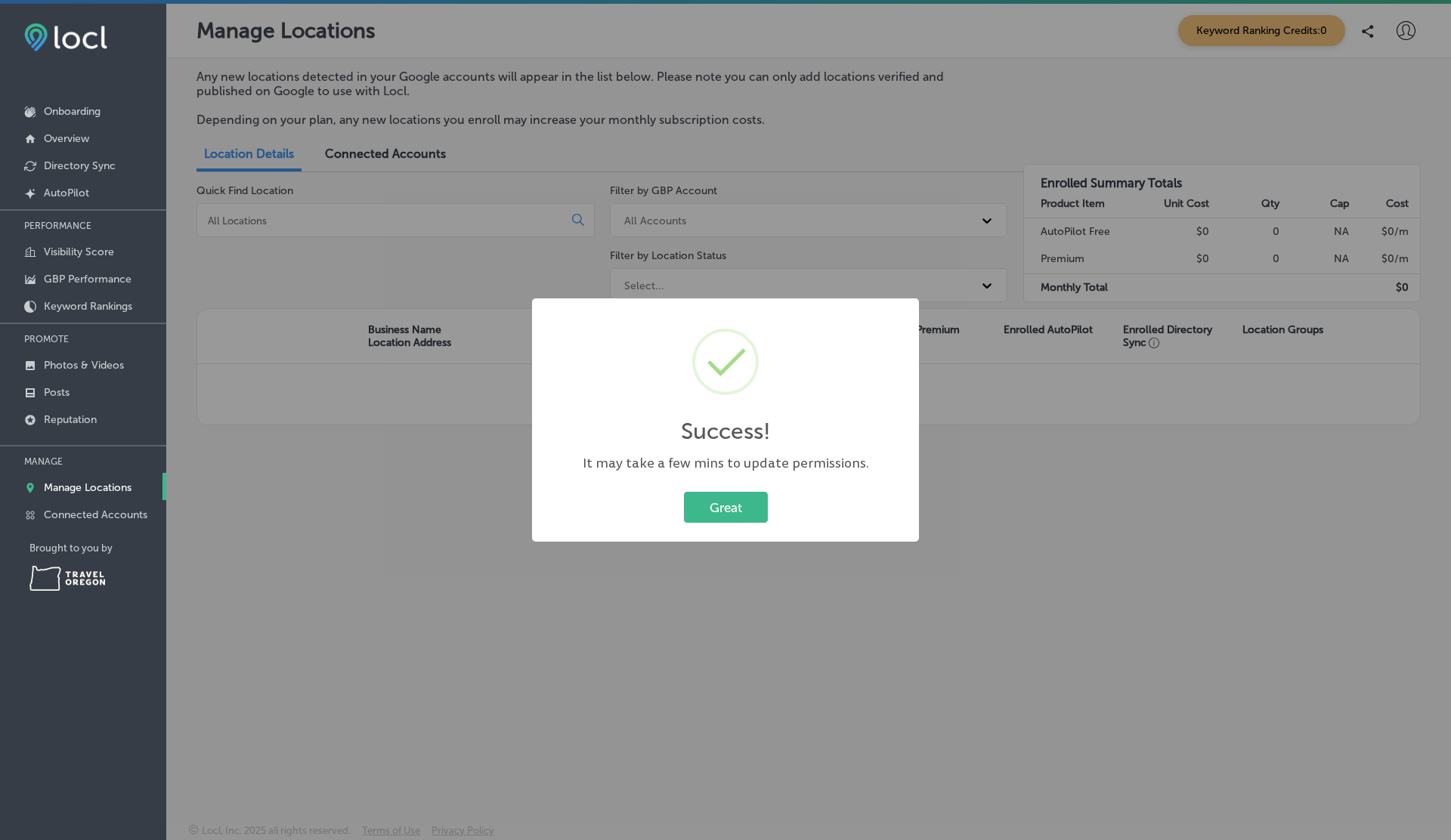
click at [265, 388] on div "Success! × It may take a few mins to update permissions. Great Cancel" at bounding box center [726, 420] width 1451 height 840
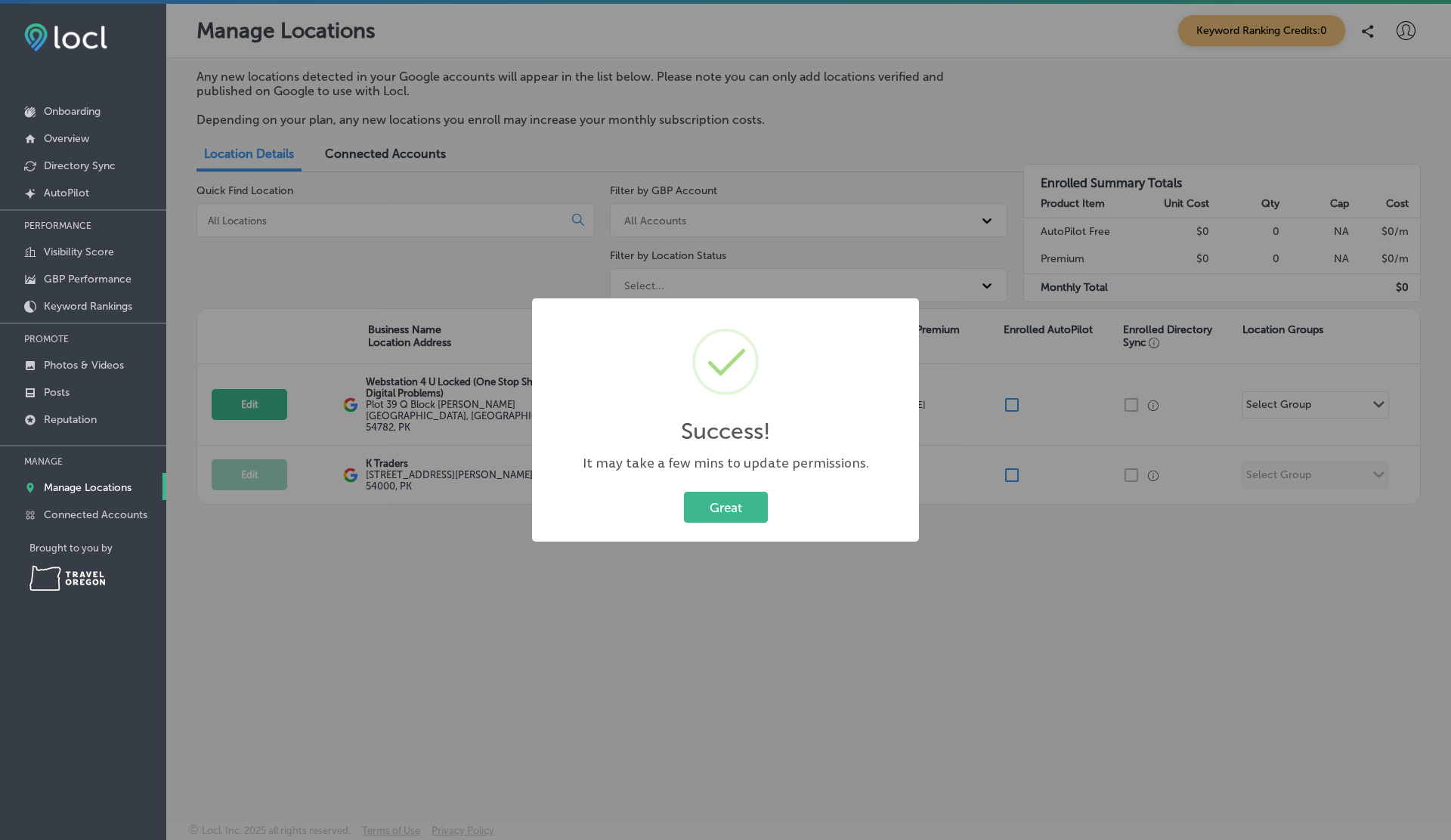
click at [265, 388] on div "Success! × It may take a few mins to update permissions. Great Cancel" at bounding box center [726, 420] width 1451 height 840
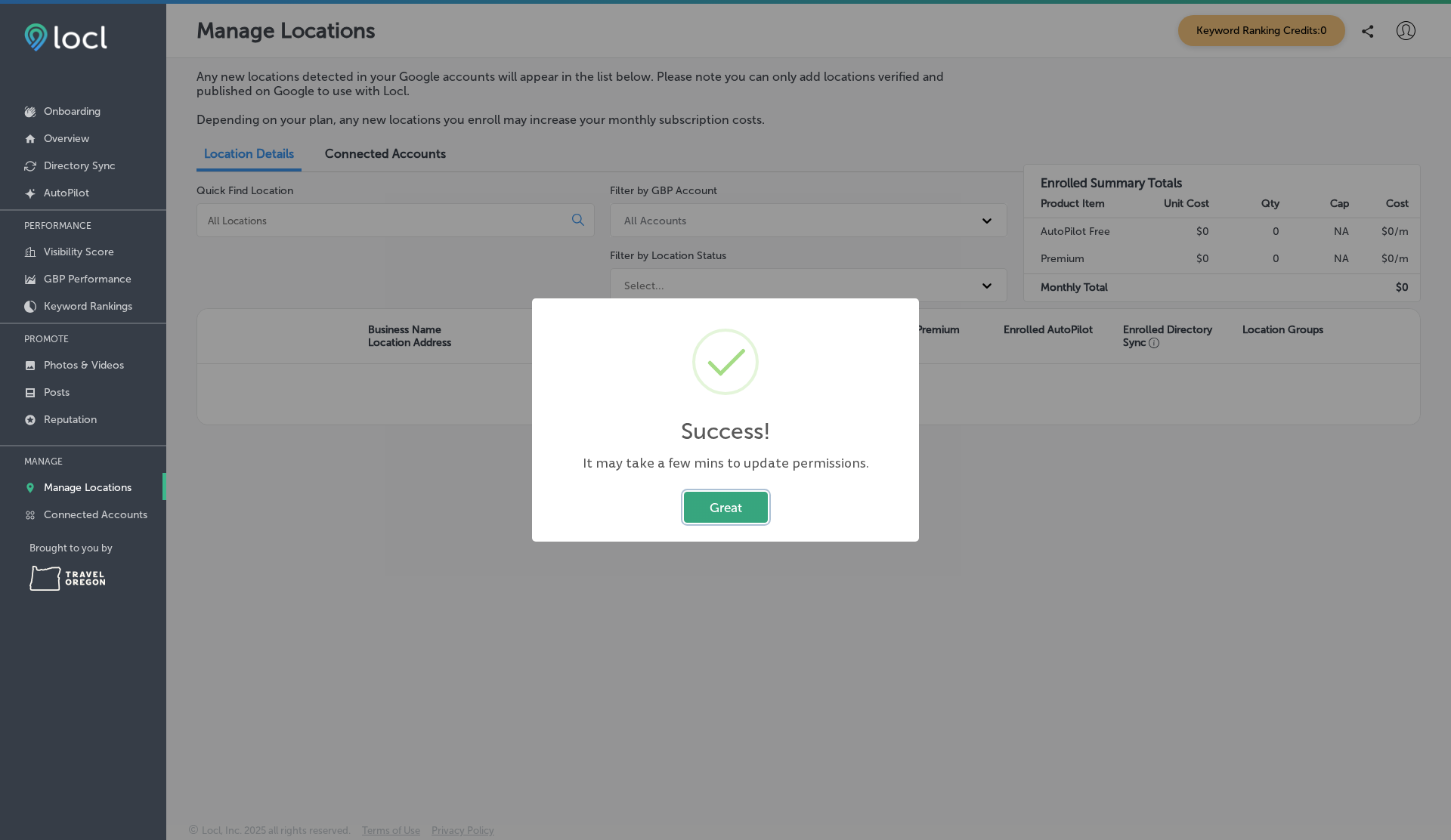
click at [742, 503] on button "Great" at bounding box center [726, 507] width 84 height 31
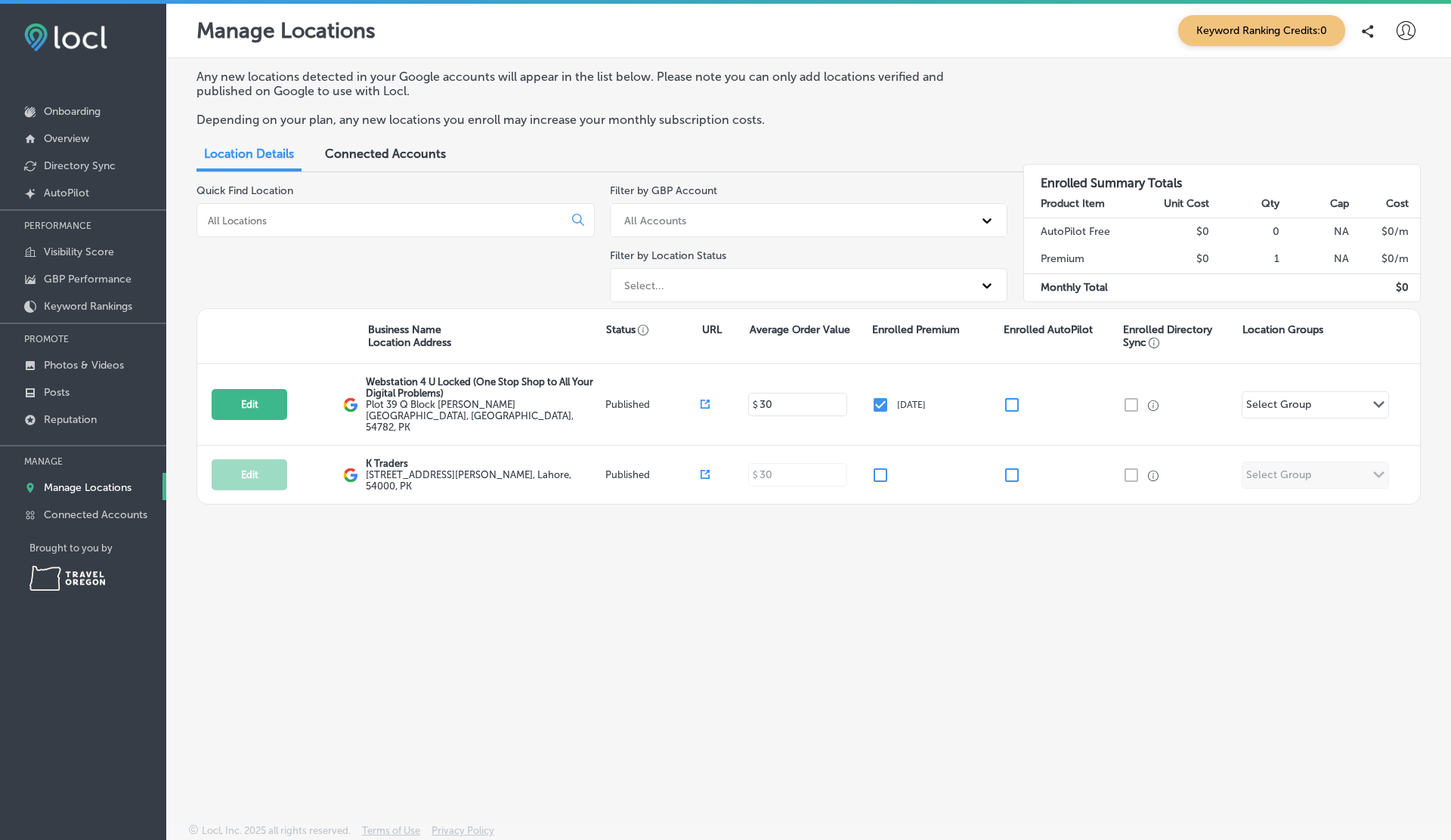
click at [259, 389] on button "Edit" at bounding box center [250, 404] width 75 height 31
select select "US"
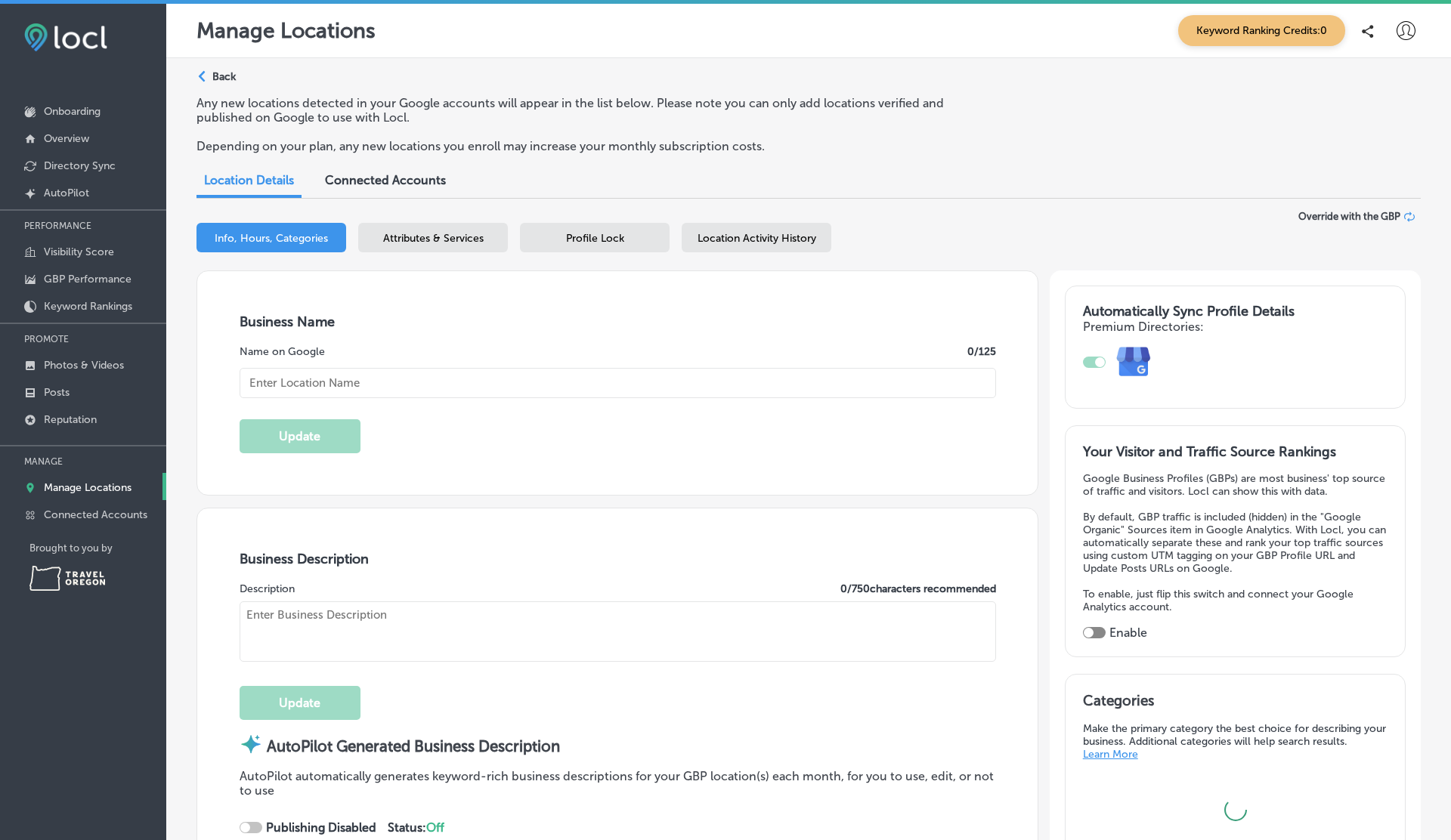
type textarea "webstation for you"
type input "Plot 39 Q Block [PERSON_NAME][GEOGRAPHIC_DATA]"
type input "[GEOGRAPHIC_DATA]"
type input "54782"
type input "PK"
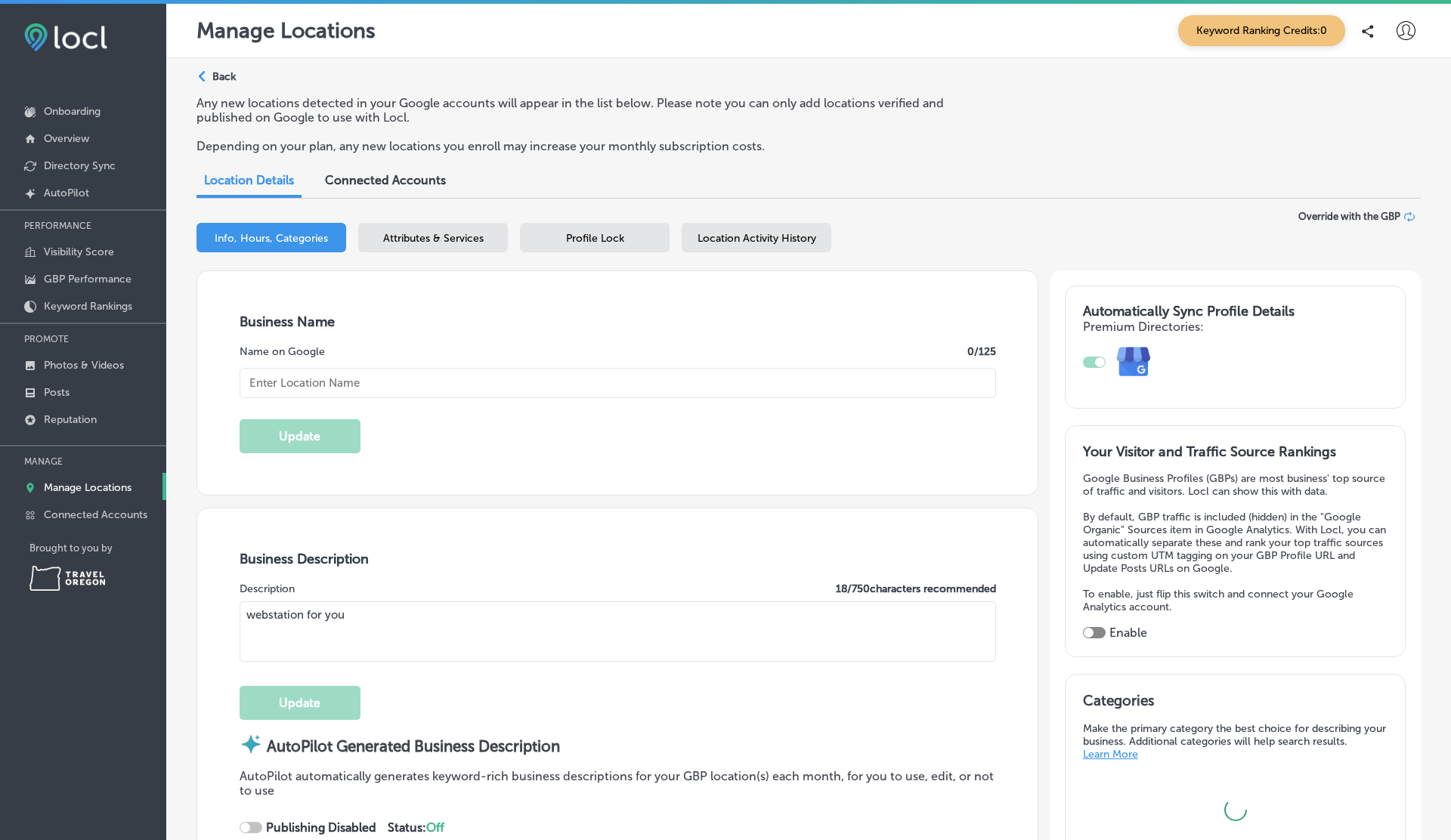
type input "http://kanzariaz.com/"
type input "Webstation 4 U Locked (One Stop Shop to All Your Digital Problems)"
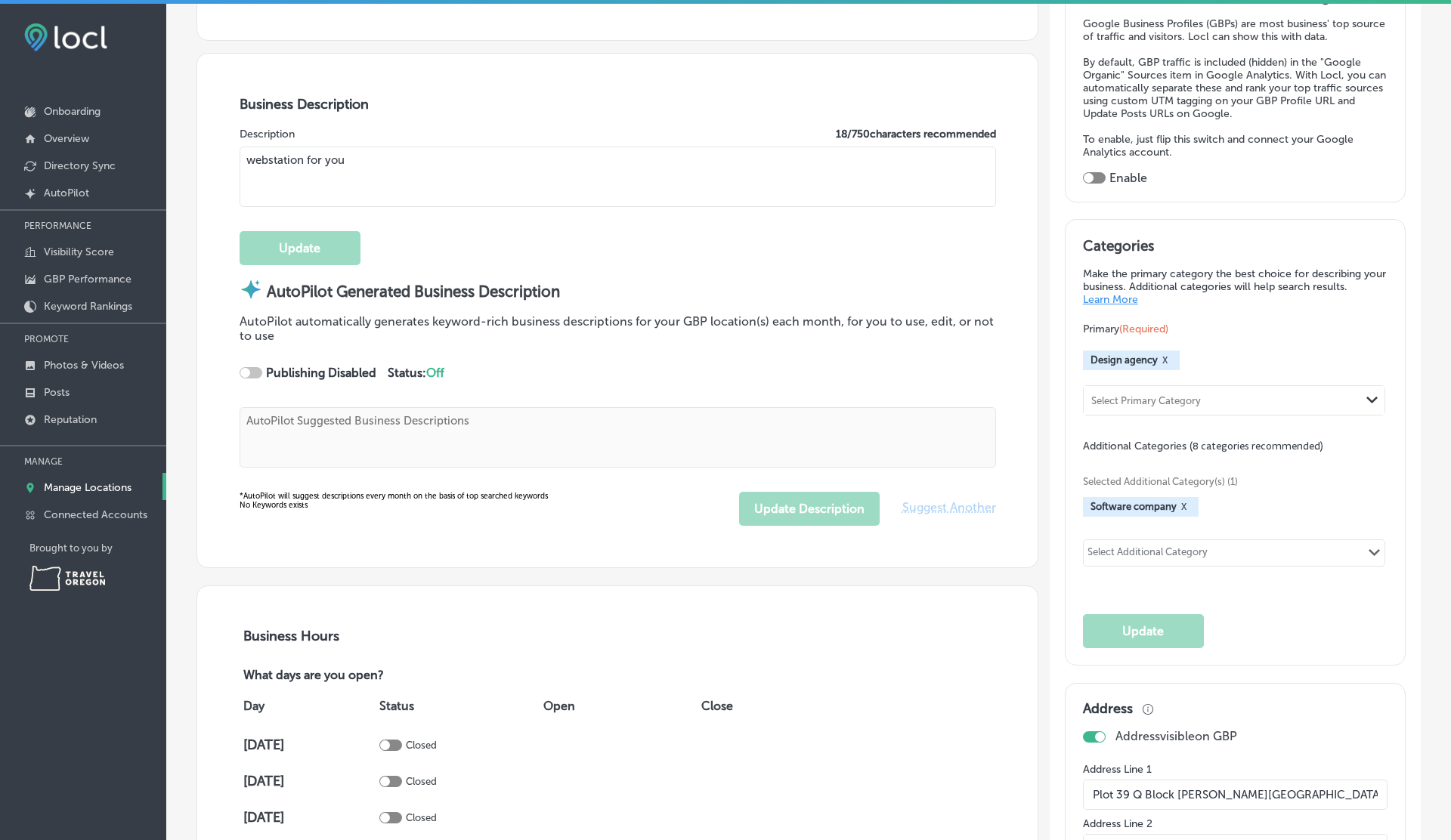
type textarea "Webstation 4 U Locked is your trusted partner for comprehensive digital solutio…"
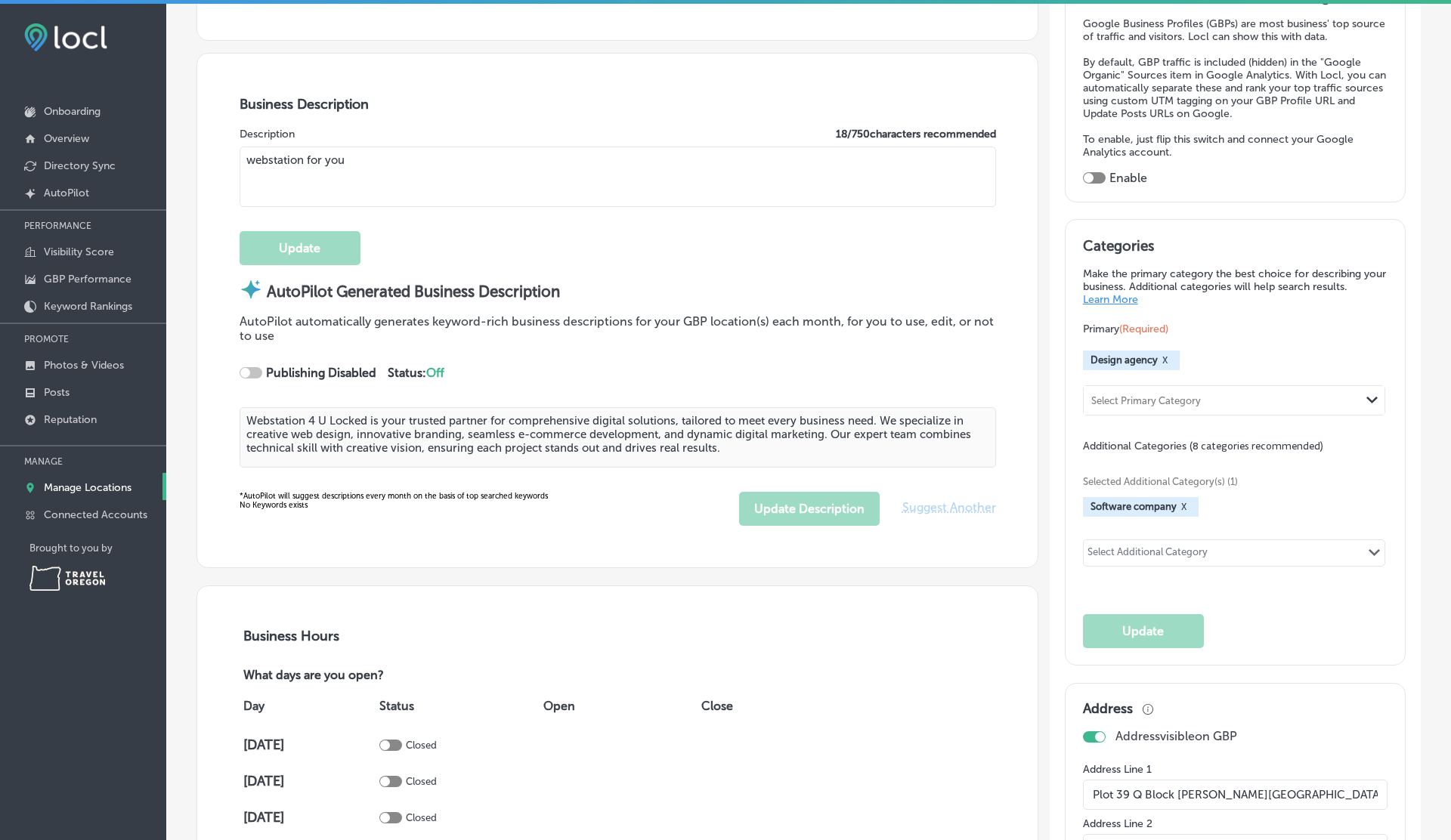
select select "PK"
type input "+92 310 4170287"
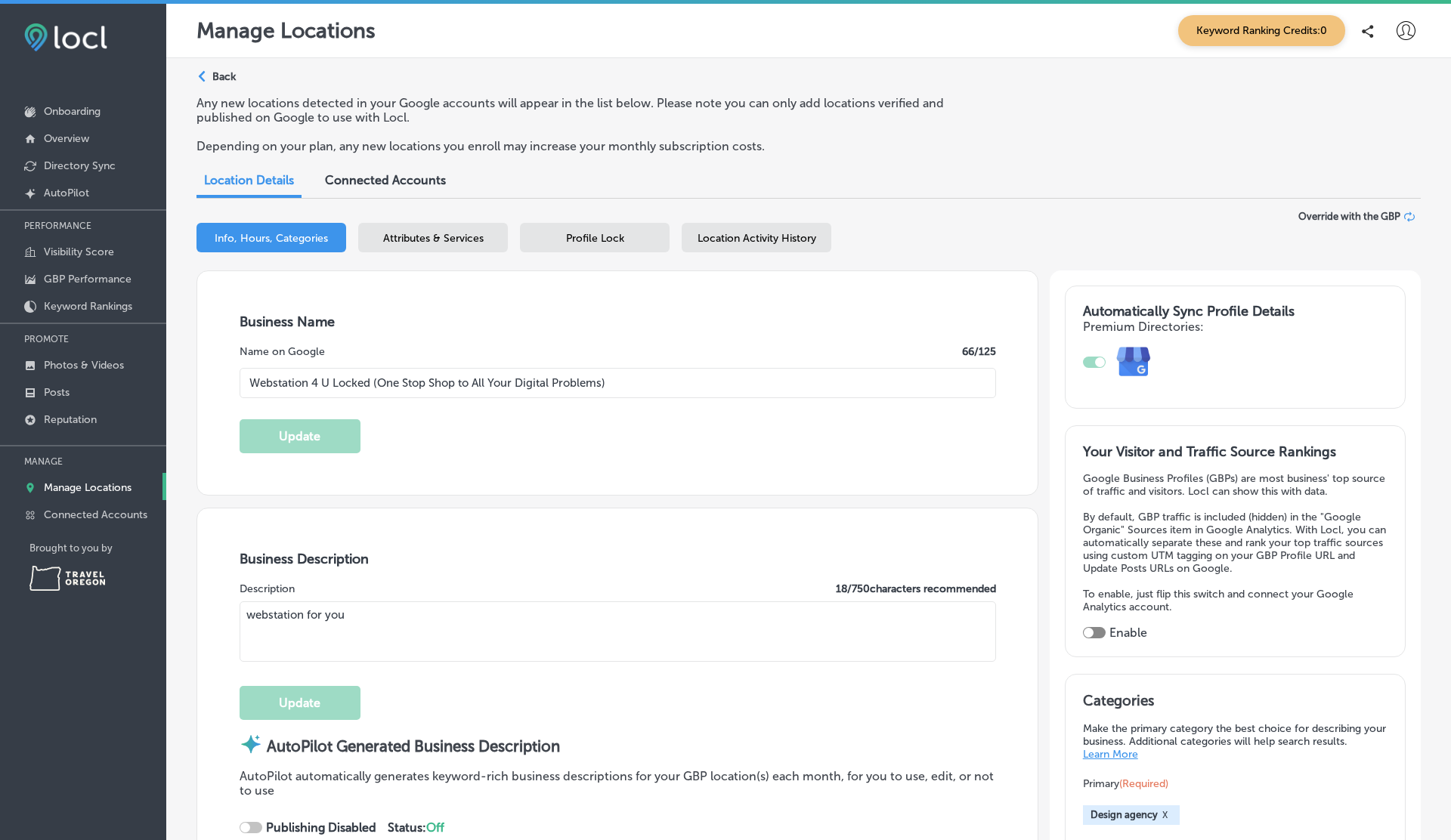
click at [73, 488] on p "Manage Locations" at bounding box center [88, 488] width 88 height 13
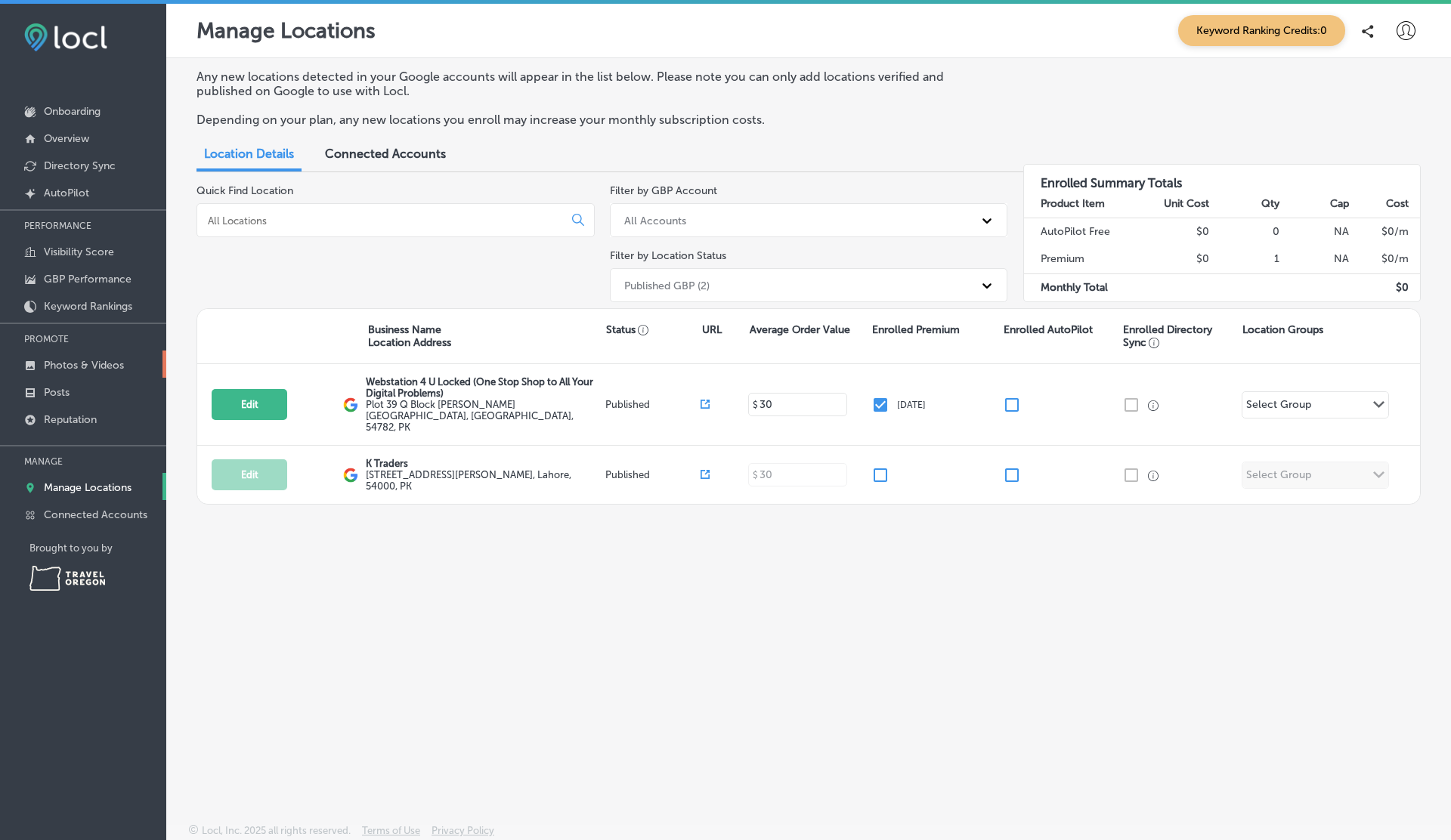
click at [61, 360] on p "Photos & Videos" at bounding box center [84, 365] width 80 height 13
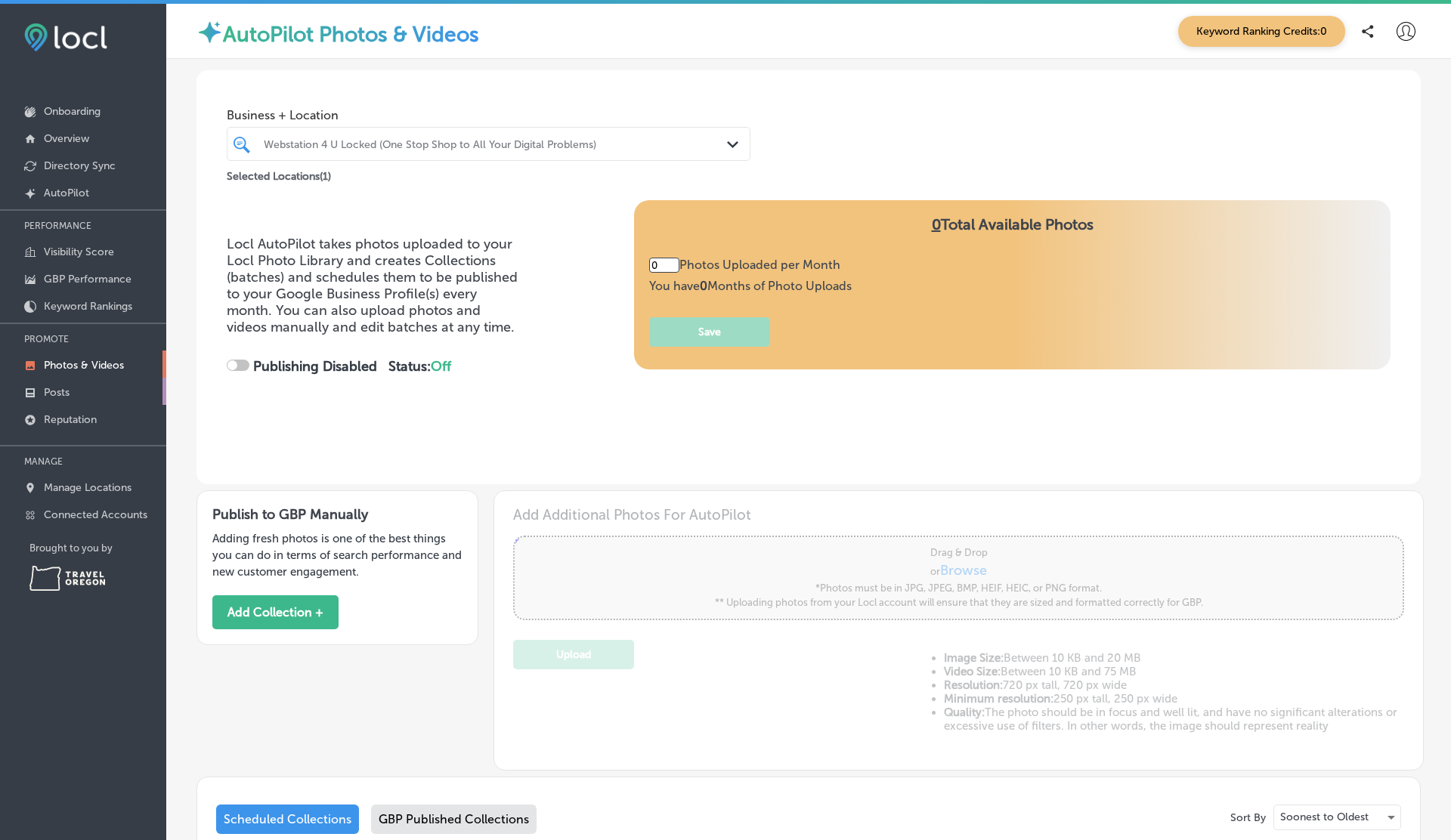
type input "5"
click at [56, 388] on p "Posts" at bounding box center [57, 393] width 25 height 13
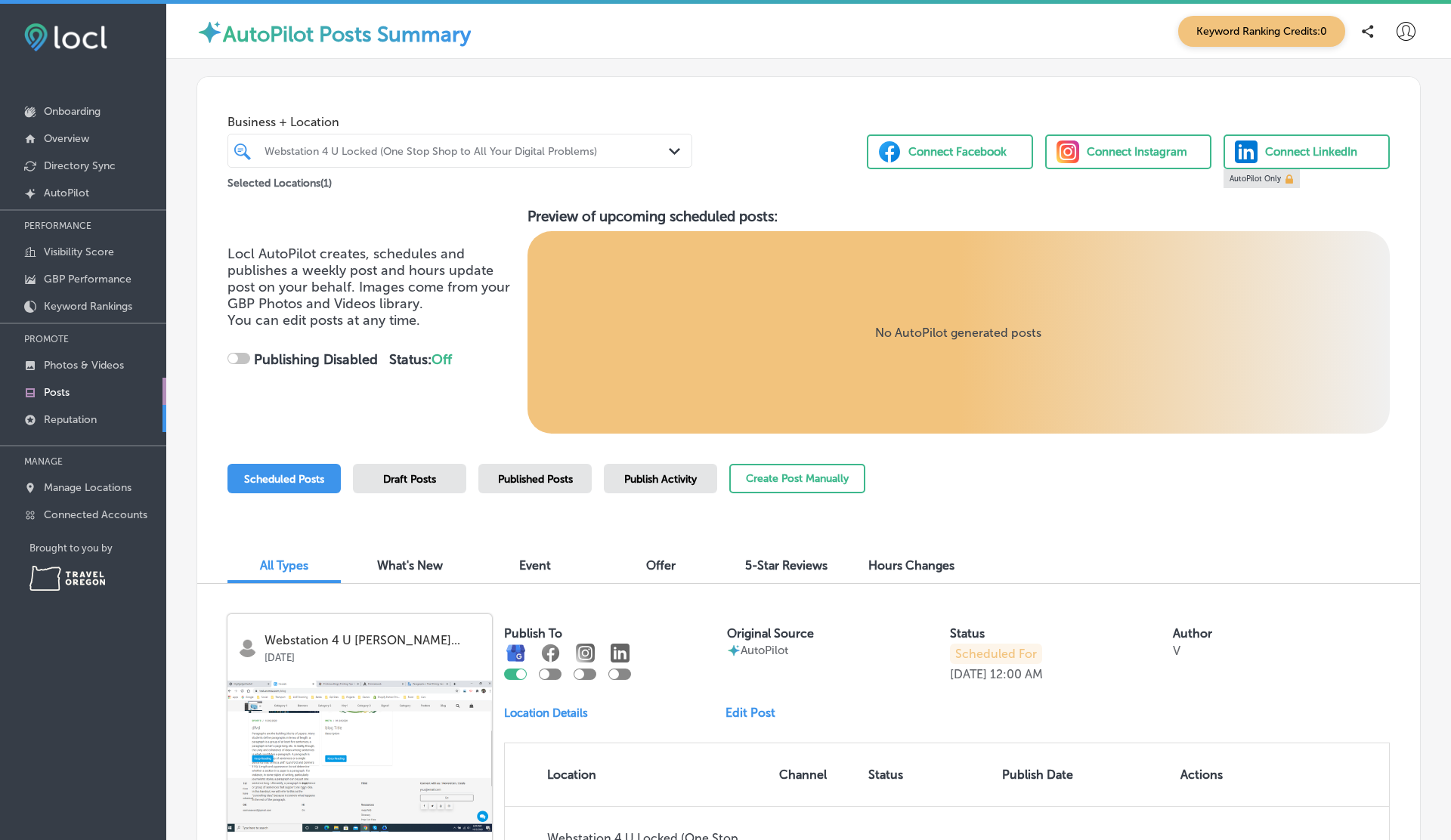
click at [66, 414] on p "Reputation" at bounding box center [71, 420] width 53 height 13
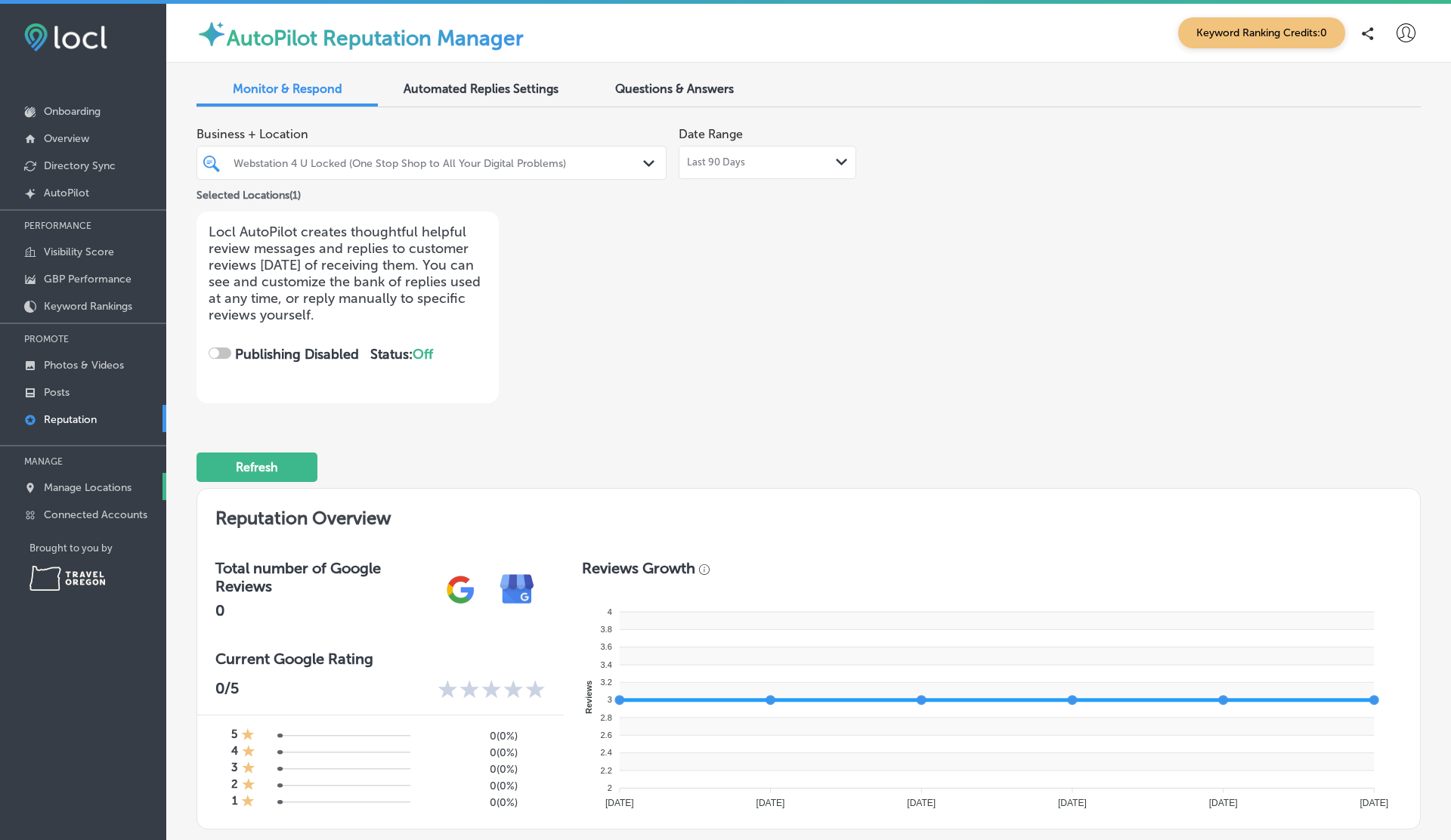
click at [80, 481] on p "Manage Locations" at bounding box center [88, 488] width 88 height 13
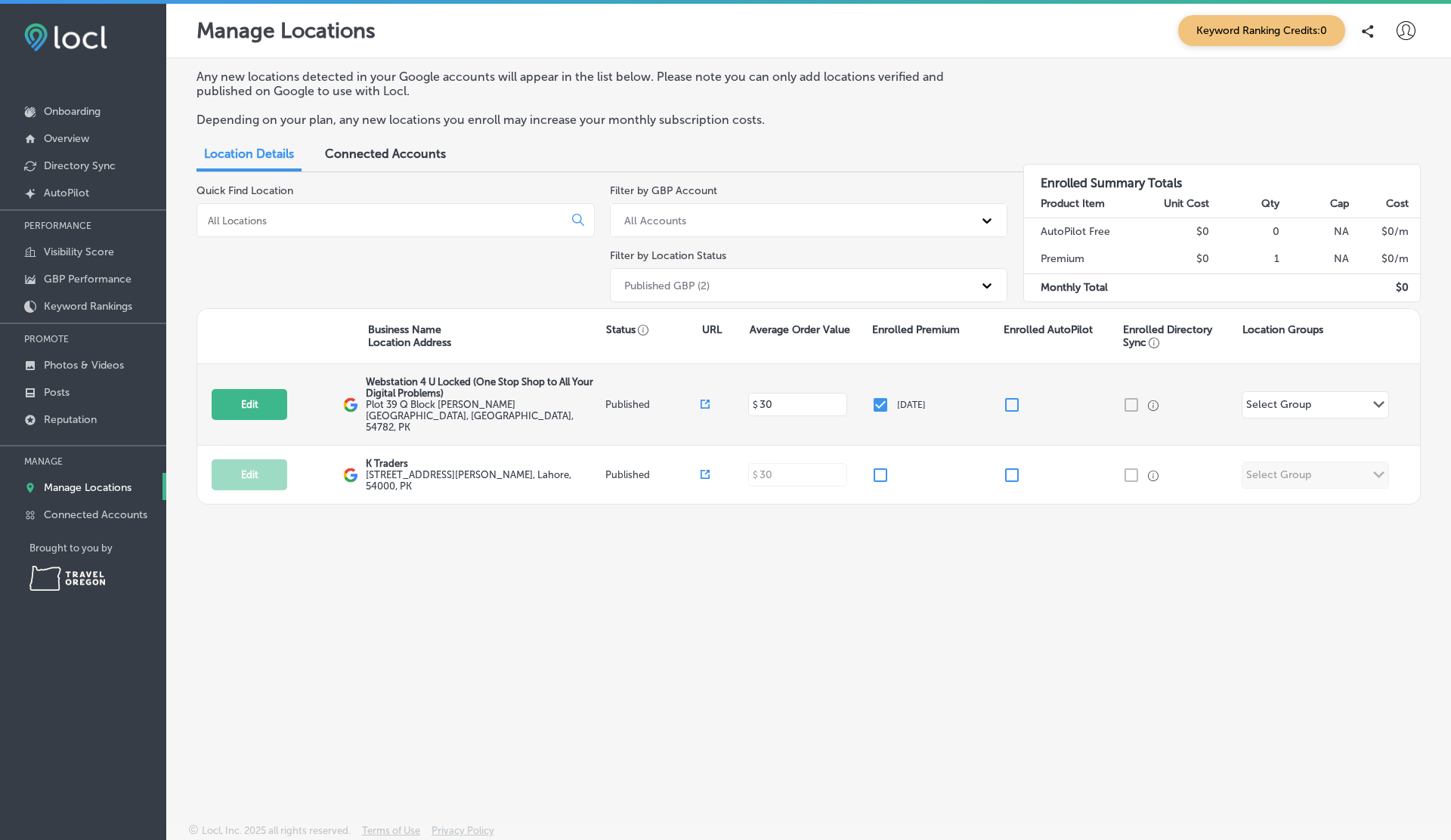
click at [878, 396] on input "checkbox" at bounding box center [880, 404] width 18 height 18
checkbox input "false"
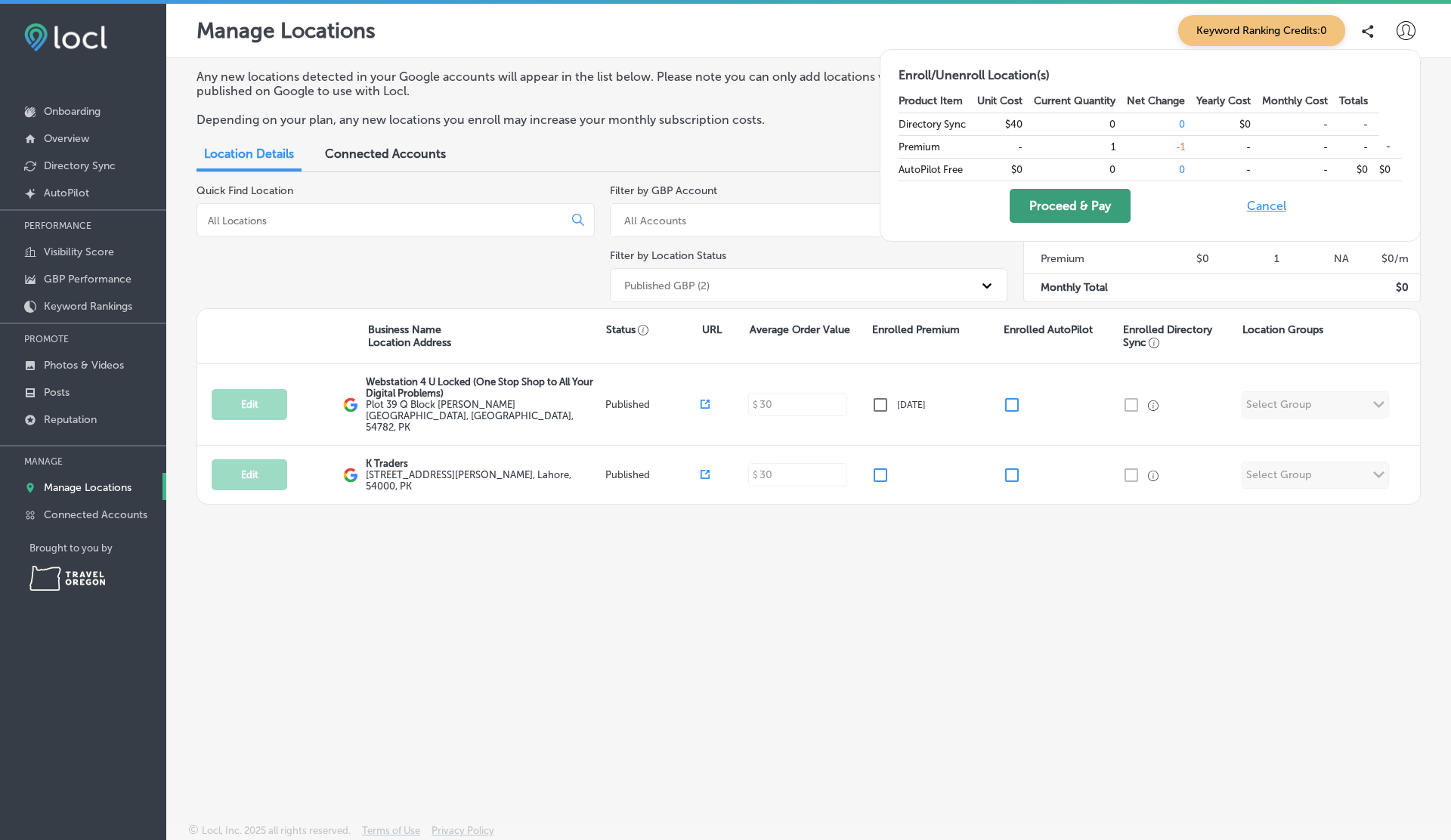
click at [1068, 201] on button "Proceed & Pay" at bounding box center [1070, 206] width 121 height 34
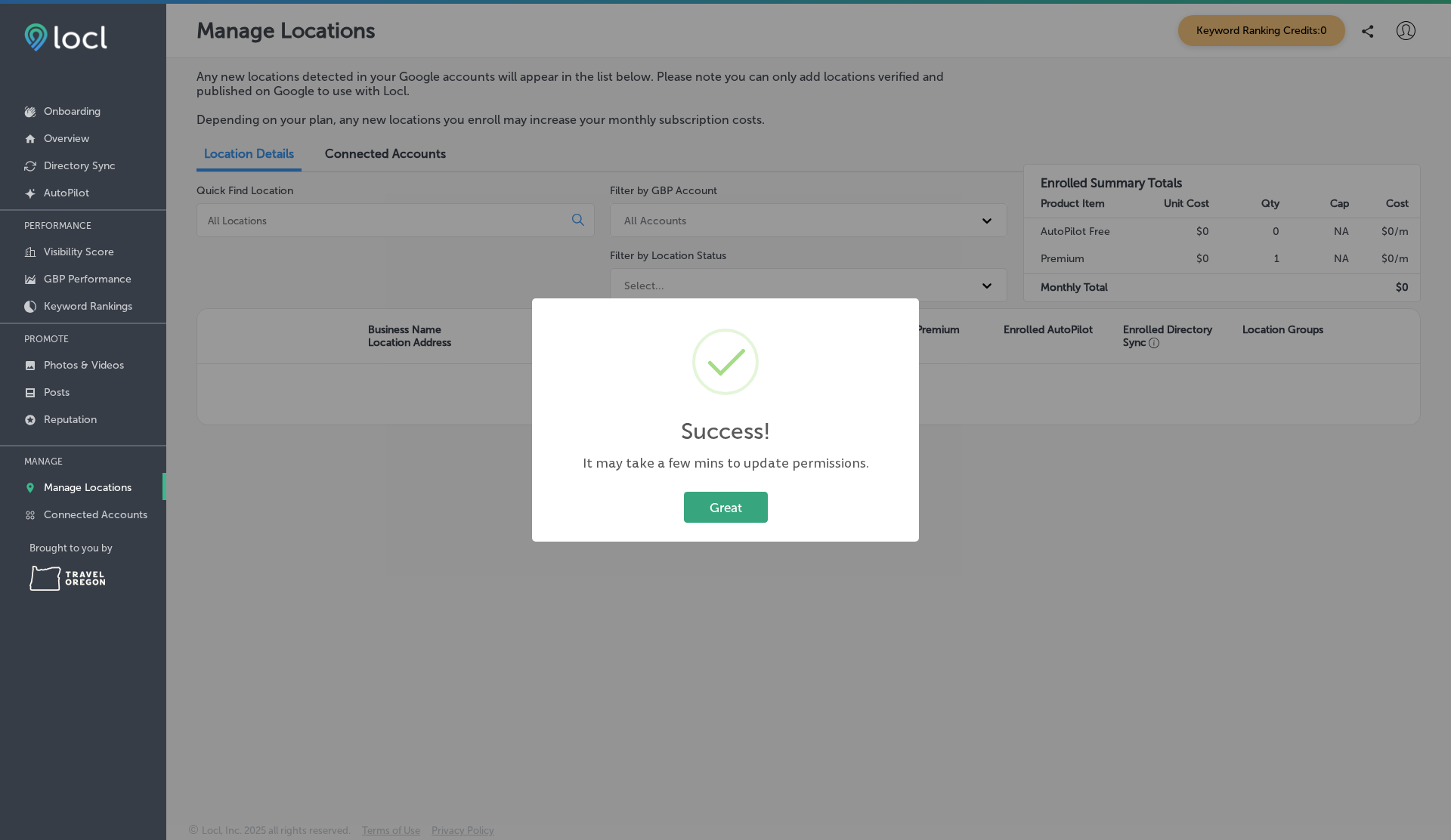
click at [728, 507] on button "Great" at bounding box center [726, 507] width 84 height 31
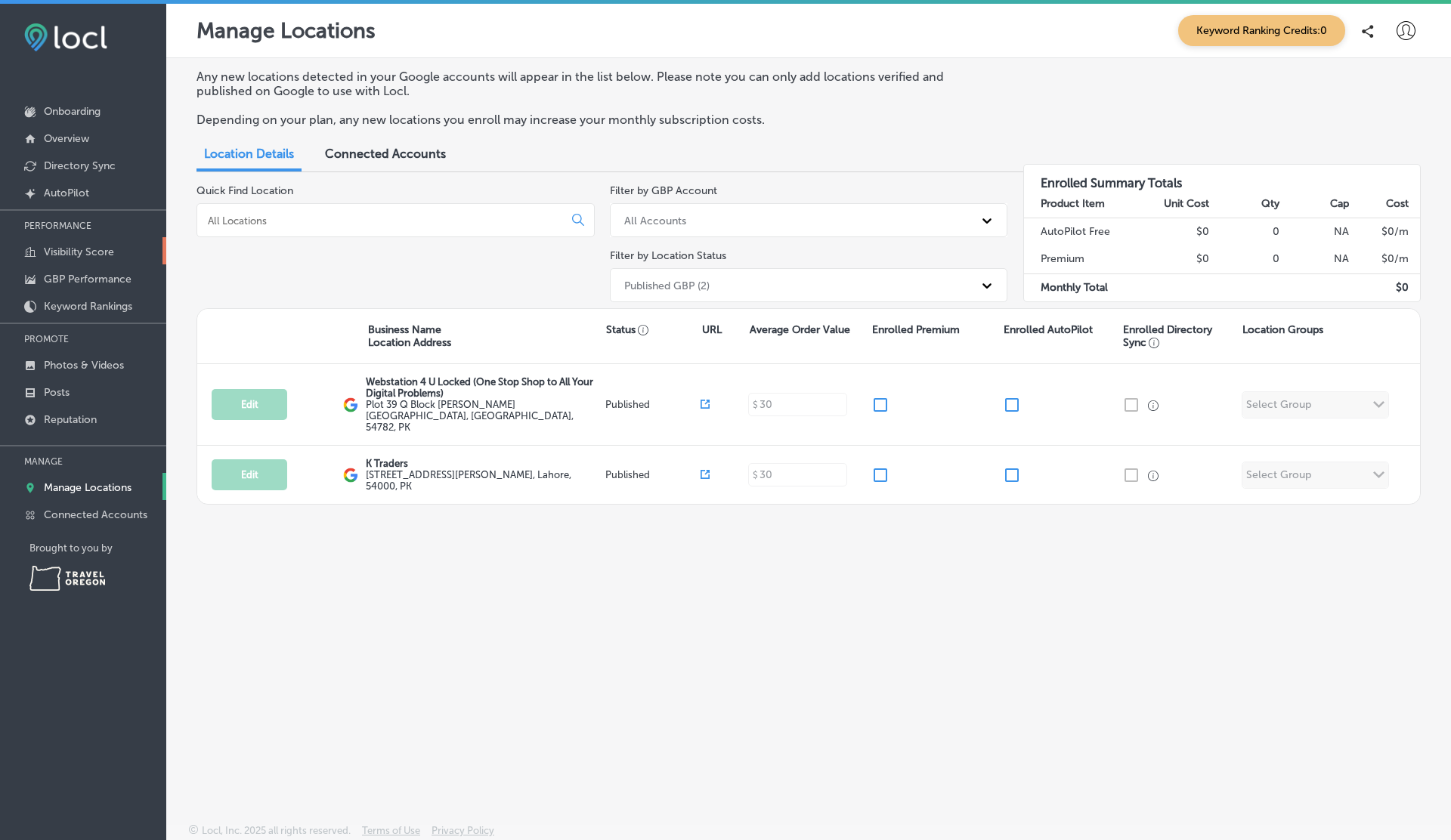
click at [74, 254] on p "Visibility Score" at bounding box center [79, 252] width 71 height 13
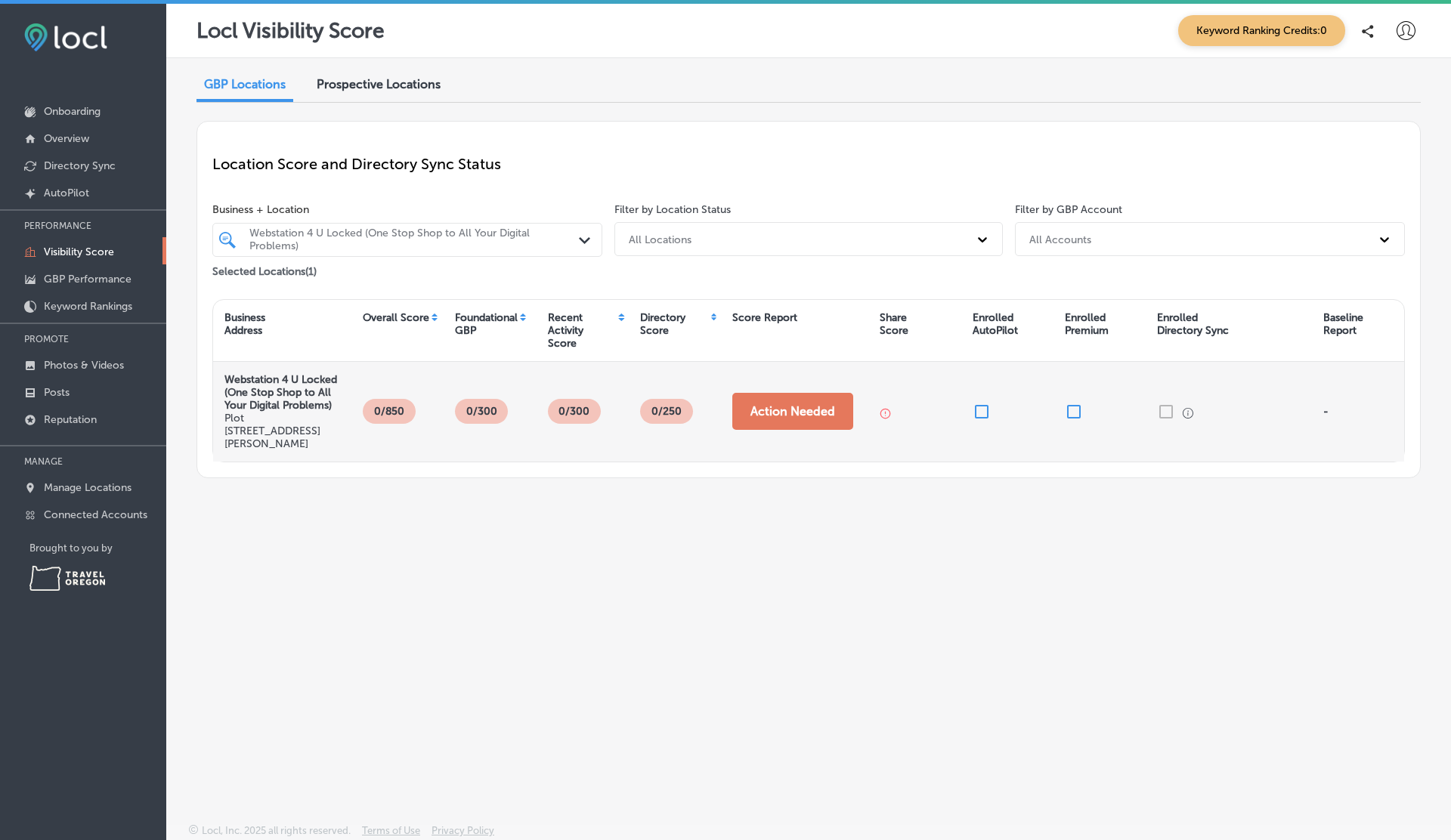
click at [819, 408] on button "Action Needed" at bounding box center [792, 411] width 121 height 37
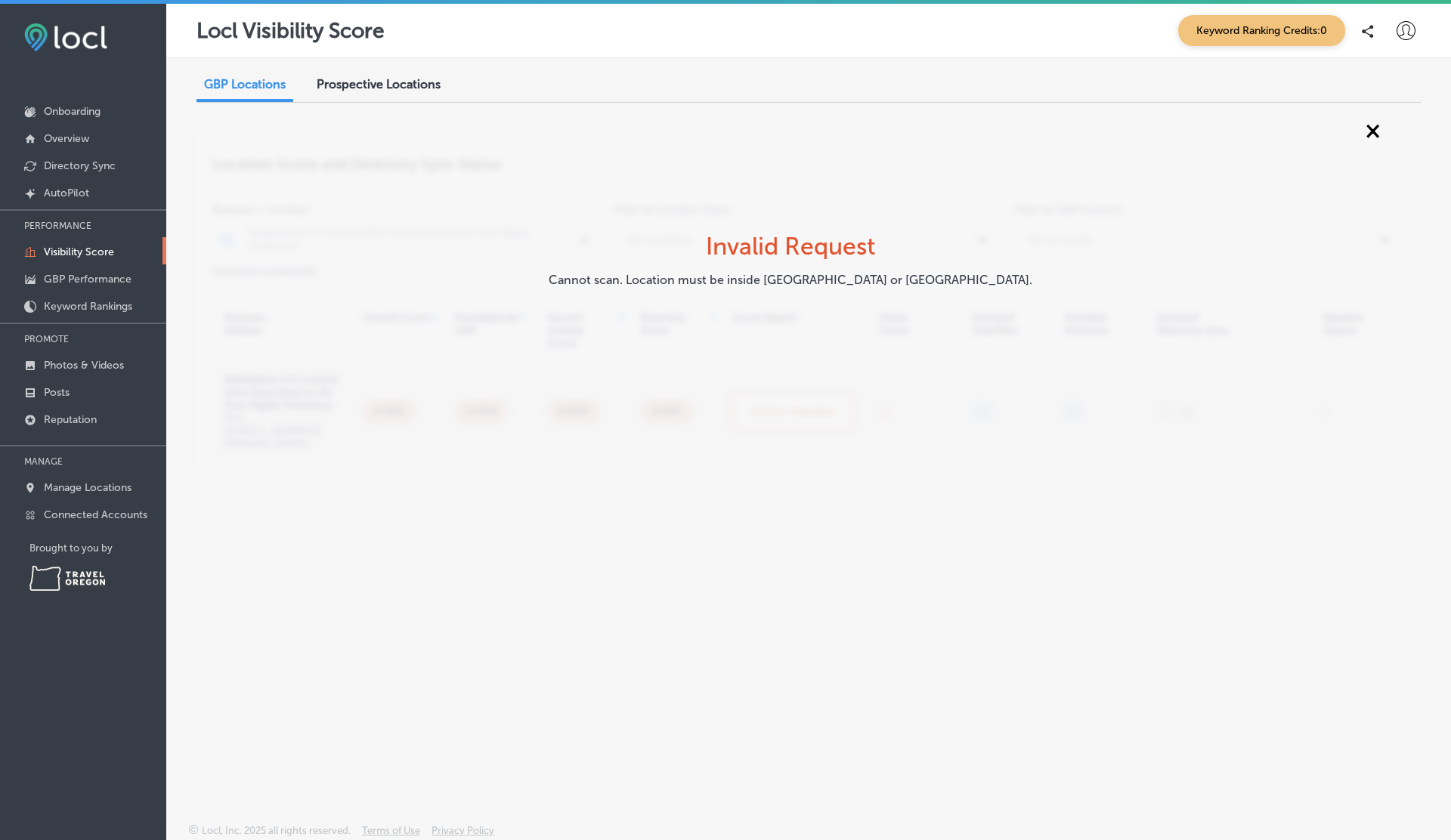
scroll to position [4, 0]
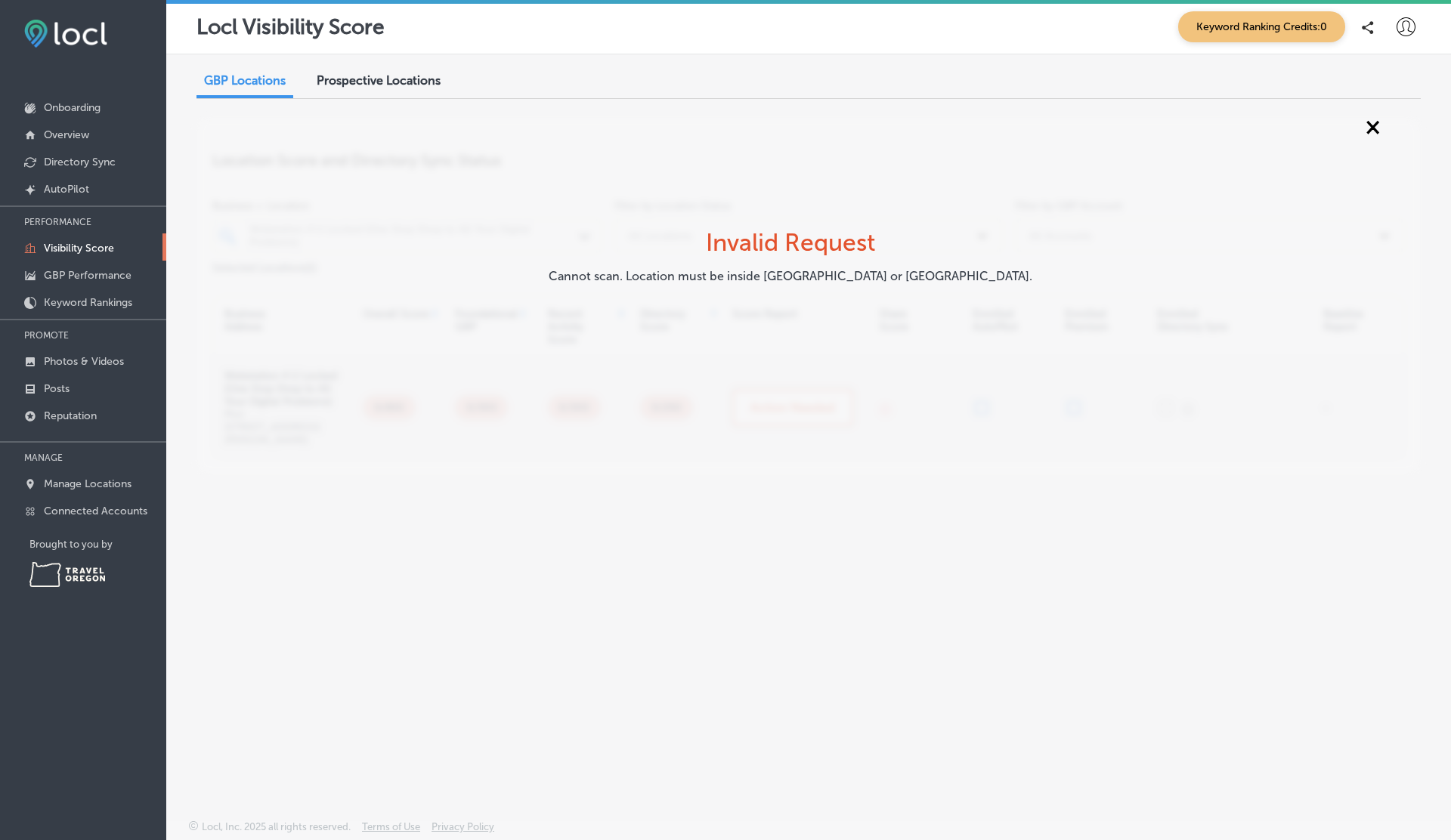
click at [706, 379] on div "GBP Locations Prospective Locations Location Score and Directory Sync Status Bu…" at bounding box center [809, 401] width 1285 height 694
click at [1371, 129] on span "×" at bounding box center [1373, 126] width 14 height 27
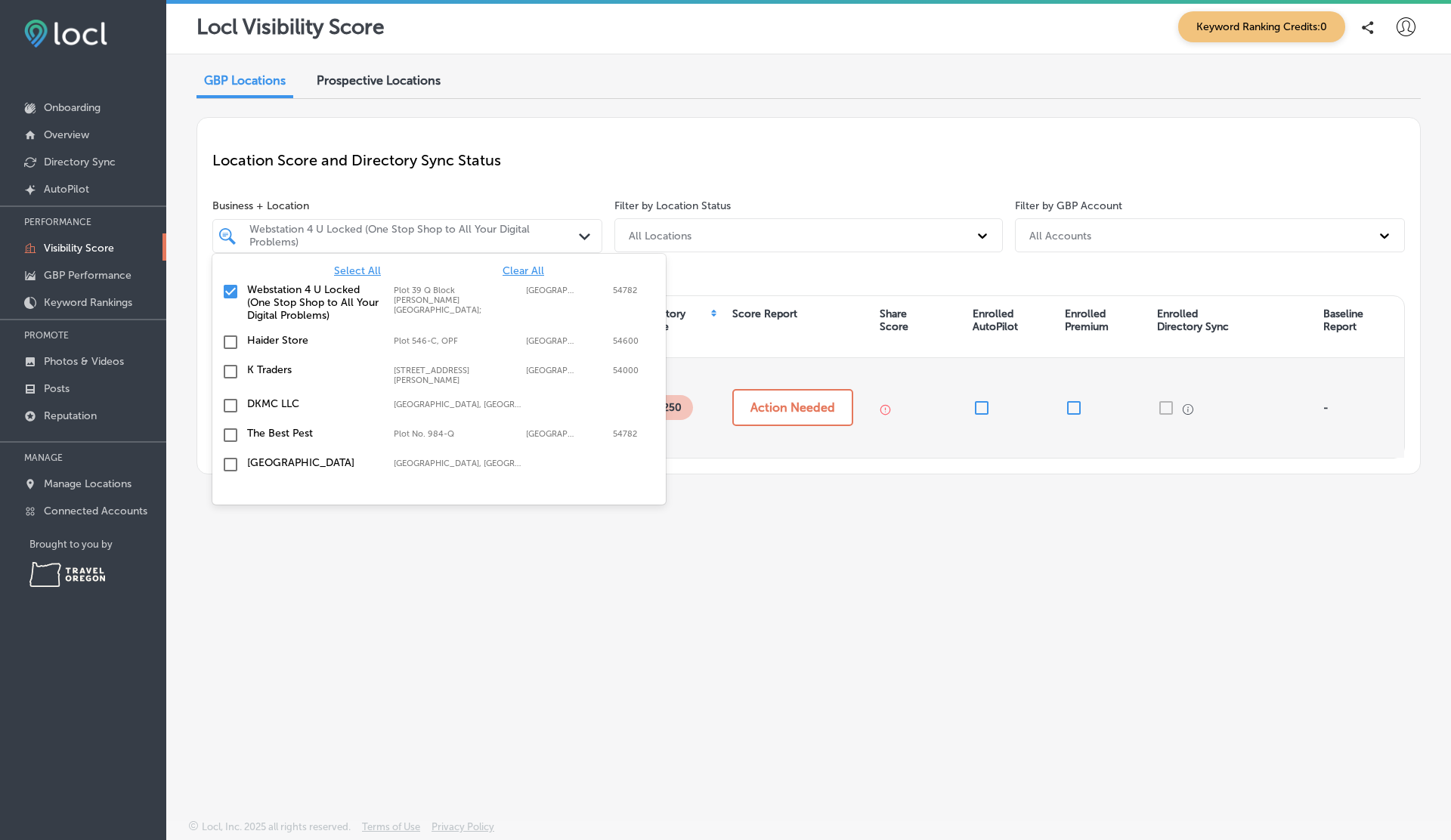
click at [367, 250] on div "Webstation 4 U Locked (One Stop Shop to All Your Digital Problems) Path Created…" at bounding box center [407, 236] width 390 height 34
click at [354, 271] on span "Select All" at bounding box center [358, 271] width 47 height 13
click at [550, 176] on div "Location Score and Directory Sync Status" at bounding box center [808, 160] width 1193 height 55
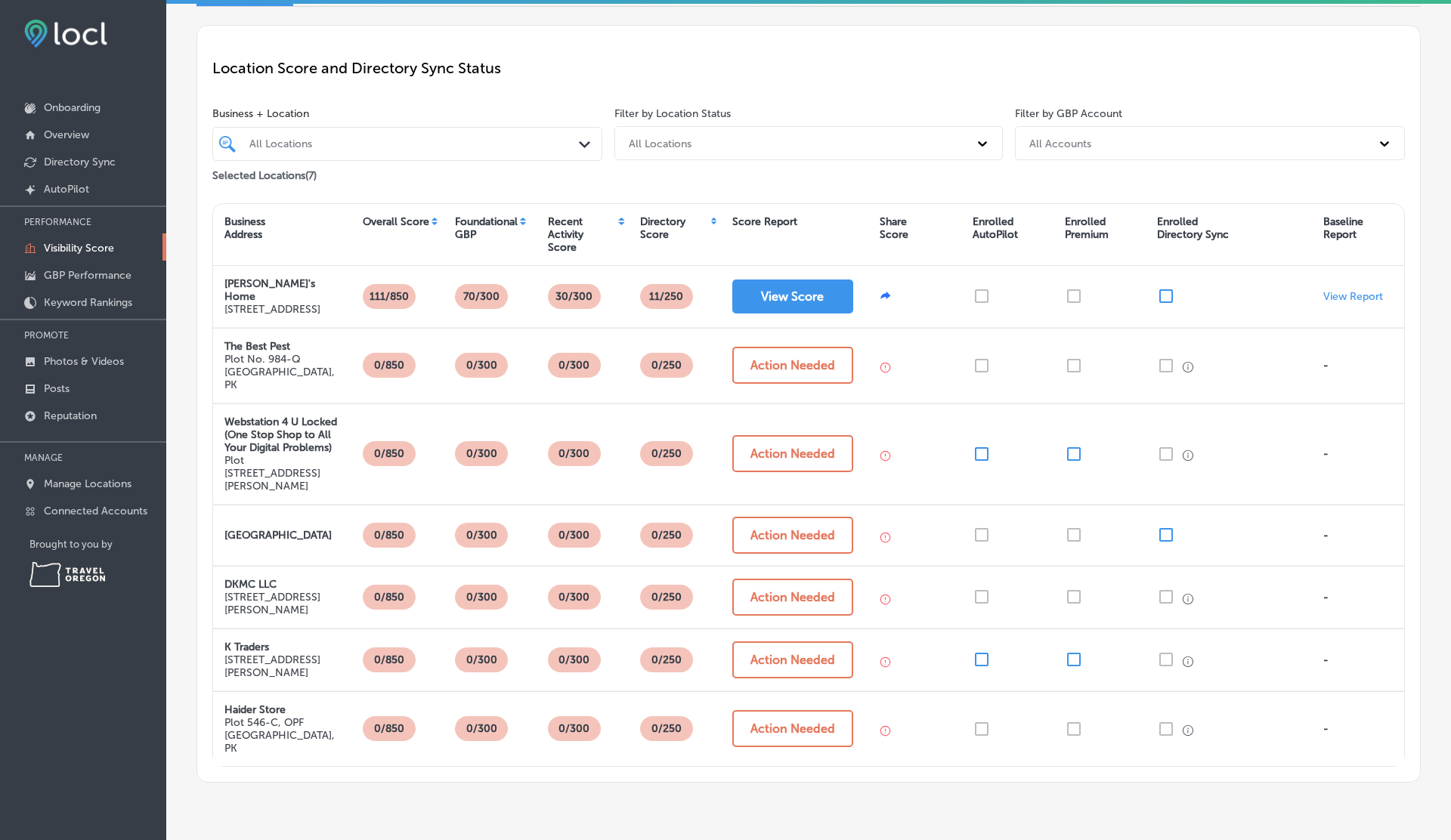
scroll to position [139, 0]
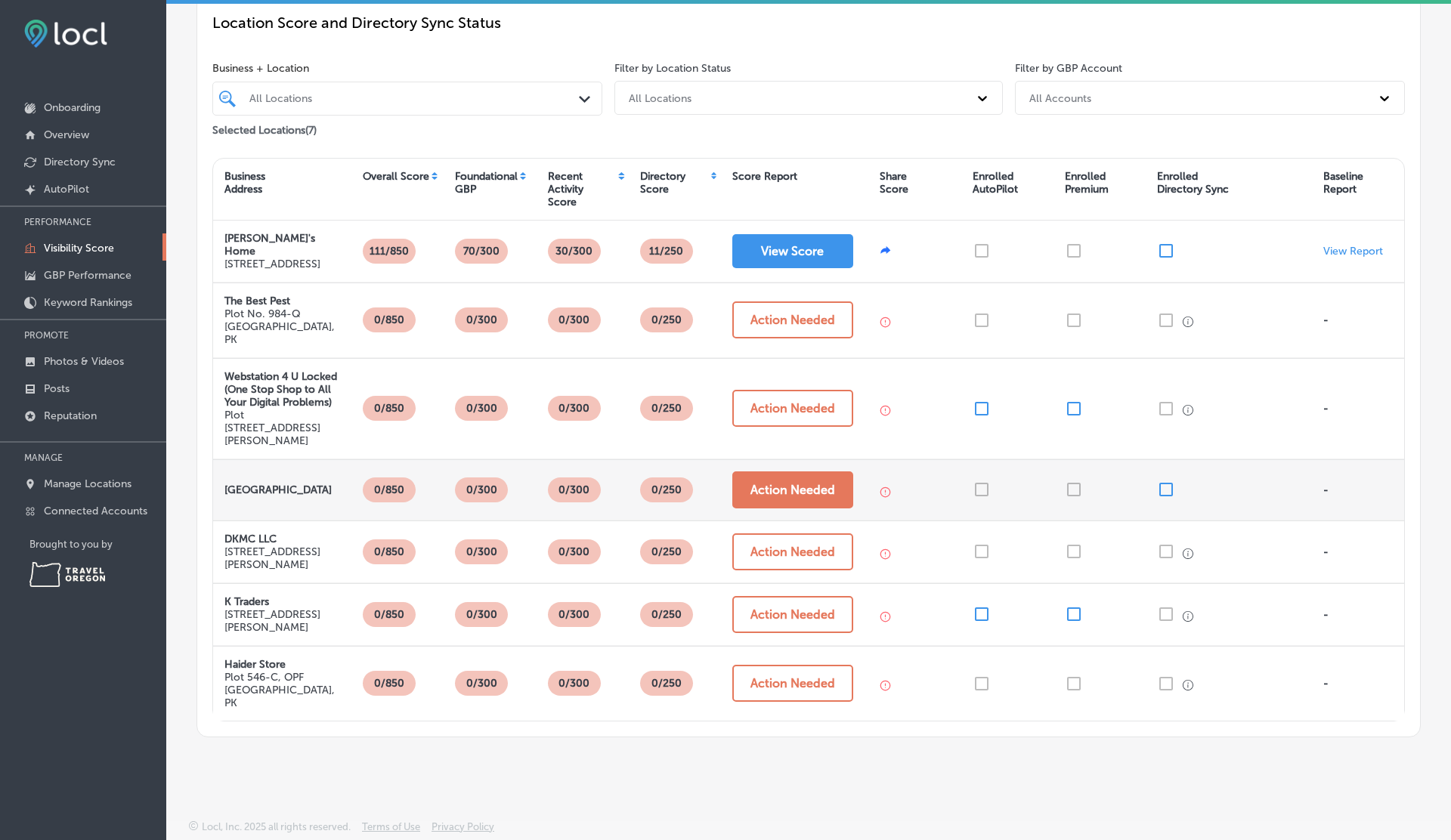
click at [801, 474] on button "Action Needed" at bounding box center [792, 490] width 121 height 37
select select "US"
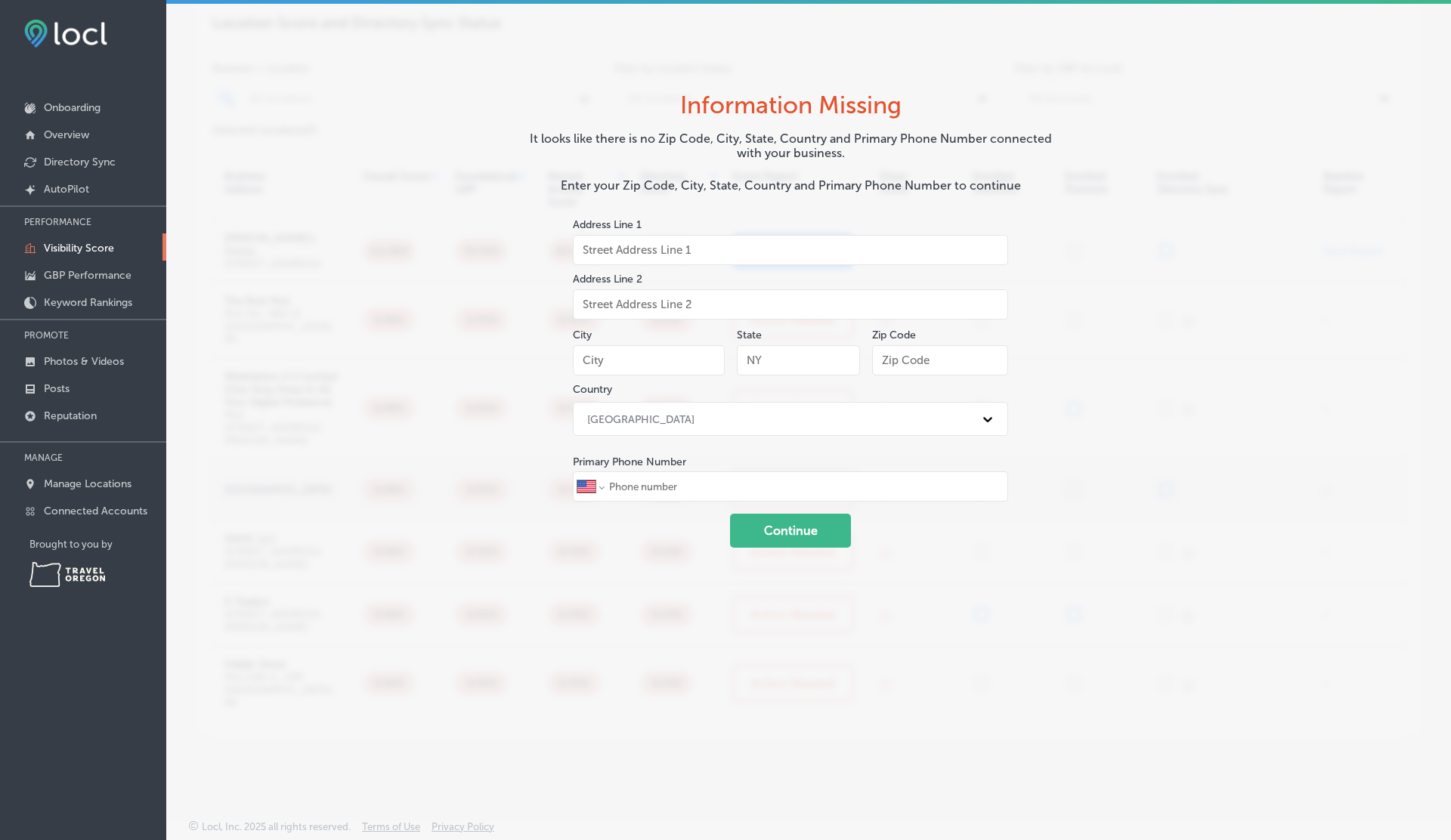
scroll to position [0, 0]
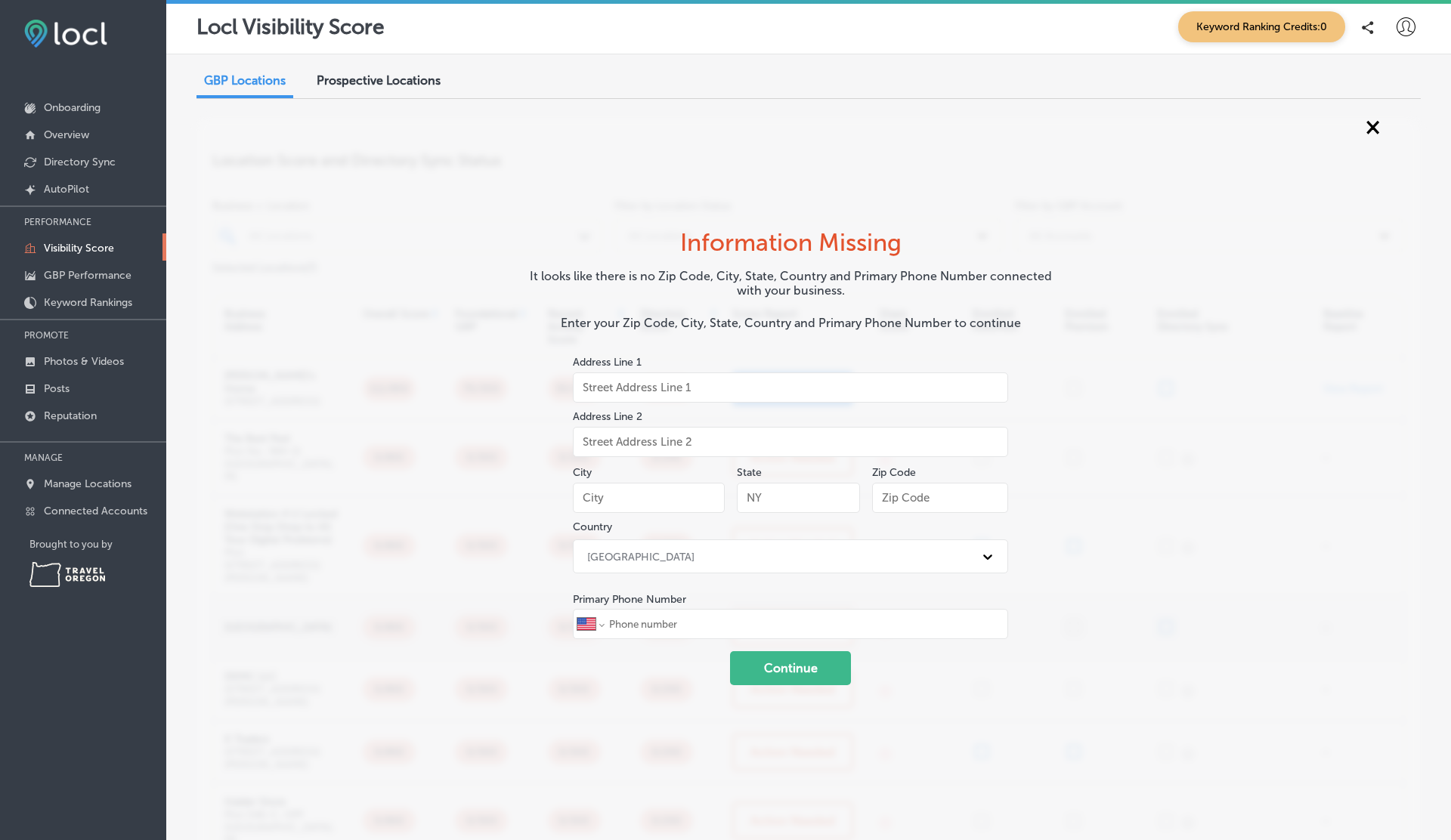
click at [1375, 125] on span "×" at bounding box center [1373, 126] width 14 height 27
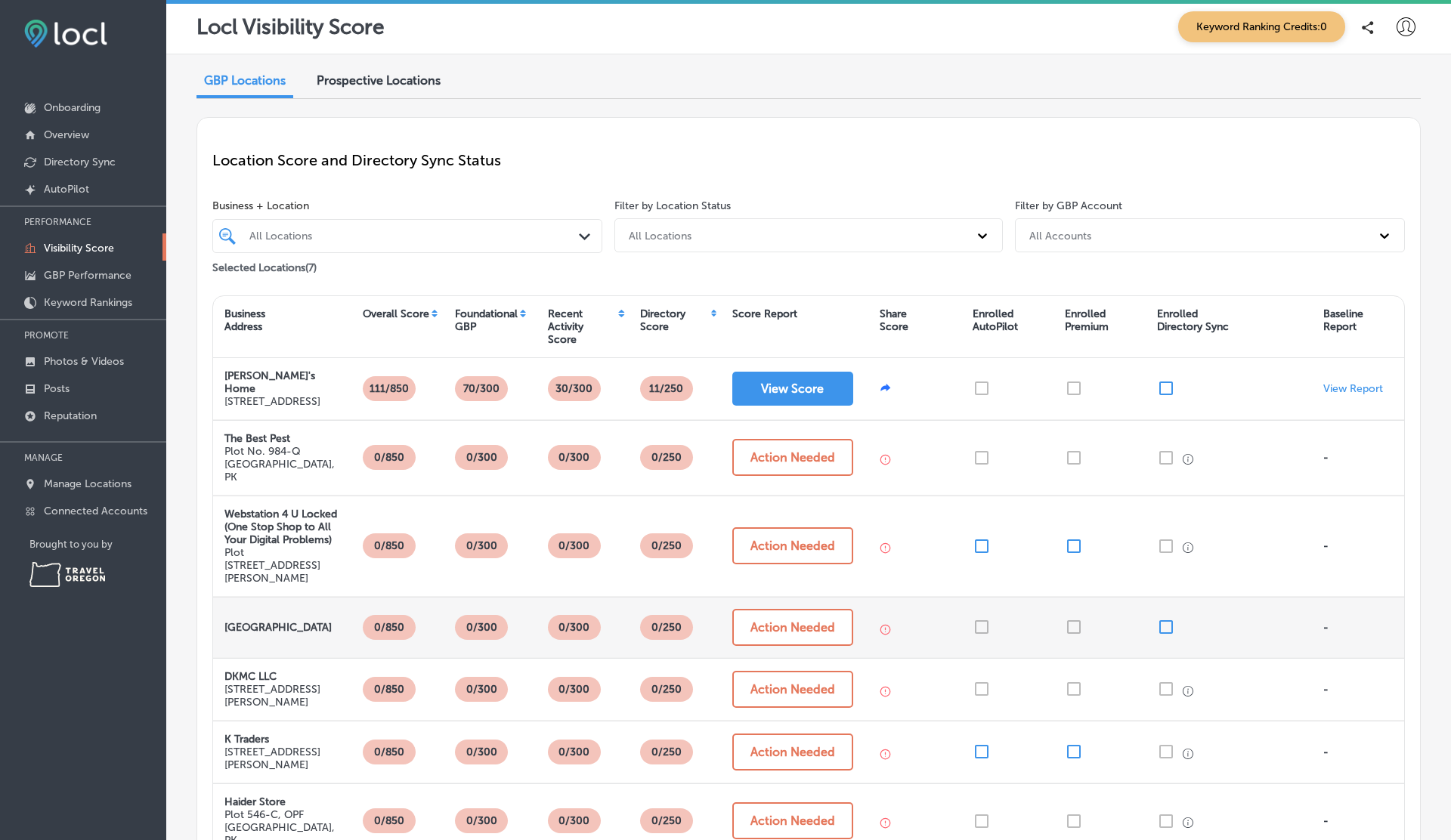
click at [1407, 18] on icon at bounding box center [1407, 26] width 19 height 19
click at [1358, 163] on p "Log Out" at bounding box center [1374, 162] width 45 height 18
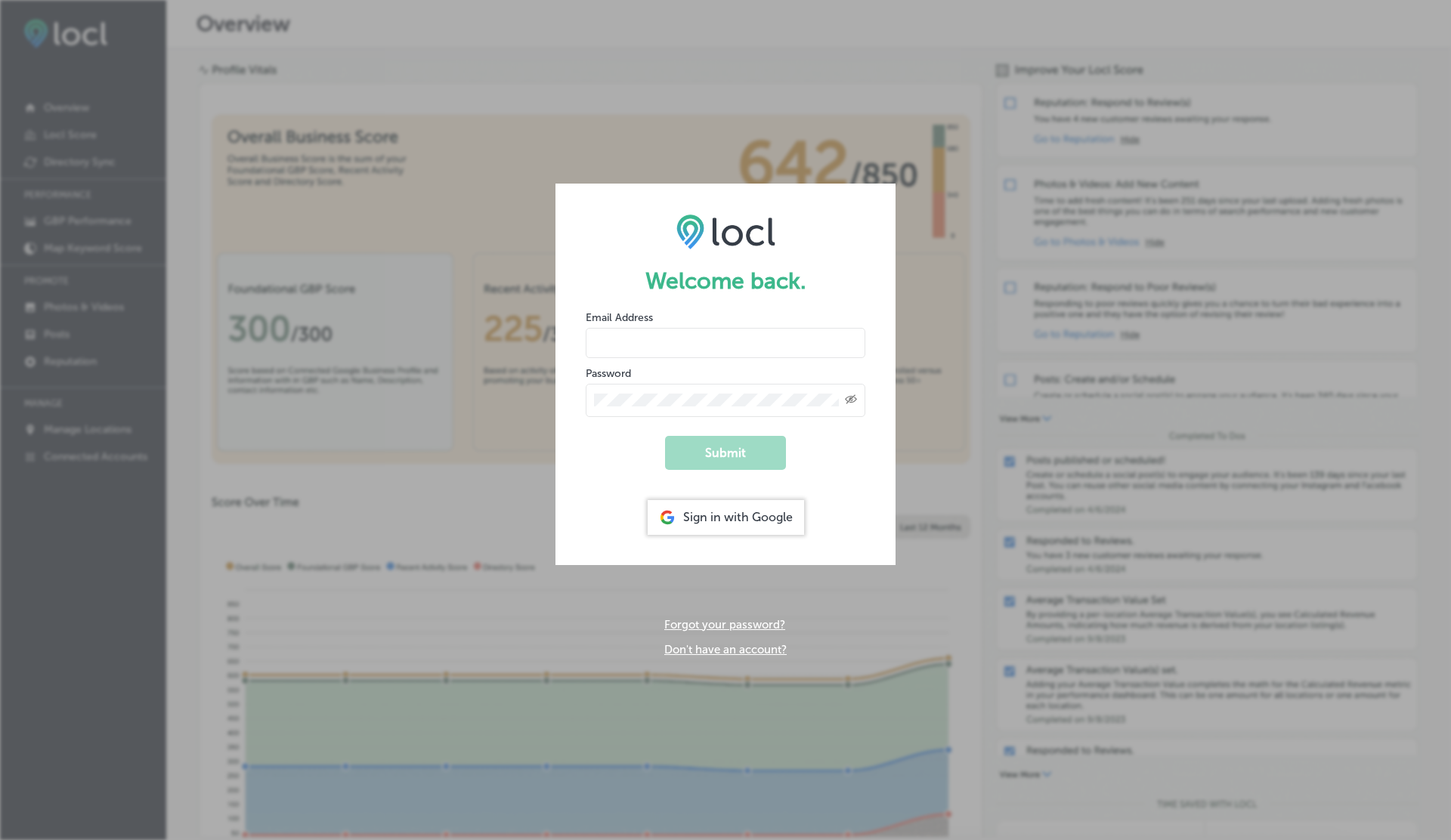
click at [625, 344] on input "email" at bounding box center [726, 343] width 280 height 30
click at [665, 436] on button "Submit" at bounding box center [726, 453] width 121 height 34
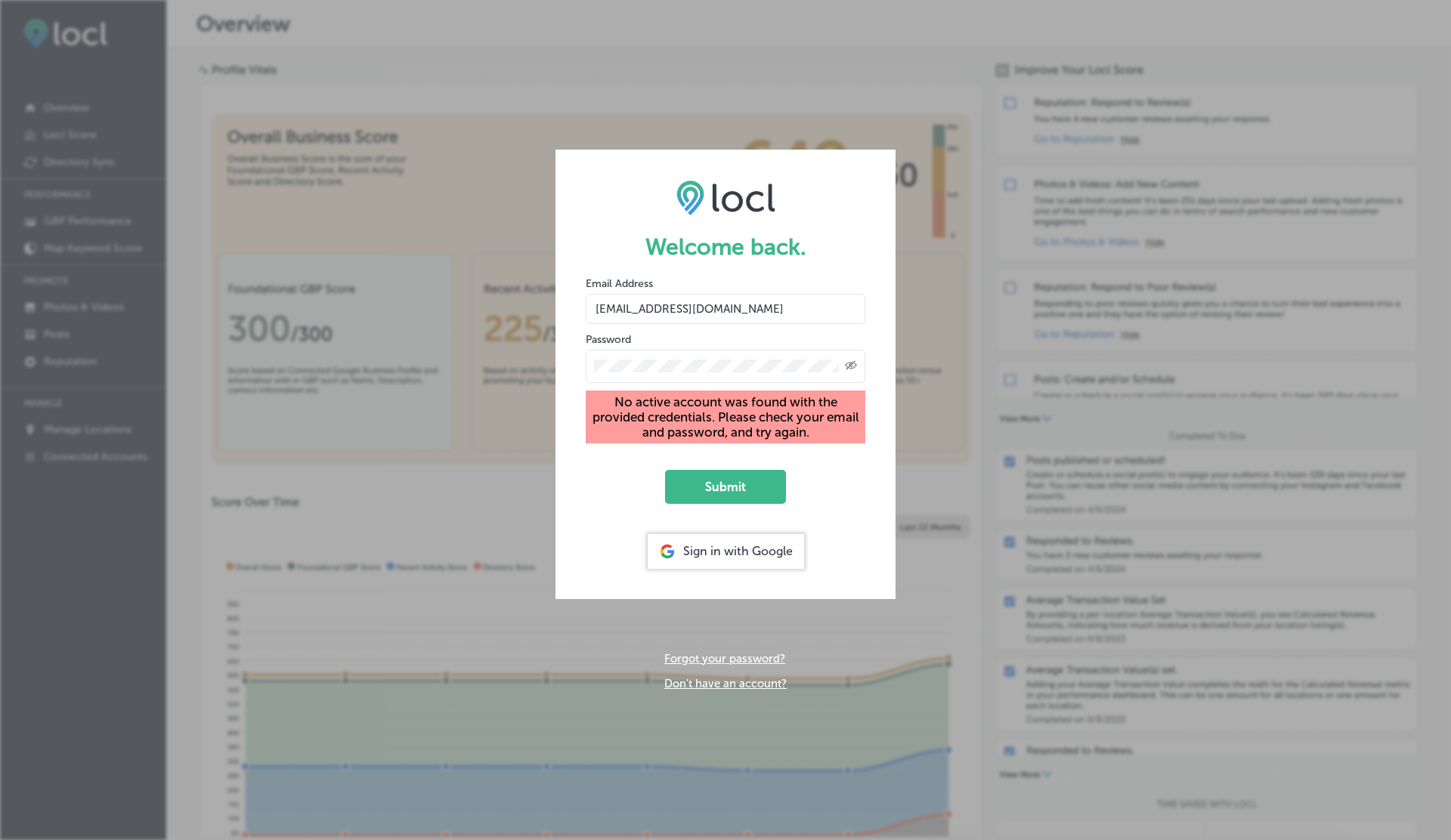
click at [715, 312] on input "vasilikigreece69+testforever@gmail.com" at bounding box center [726, 309] width 280 height 30
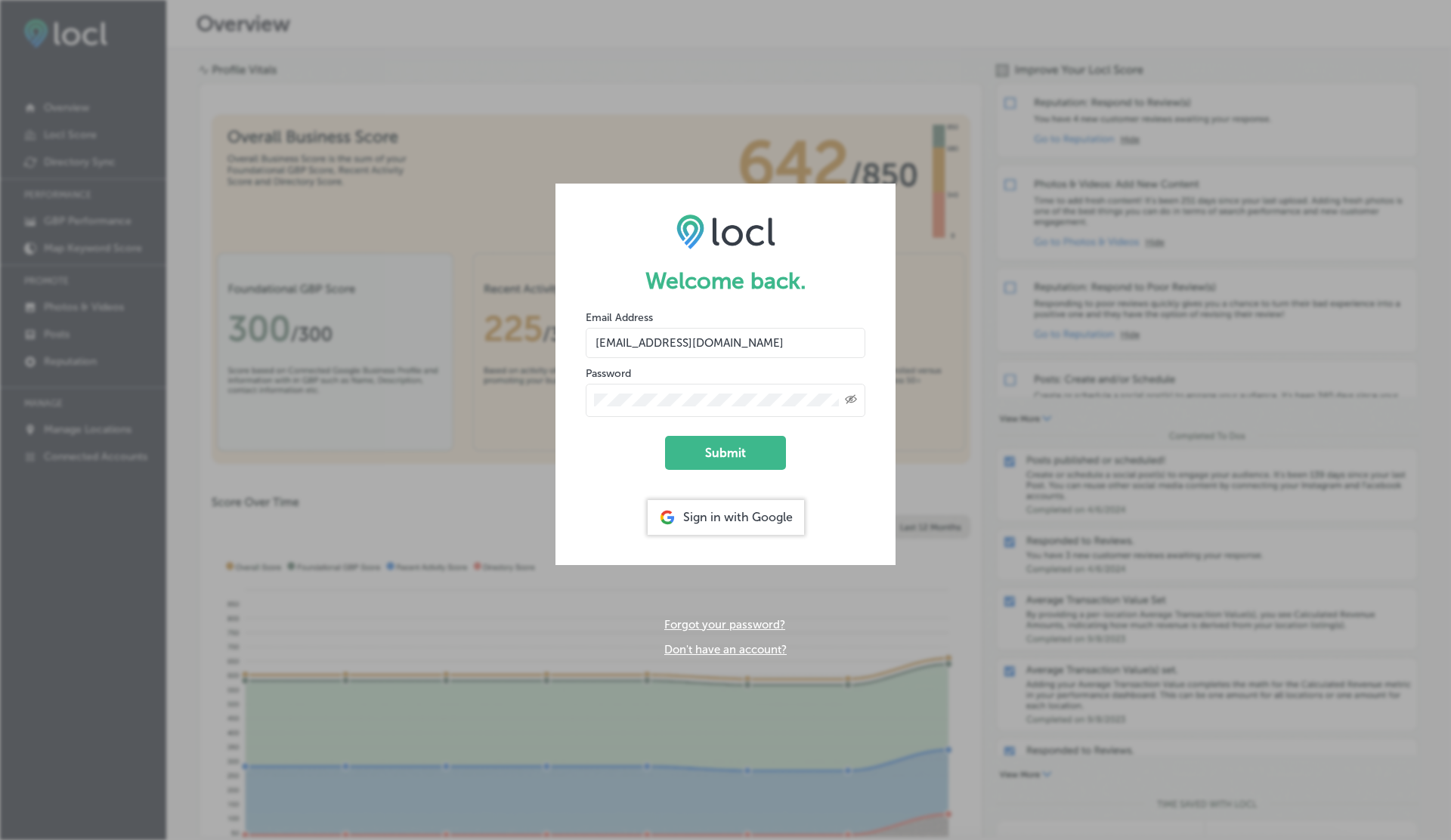
type input "[EMAIL_ADDRESS][DOMAIN_NAME]"
click at [665, 436] on button "Submit" at bounding box center [726, 453] width 121 height 34
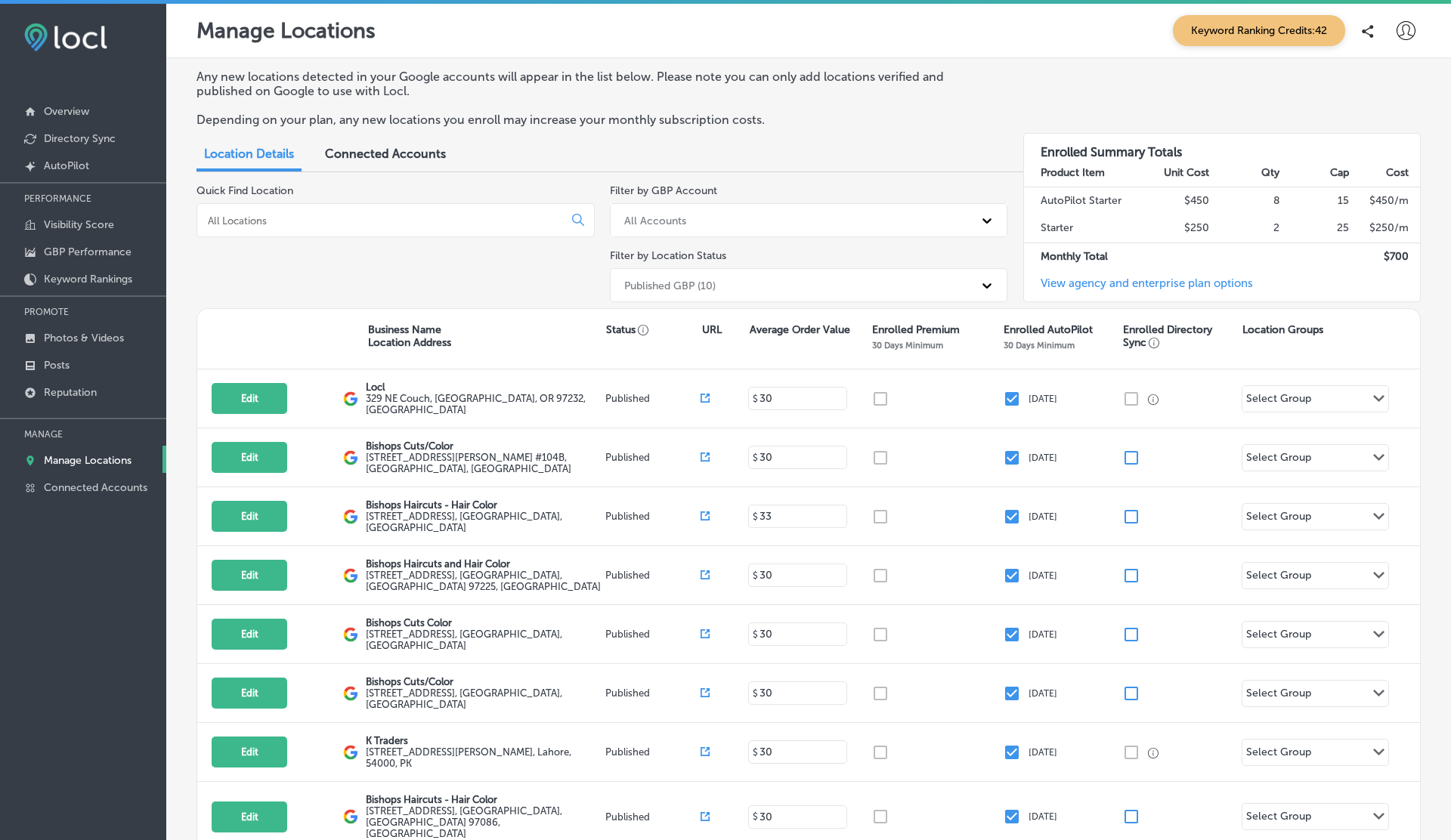
click at [1412, 28] on icon at bounding box center [1407, 30] width 19 height 19
click at [1378, 95] on li "My Account" at bounding box center [1378, 85] width 105 height 35
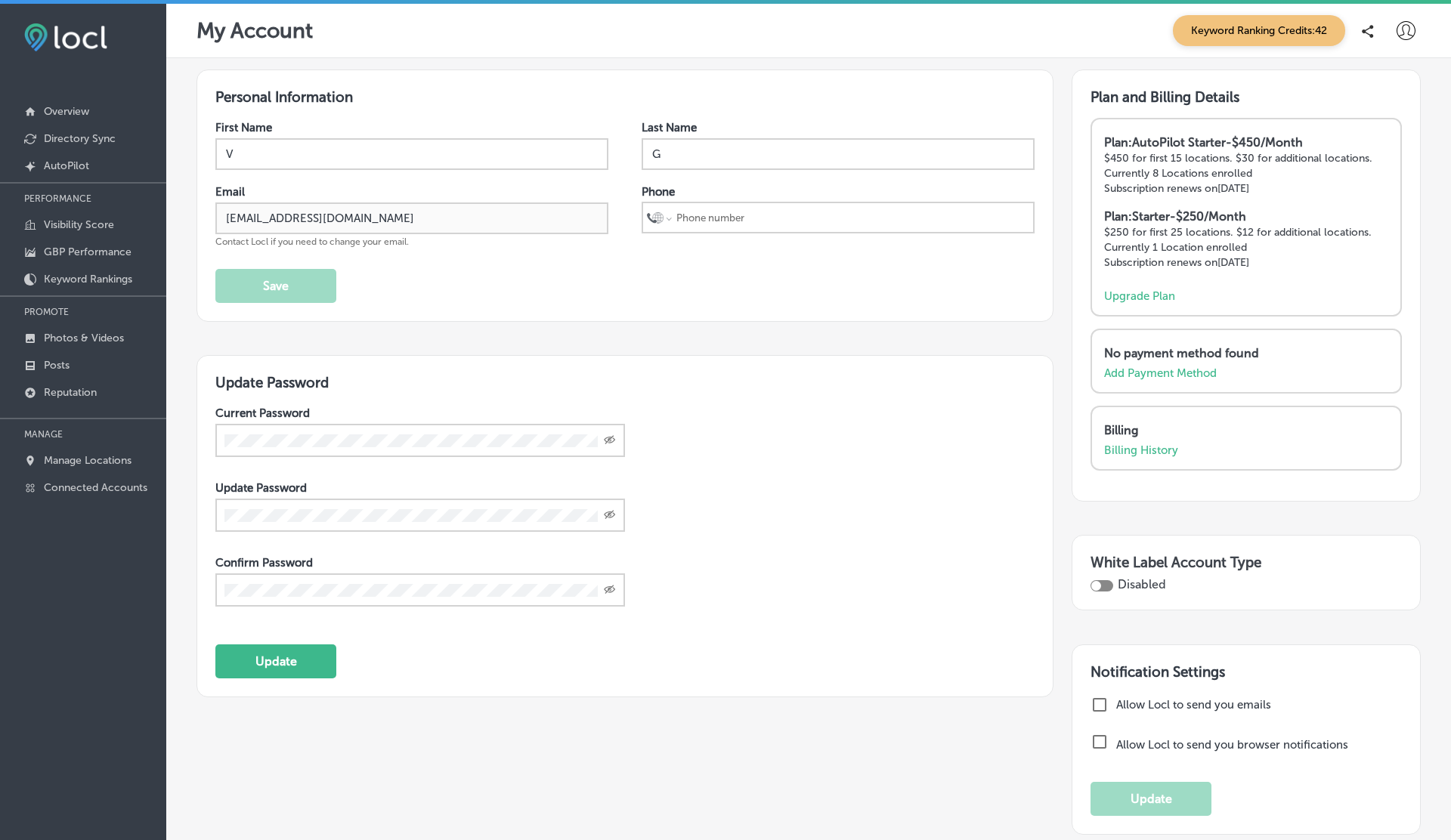
click at [1097, 585] on div at bounding box center [1096, 586] width 9 height 9
checkbox input "true"
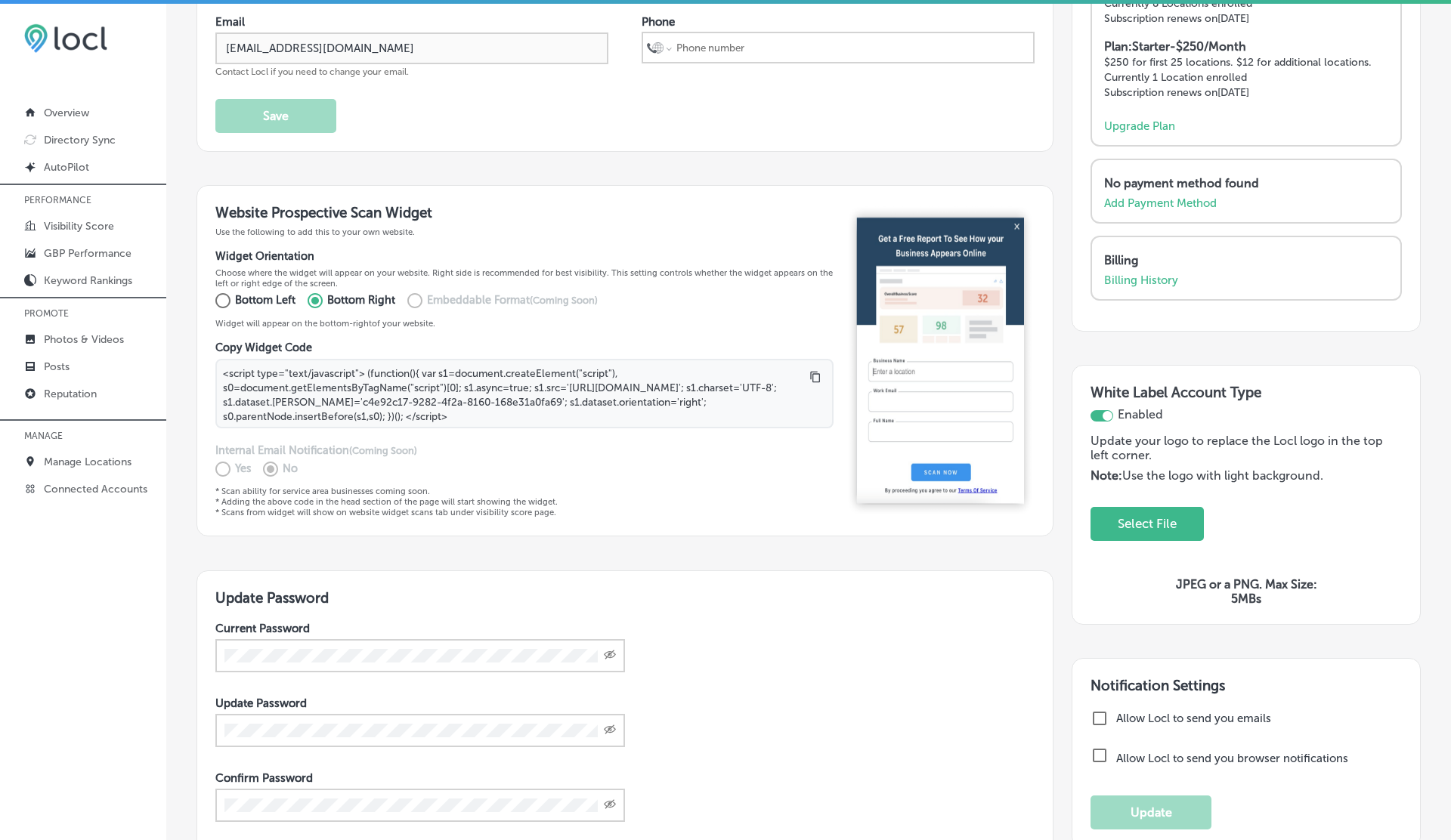
scroll to position [179, 0]
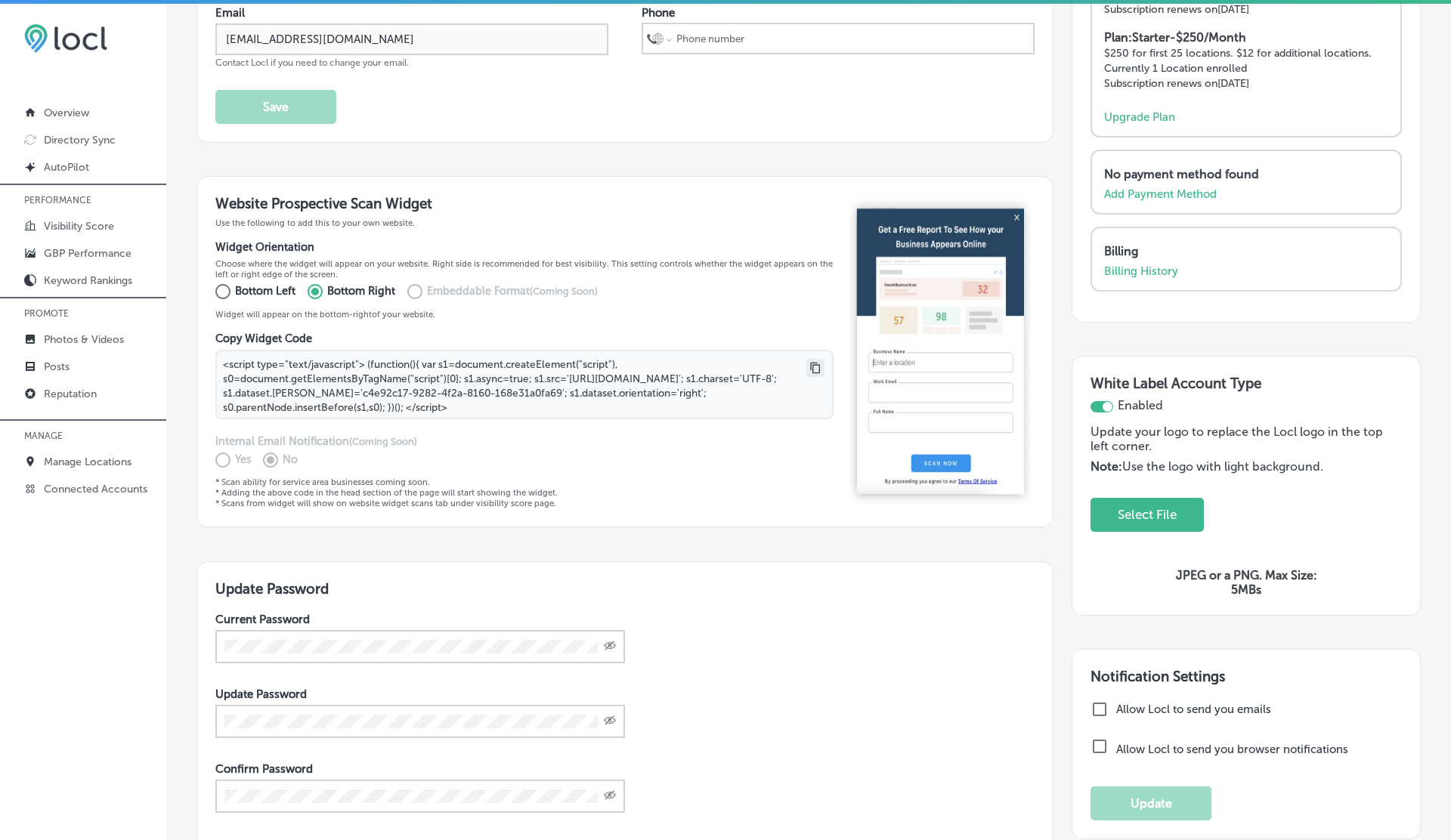
click at [818, 364] on icon at bounding box center [815, 367] width 12 height 12
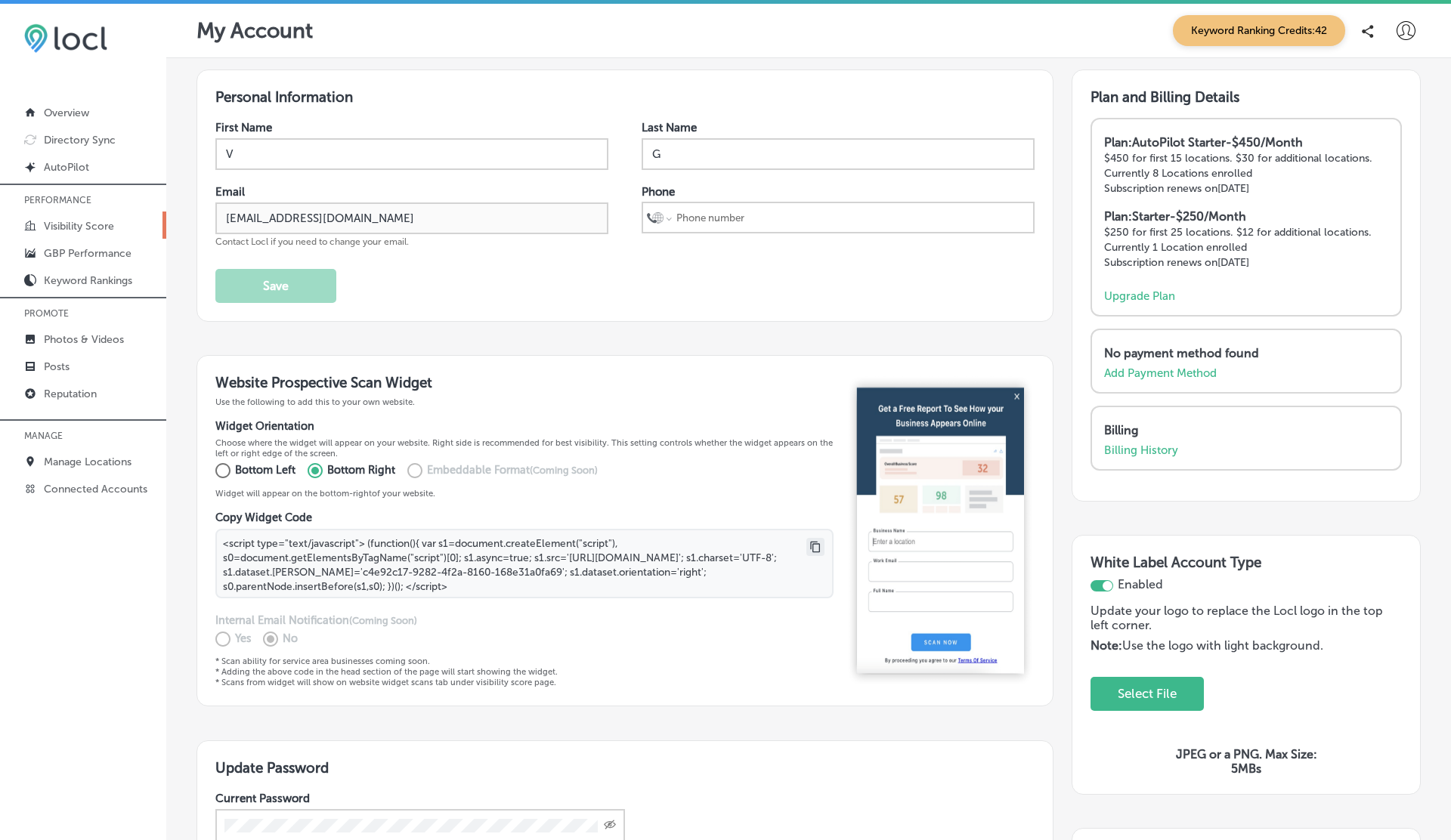
click at [86, 225] on p "Visibility Score" at bounding box center [79, 226] width 71 height 13
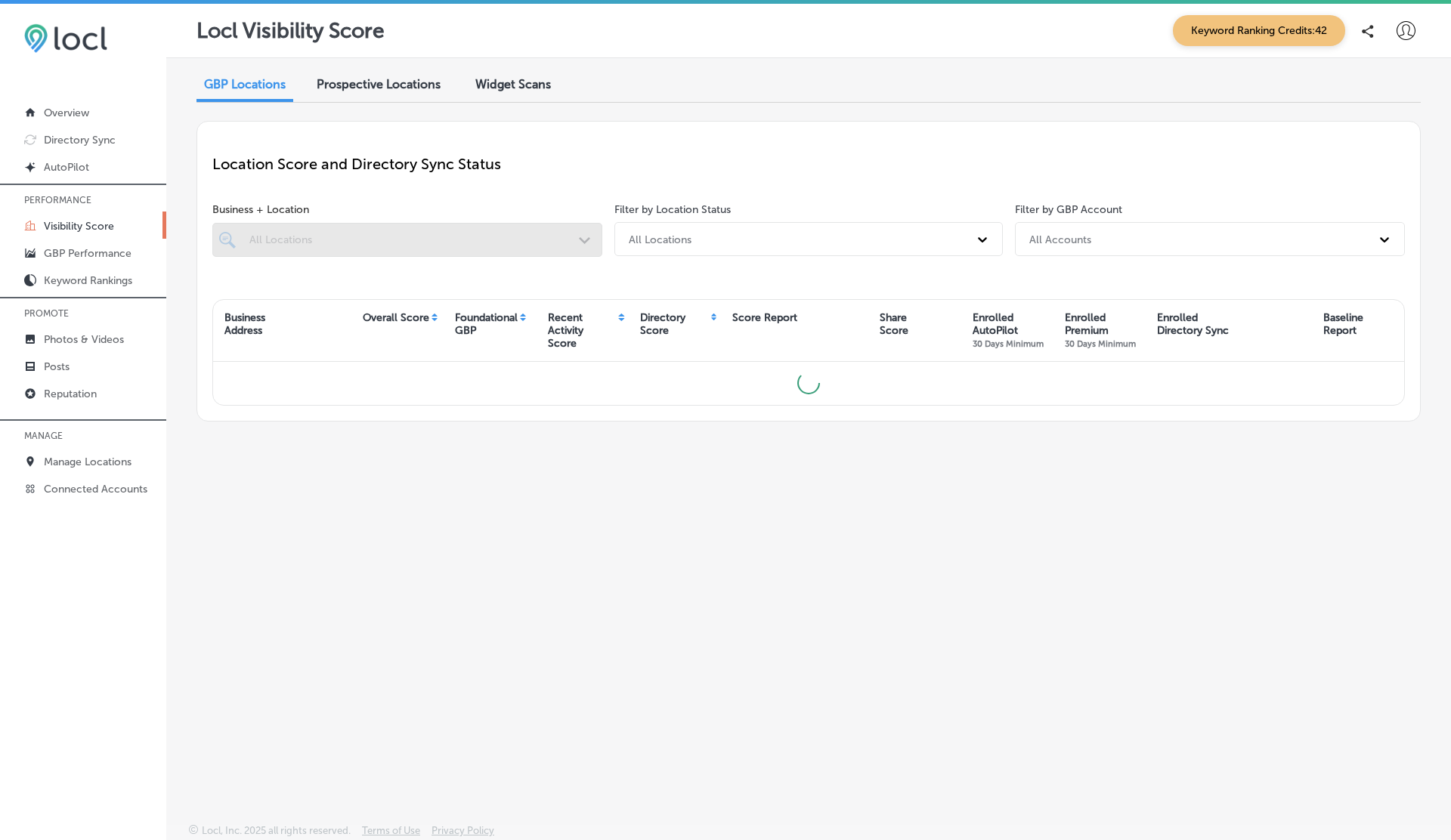
click at [514, 84] on span "Widget Scans" at bounding box center [514, 84] width 75 height 14
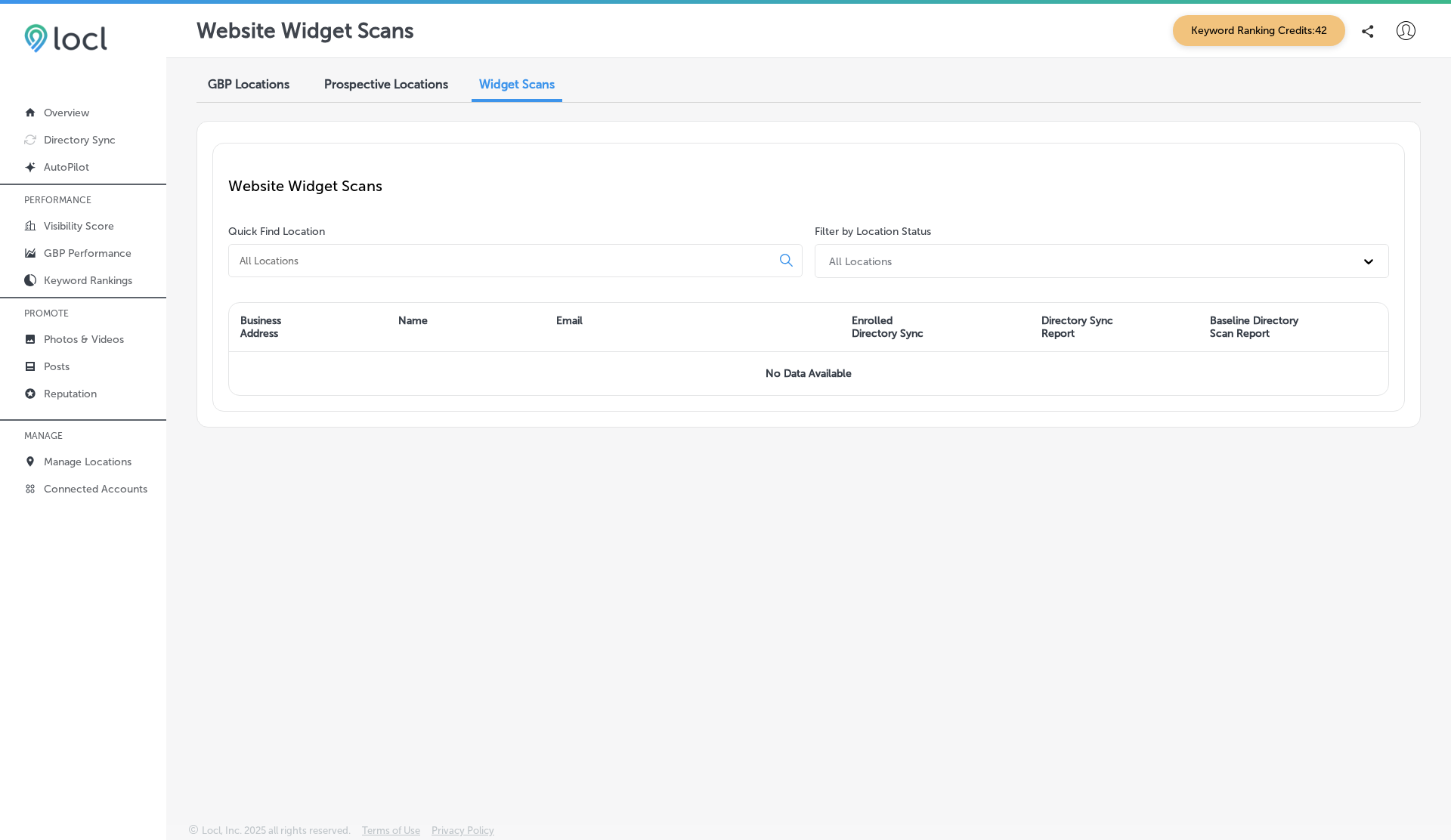
click at [392, 80] on span "Prospective Locations" at bounding box center [386, 84] width 124 height 14
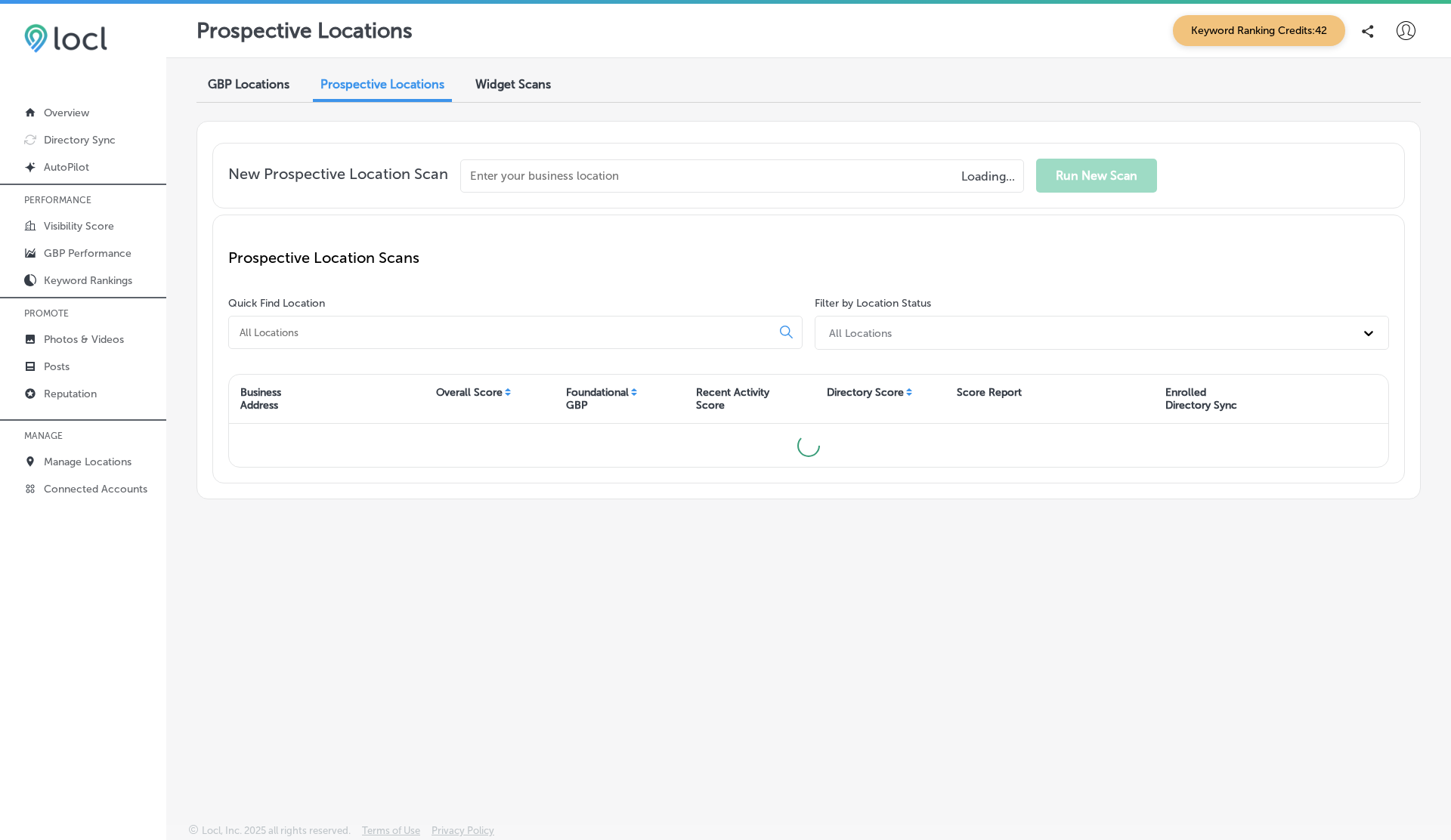
click at [519, 82] on span "Widget Scans" at bounding box center [514, 84] width 75 height 14
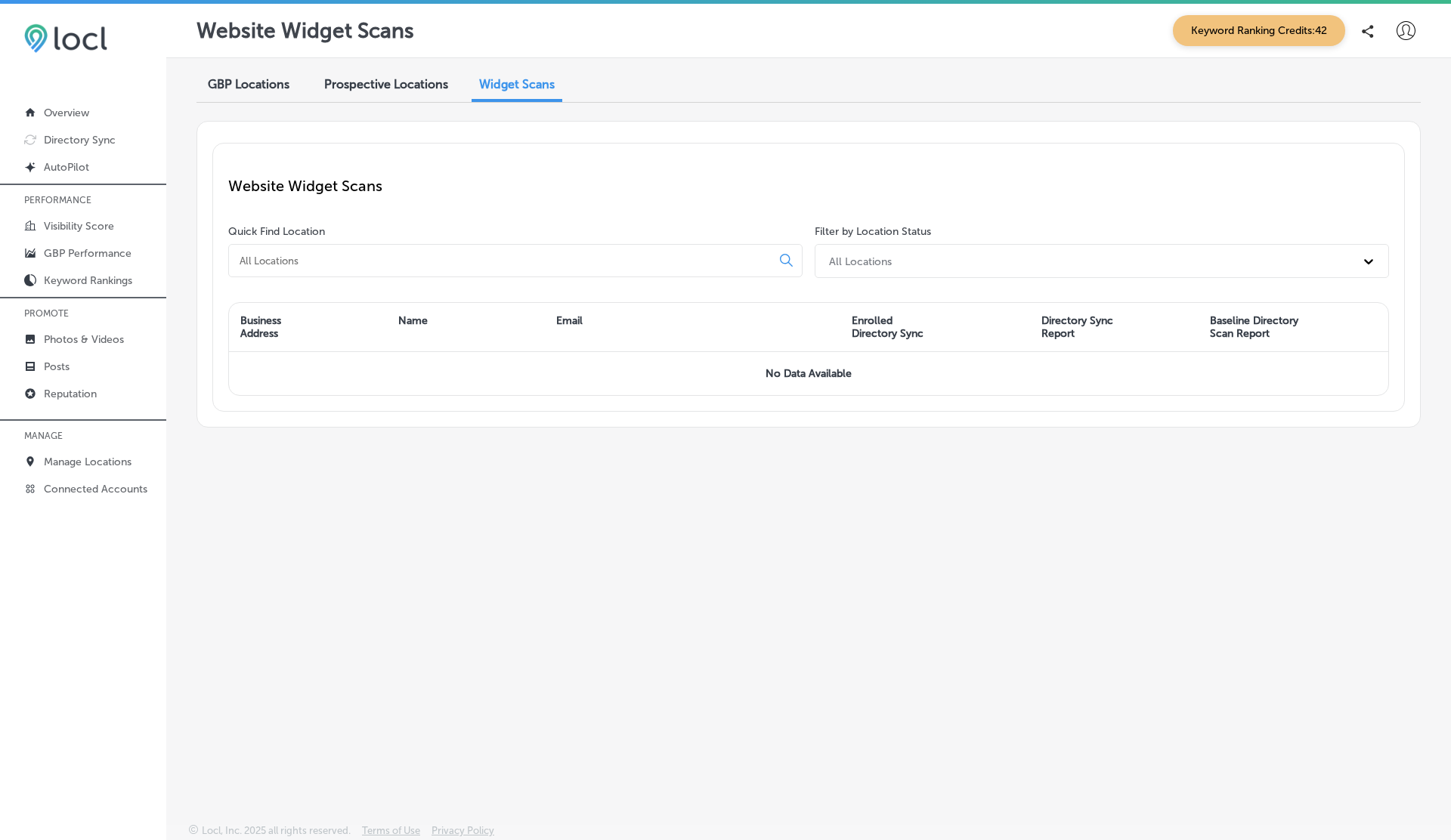
click at [374, 96] on div "Prospective Locations" at bounding box center [386, 86] width 147 height 32
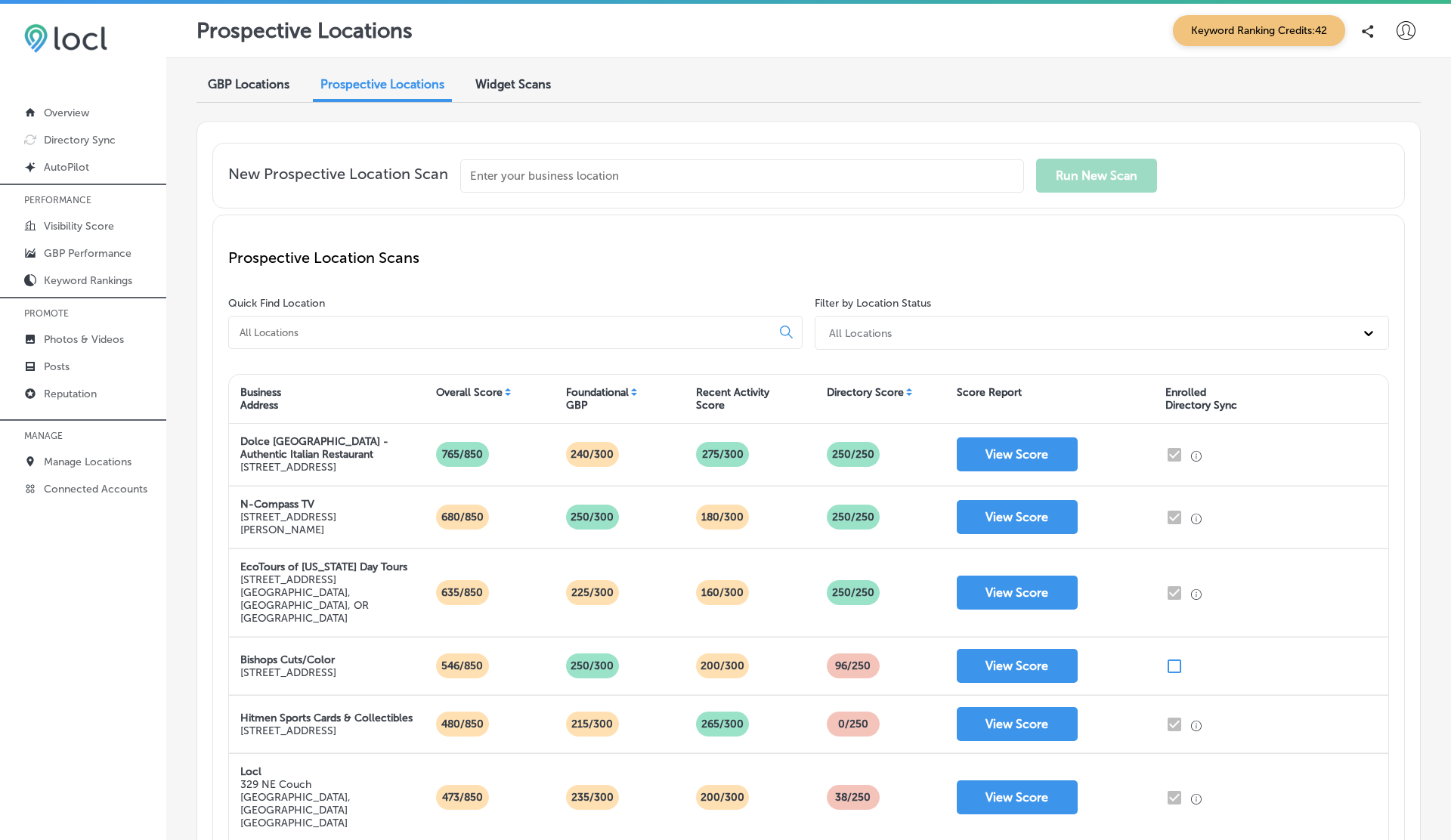
click at [503, 87] on span "Widget Scans" at bounding box center [514, 84] width 75 height 14
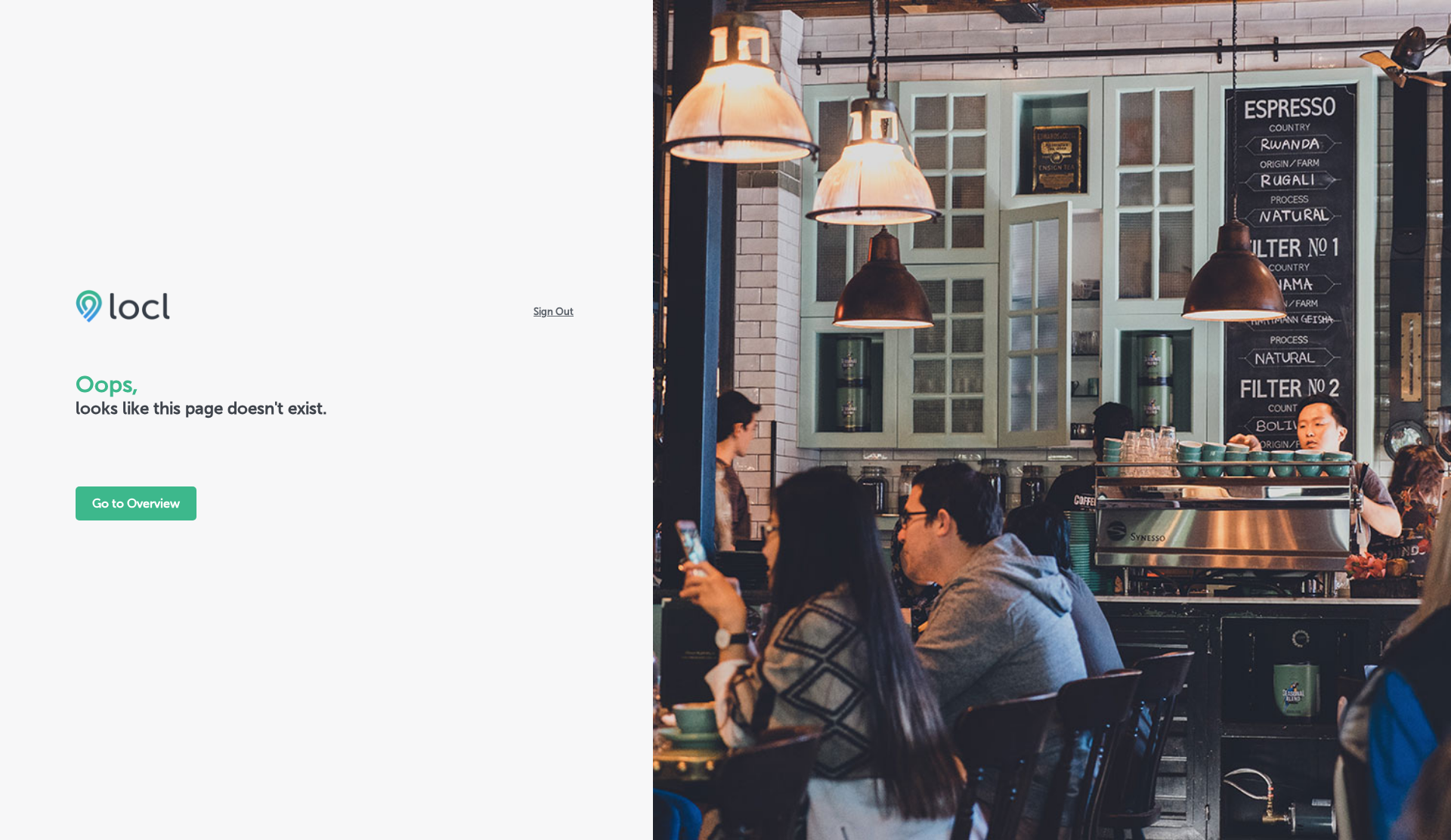
click at [155, 485] on div "Sign Out Oops, looks like this page doesn't exist. Go to Overview" at bounding box center [326, 404] width 502 height 231
click at [155, 501] on button "Go to Overview" at bounding box center [136, 504] width 121 height 34
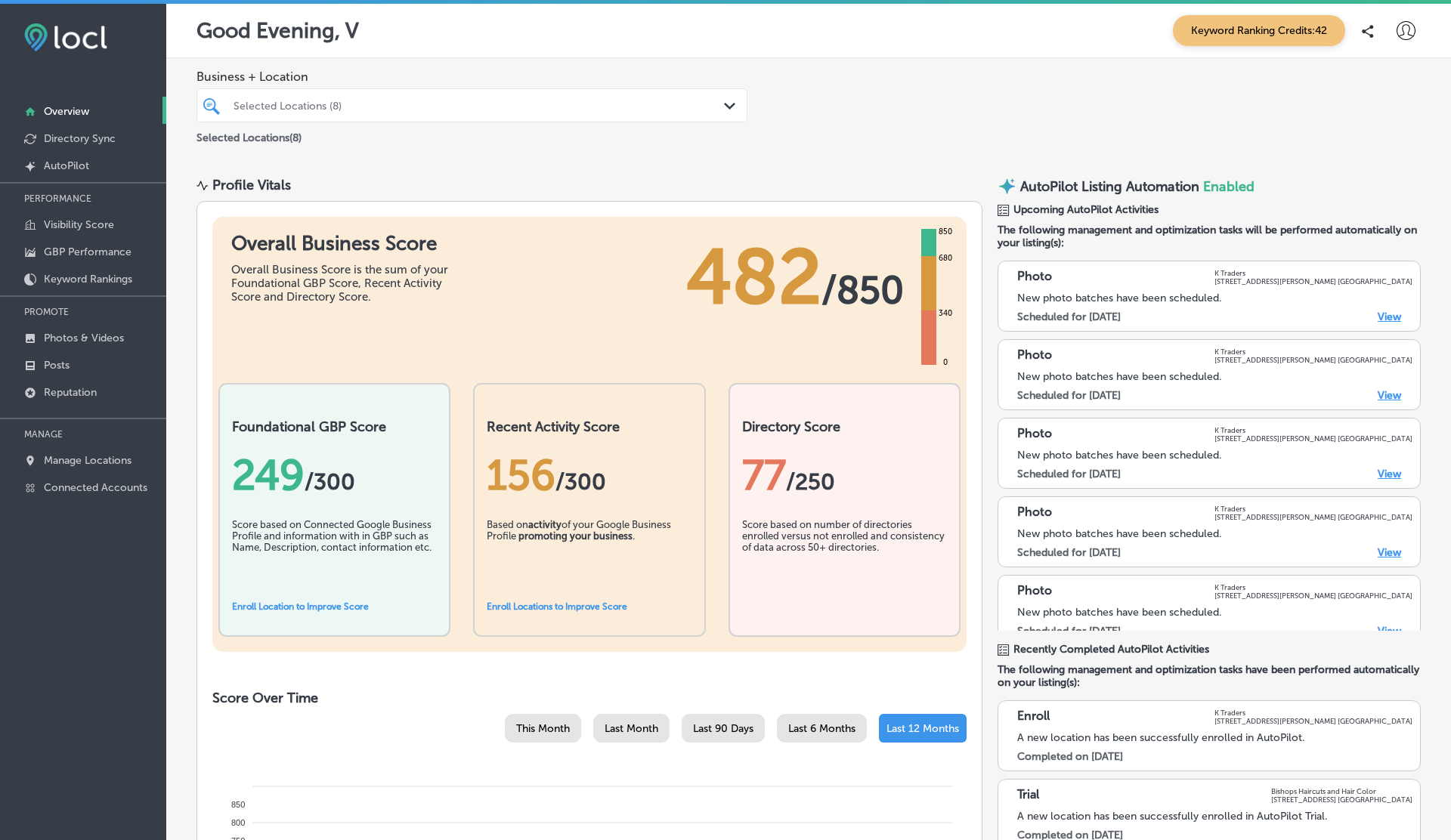
click at [1413, 27] on icon at bounding box center [1407, 30] width 19 height 19
click at [1378, 77] on p "My Account" at bounding box center [1385, 85] width 68 height 18
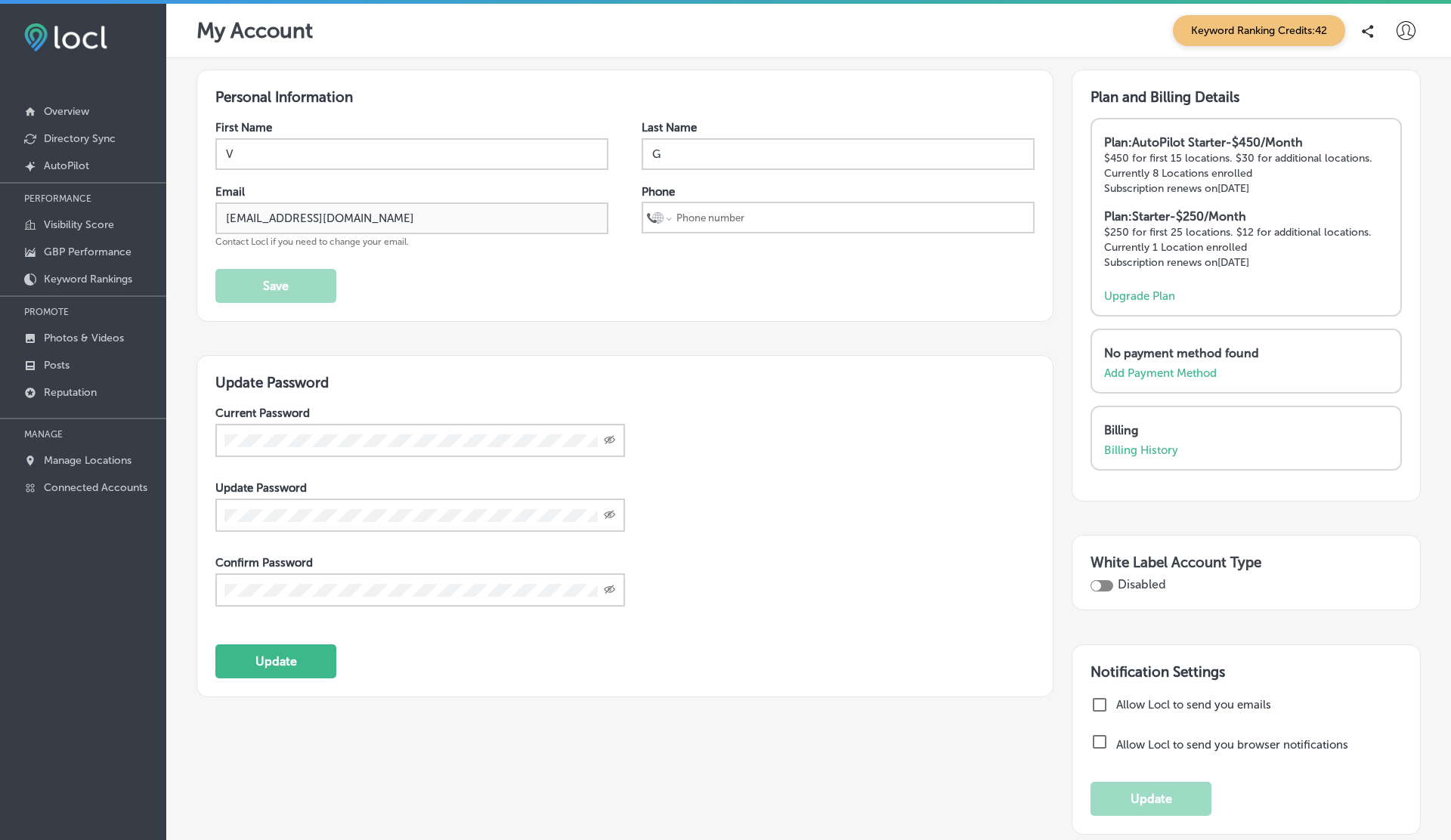
click at [1099, 589] on div "White Label Account Type Disabled" at bounding box center [1247, 573] width 350 height 75
click at [1100, 586] on div at bounding box center [1102, 586] width 23 height 11
checkbox input "true"
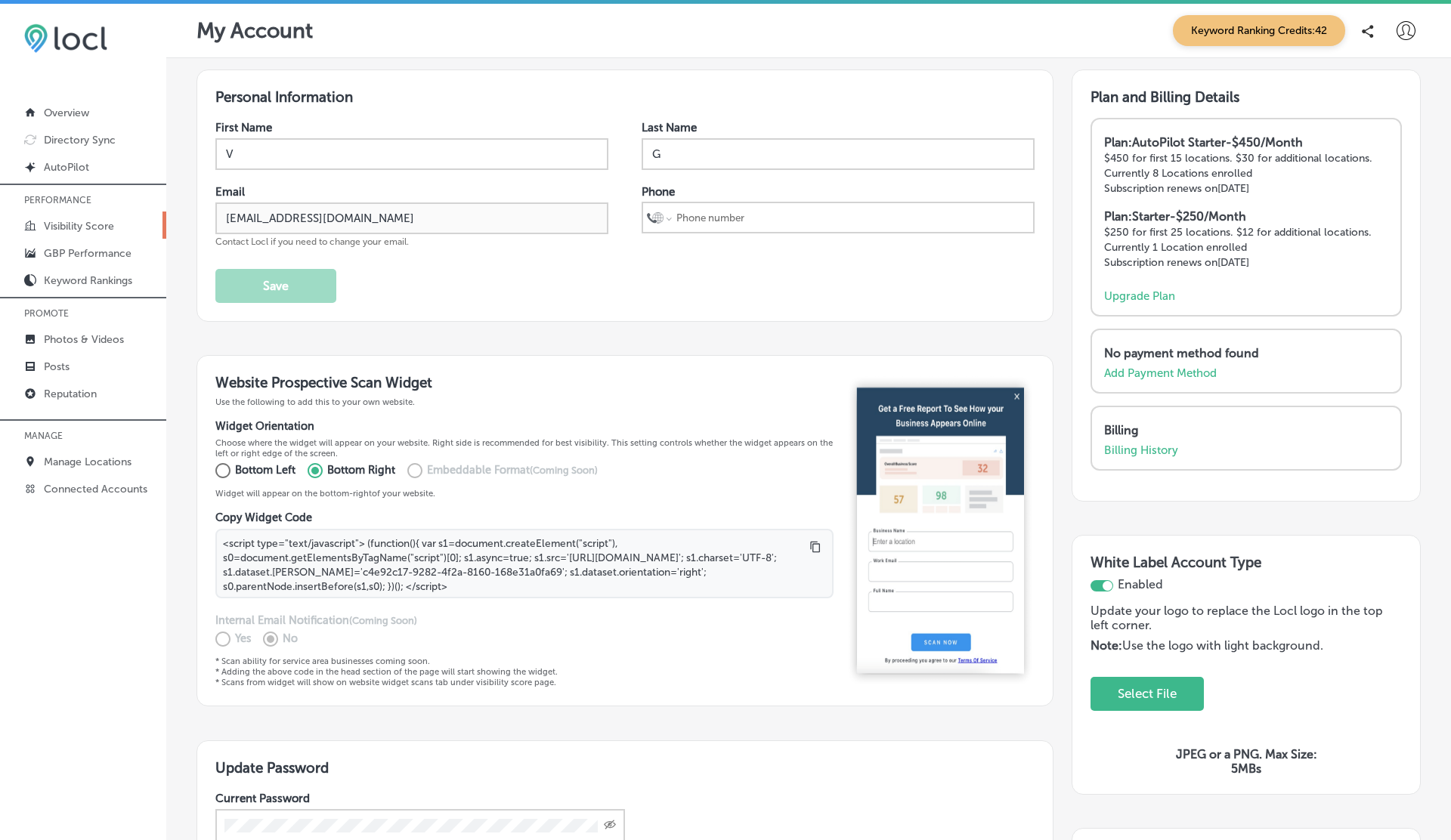
click at [74, 229] on p "Visibility Score" at bounding box center [79, 226] width 71 height 13
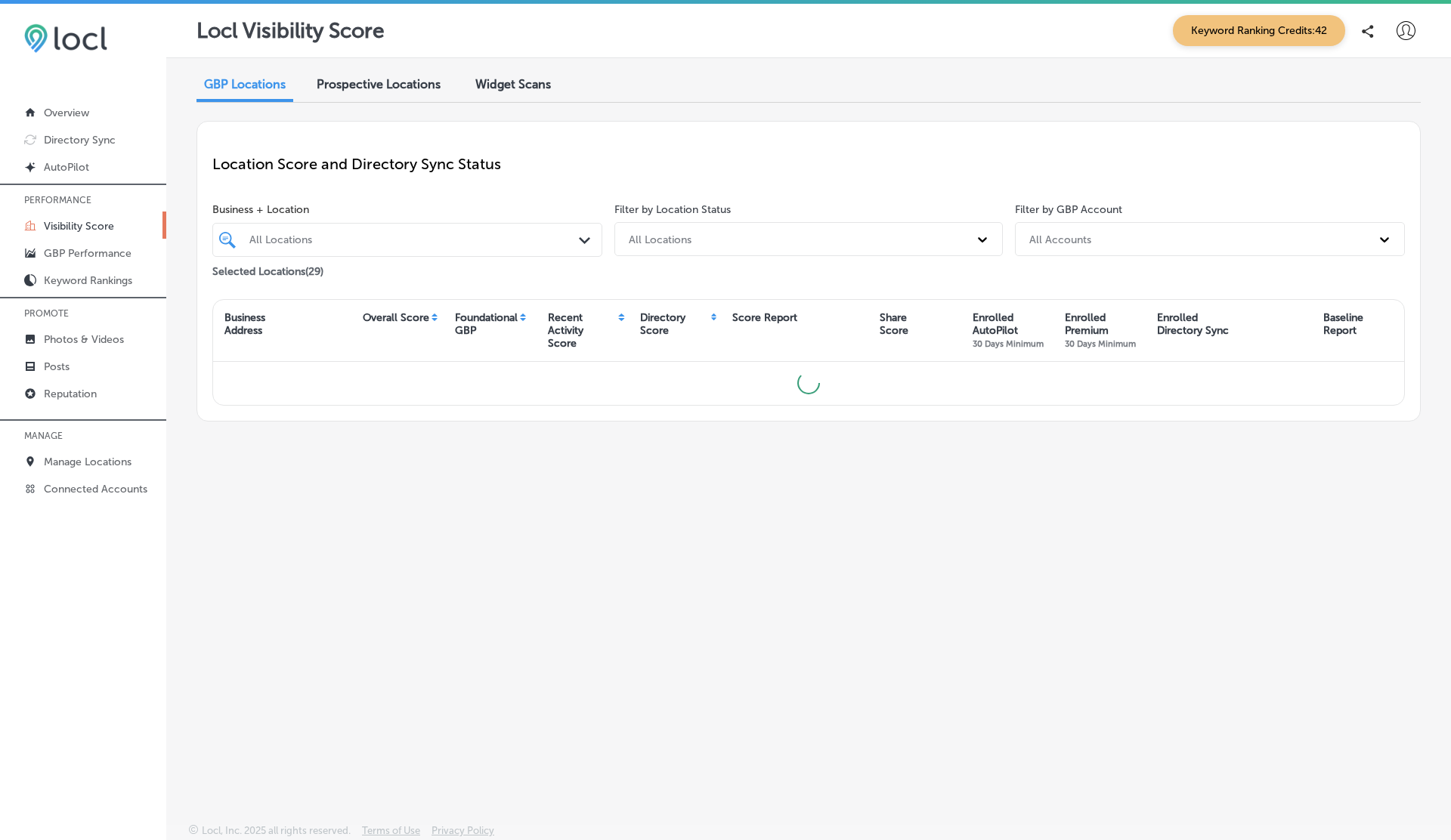
click at [520, 78] on span "Widget Scans" at bounding box center [514, 84] width 75 height 14
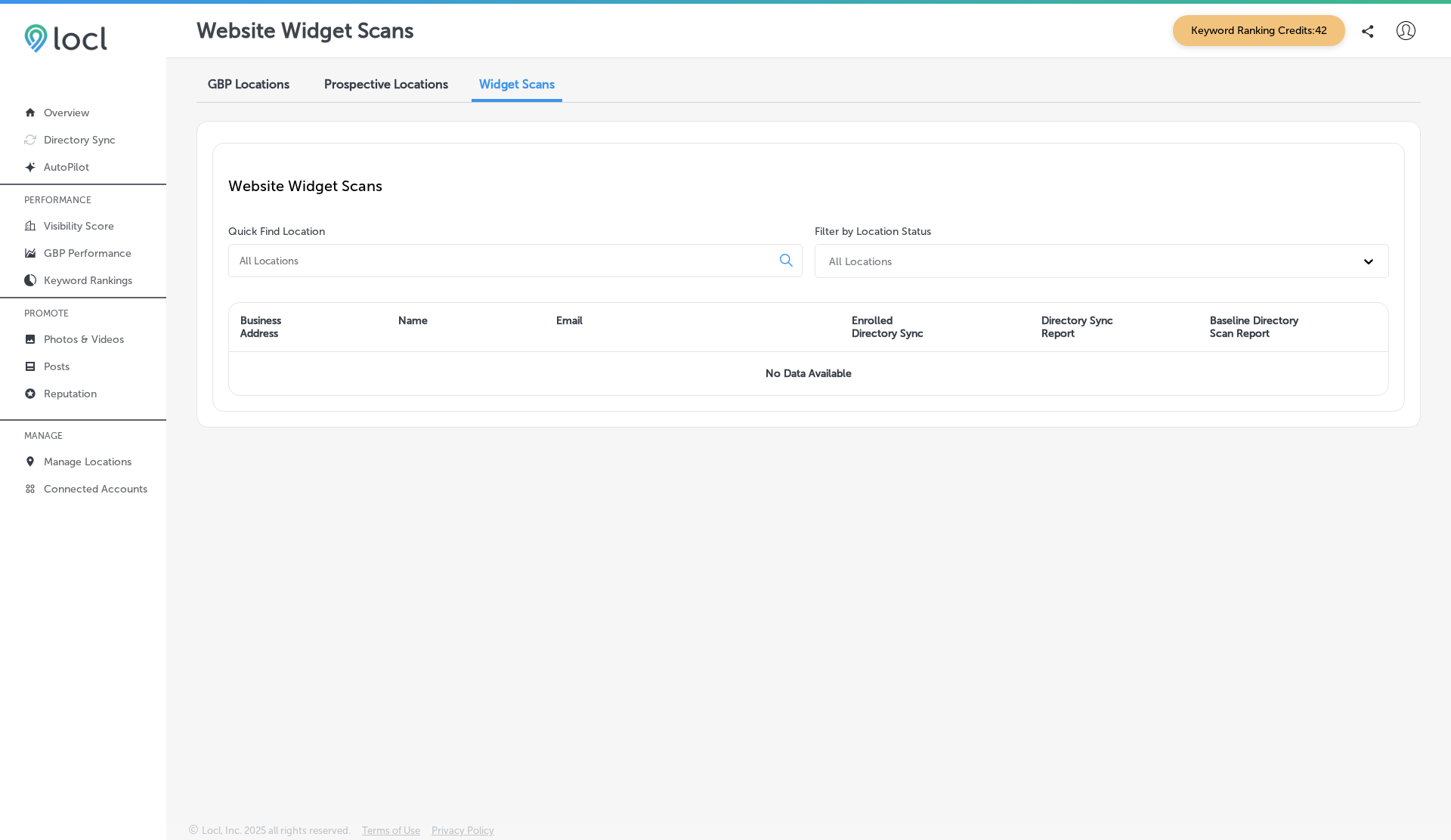
click at [396, 88] on span "Prospective Locations" at bounding box center [386, 84] width 124 height 14
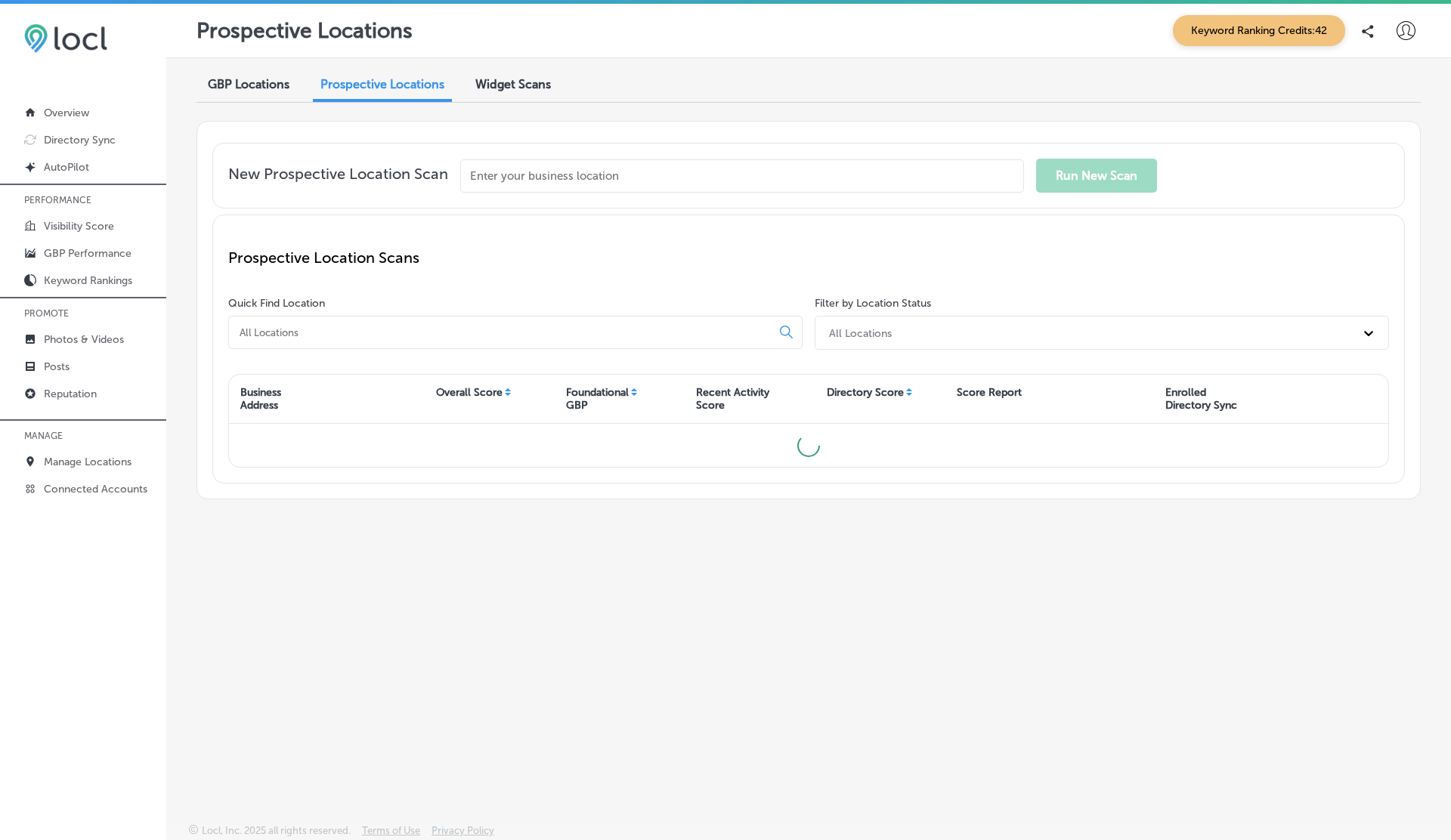
click at [336, 340] on div at bounding box center [515, 331] width 575 height 33
click at [296, 340] on div at bounding box center [515, 331] width 575 height 33
click at [292, 333] on input at bounding box center [503, 332] width 530 height 13
click at [341, 334] on input "killer ice" at bounding box center [503, 332] width 530 height 13
type input "k"
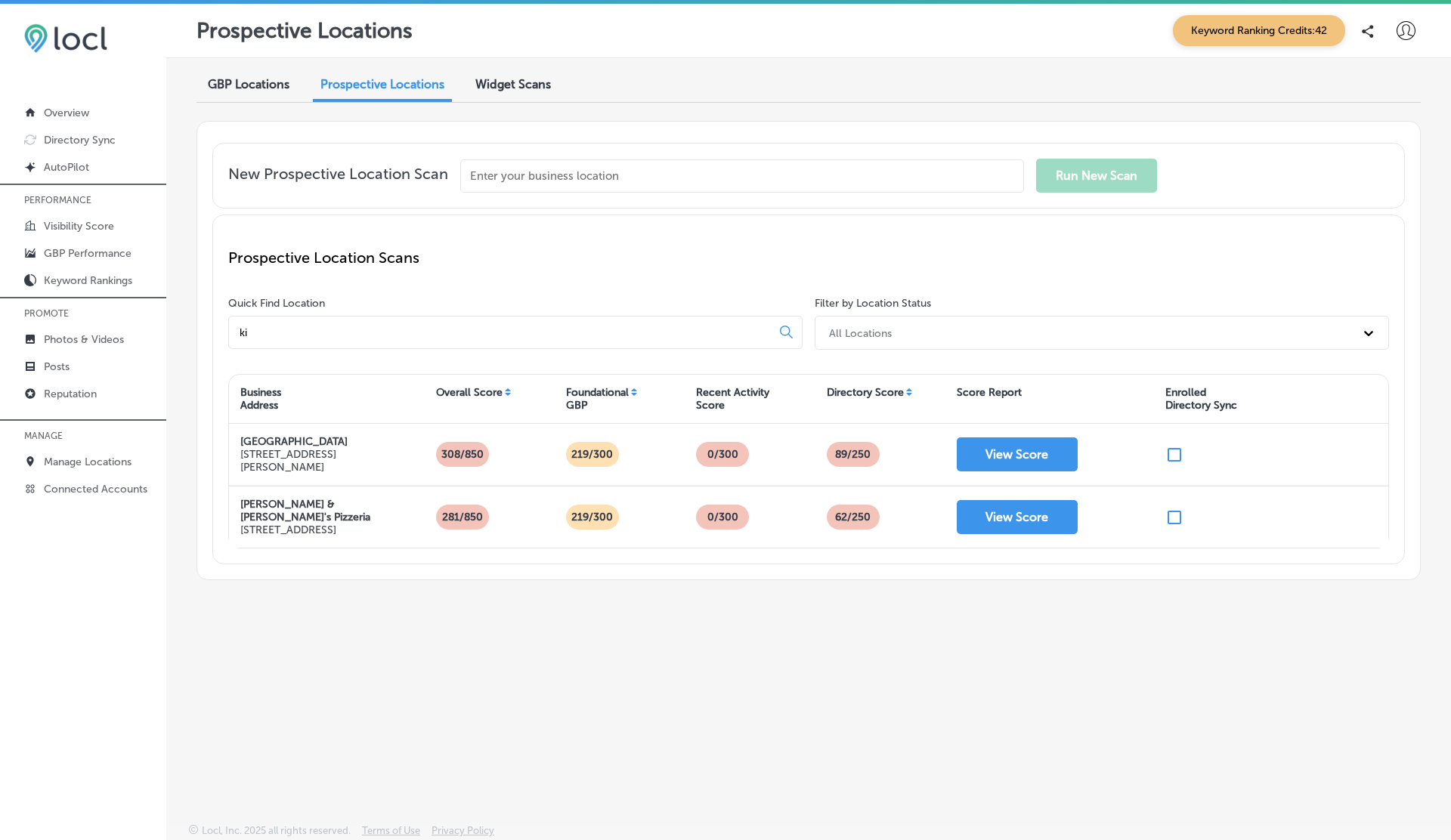
type input "k"
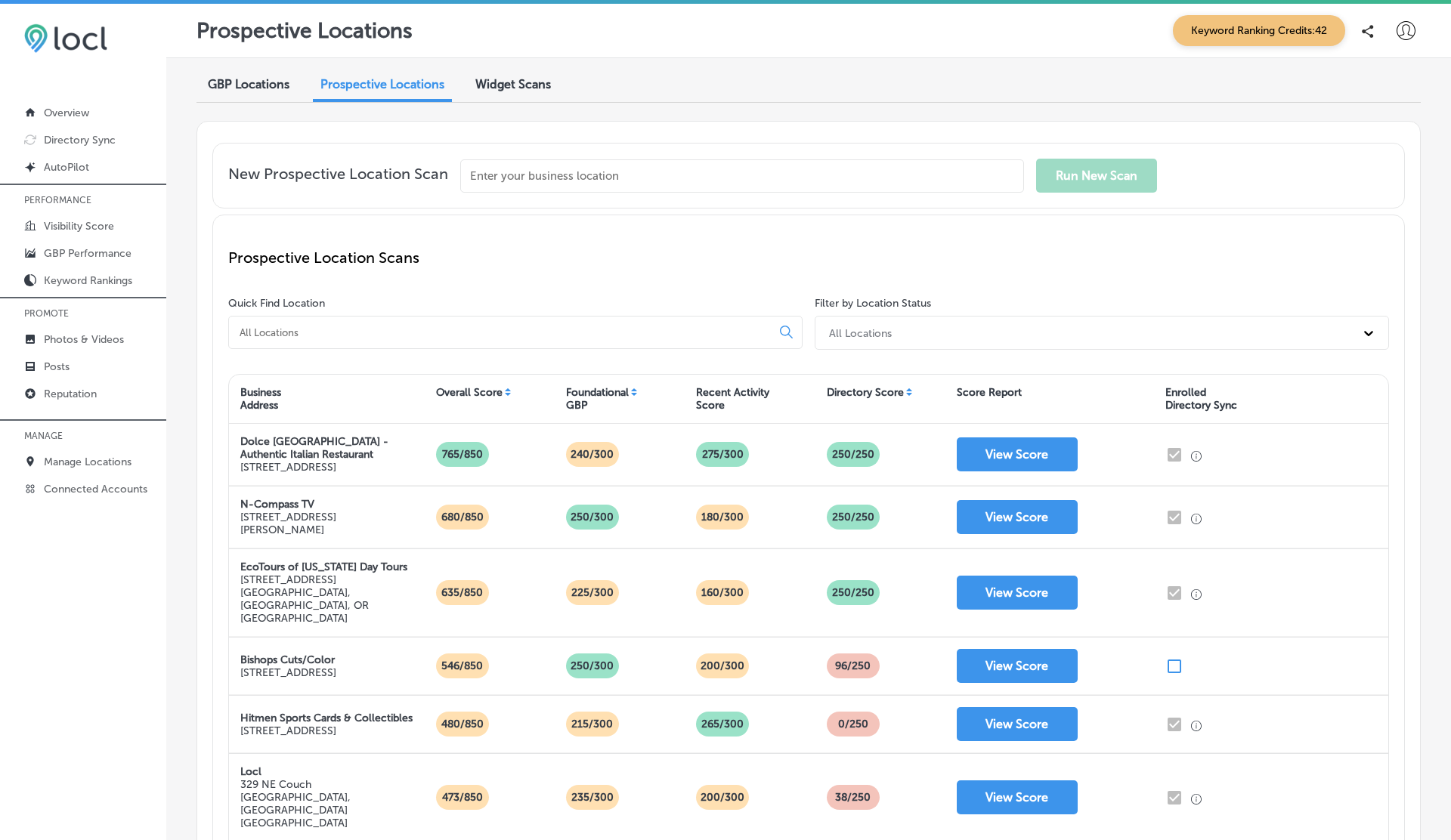
click at [513, 80] on span "Widget Scans" at bounding box center [514, 84] width 75 height 14
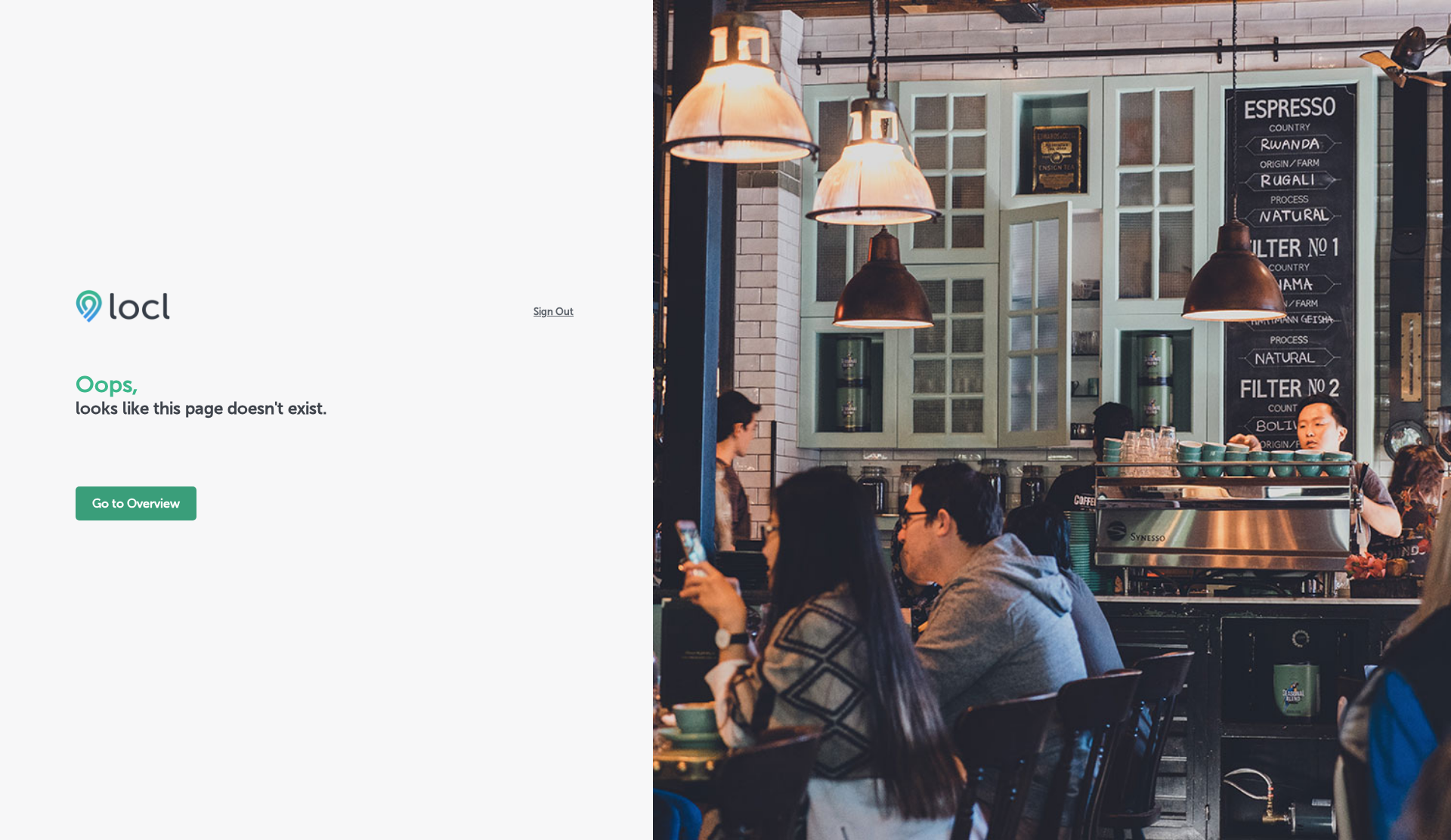
click at [132, 511] on button "Go to Overview" at bounding box center [136, 504] width 121 height 34
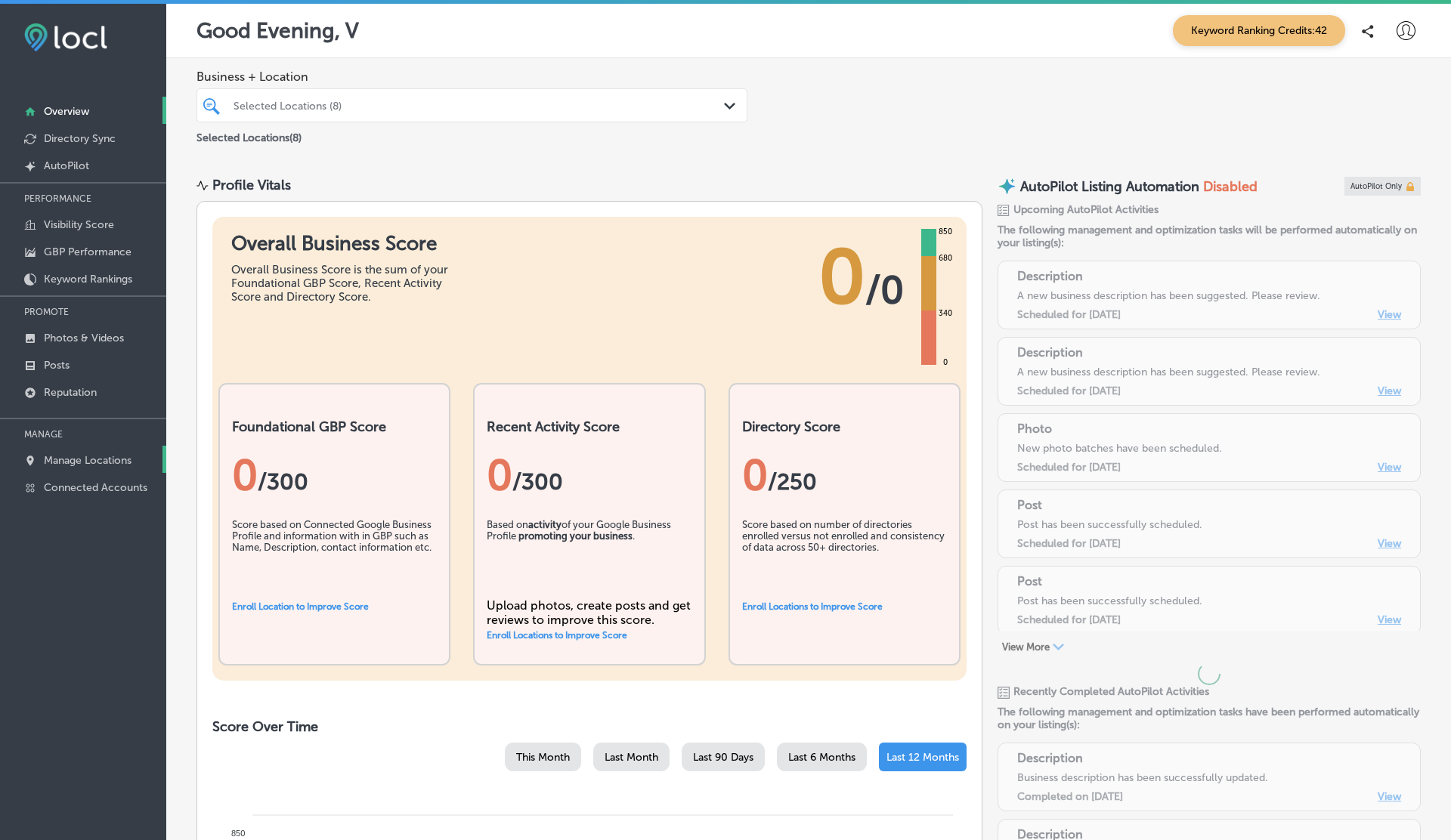
click at [81, 460] on p "Manage Locations" at bounding box center [88, 460] width 88 height 13
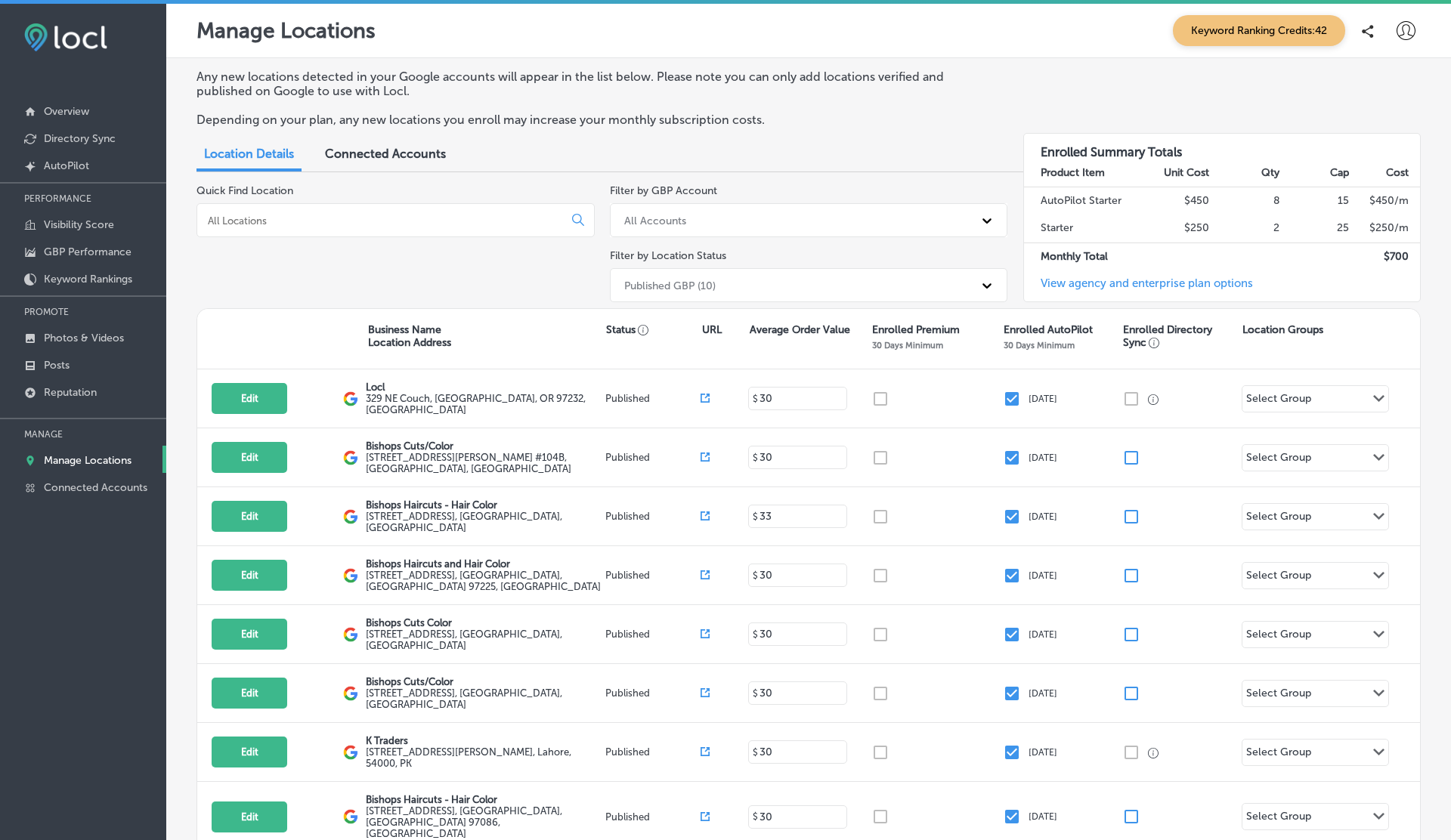
click at [1401, 35] on icon at bounding box center [1407, 30] width 19 height 19
click at [1360, 89] on p "My Account" at bounding box center [1385, 85] width 68 height 18
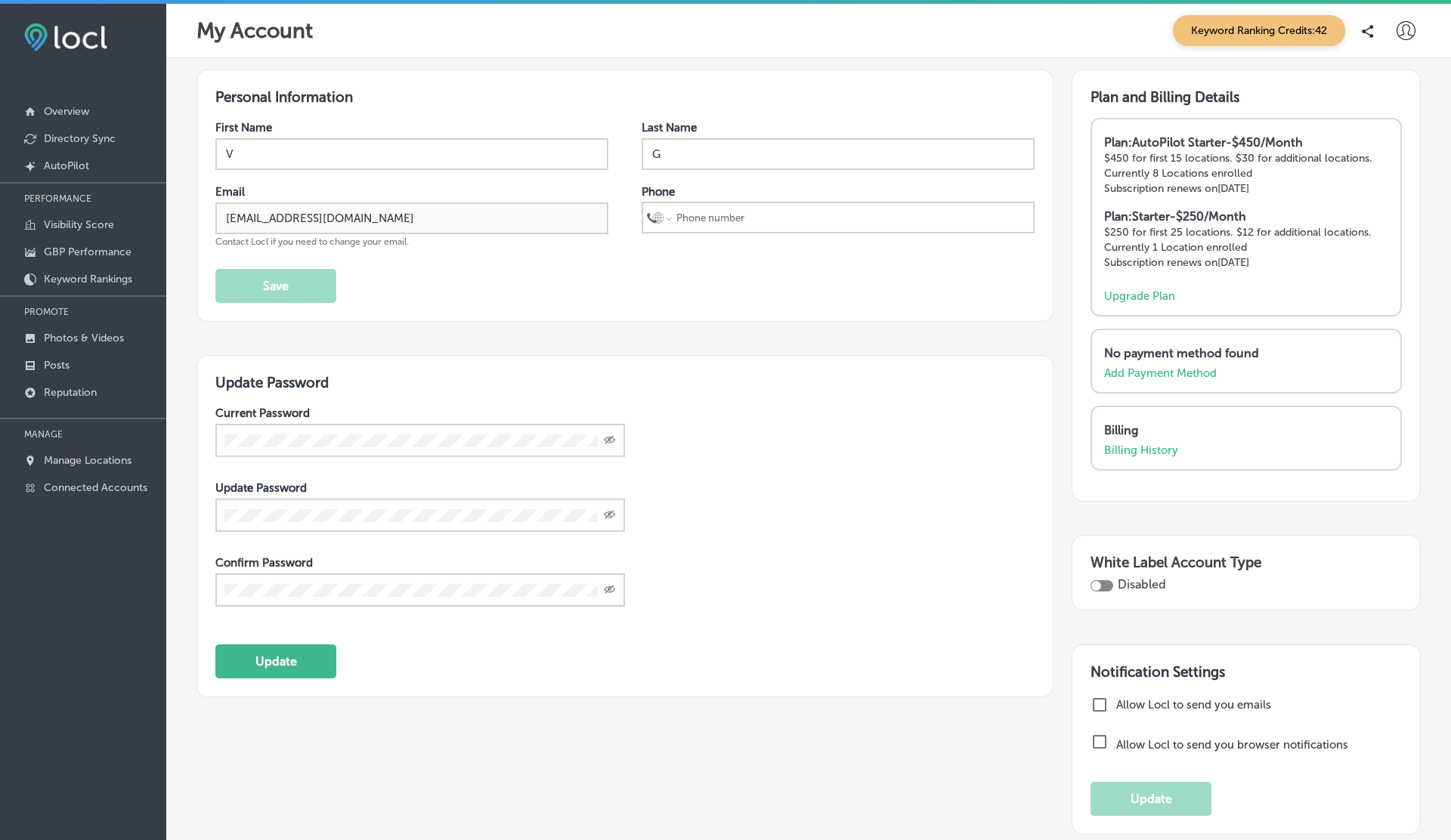
click at [1105, 584] on div at bounding box center [1102, 586] width 23 height 11
checkbox input "true"
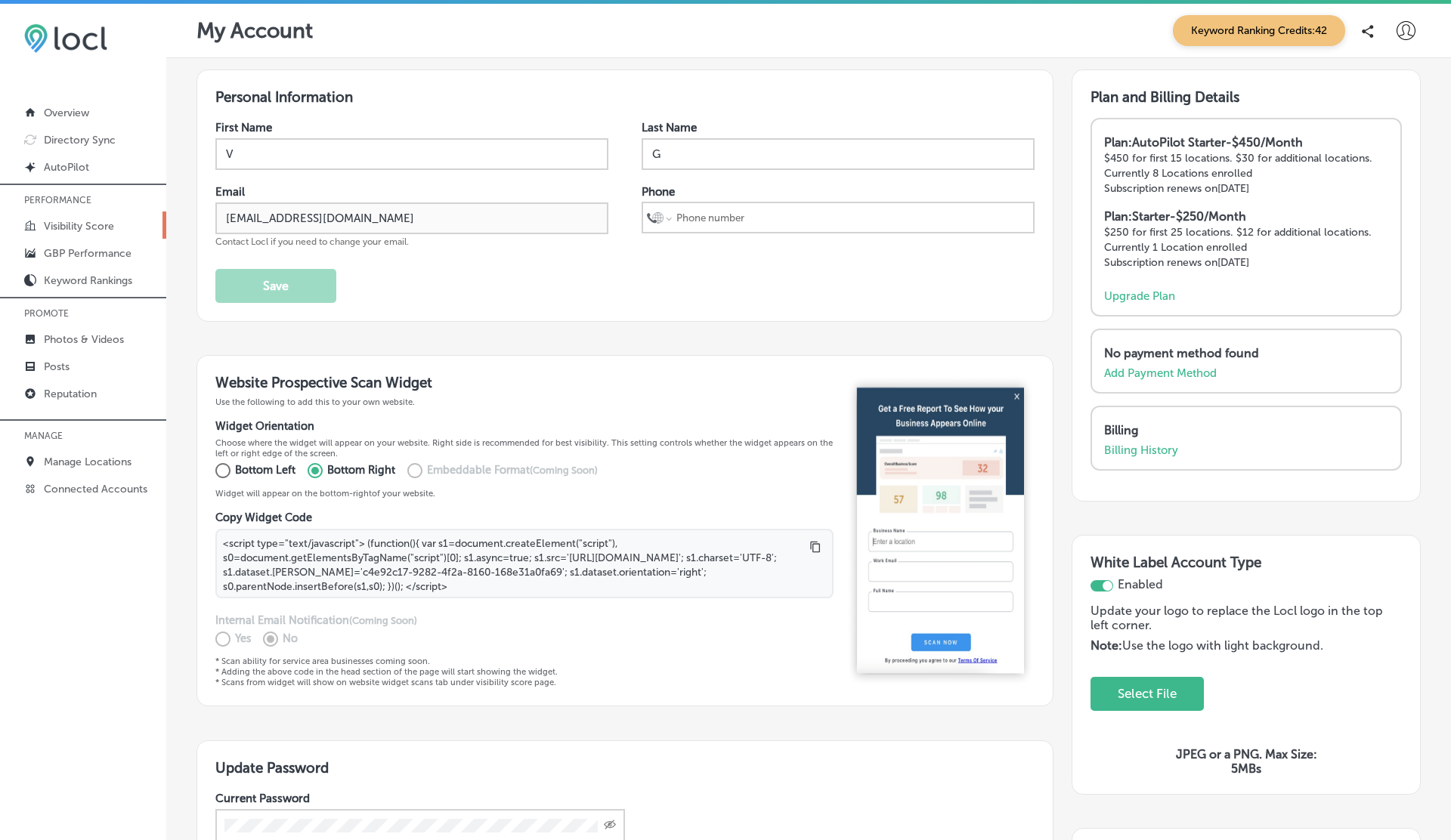
click at [70, 220] on p "Visibility Score" at bounding box center [79, 226] width 71 height 13
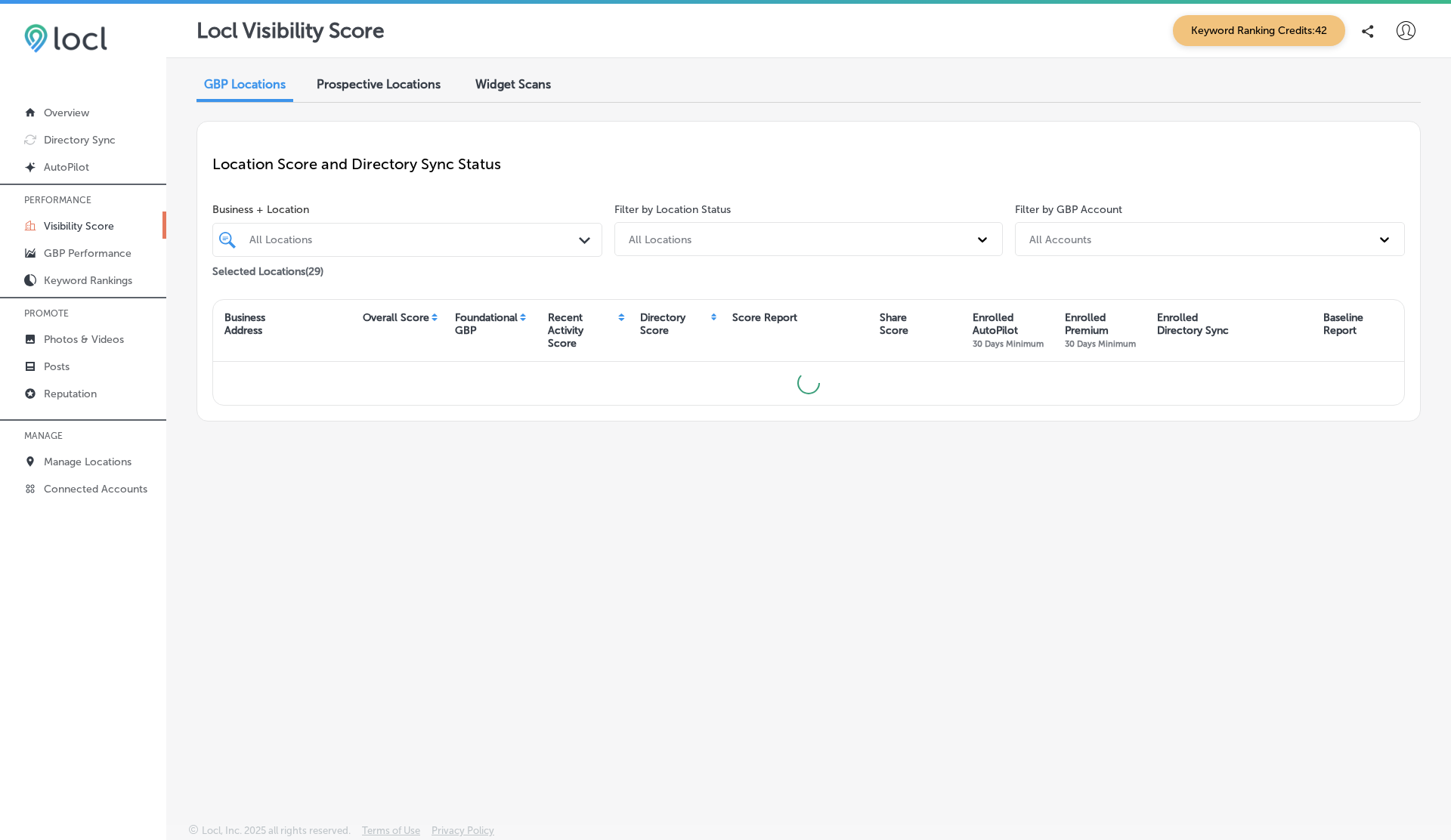
click at [511, 85] on span "Widget Scans" at bounding box center [514, 84] width 75 height 14
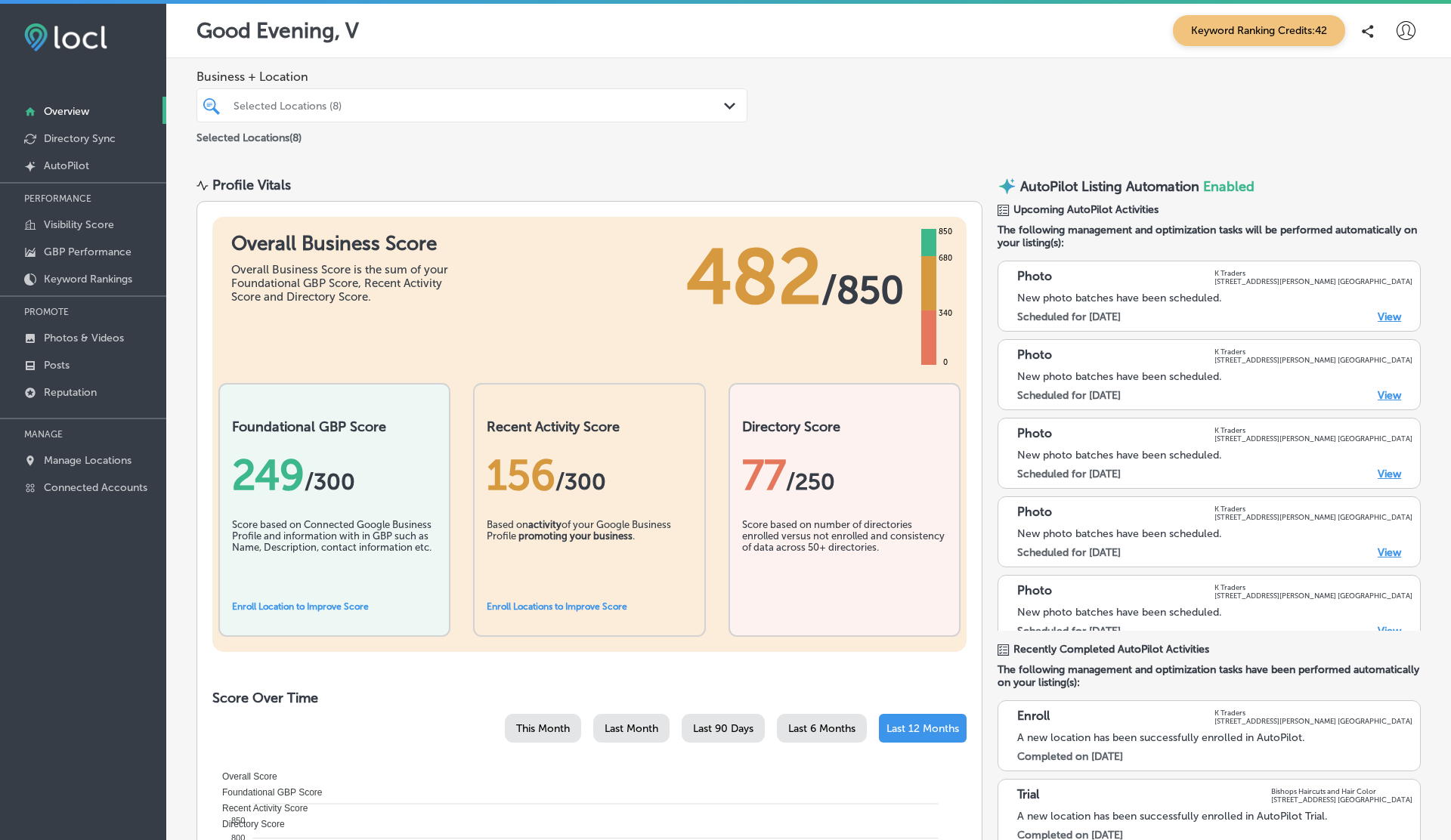
click at [1410, 40] on icon at bounding box center [1407, 30] width 19 height 19
click at [1370, 78] on p "My Account" at bounding box center [1385, 85] width 68 height 18
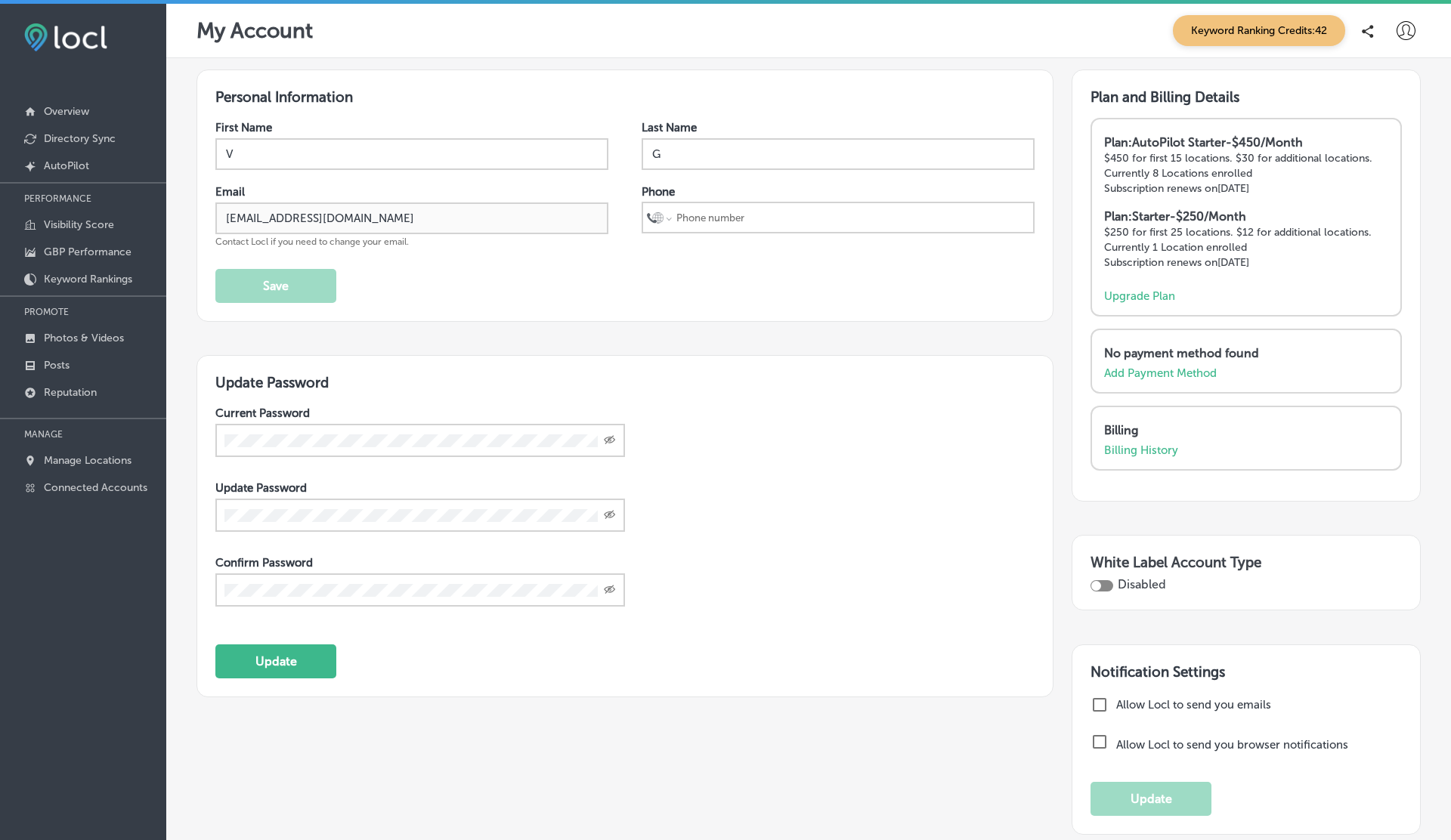
click at [1108, 581] on div at bounding box center [1102, 586] width 23 height 11
checkbox input "true"
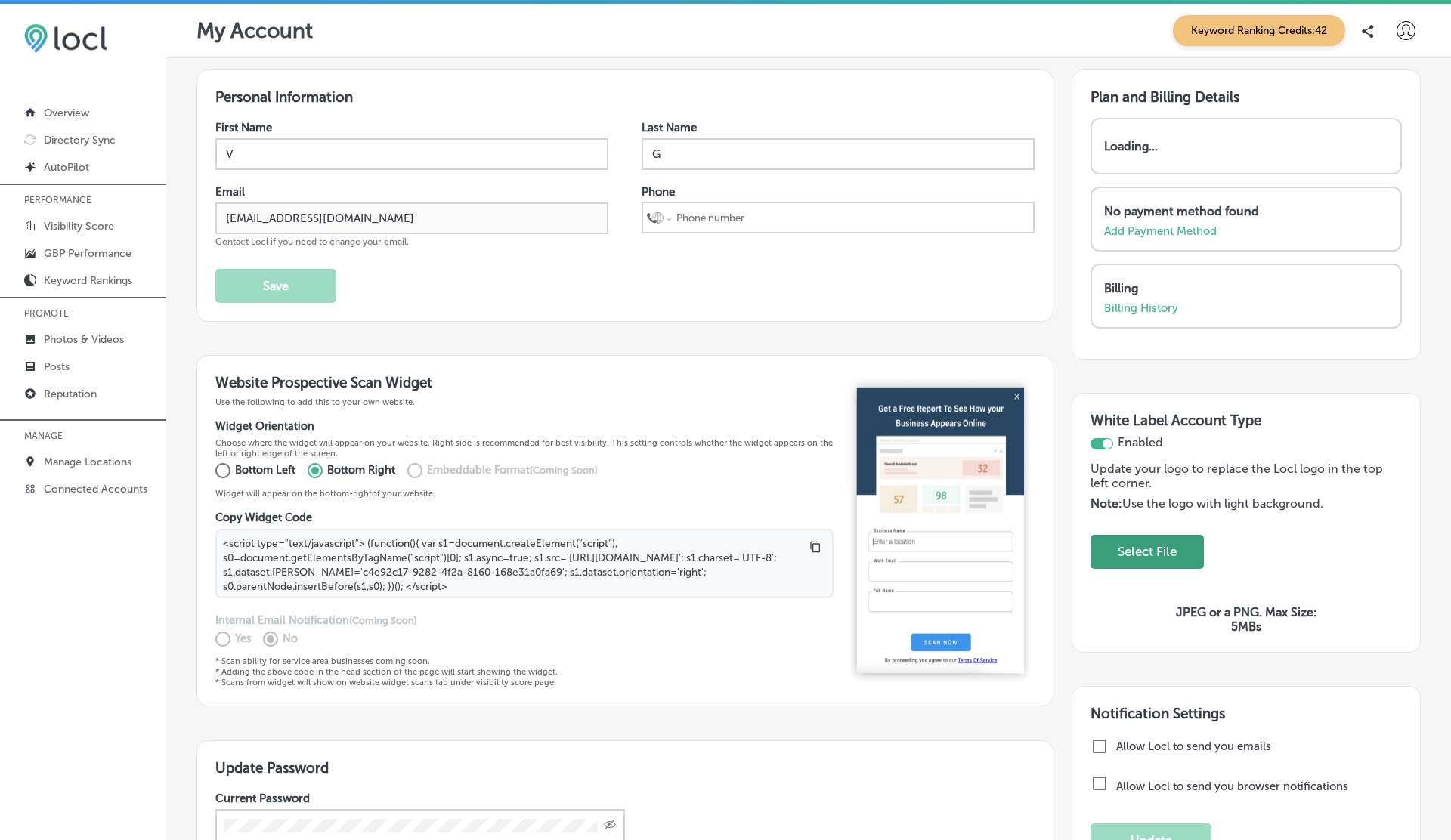
click at [1153, 549] on button "Select File" at bounding box center [1148, 552] width 77 height 31
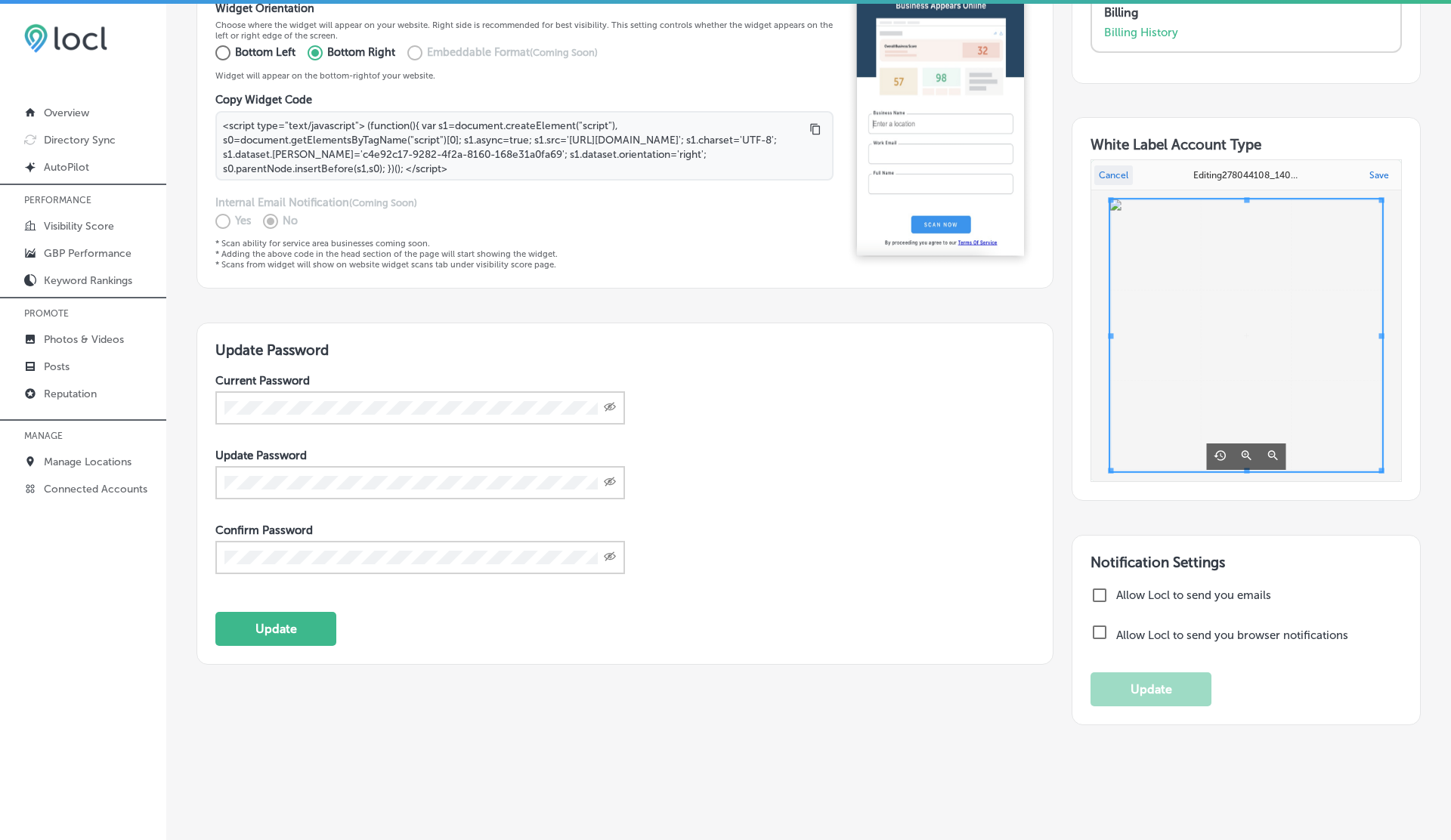
scroll to position [432, 0]
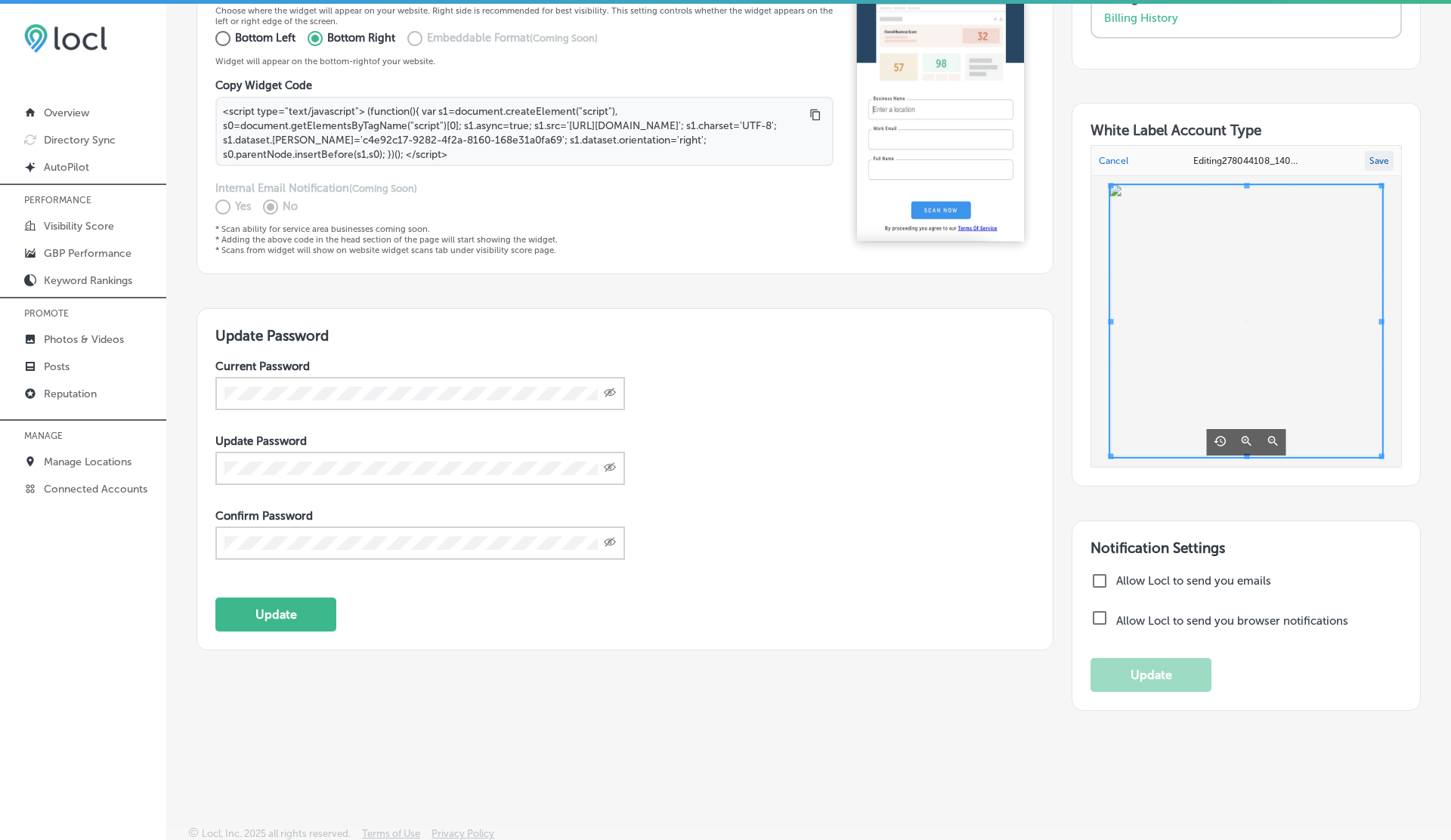
click at [1386, 156] on button "Save" at bounding box center [1379, 160] width 28 height 20
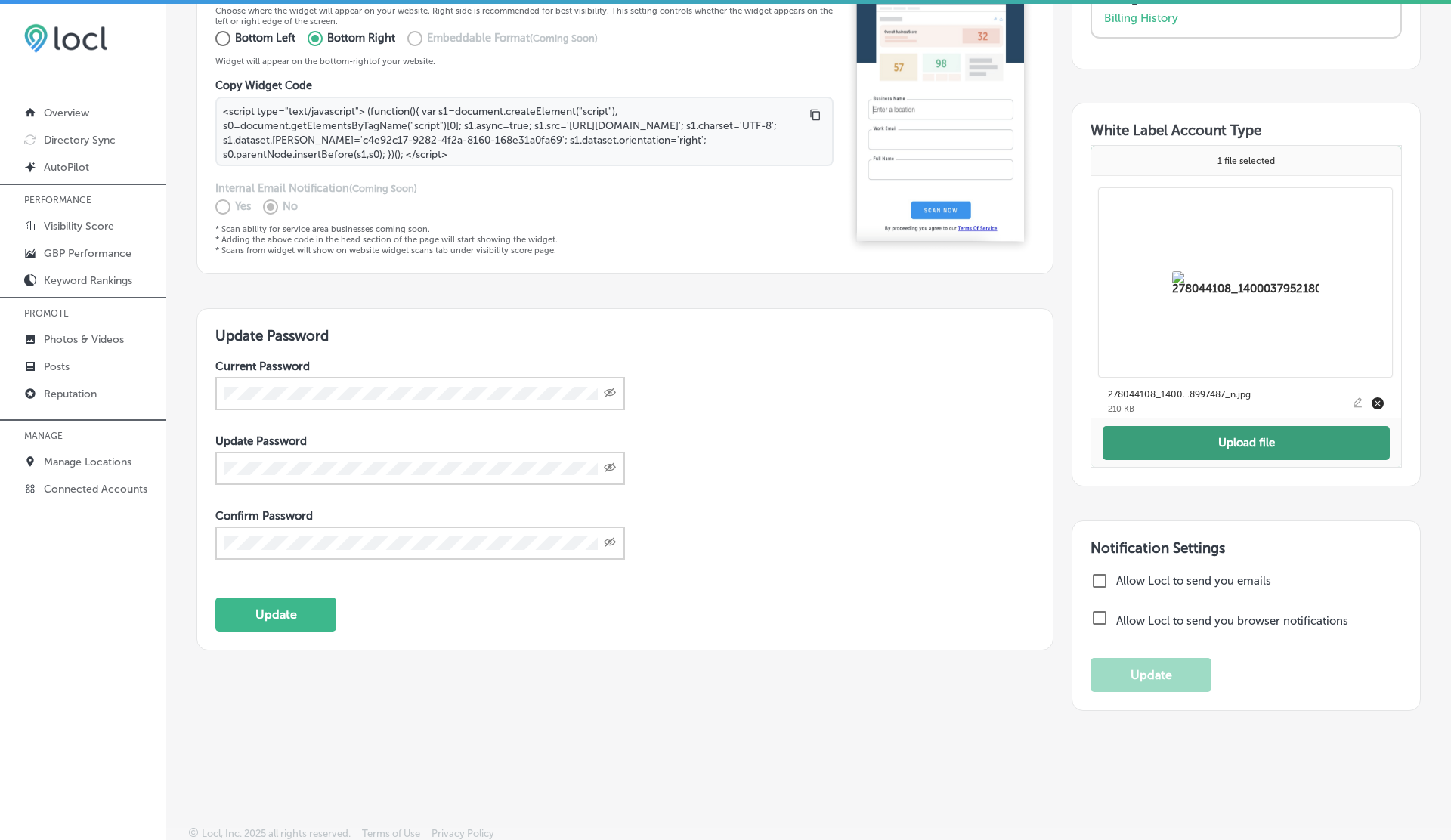
click at [1259, 438] on button "Upload file" at bounding box center [1247, 443] width 287 height 34
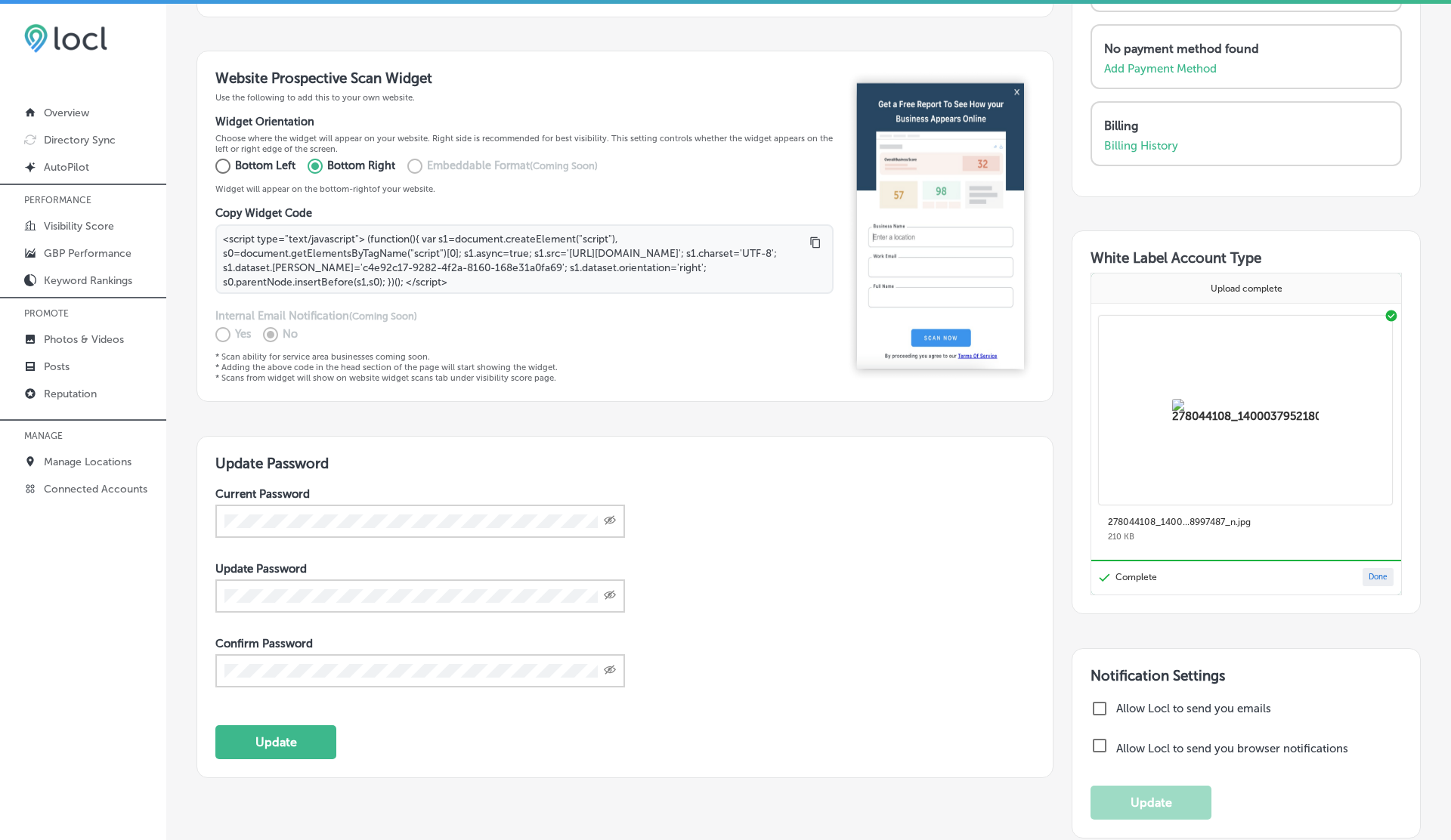
scroll to position [350, 0]
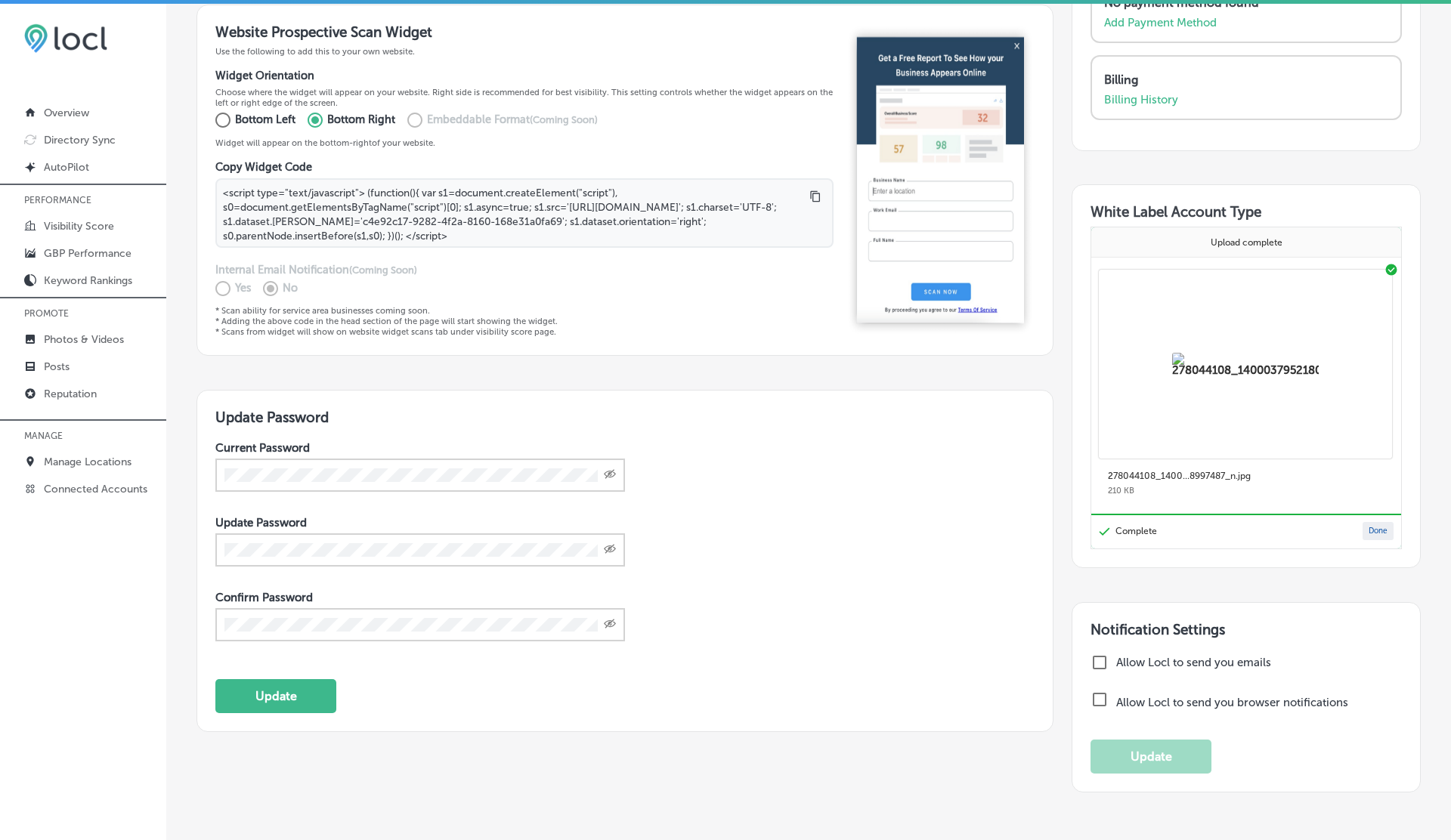
click at [1379, 522] on button "Done" at bounding box center [1378, 530] width 31 height 18
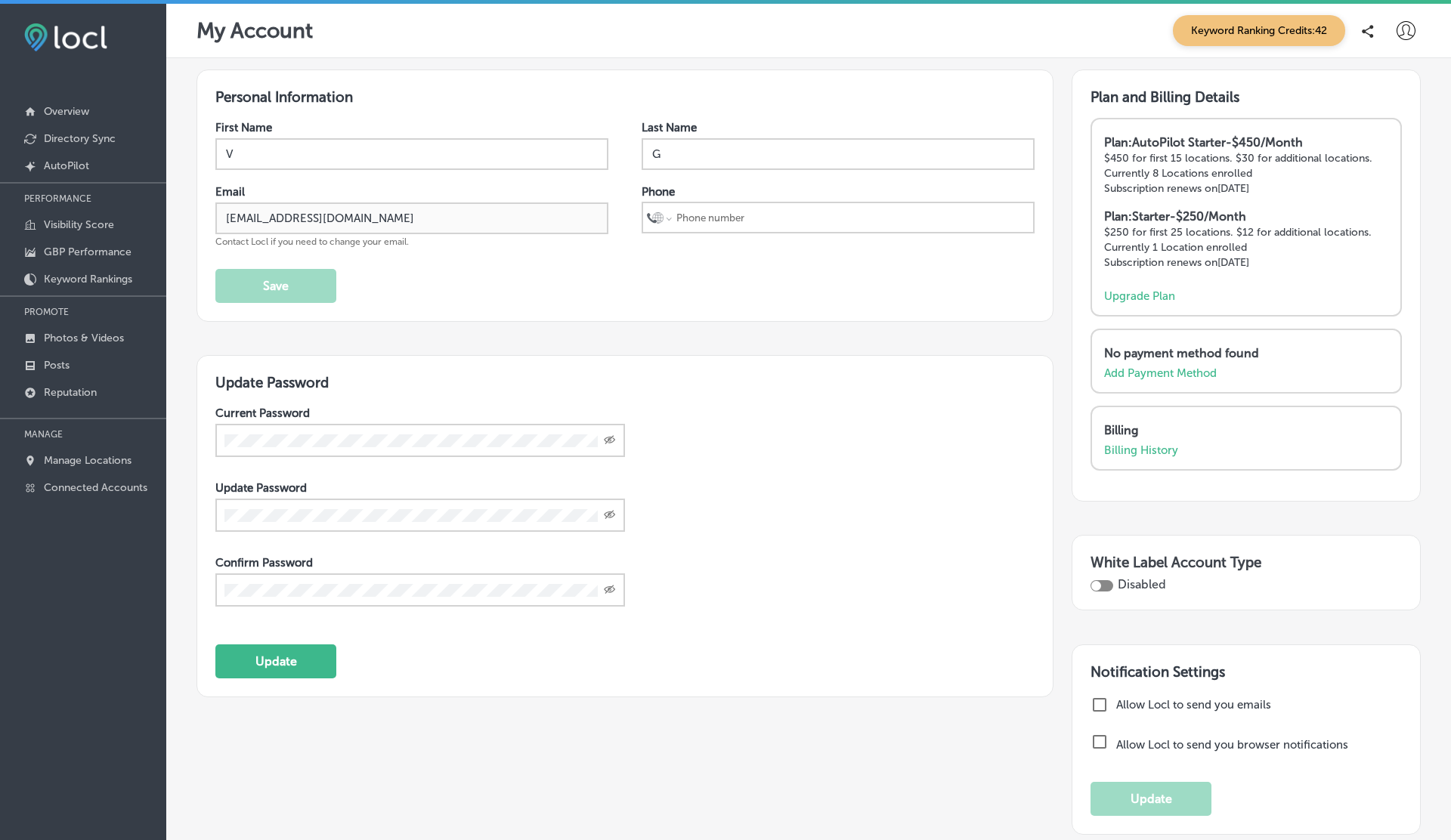
click at [1107, 584] on div at bounding box center [1102, 586] width 23 height 11
checkbox input "true"
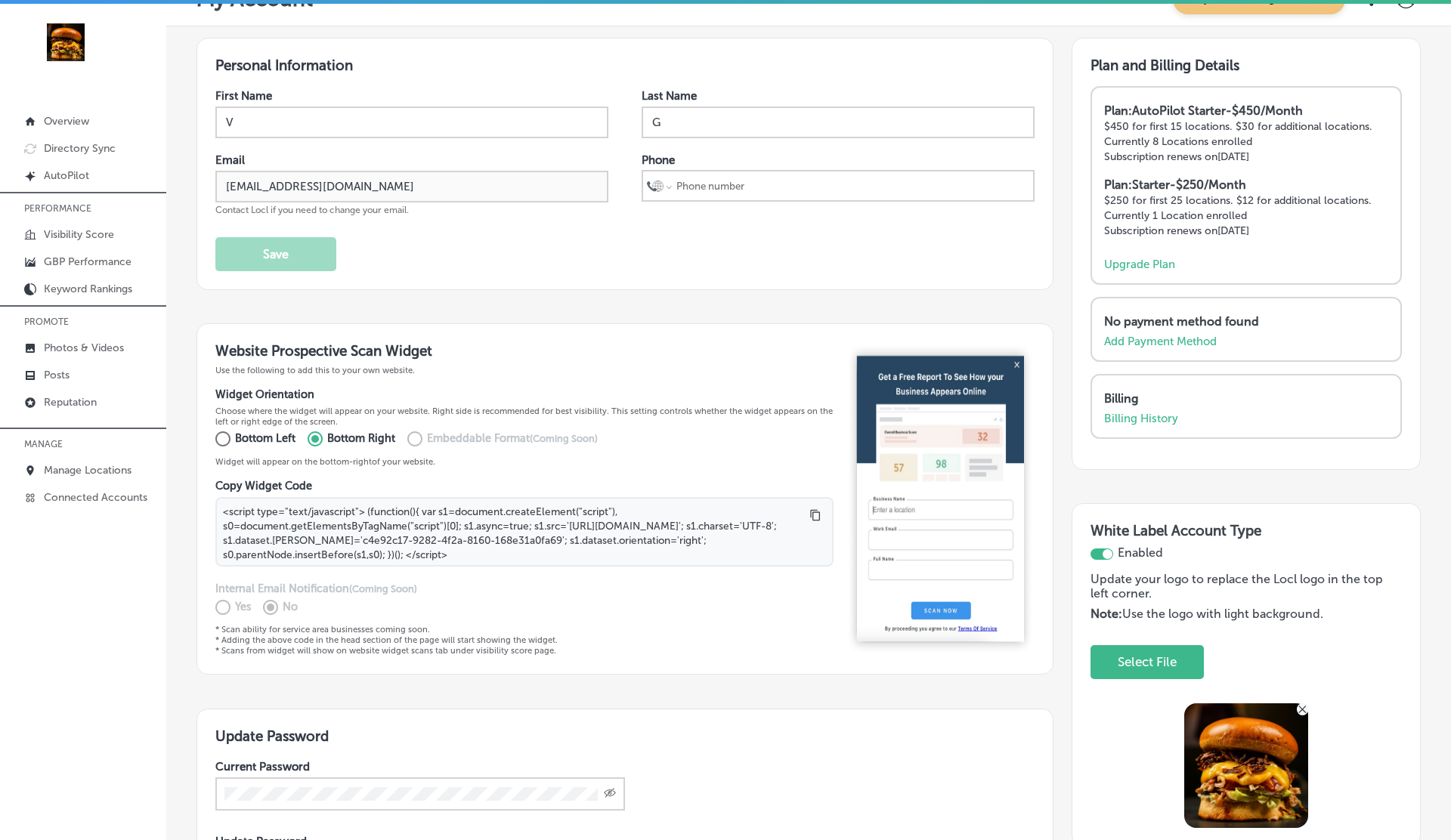
scroll to position [14, 0]
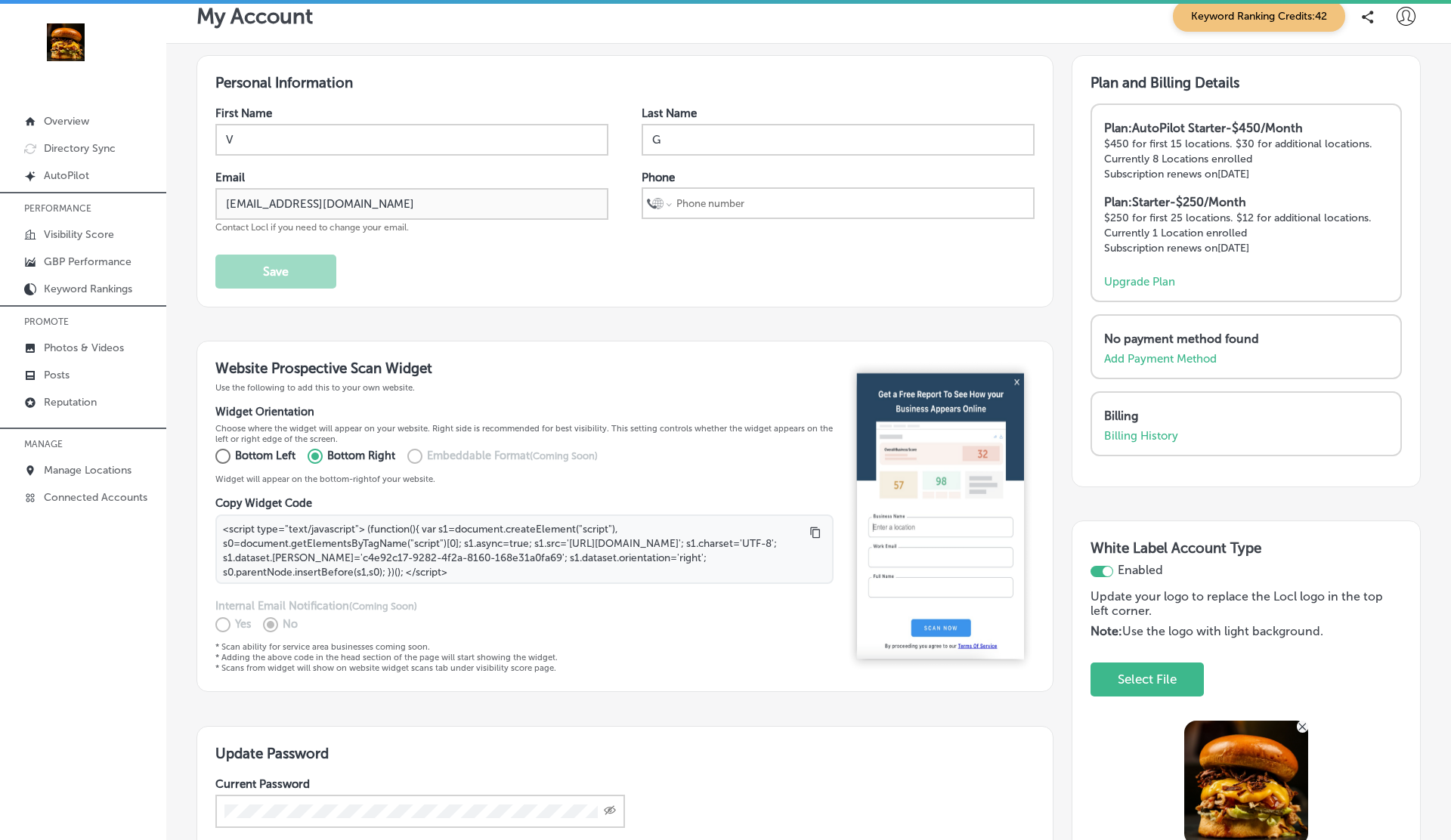
click at [858, 347] on div "Website Prospective Scan Widget Use the following to add this to your own websi…" at bounding box center [626, 516] width 857 height 351
click at [477, 304] on div "Personal Information First Name V Last Name G Email [EMAIL_ADDRESS][DOMAIN_NAME…" at bounding box center [626, 182] width 857 height 252
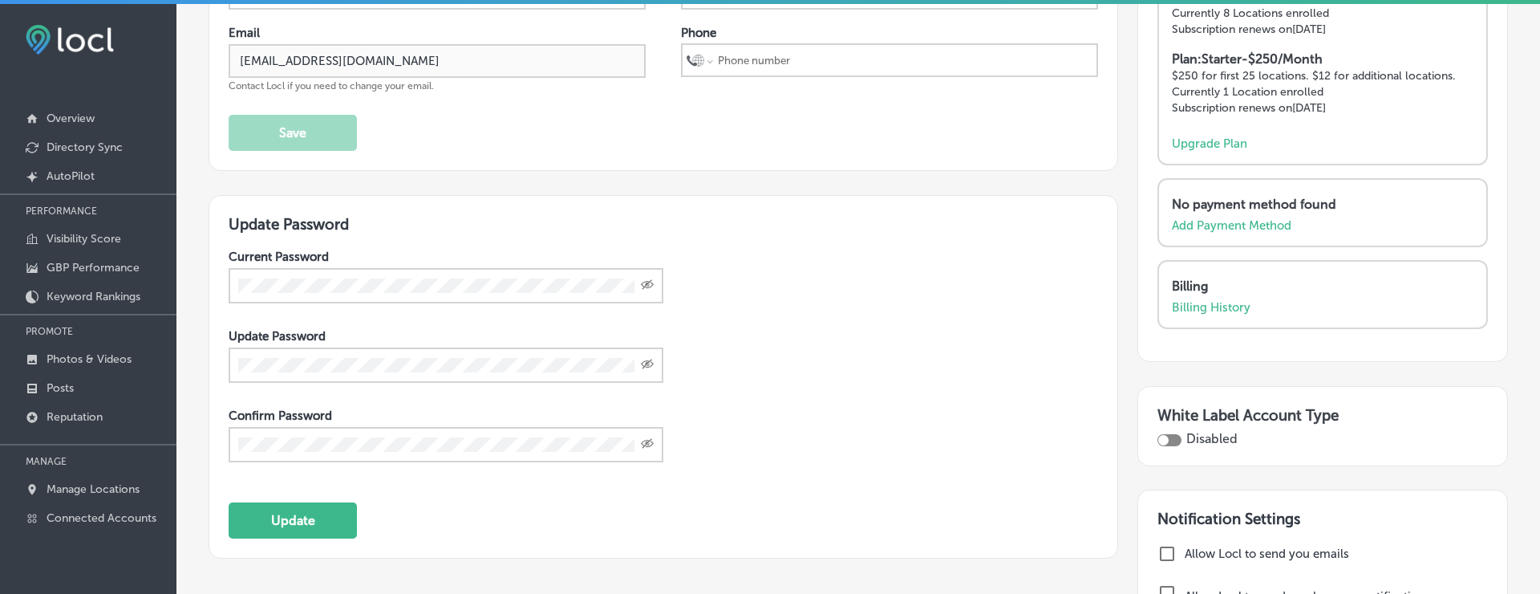
scroll to position [189, 0]
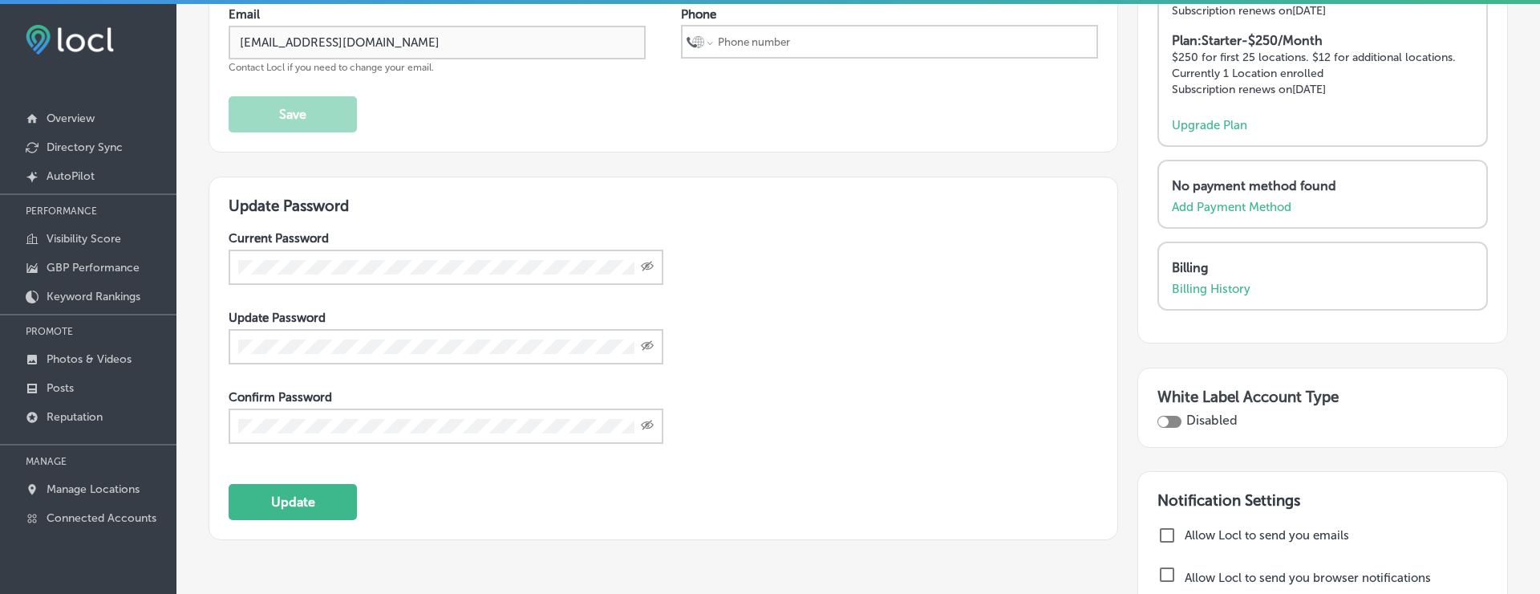
click at [1171, 416] on div at bounding box center [1170, 422] width 24 height 12
checkbox input "true"
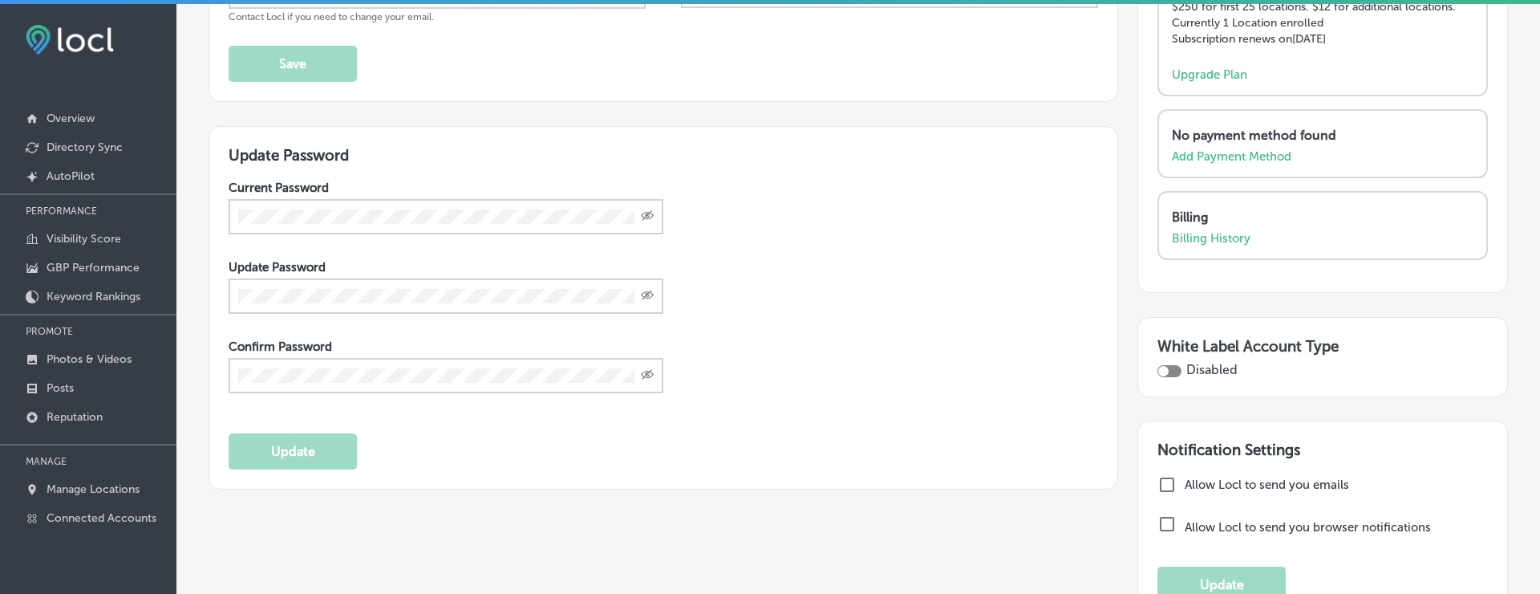
scroll to position [258, 0]
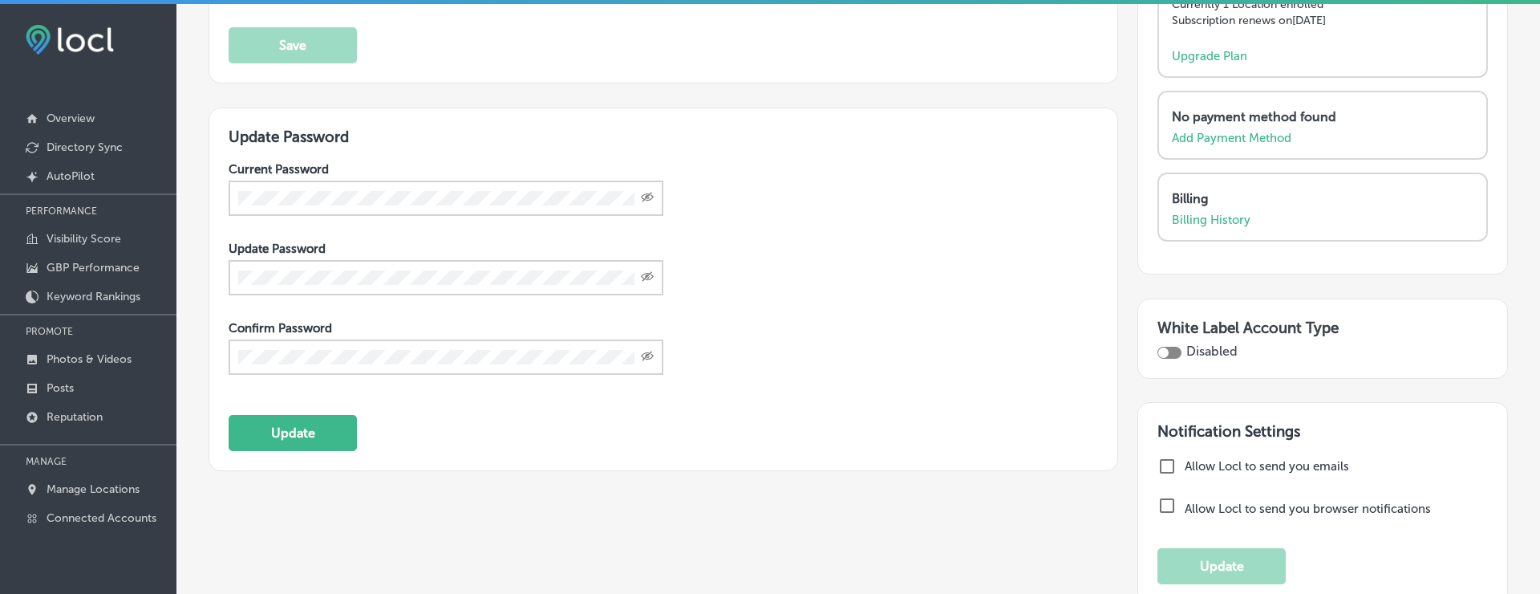
click at [1171, 347] on div at bounding box center [1170, 353] width 24 height 12
checkbox input "true"
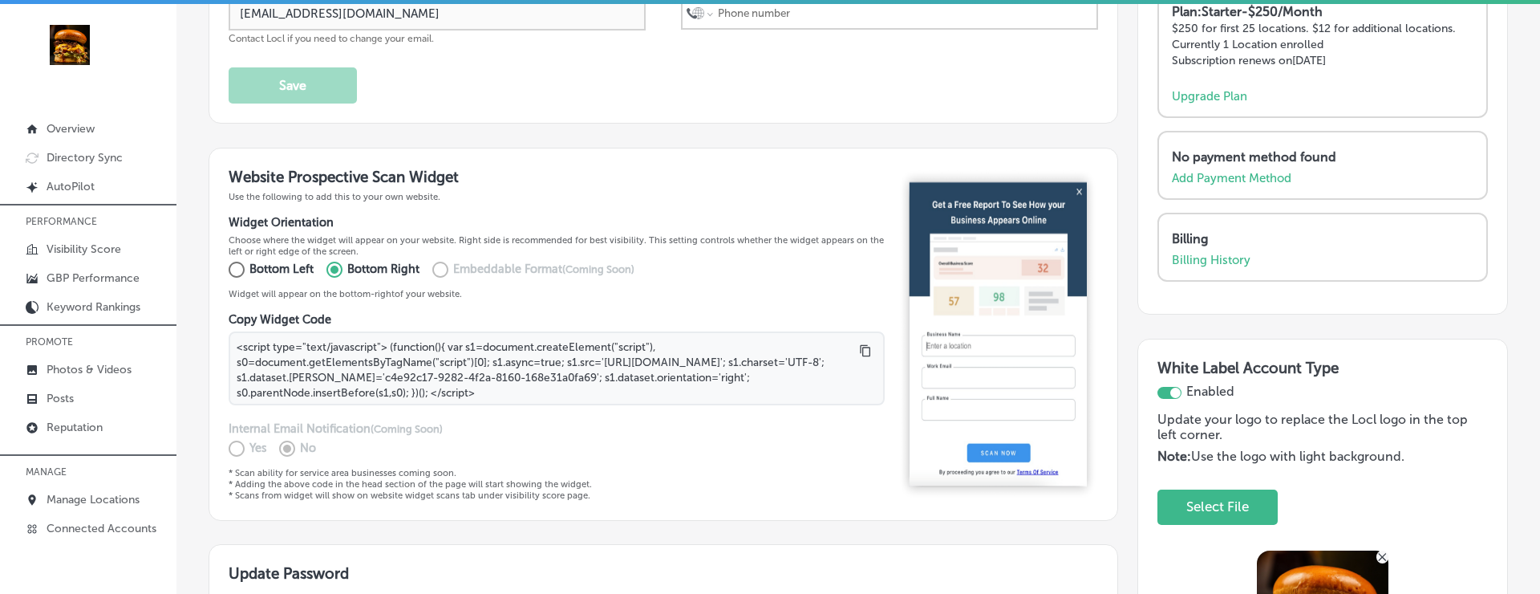
scroll to position [305, 0]
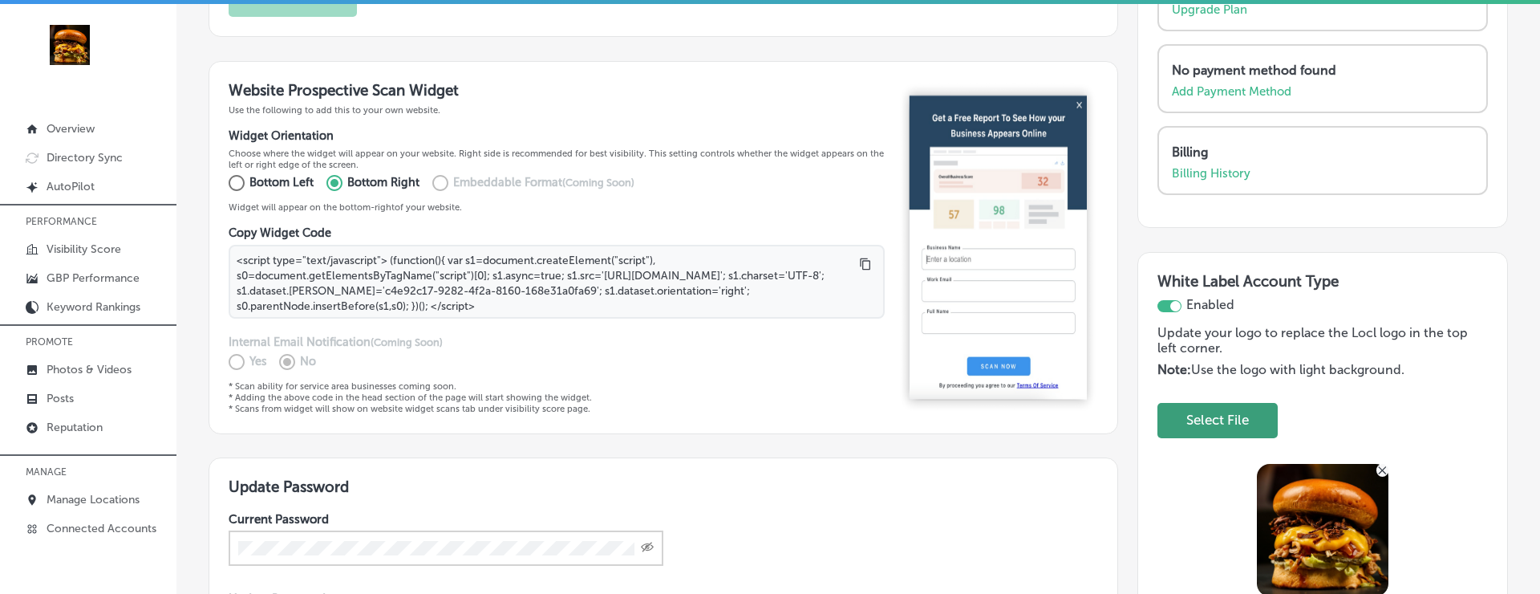
click at [1215, 429] on button "Select File" at bounding box center [1218, 420] width 82 height 33
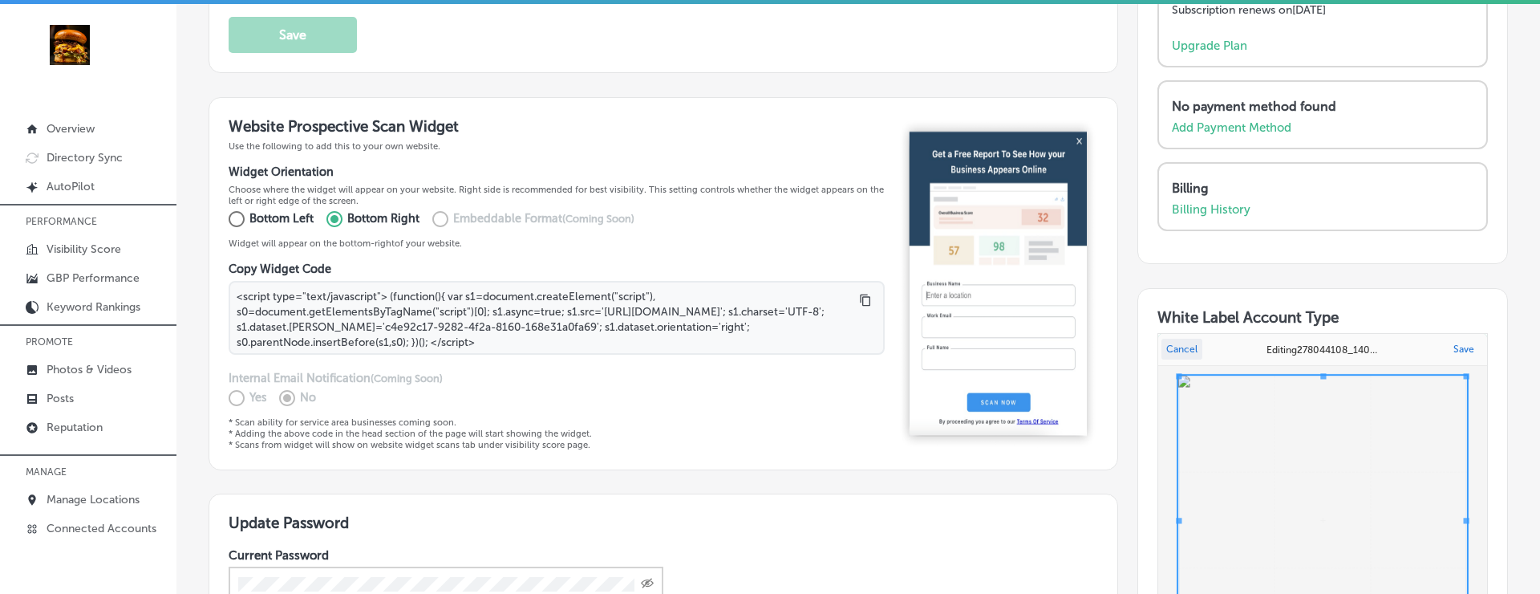
scroll to position [0, 0]
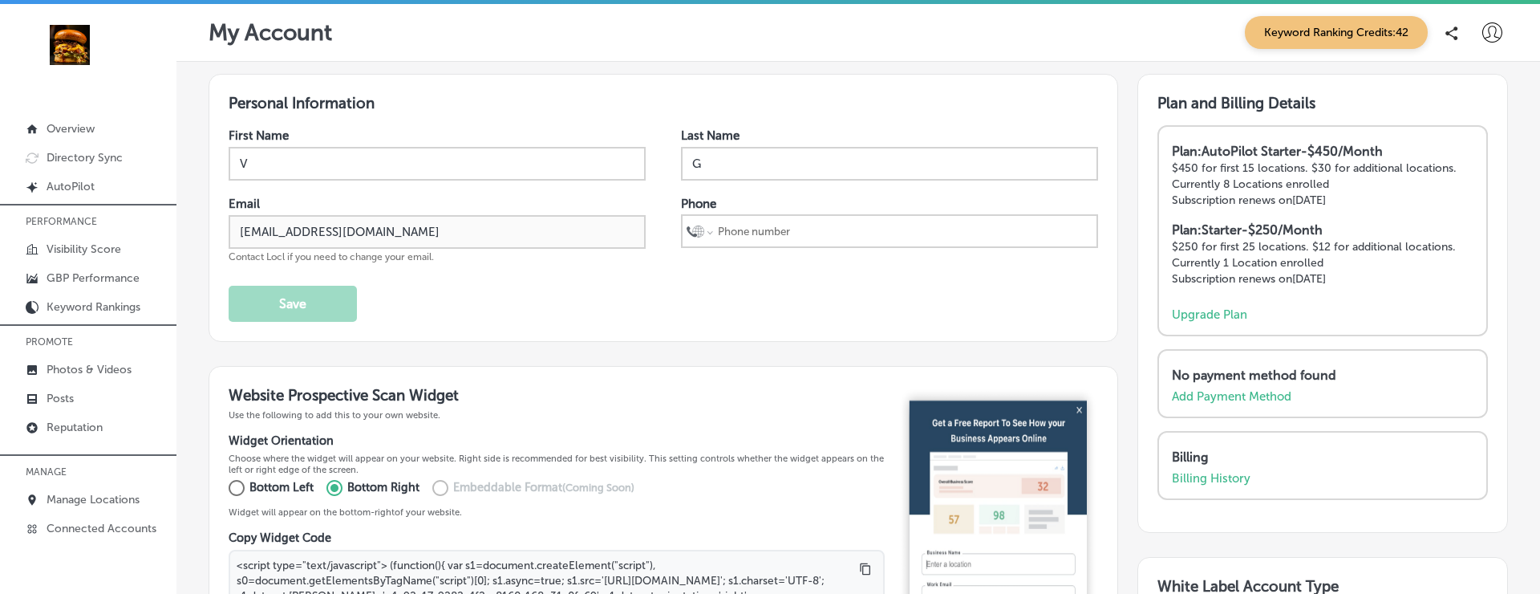
click at [1491, 31] on icon at bounding box center [1493, 32] width 20 height 20
click at [1457, 174] on p "Log Out" at bounding box center [1458, 172] width 48 height 19
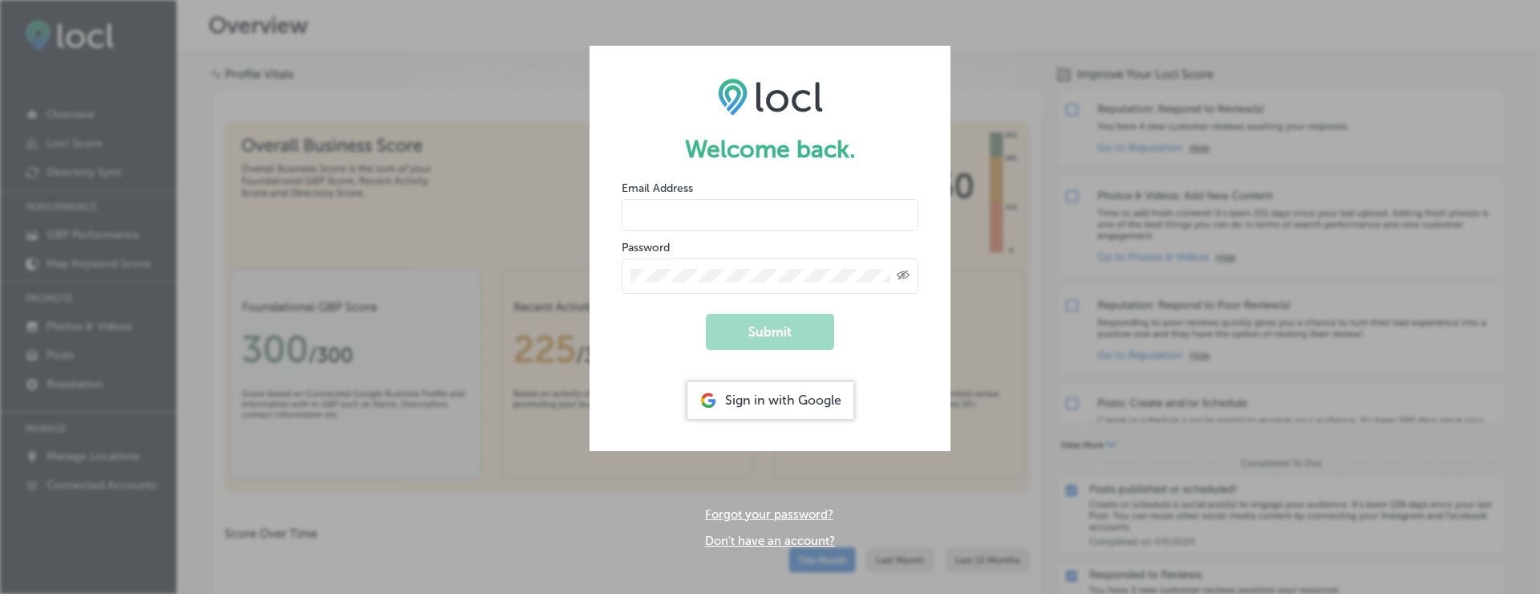
click at [700, 207] on input "email" at bounding box center [770, 215] width 297 height 32
type input "vasi"
click at [700, 207] on input "email" at bounding box center [770, 215] width 297 height 32
click at [706, 314] on button "Submit" at bounding box center [770, 332] width 128 height 36
type input "[EMAIL_ADDRESS][DOMAIN_NAME]"
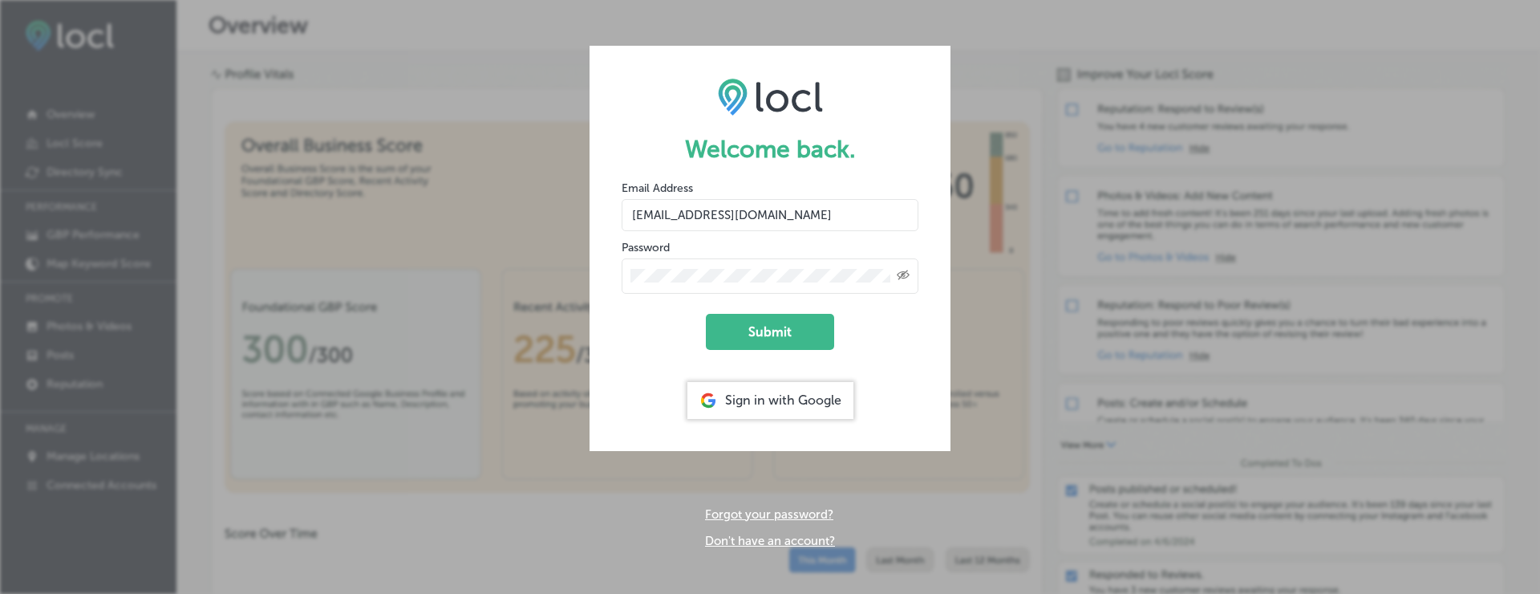
click at [706, 314] on button "Submit" at bounding box center [770, 332] width 128 height 36
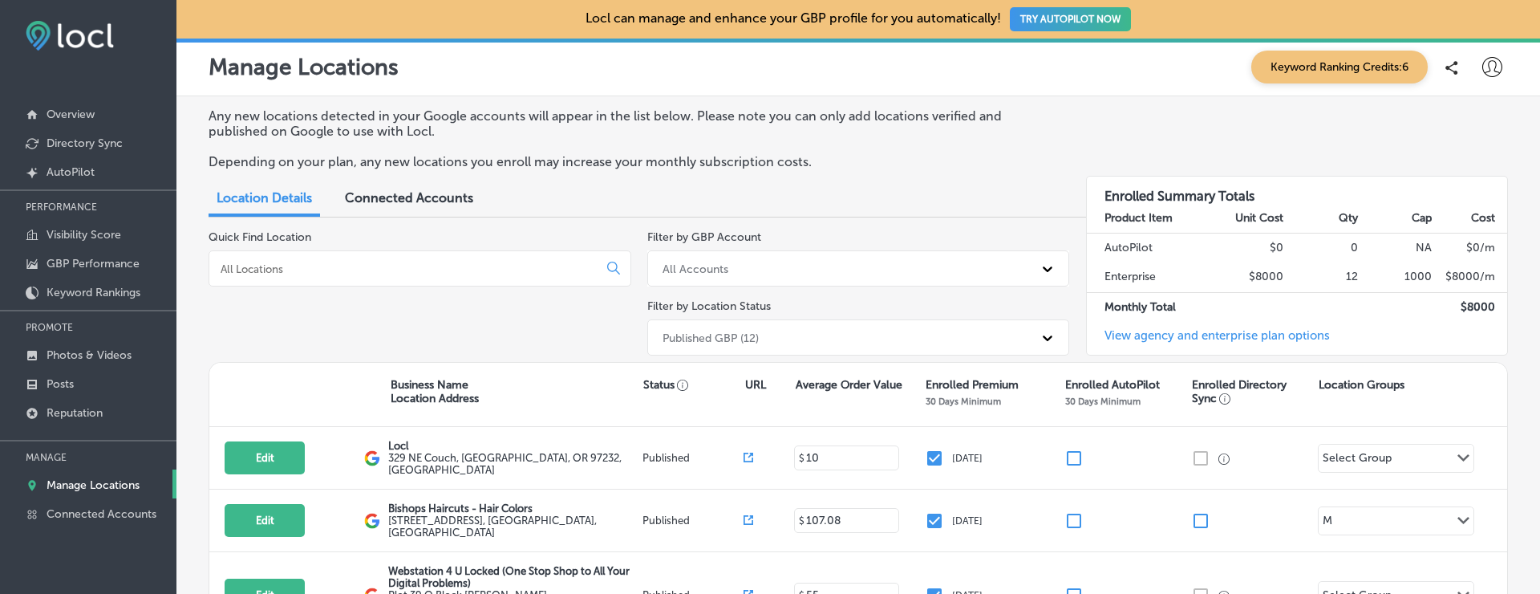
click at [1495, 82] on div at bounding box center [1492, 67] width 32 height 32
click at [1468, 128] on p "My Account" at bounding box center [1470, 125] width 72 height 19
select select "US"
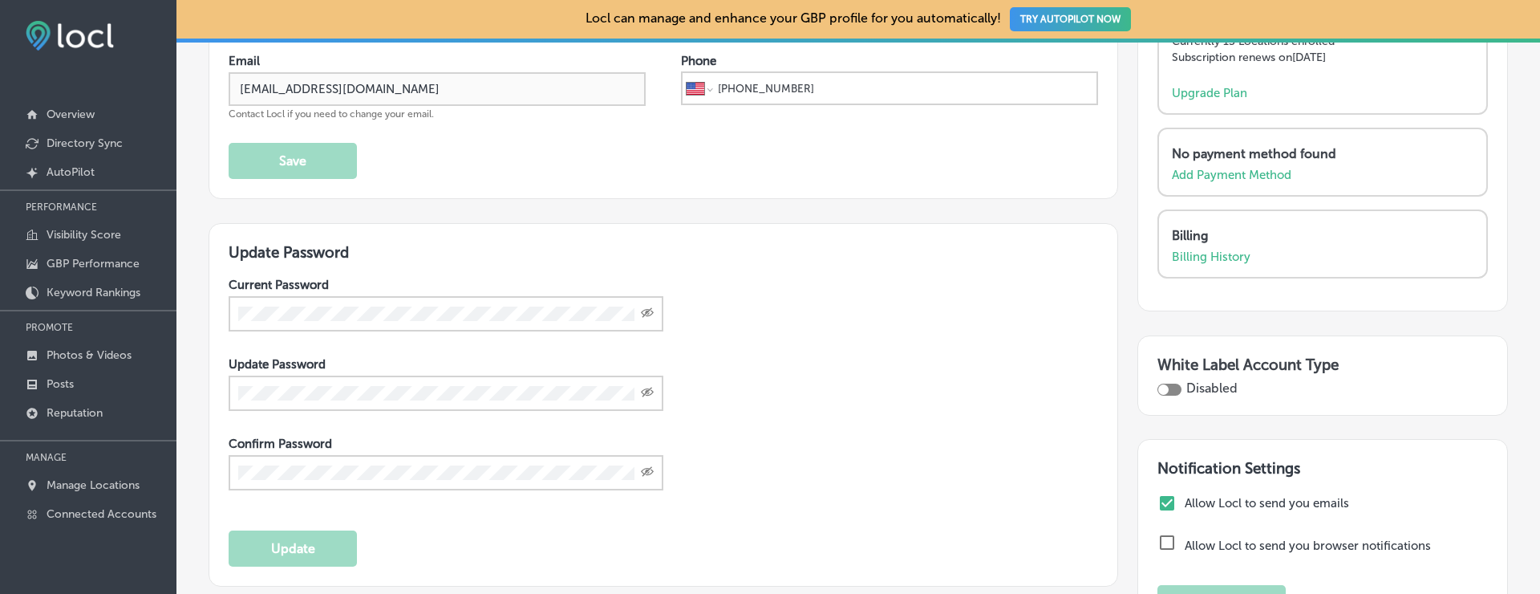
scroll to position [246, 0]
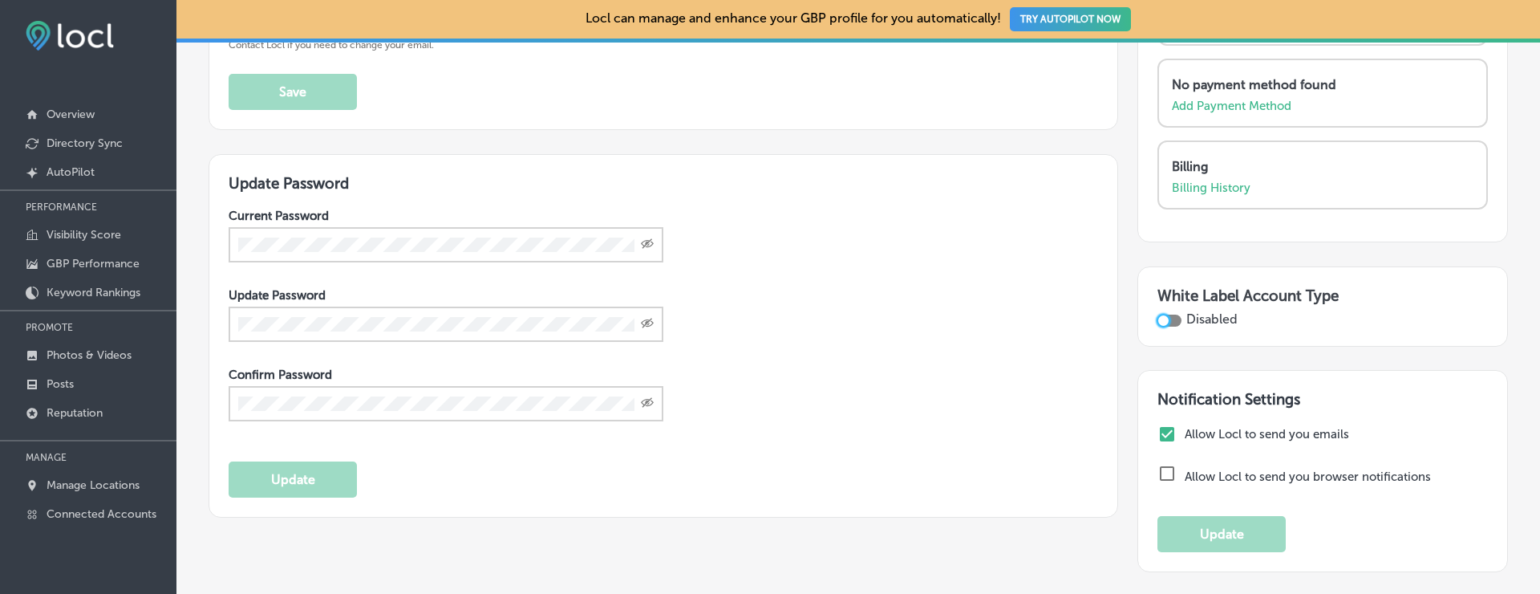
click at [1165, 321] on div at bounding box center [1163, 320] width 10 height 10
checkbox input "true"
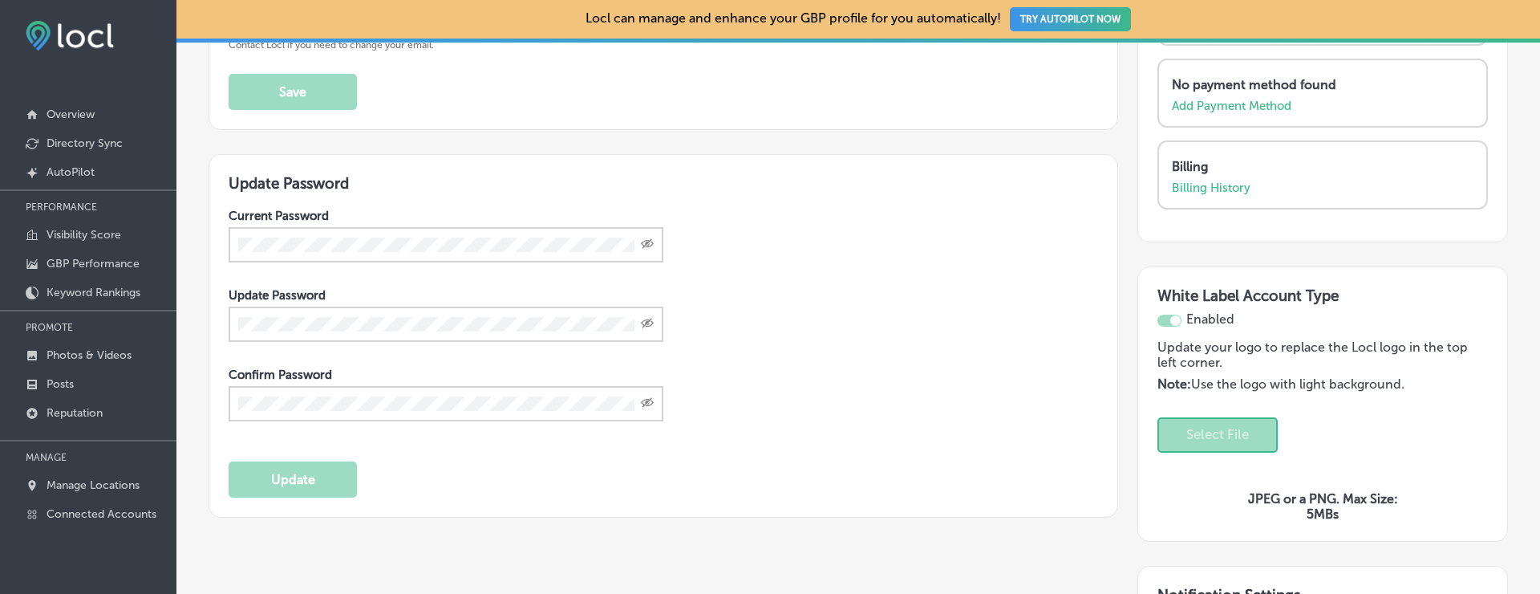
scroll to position [0, 0]
select select "US"
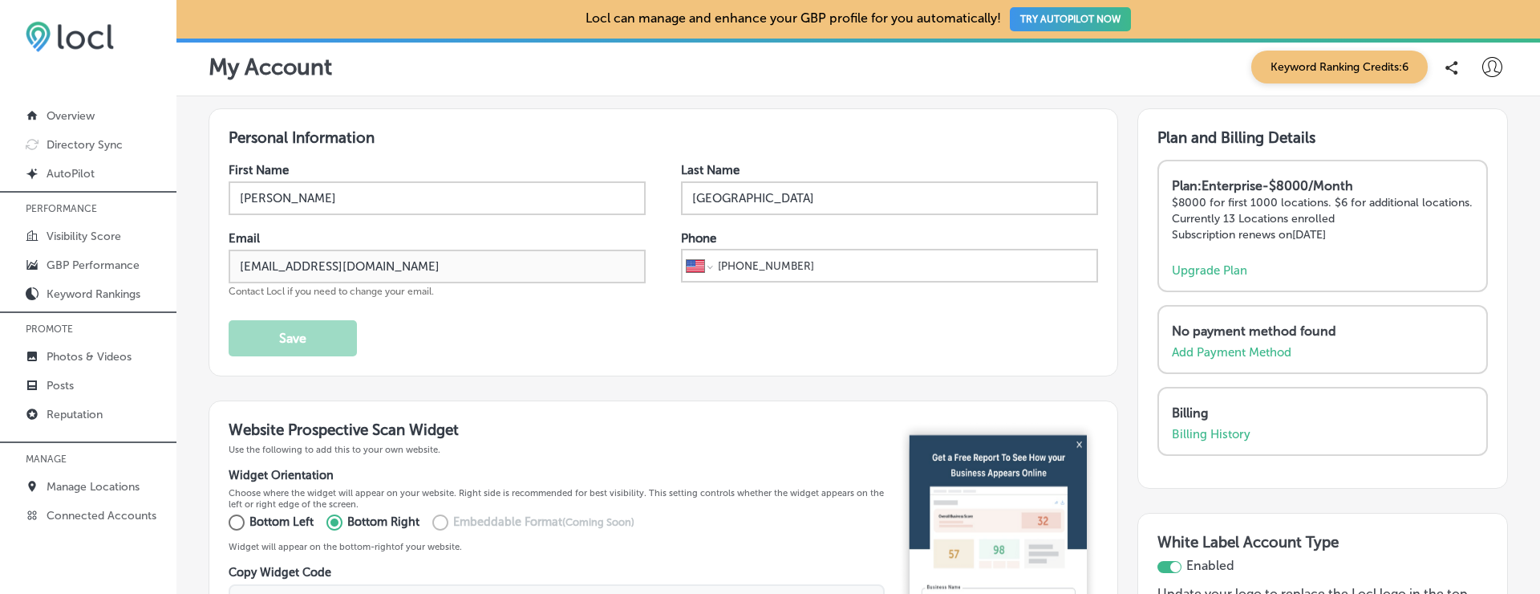
click at [1495, 51] on div at bounding box center [1492, 67] width 32 height 32
click at [1469, 209] on p "Log Out" at bounding box center [1458, 206] width 48 height 19
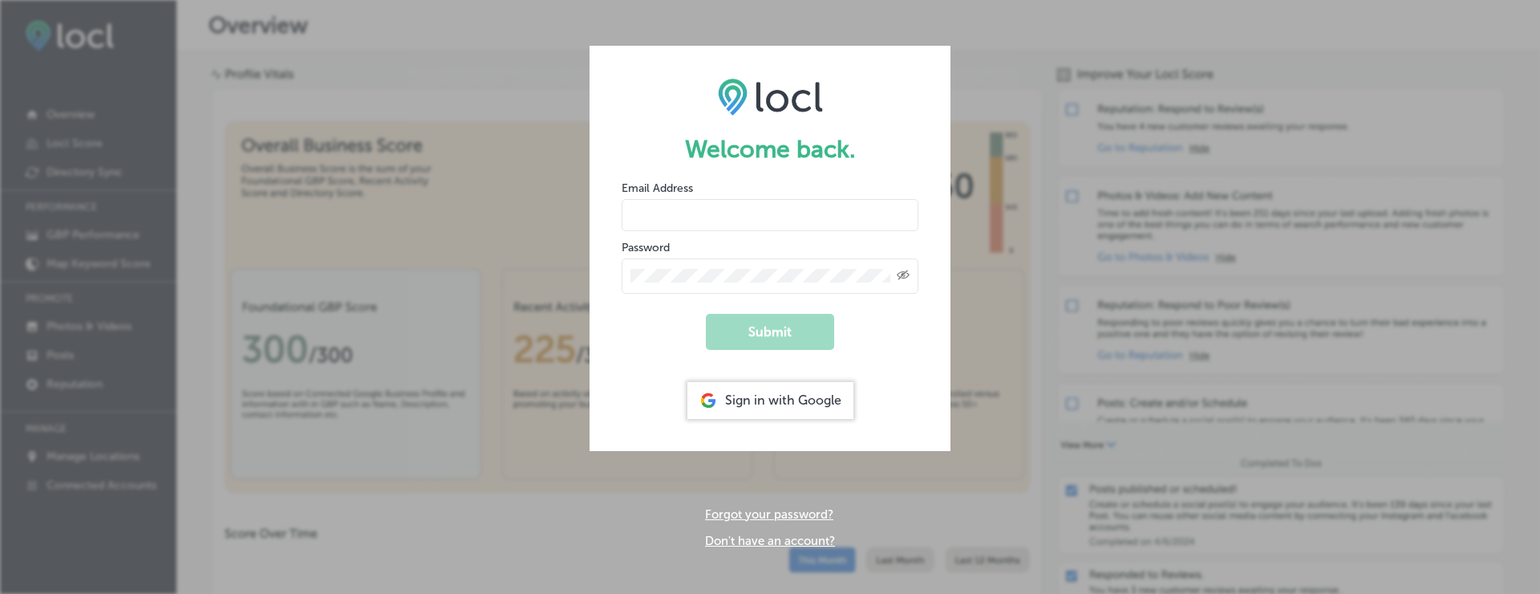
click at [667, 215] on input "email" at bounding box center [770, 215] width 297 height 32
type input "[EMAIL_ADDRESS][DOMAIN_NAME]"
click at [788, 324] on button "Submit" at bounding box center [770, 332] width 128 height 36
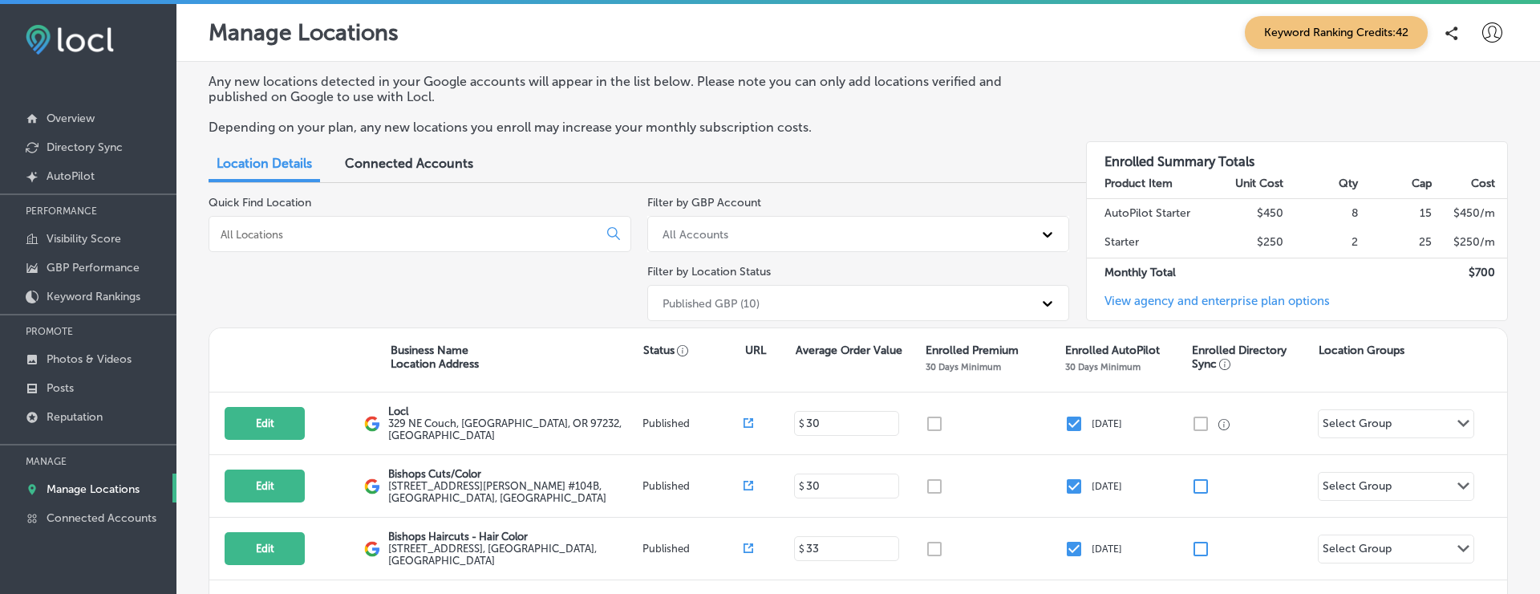
click at [1493, 33] on icon at bounding box center [1493, 32] width 20 height 20
click at [1498, 26] on icon at bounding box center [1493, 32] width 20 height 20
click at [1471, 86] on p "My Account" at bounding box center [1470, 90] width 72 height 19
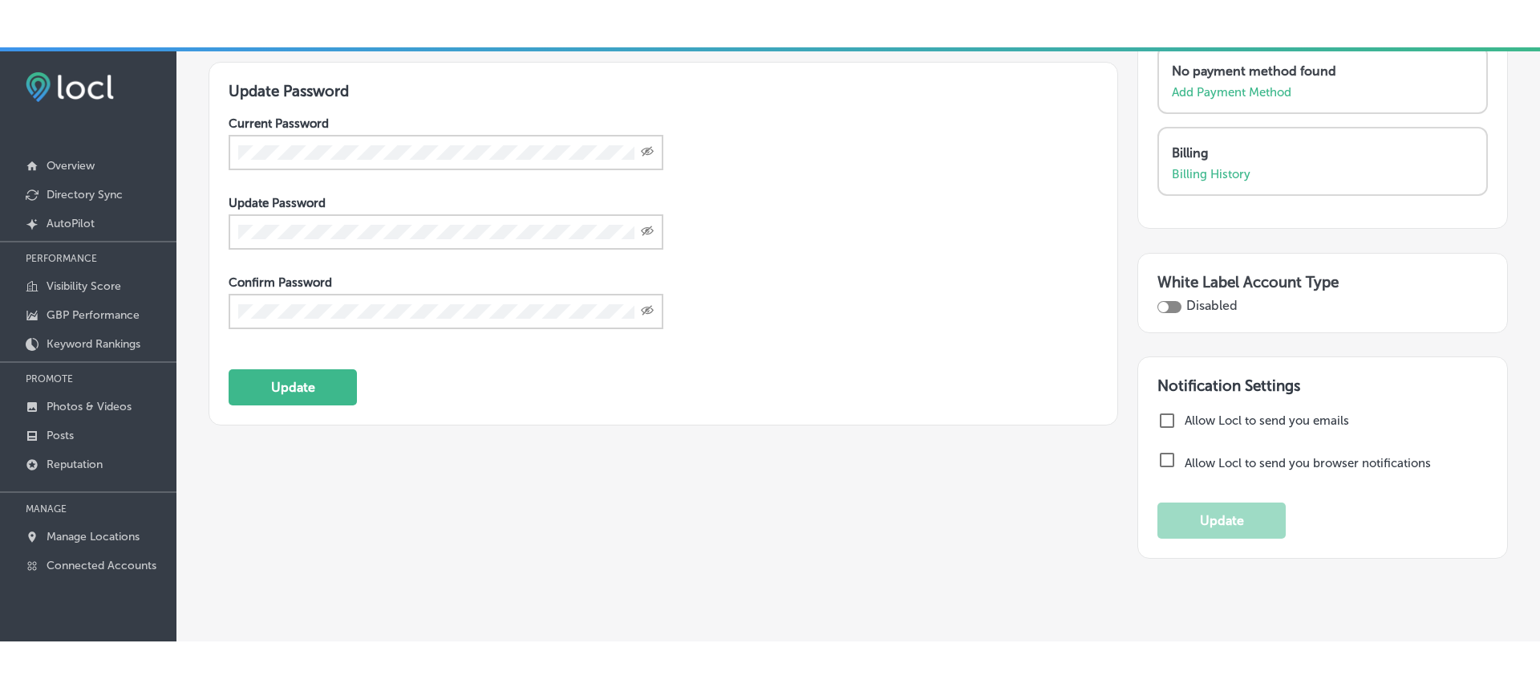
scroll to position [345, 0]
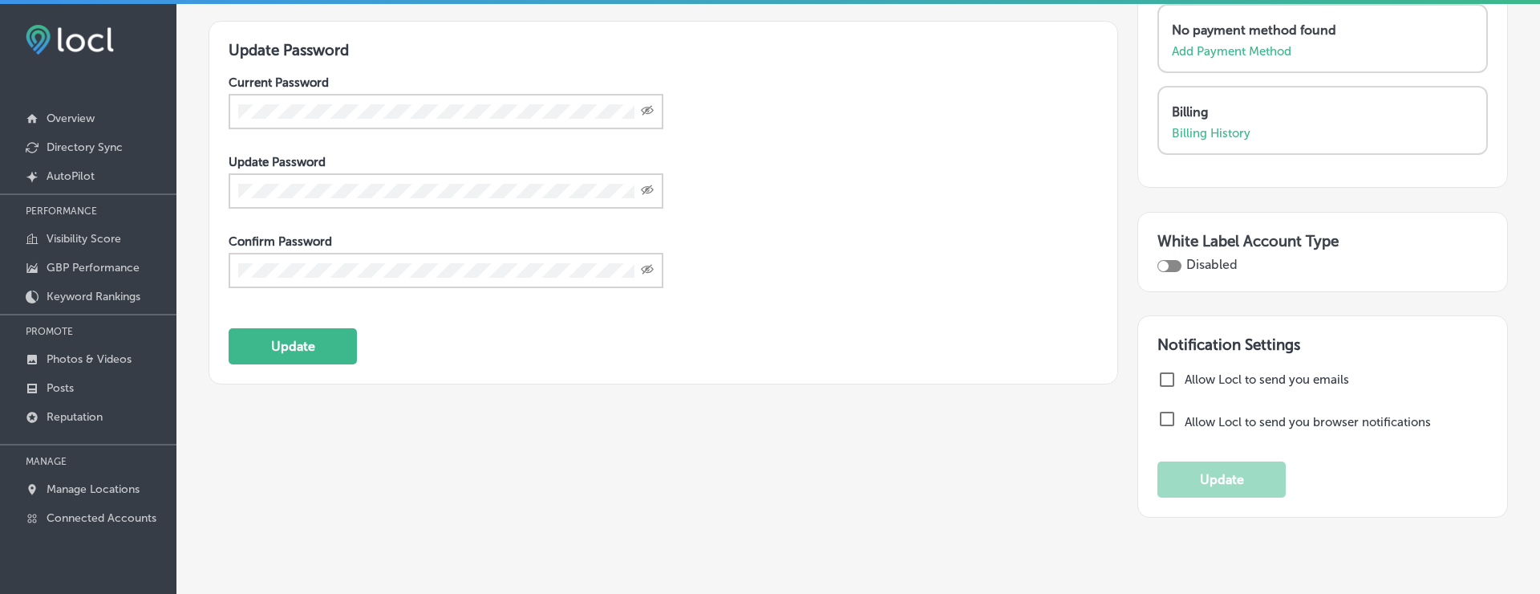
click at [1172, 261] on div at bounding box center [1170, 266] width 24 height 12
checkbox input "true"
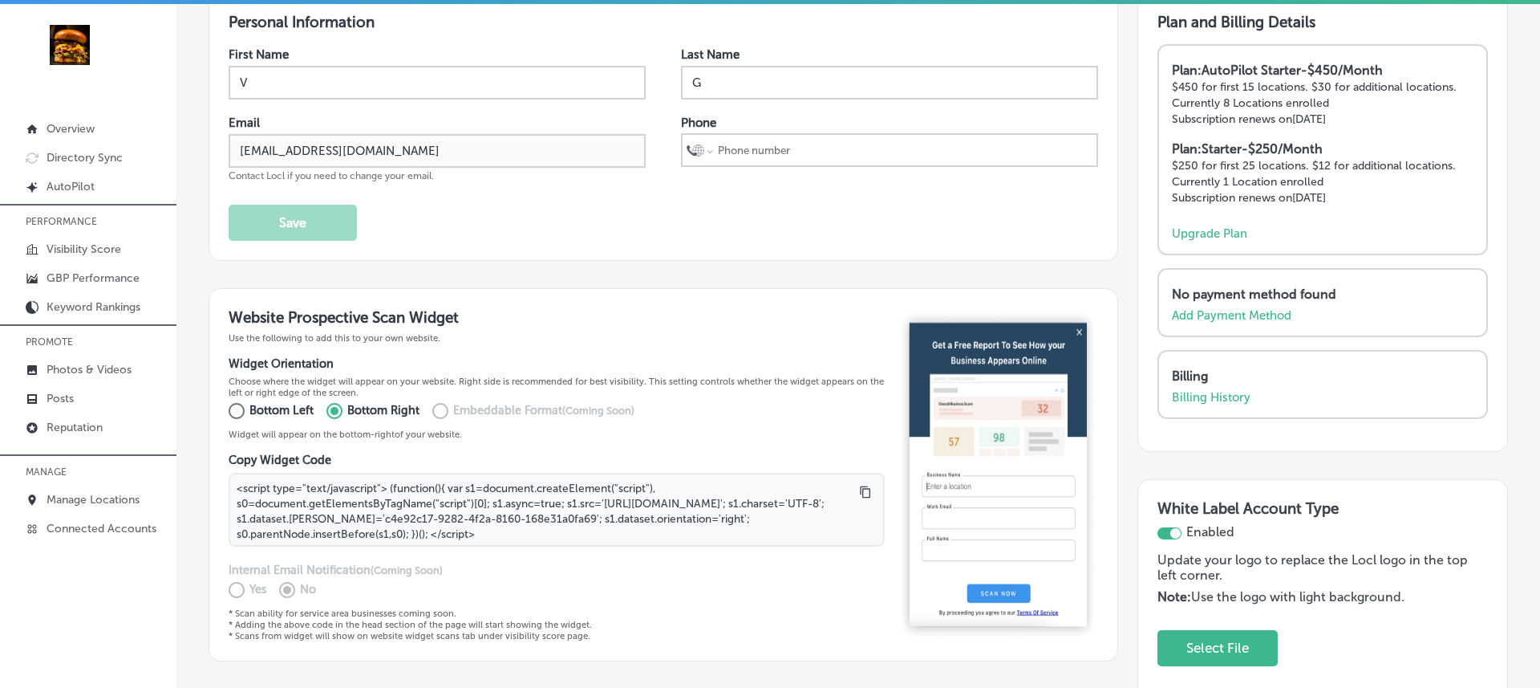
scroll to position [85, 0]
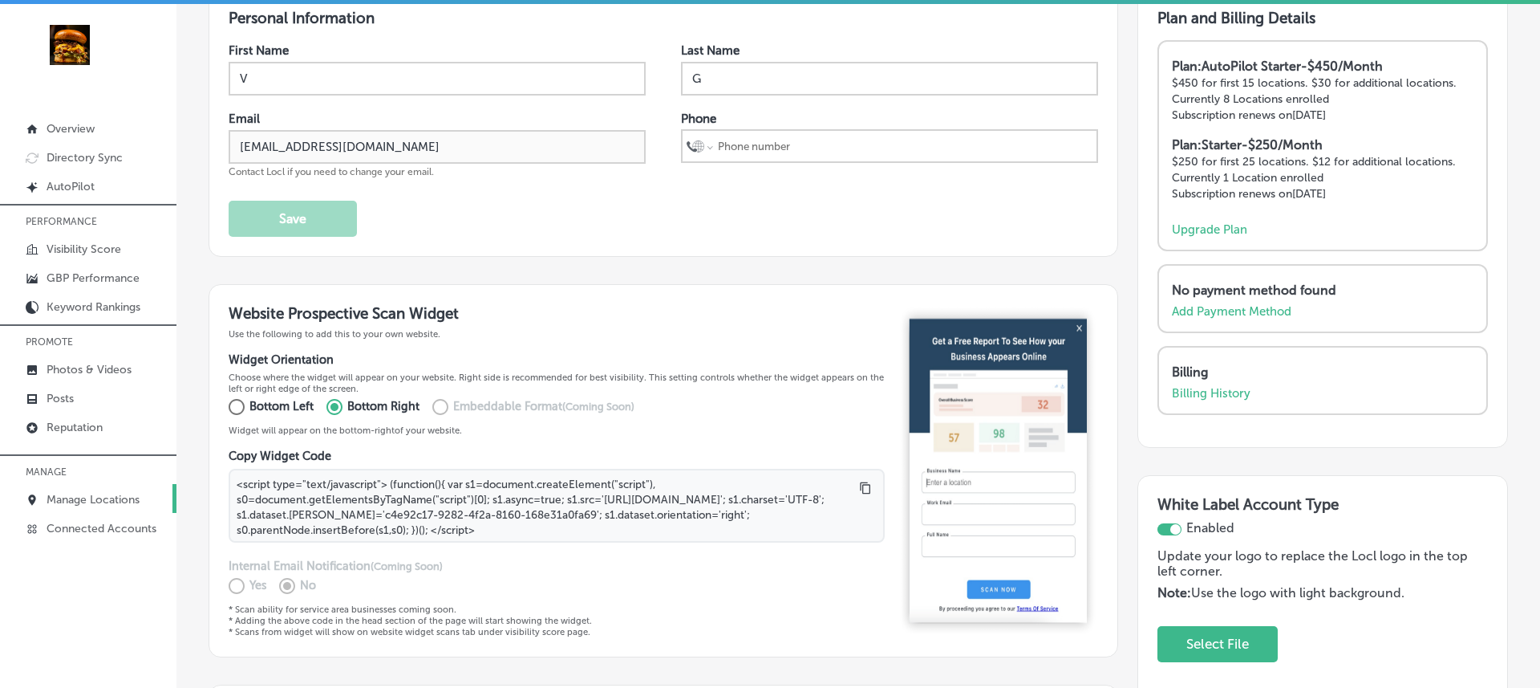
click at [95, 498] on p "Manage Locations" at bounding box center [93, 500] width 93 height 14
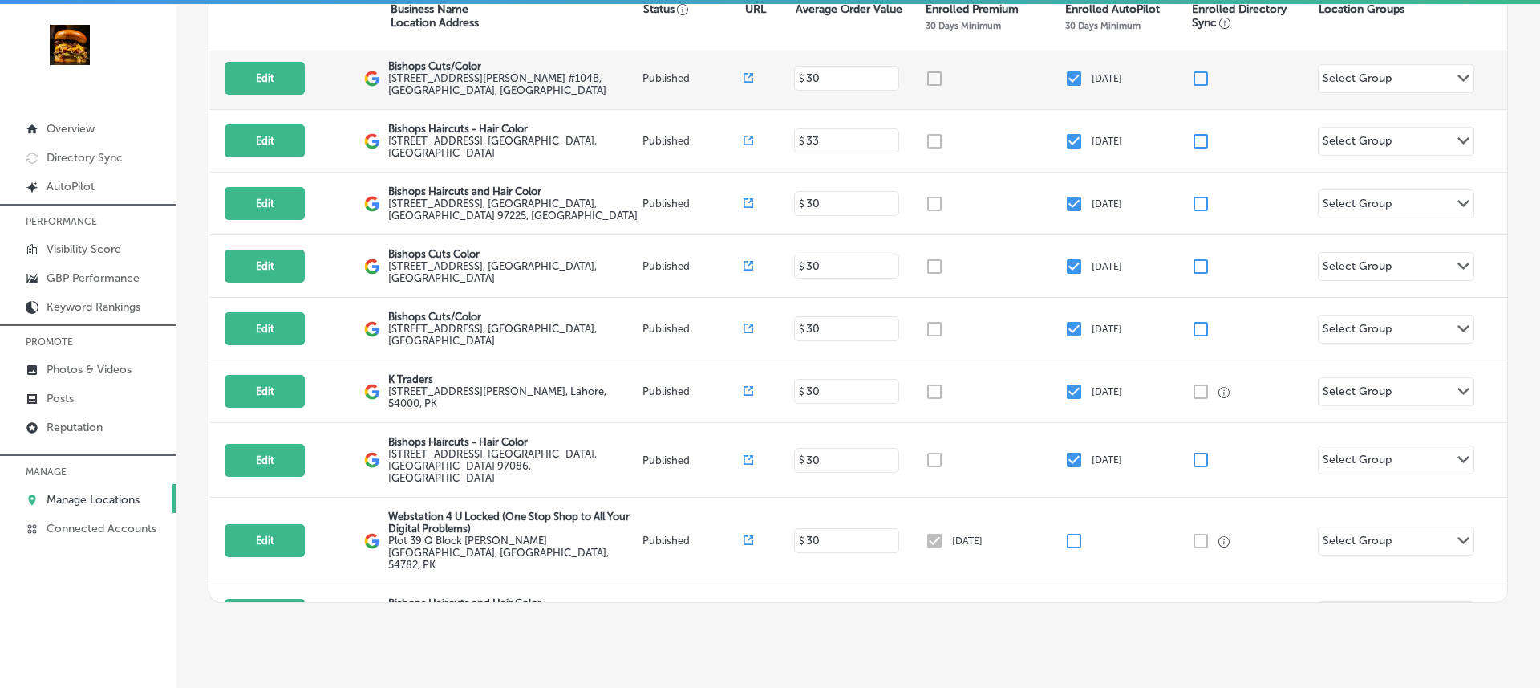
scroll to position [359, 0]
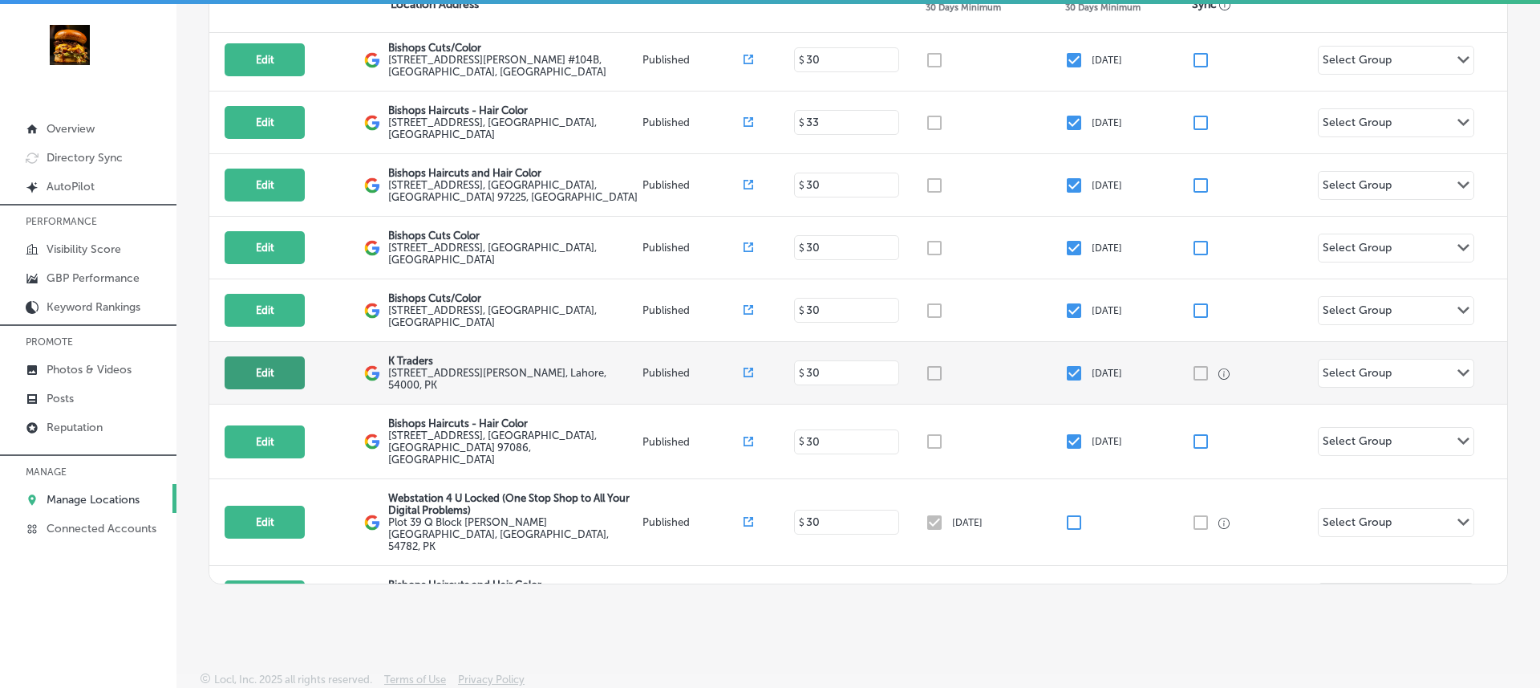
click at [254, 363] on button "Edit" at bounding box center [265, 372] width 80 height 33
select select "US"
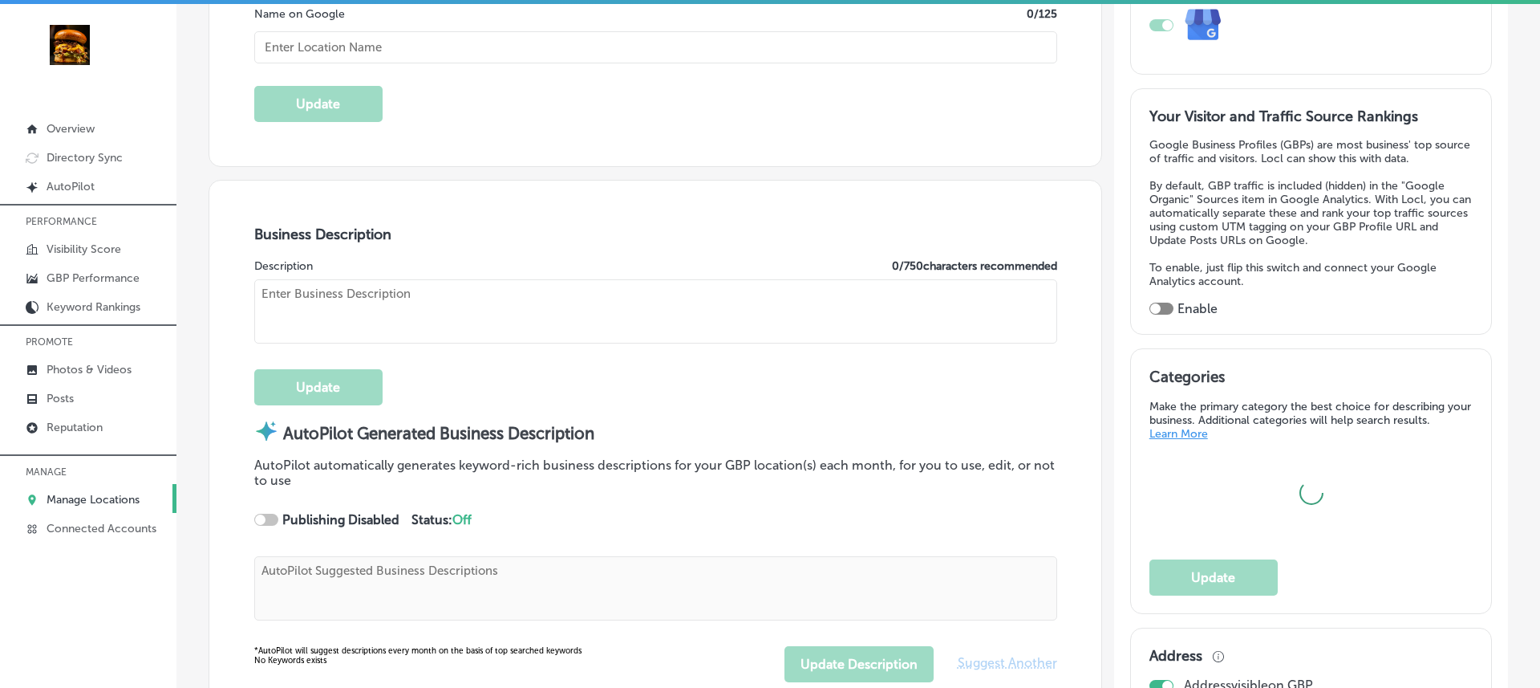
scroll to position [388, 0]
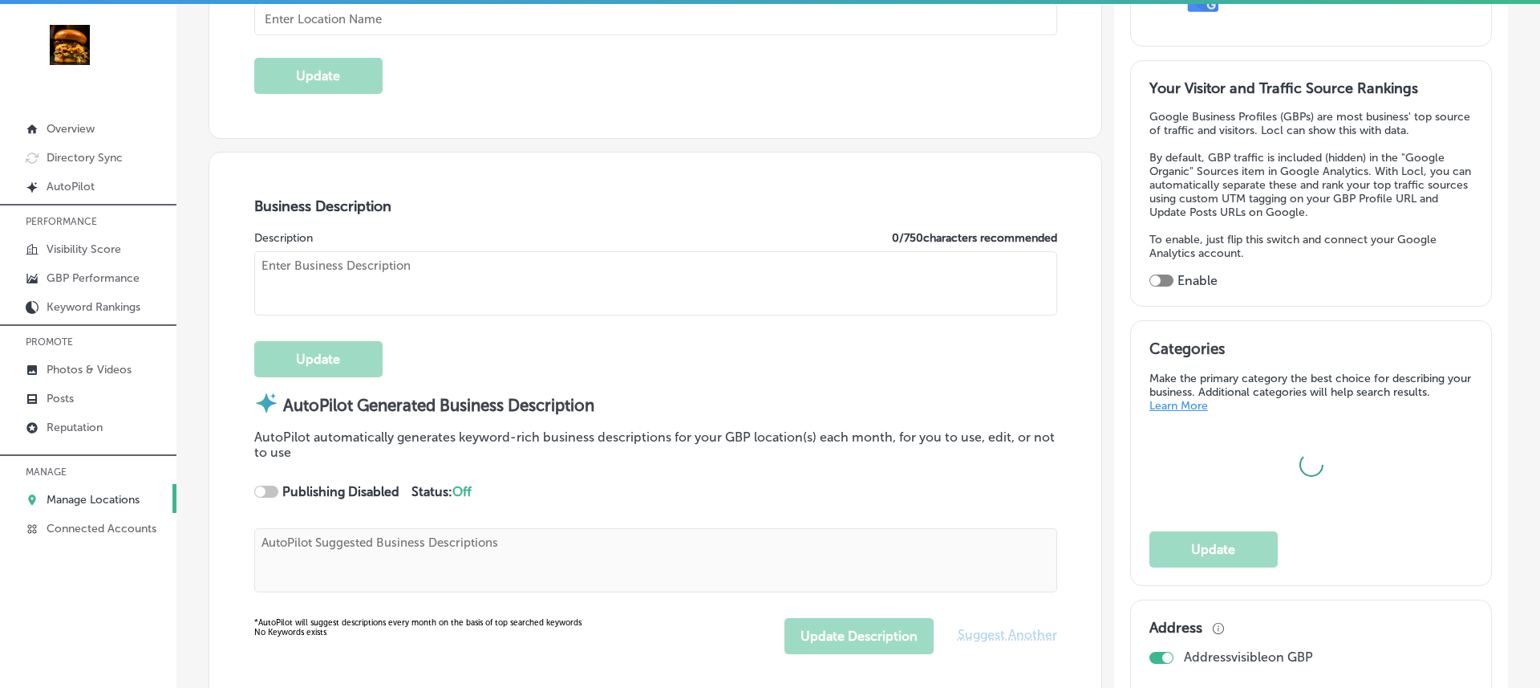
type input "K Traders"
type input "[STREET_ADDRESS][PERSON_NAME]"
type input "[GEOGRAPHIC_DATA]"
type input "54000"
type input "PK"
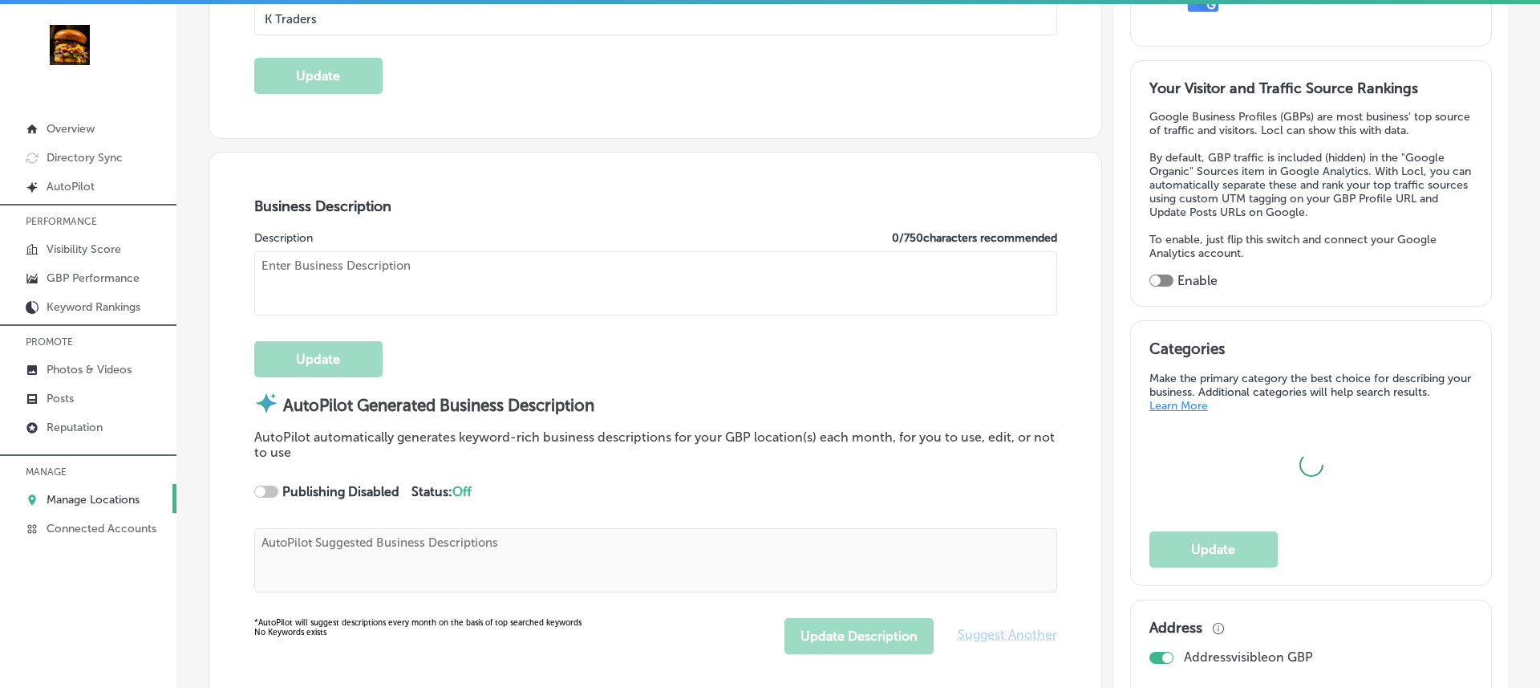
type input "[URL][DOMAIN_NAME][DOMAIN_NAME]"
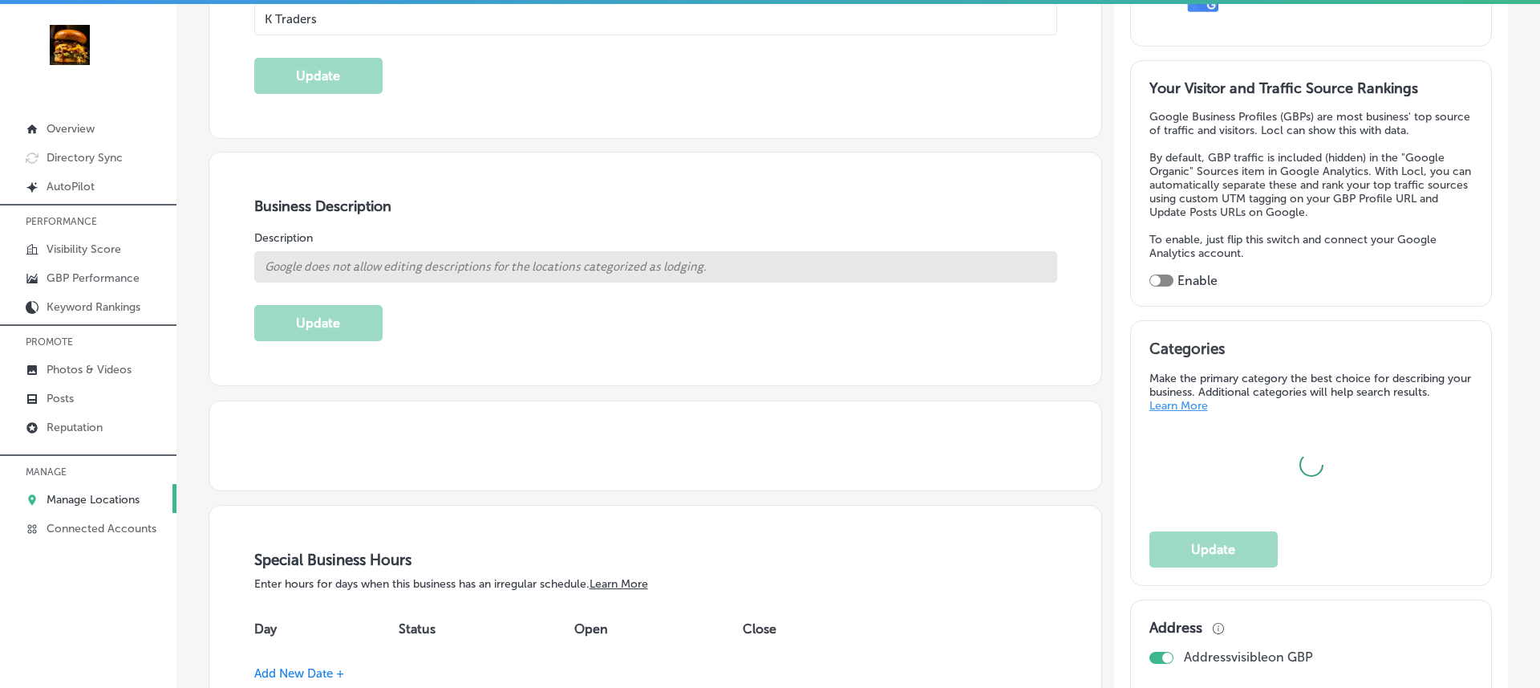
select select "PK"
type input "[PHONE_NUMBER]"
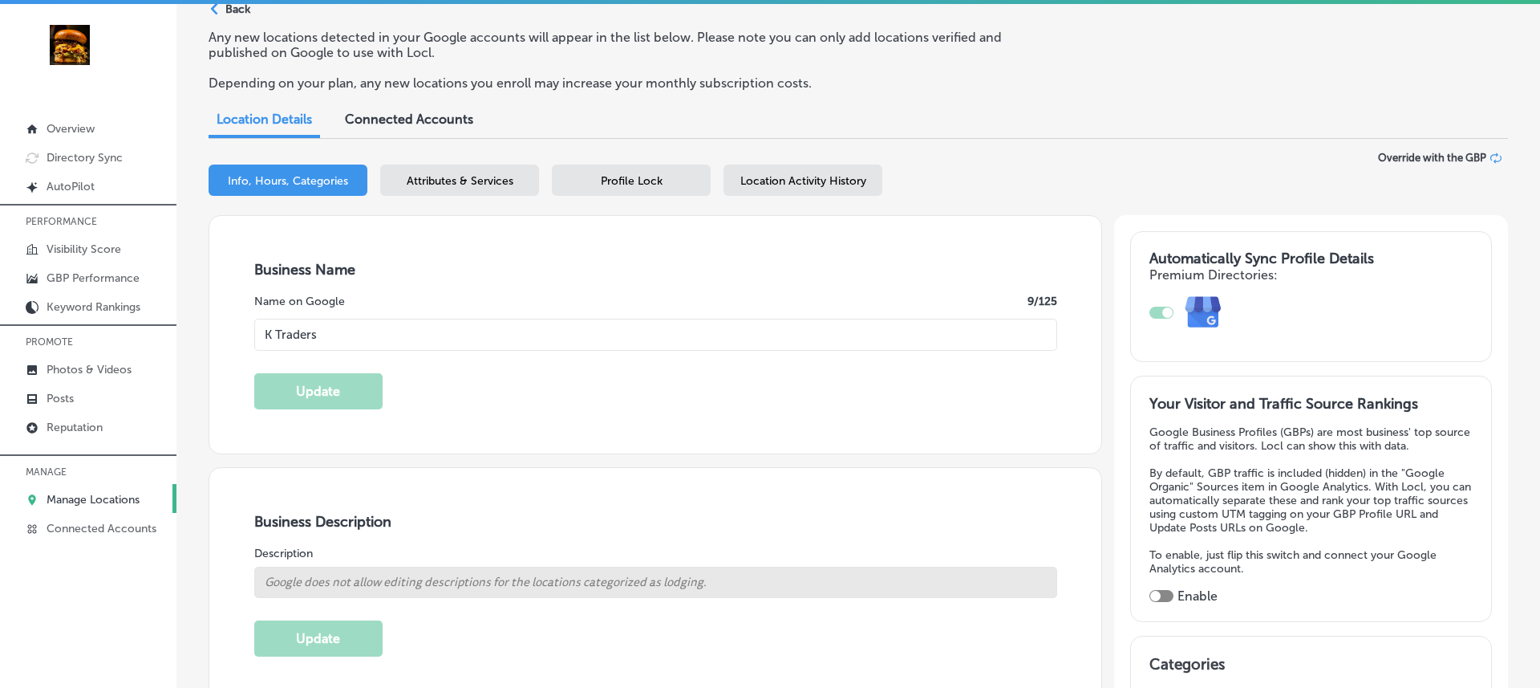
scroll to position [0, 0]
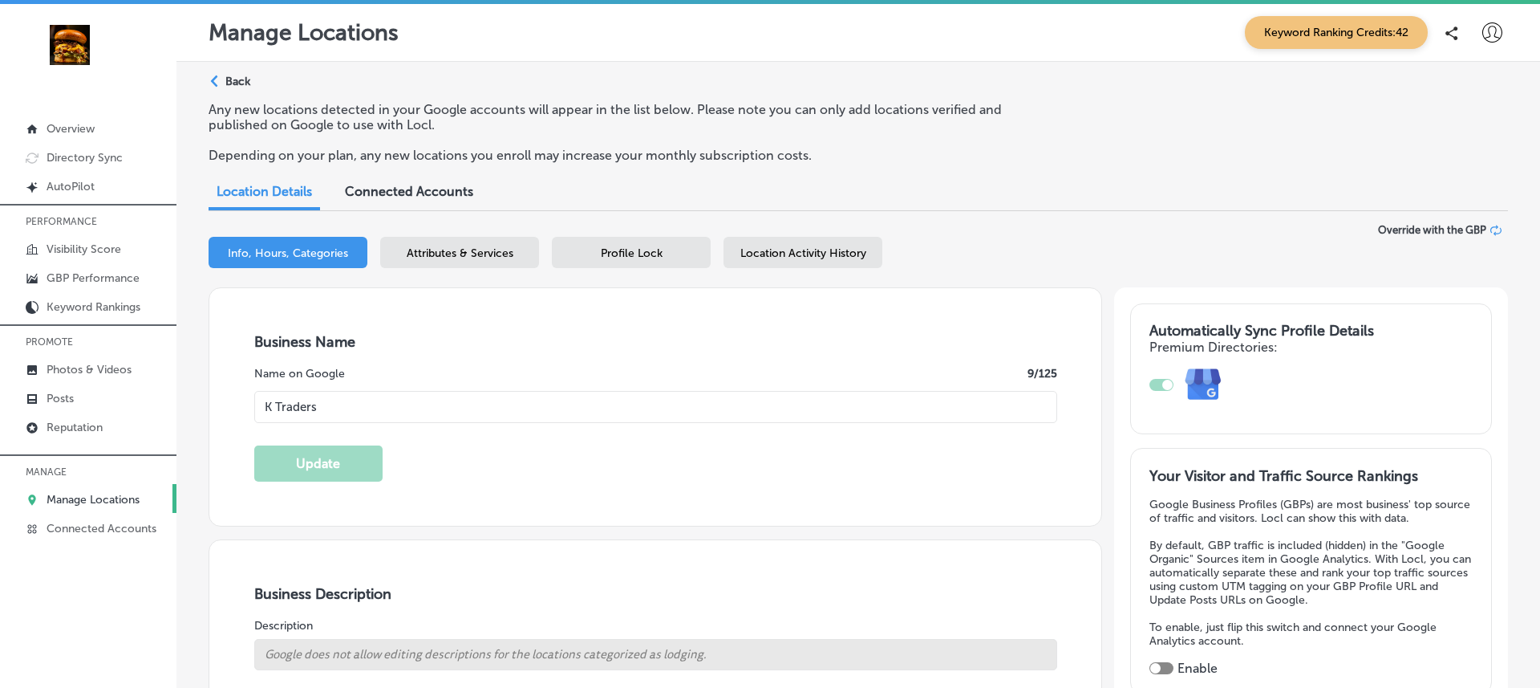
click at [825, 234] on div "Business + Location K Traders Path Created with Sketch. Selected Locations ( 1 …" at bounding box center [859, 255] width 1300 height 63
click at [810, 238] on div "Location Activity History" at bounding box center [803, 252] width 159 height 31
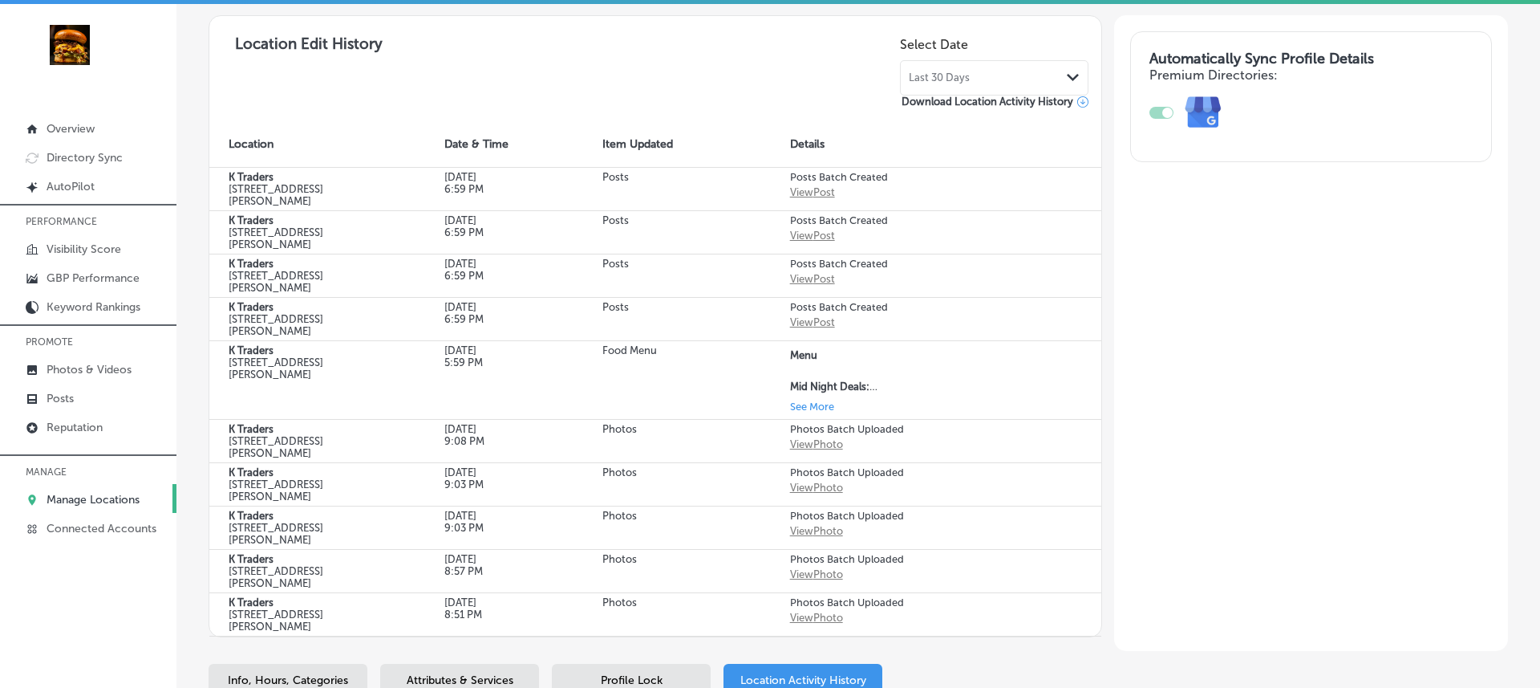
scroll to position [273, 0]
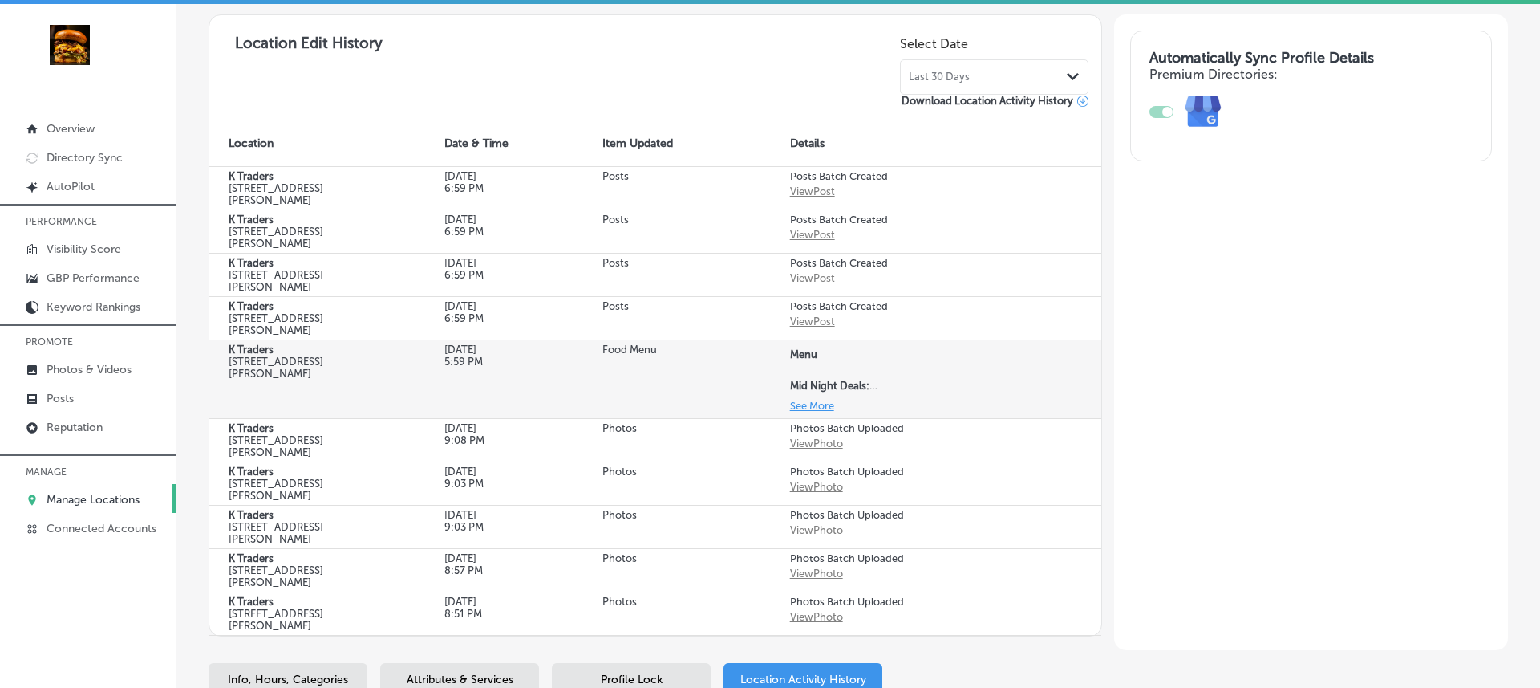
click at [813, 411] on button "See More" at bounding box center [812, 405] width 44 height 18
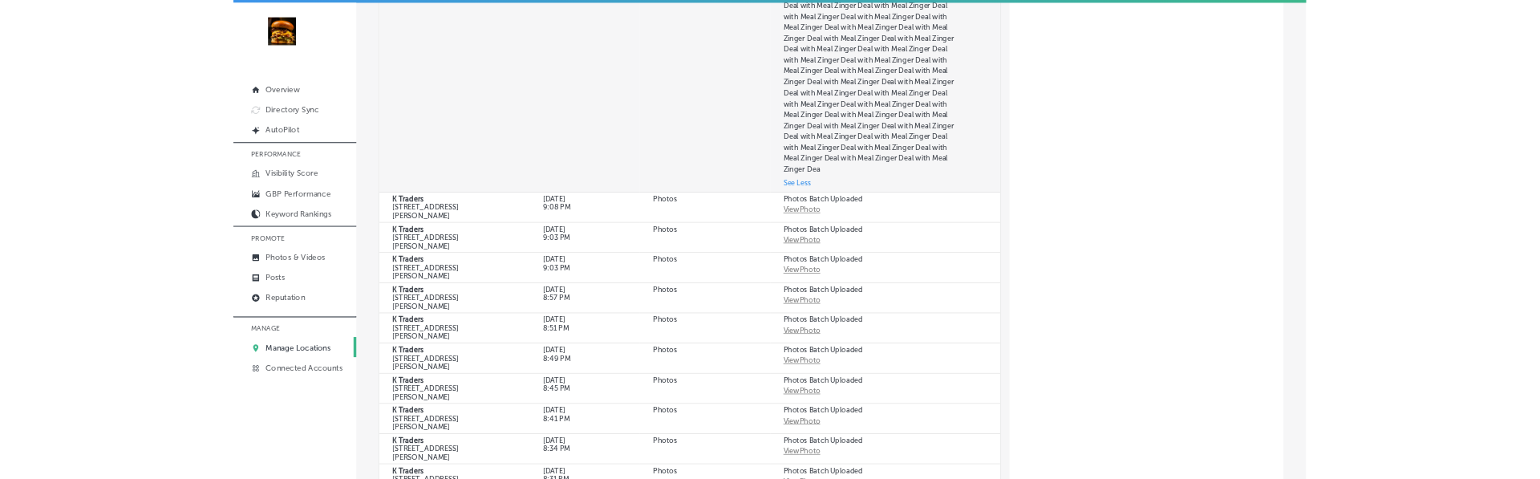
scroll to position [0, 0]
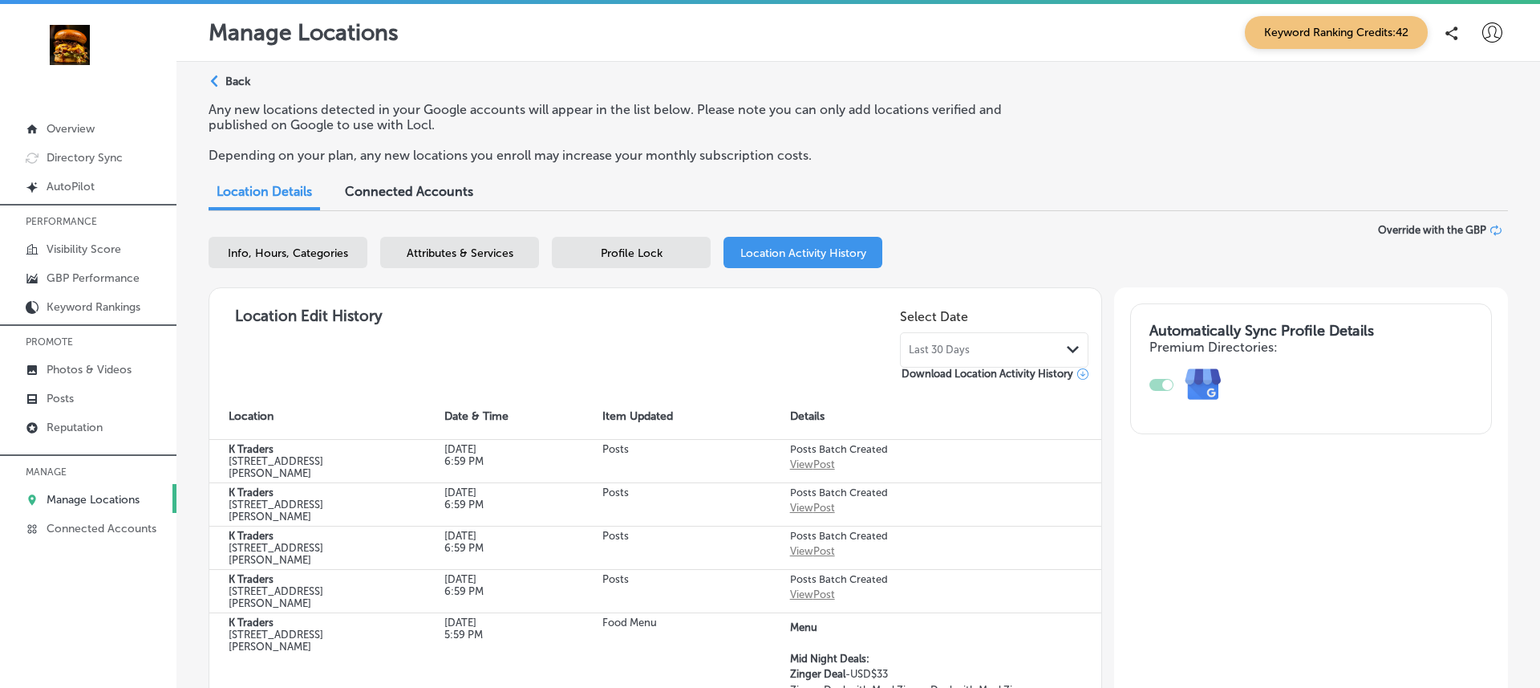
click at [469, 366] on div "Location Edit History Select Date Last 30 Days Path Created with Sketch. Downlo…" at bounding box center [655, 341] width 866 height 80
click at [241, 87] on div "Path Created with Sketch. Back" at bounding box center [230, 88] width 42 height 28
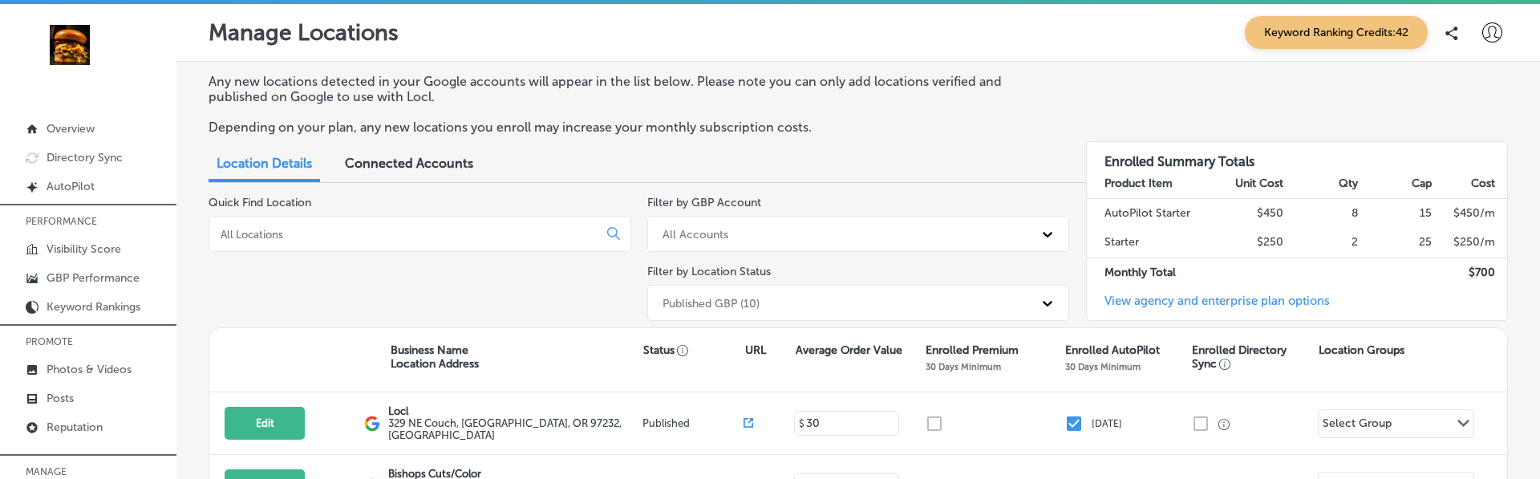
click at [1491, 24] on icon at bounding box center [1493, 32] width 20 height 20
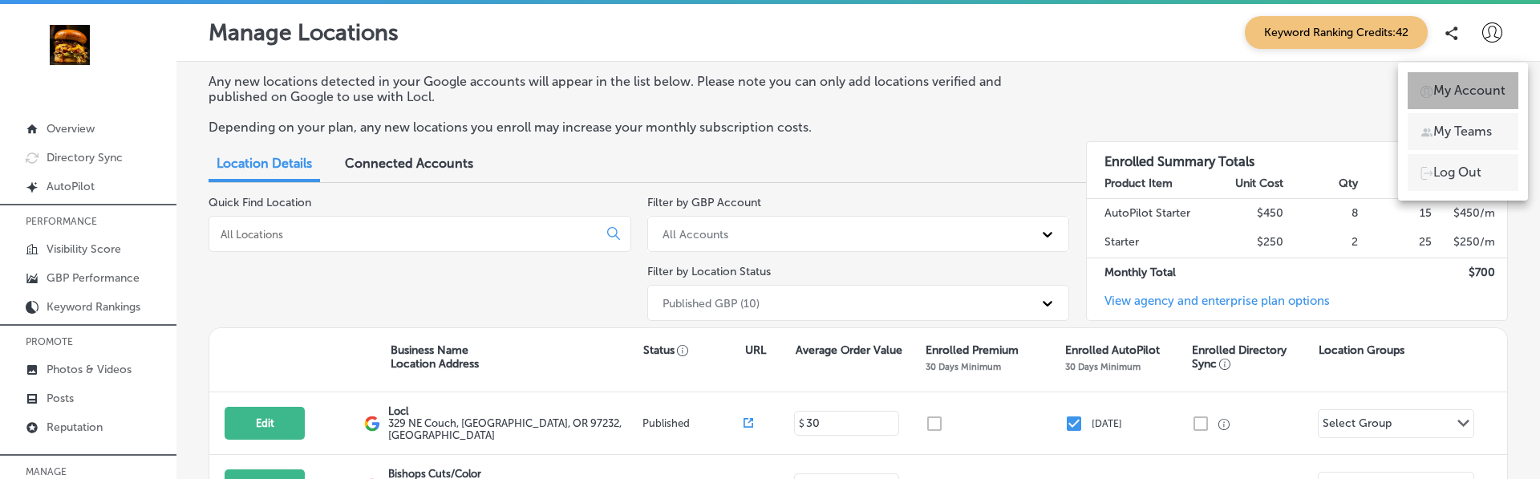
click at [1447, 86] on p "My Account" at bounding box center [1470, 90] width 72 height 19
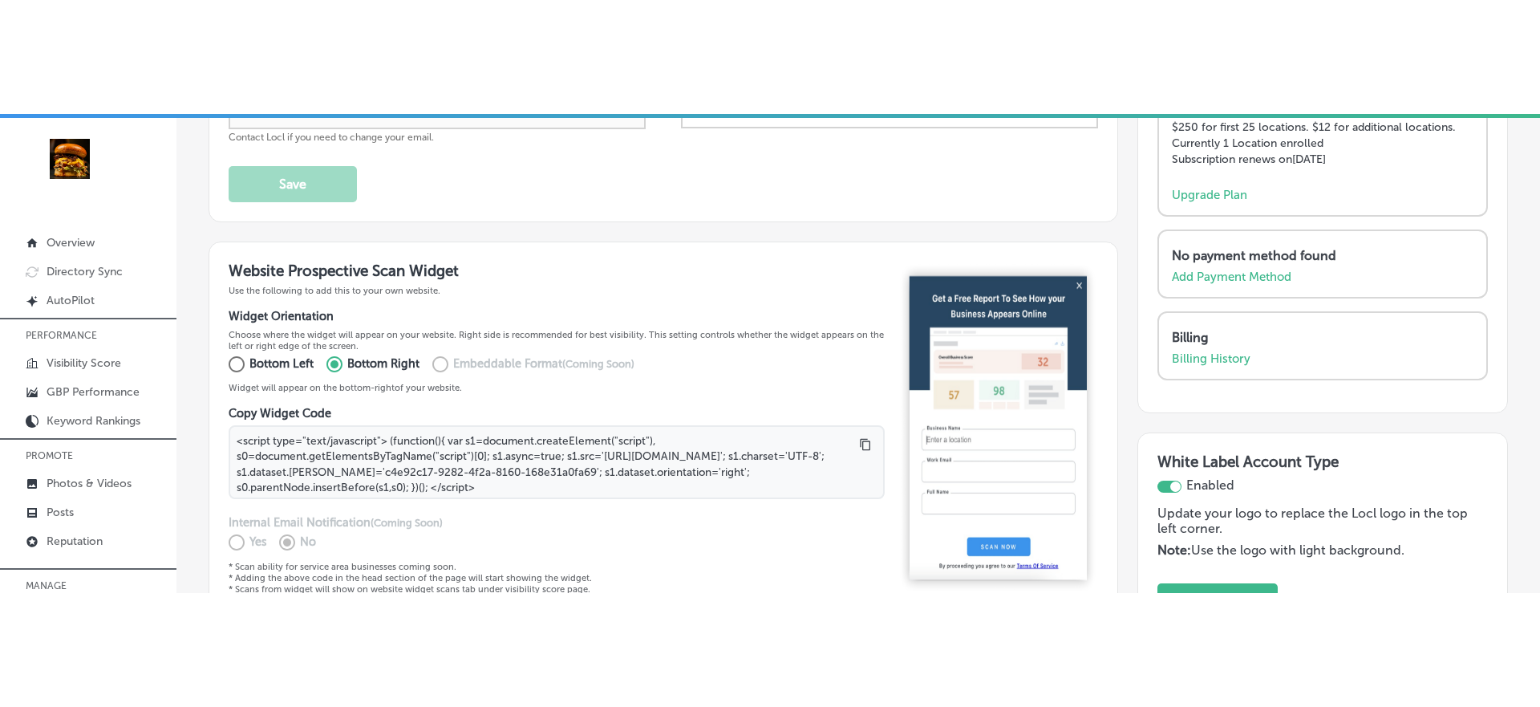
scroll to position [235, 0]
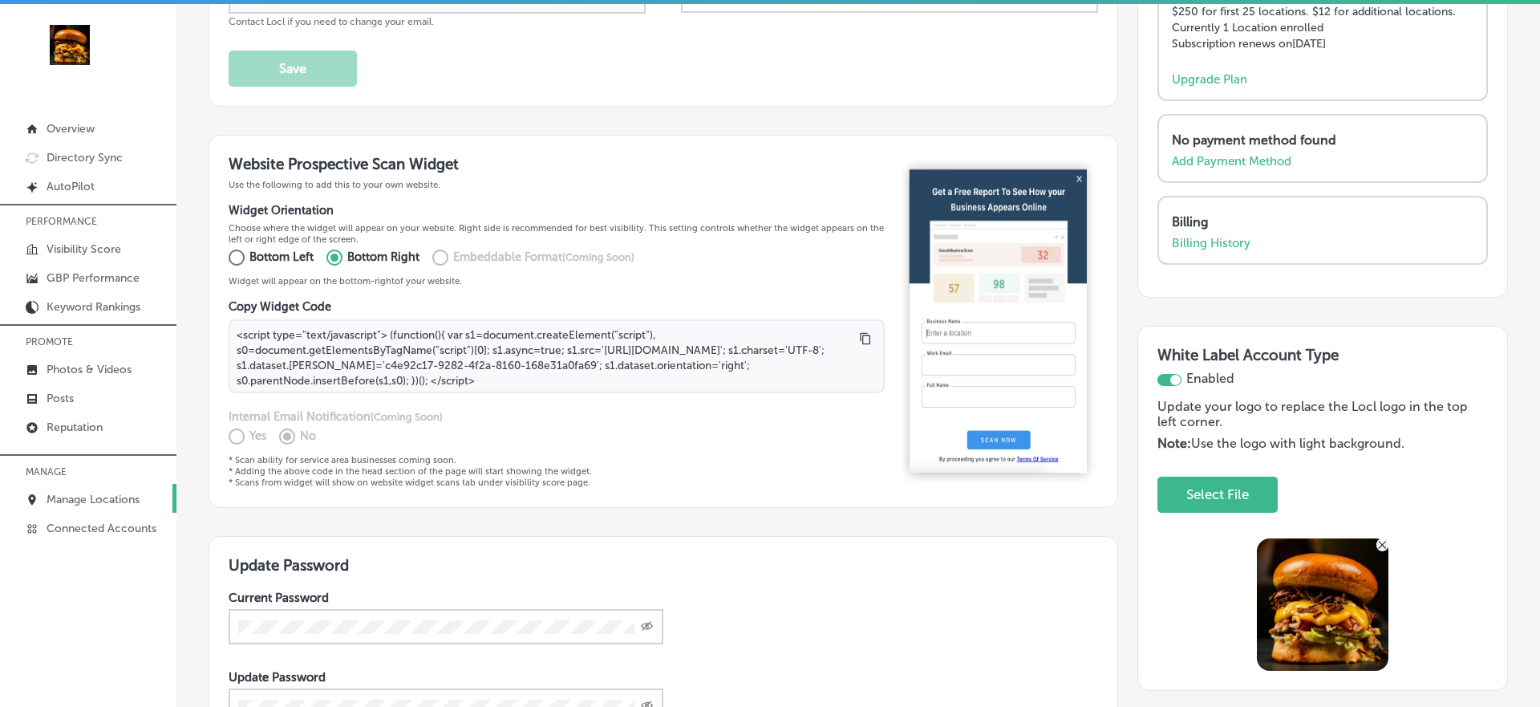
click at [70, 498] on p "Manage Locations" at bounding box center [93, 500] width 93 height 14
